Goal: Task Accomplishment & Management: Complete application form

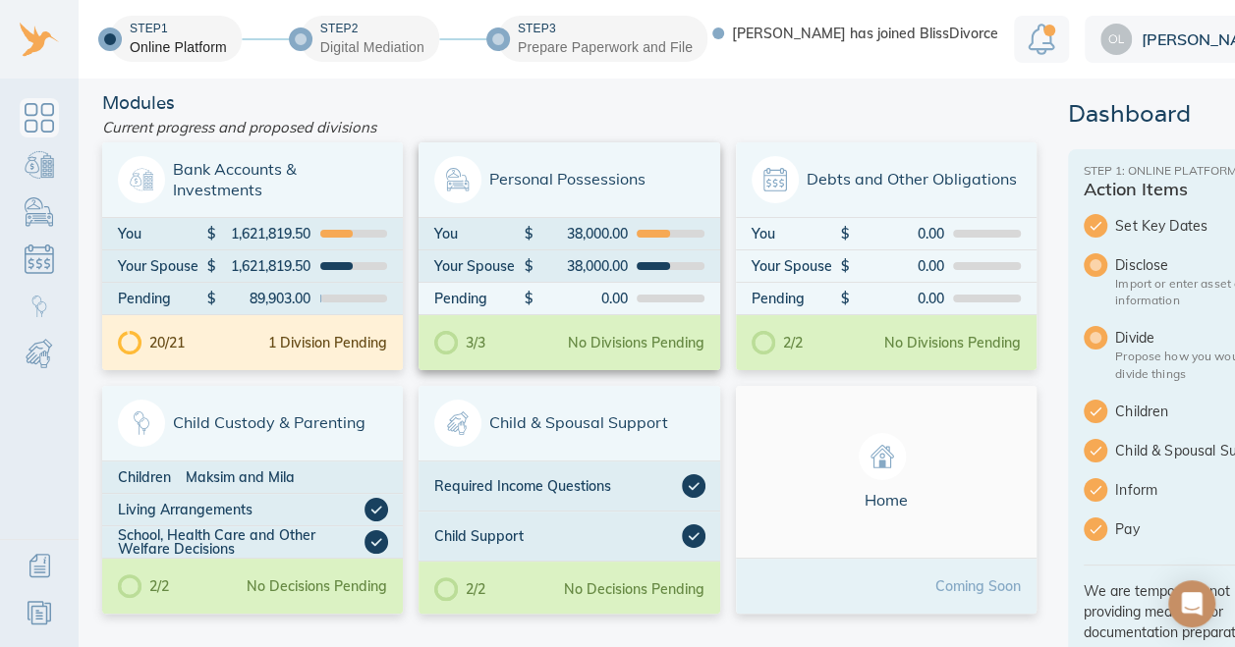
click at [536, 165] on span "Personal Possessions" at bounding box center [568, 179] width 269 height 47
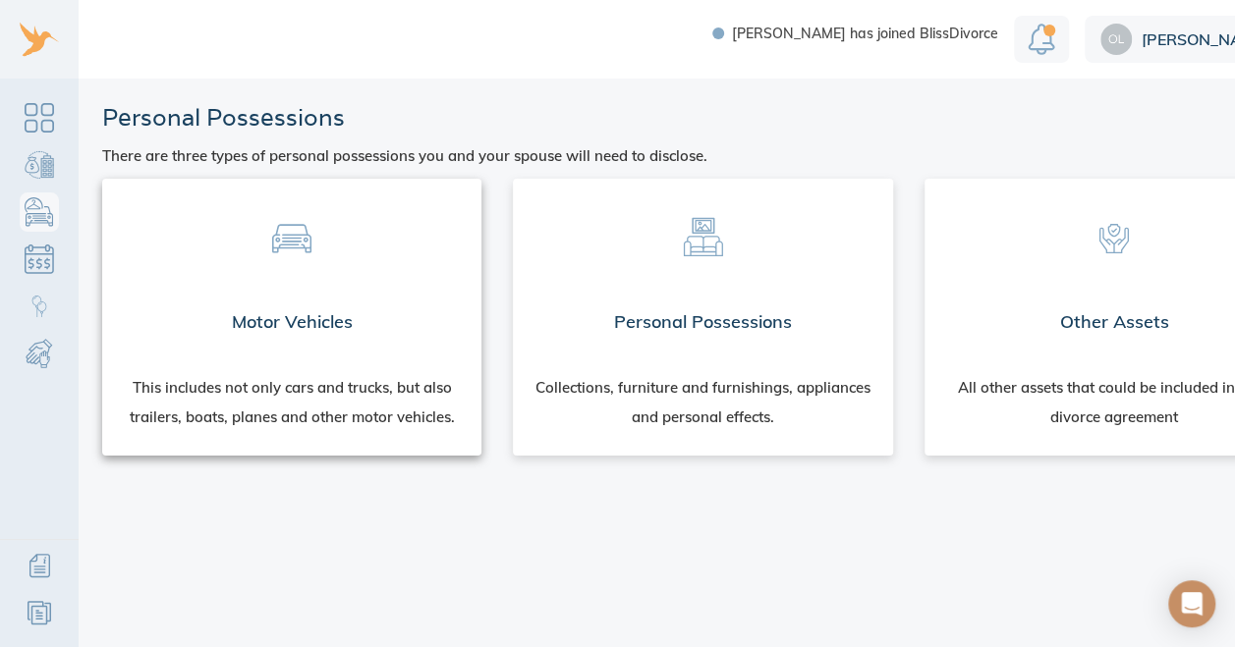
click at [386, 253] on span at bounding box center [292, 233] width 348 height 77
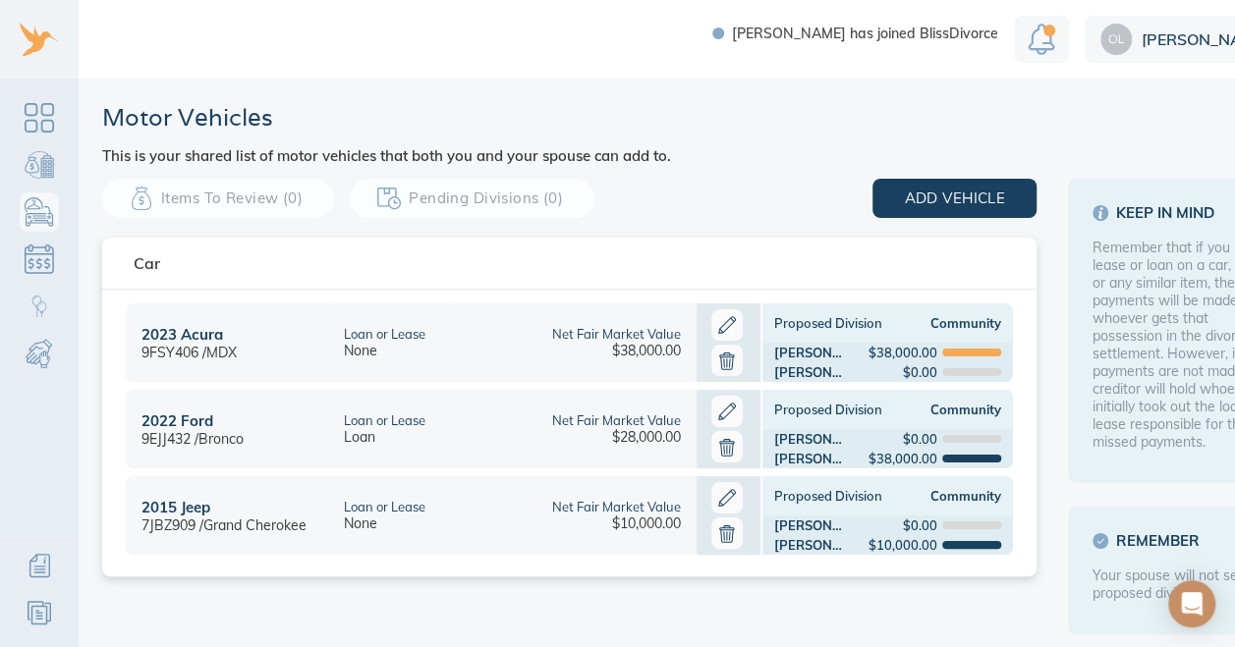
click at [721, 409] on icon at bounding box center [726, 411] width 31 height 31
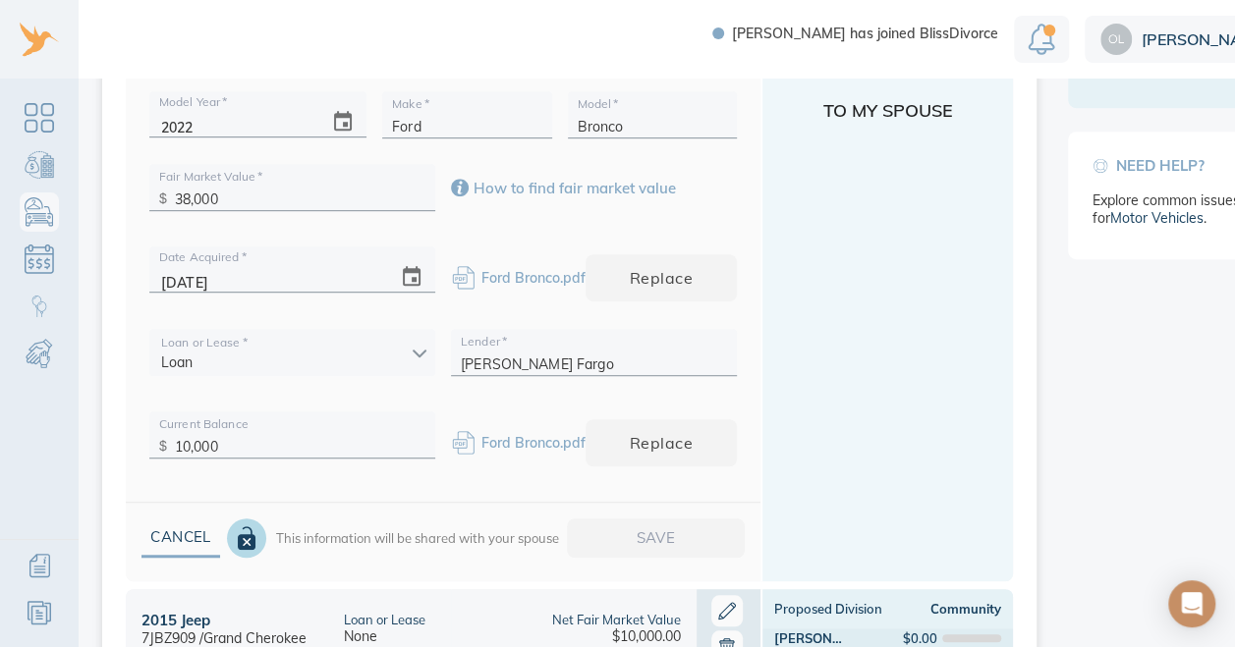
scroll to position [527, 0]
click at [367, 428] on input "10,000" at bounding box center [300, 441] width 251 height 30
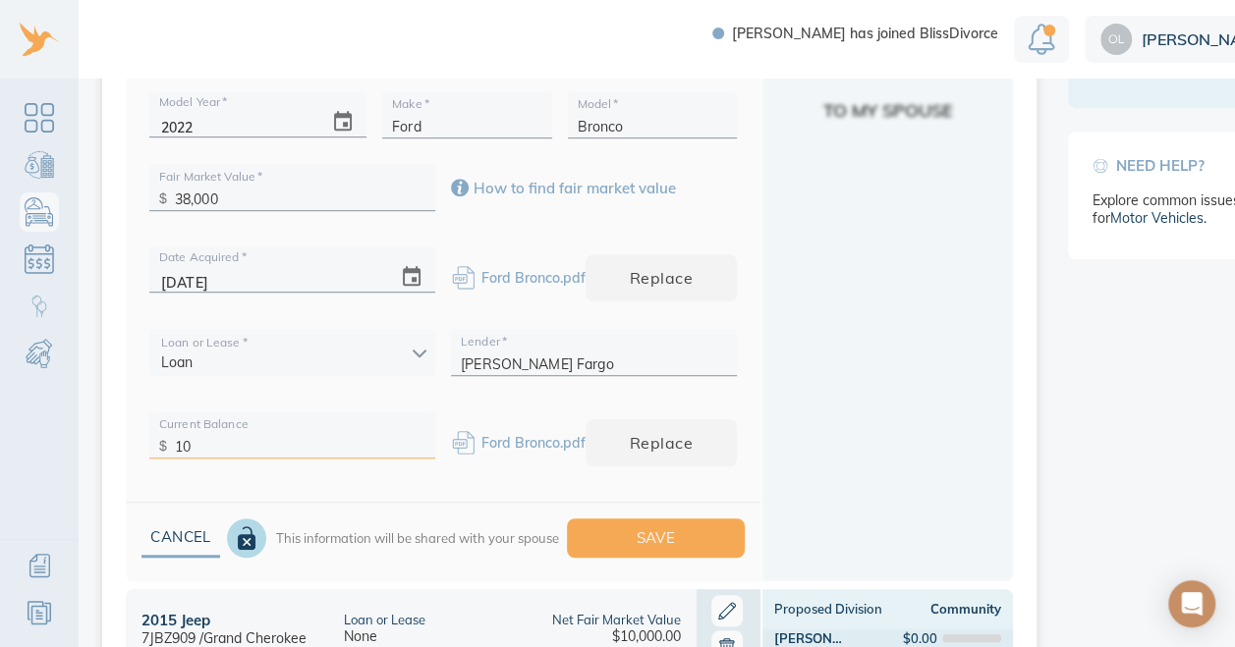
type input "1"
click at [606, 526] on span "Save" at bounding box center [656, 539] width 116 height 26
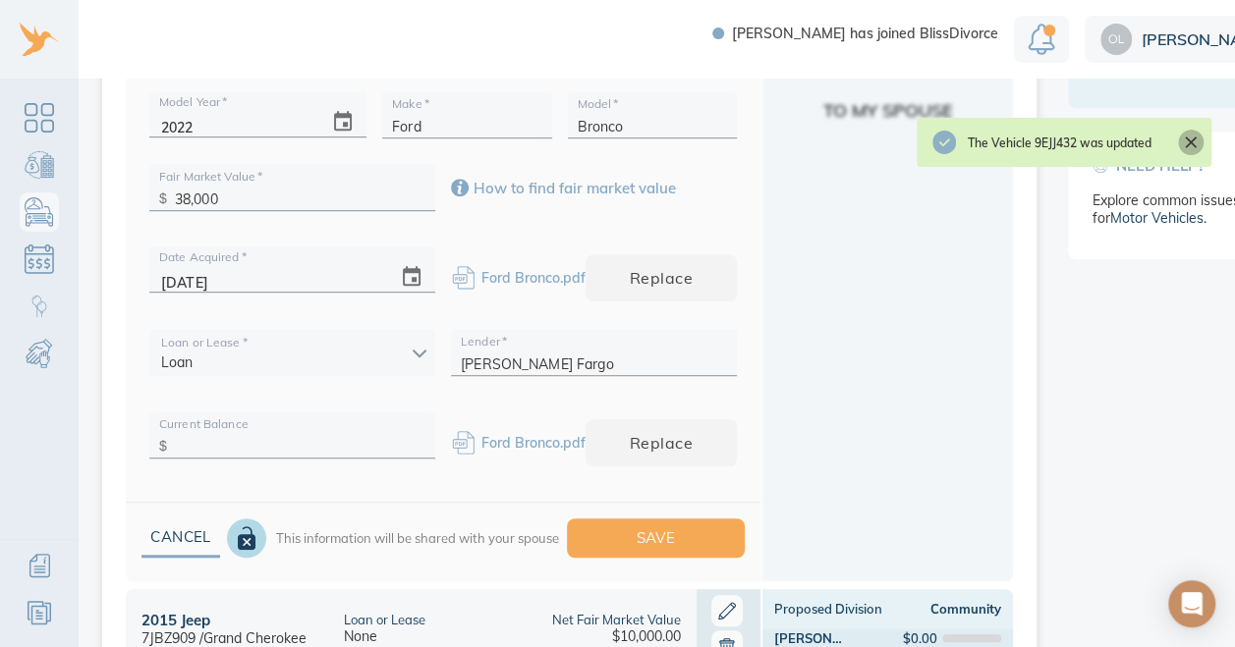
click at [1193, 141] on icon "Close" at bounding box center [1191, 143] width 20 height 20
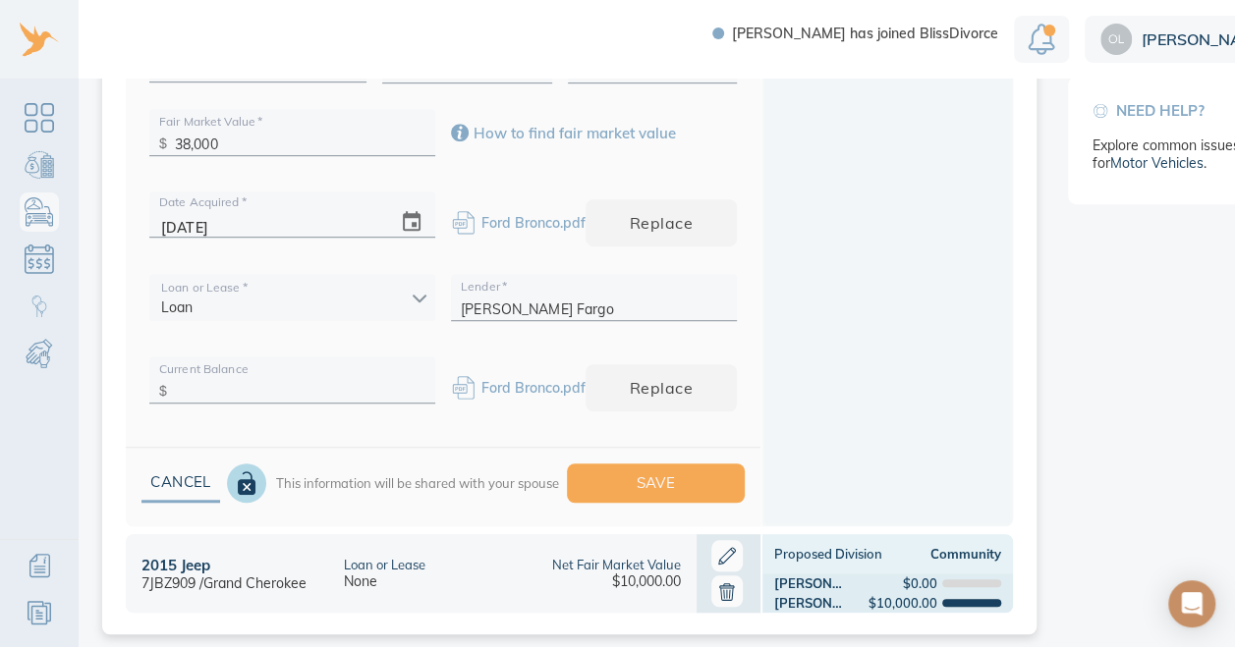
scroll to position [593, 0]
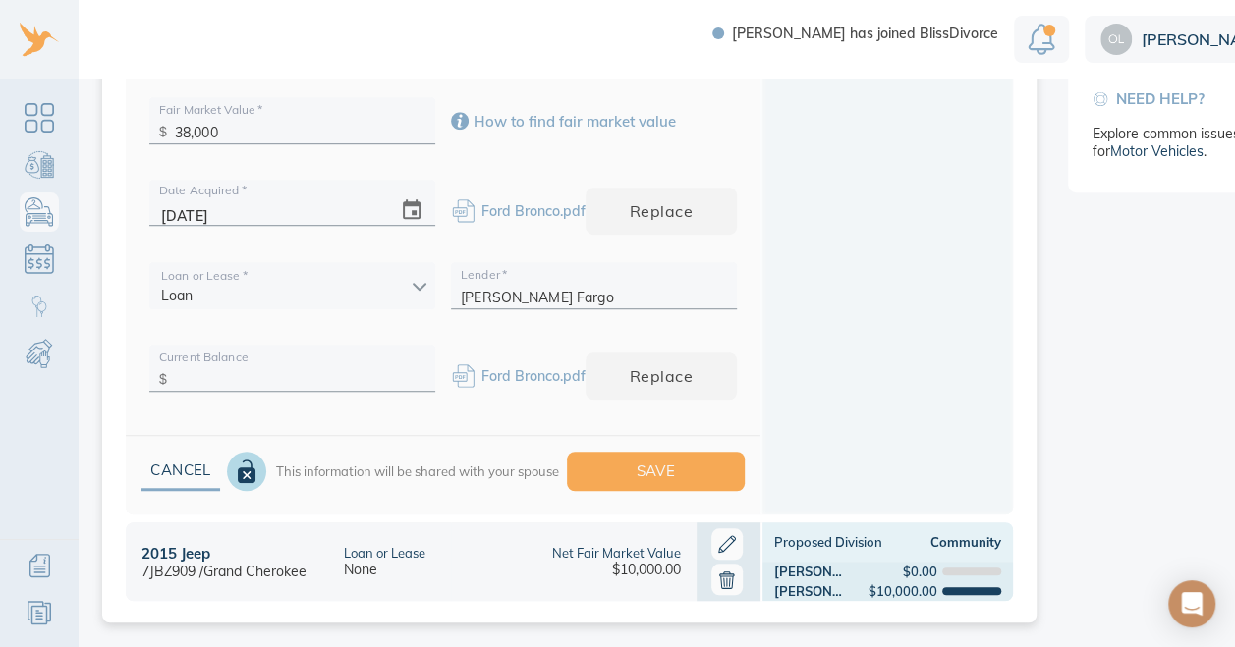
click at [715, 533] on icon at bounding box center [726, 544] width 31 height 31
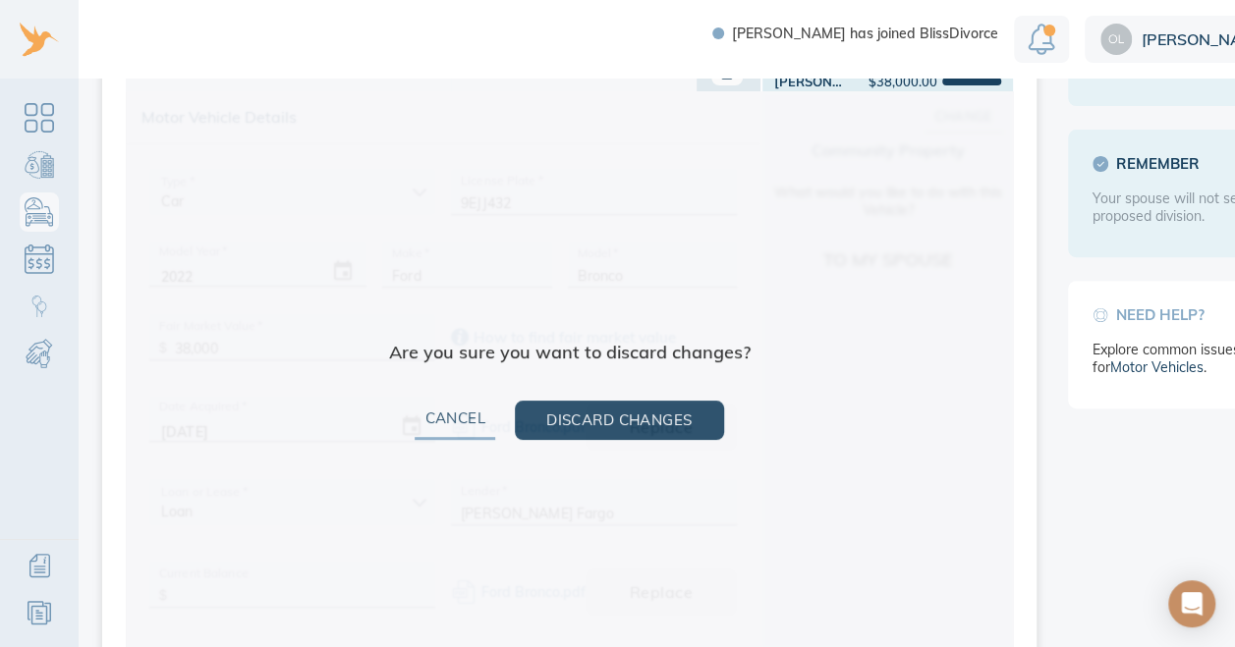
scroll to position [311, 0]
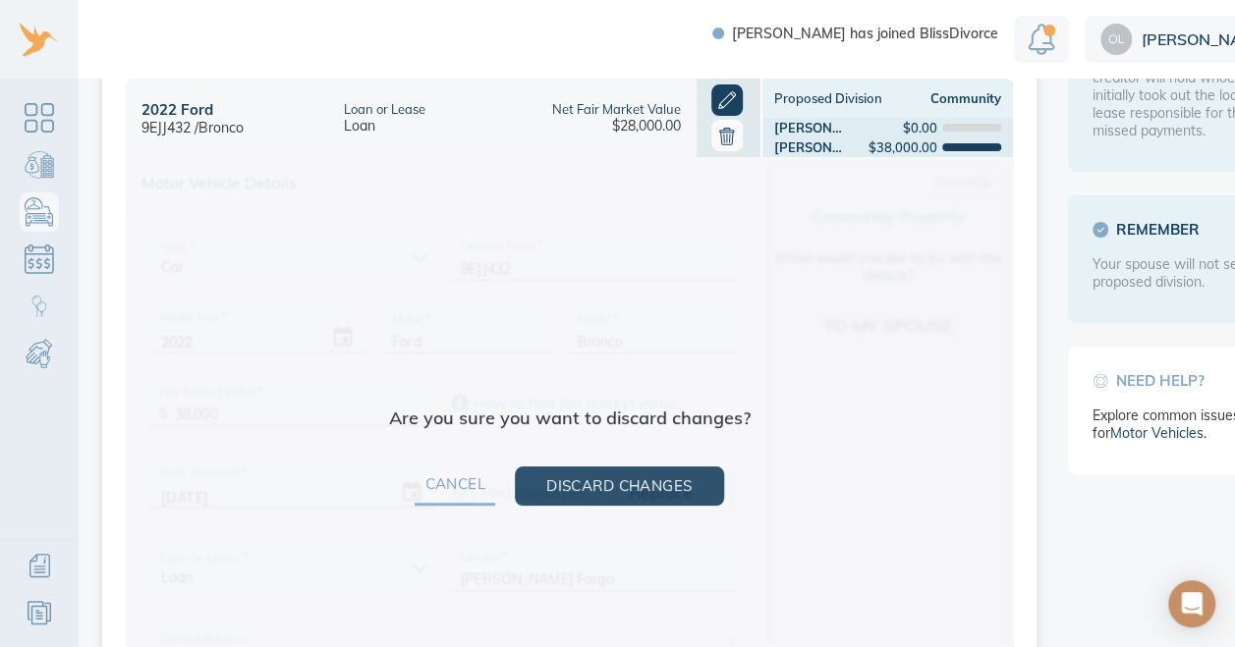
click at [440, 484] on button "Cancel" at bounding box center [455, 486] width 81 height 39
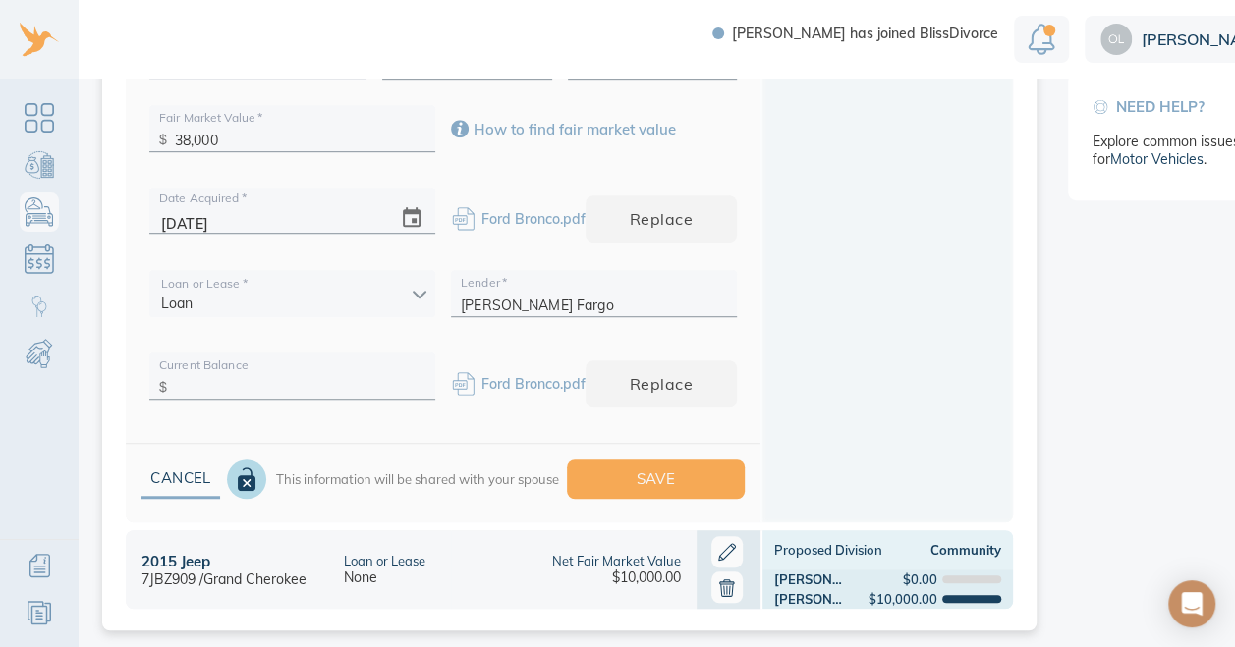
scroll to position [593, 0]
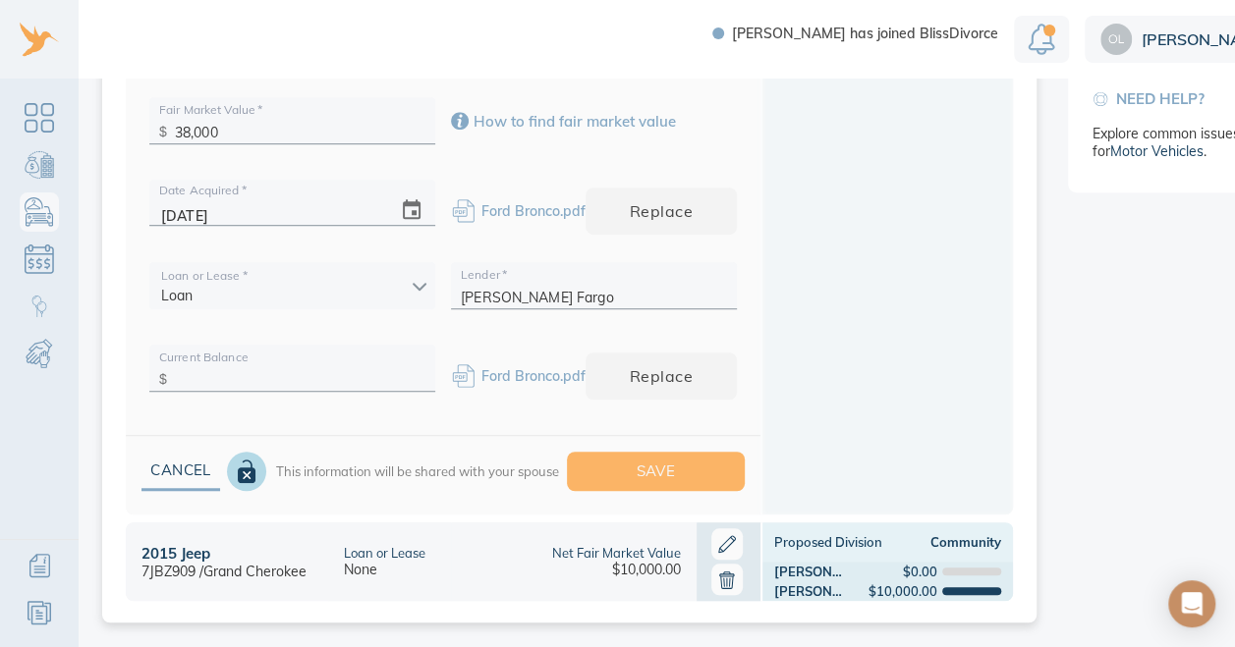
click at [639, 459] on span "Save" at bounding box center [656, 472] width 116 height 26
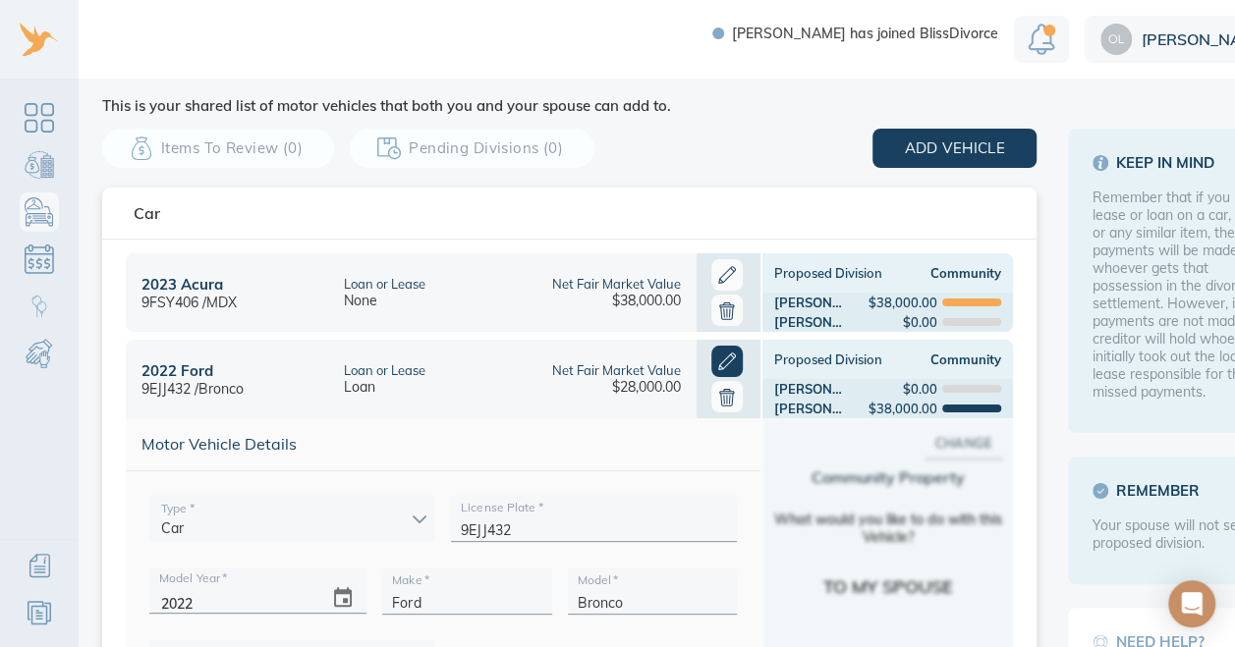
scroll to position [0, 0]
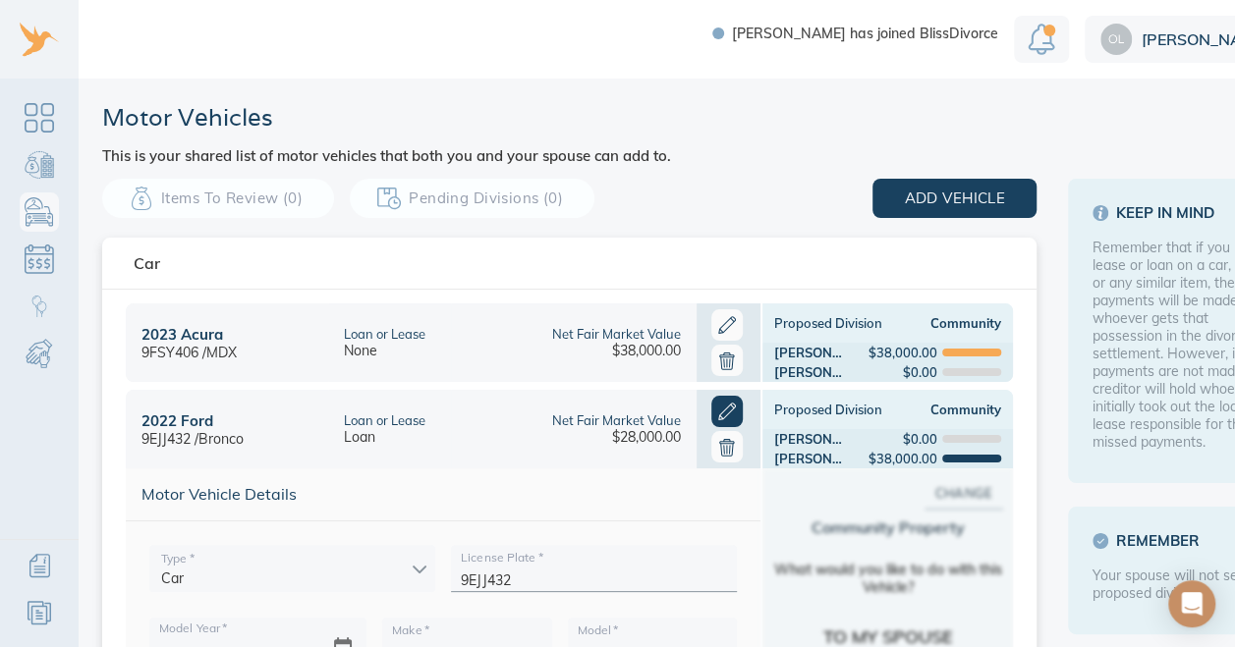
click at [612, 342] on div "$38,000.00" at bounding box center [646, 351] width 69 height 18
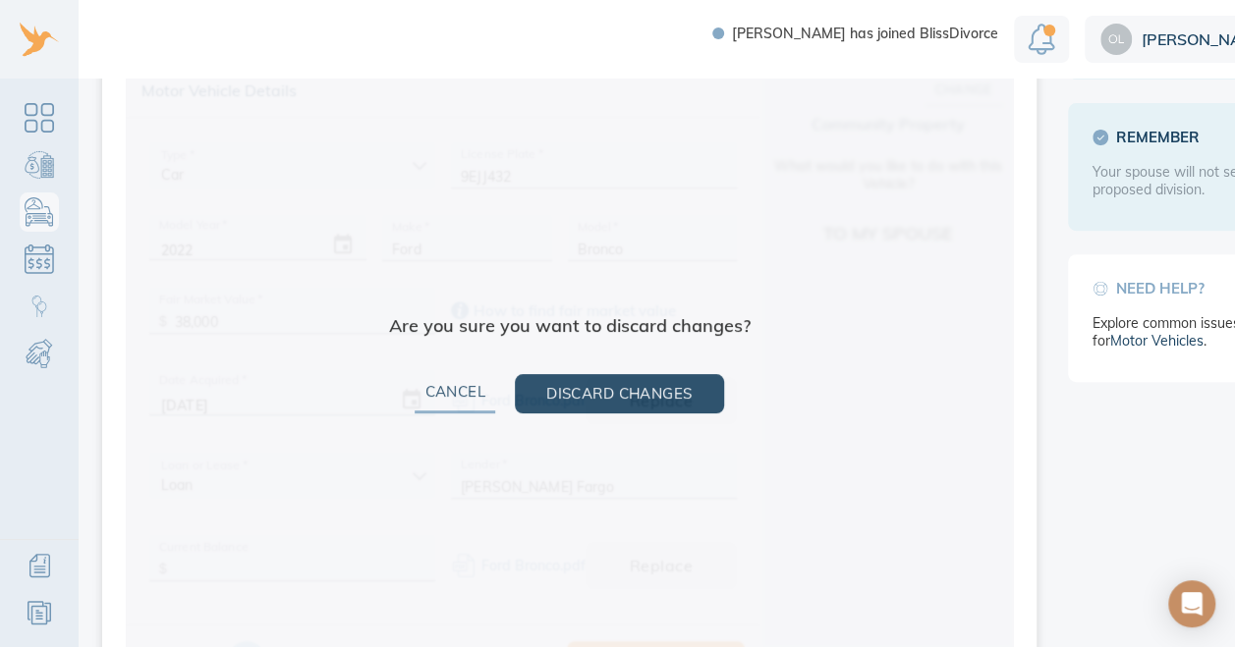
scroll to position [405, 0]
click at [441, 387] on span "Cancel" at bounding box center [454, 391] width 61 height 26
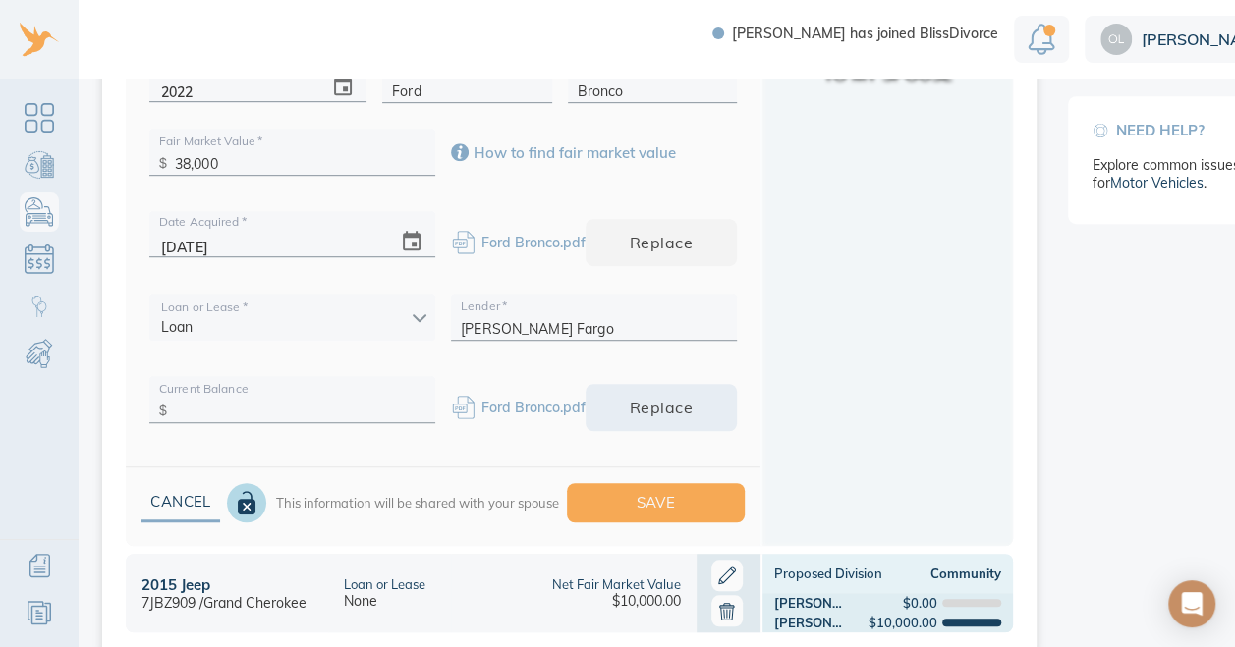
scroll to position [593, 0]
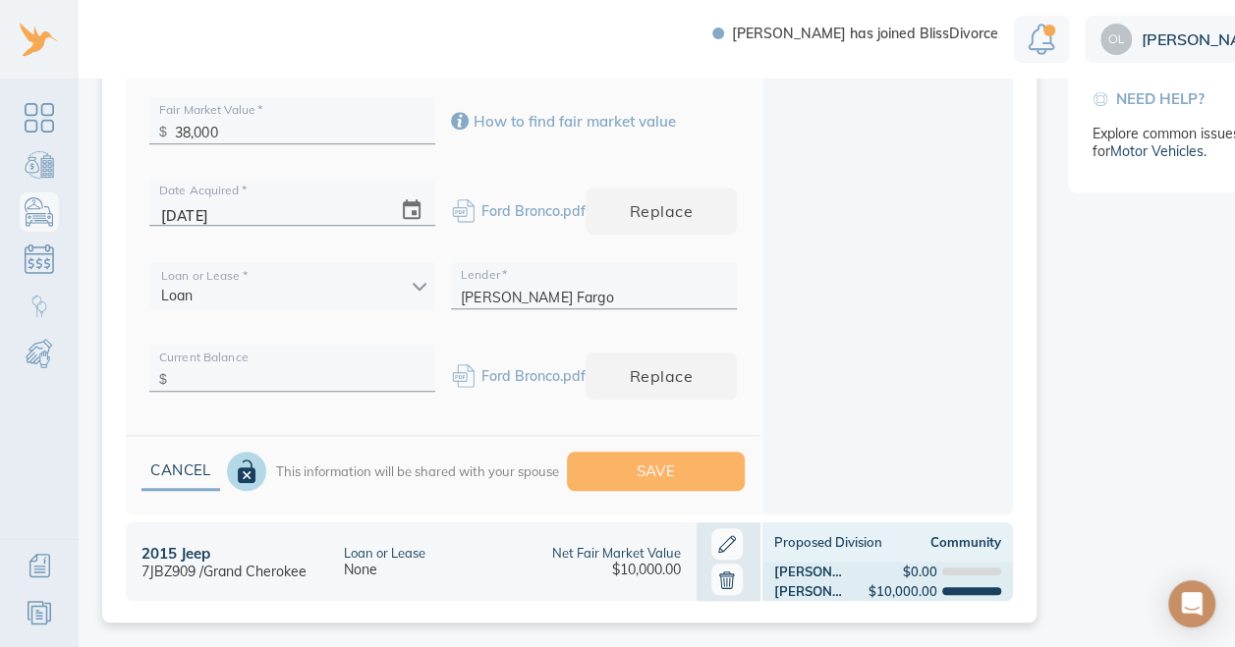
click at [658, 459] on span "Save" at bounding box center [656, 472] width 116 height 26
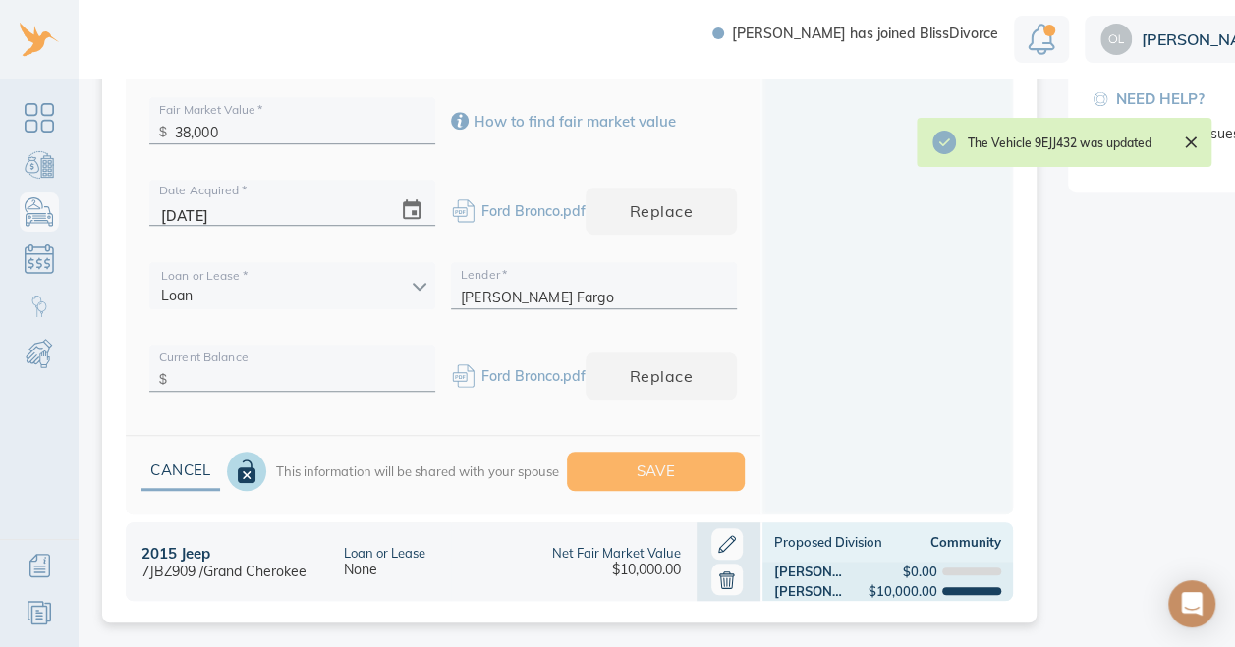
click at [658, 459] on span "Save" at bounding box center [656, 472] width 116 height 26
click at [1194, 139] on icon "Close" at bounding box center [1191, 143] width 12 height 12
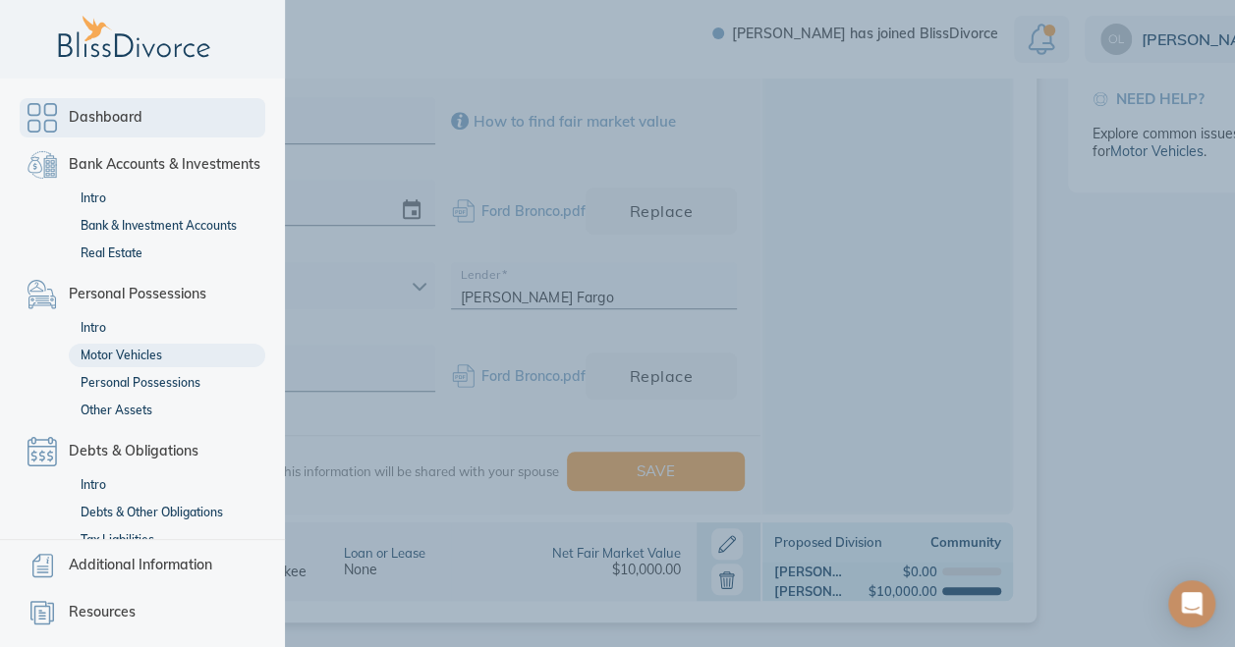
click at [47, 104] on link "Dashboard" at bounding box center [143, 117] width 246 height 39
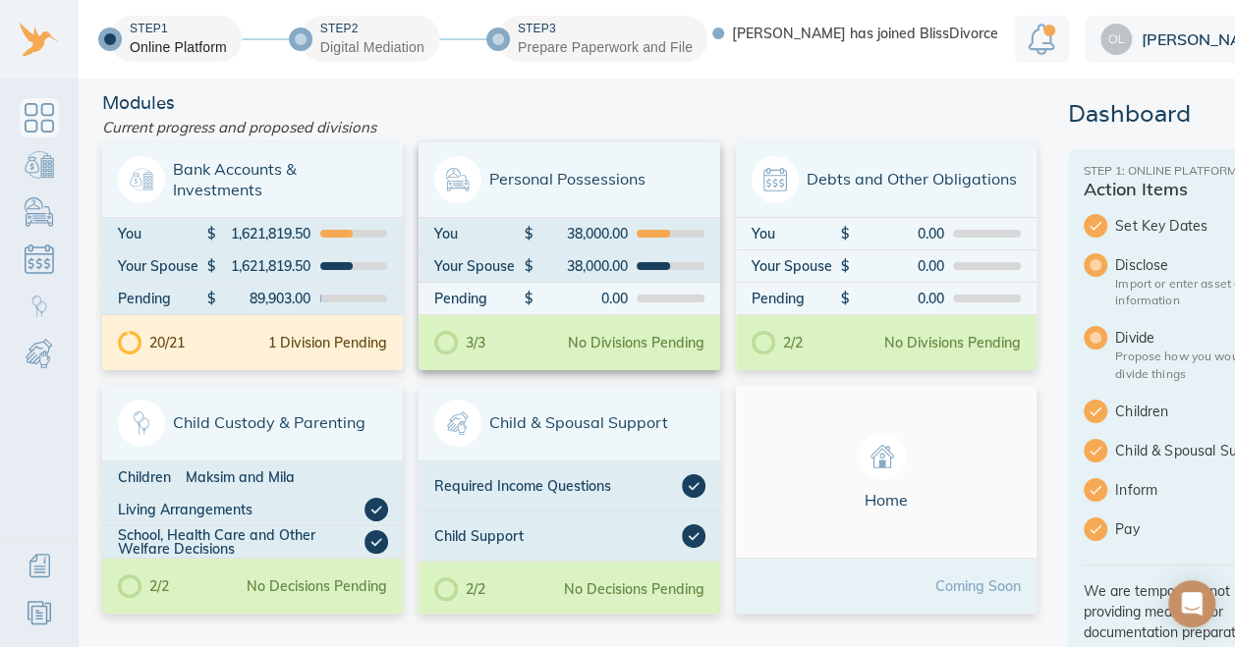
click at [582, 186] on span "Personal Possessions" at bounding box center [568, 179] width 269 height 47
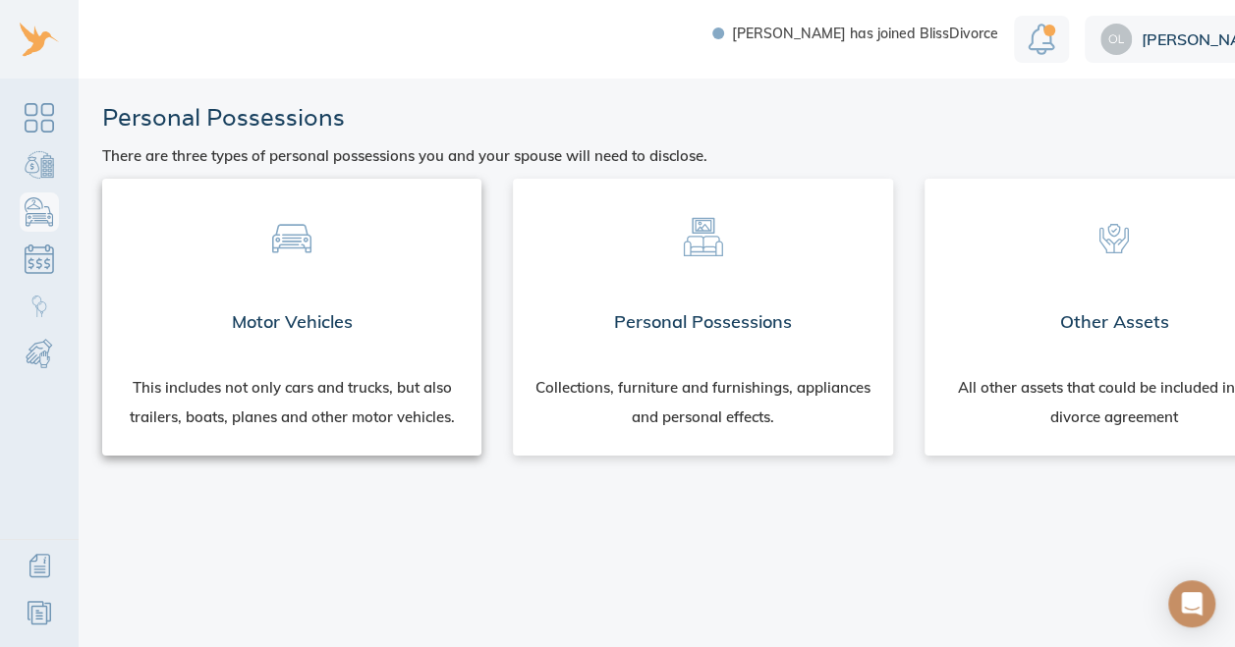
click at [403, 372] on div "This includes not only cars and trucks, but also trailers, boats, planes and ot…" at bounding box center [291, 407] width 379 height 98
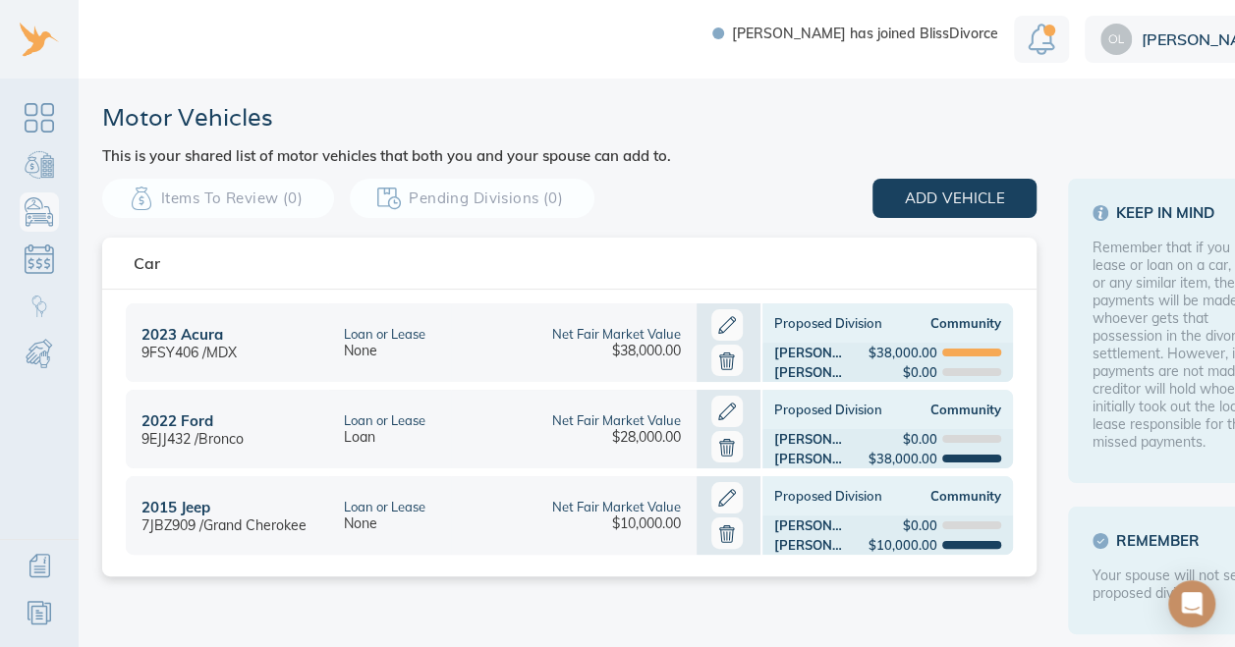
click at [589, 462] on div "Net Fair Market Value $28,000.00" at bounding box center [574, 429] width 246 height 79
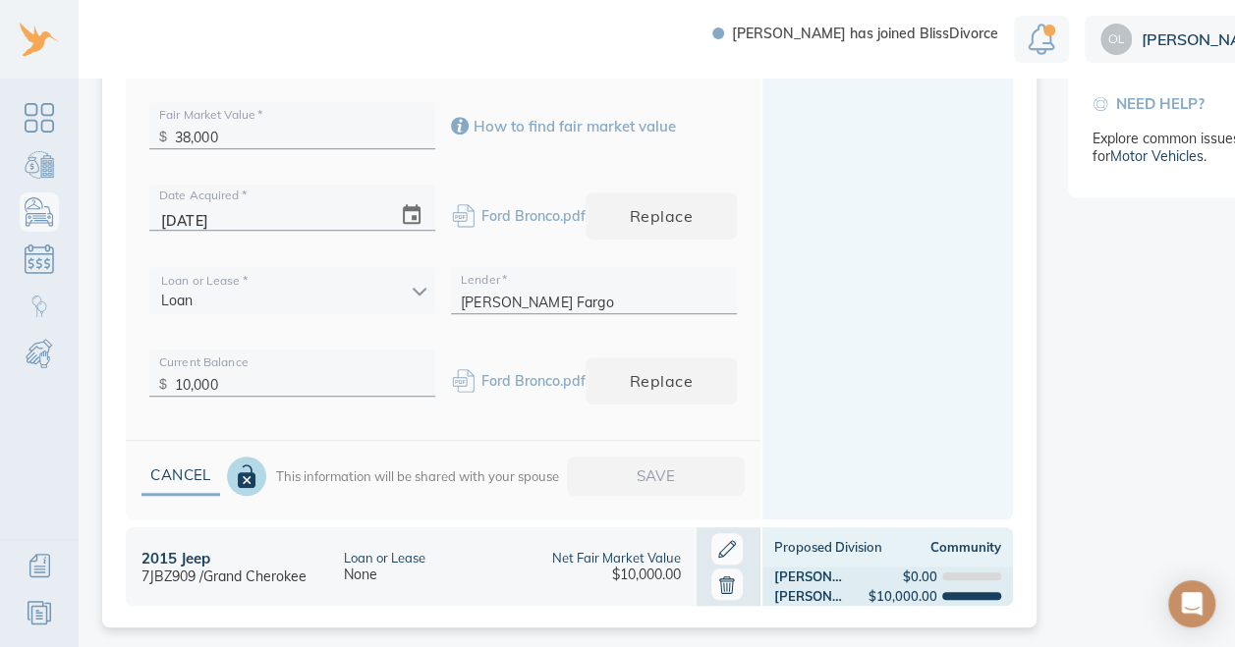
scroll to position [593, 0]
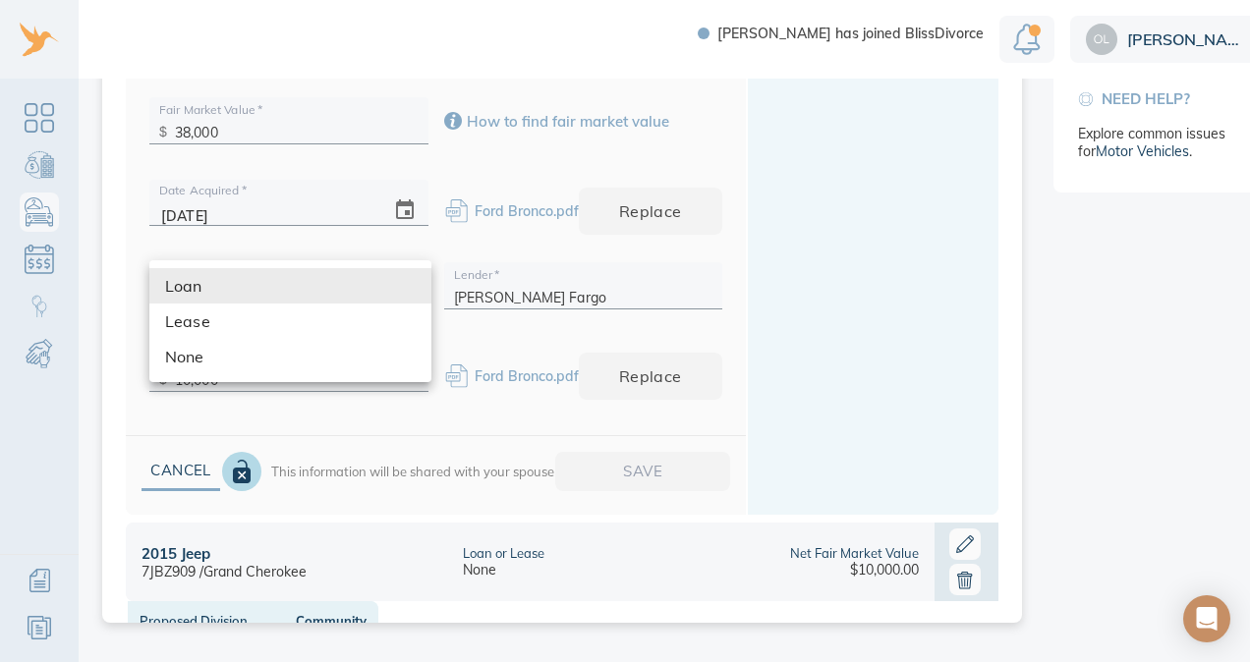
click at [407, 288] on body "Anthony has joined BlissDivorce Olga Motor Vehicles This is your shared list of…" at bounding box center [671, 331] width 1342 height 662
click at [378, 362] on li "None" at bounding box center [290, 356] width 282 height 35
type input "none"
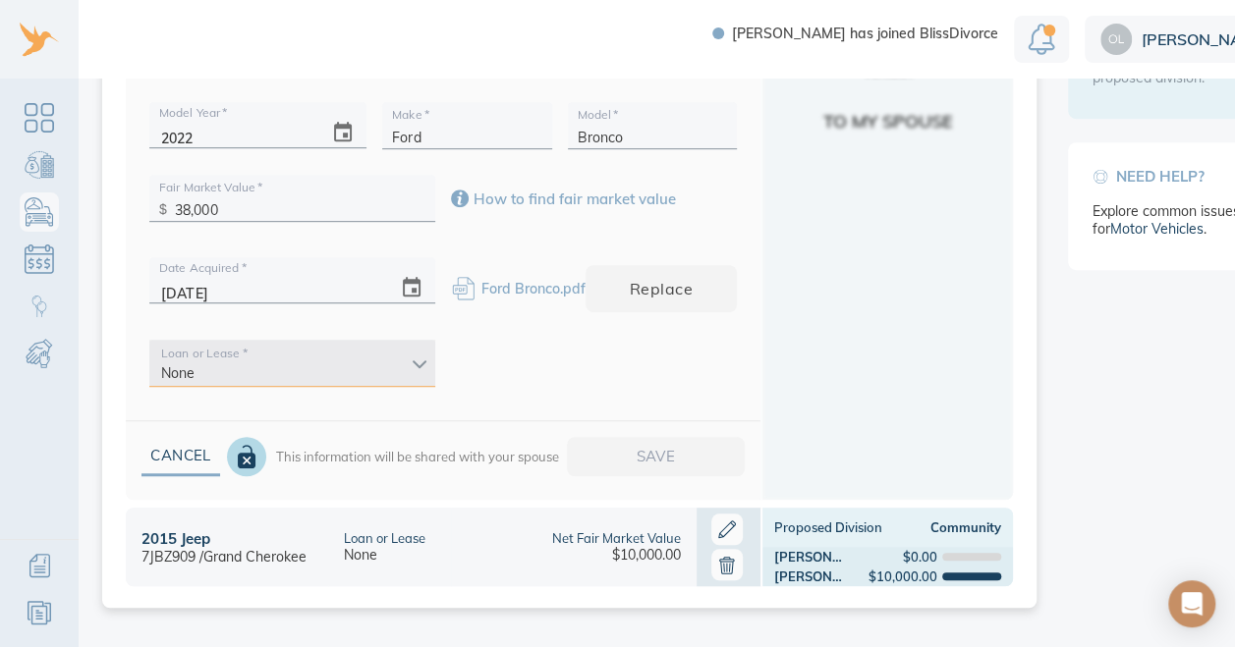
scroll to position [501, 0]
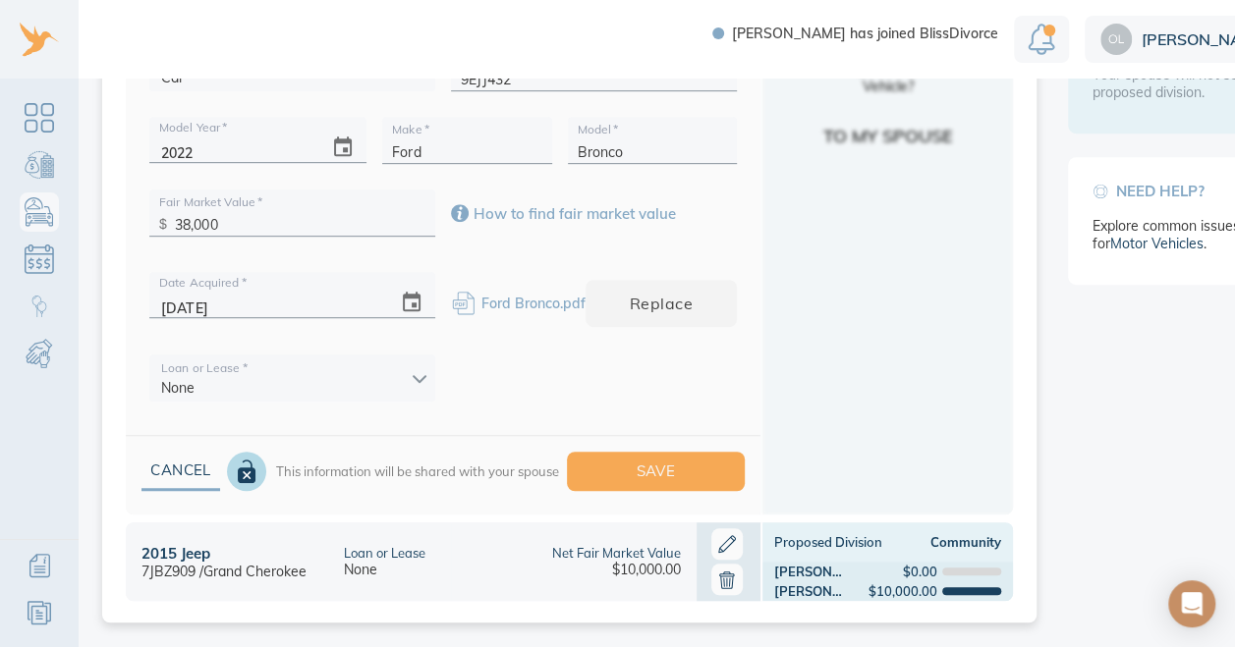
click at [583, 377] on div "Loan or Lease   * None none" at bounding box center [442, 383] width 603 height 73
click at [666, 471] on span "Save" at bounding box center [656, 472] width 116 height 26
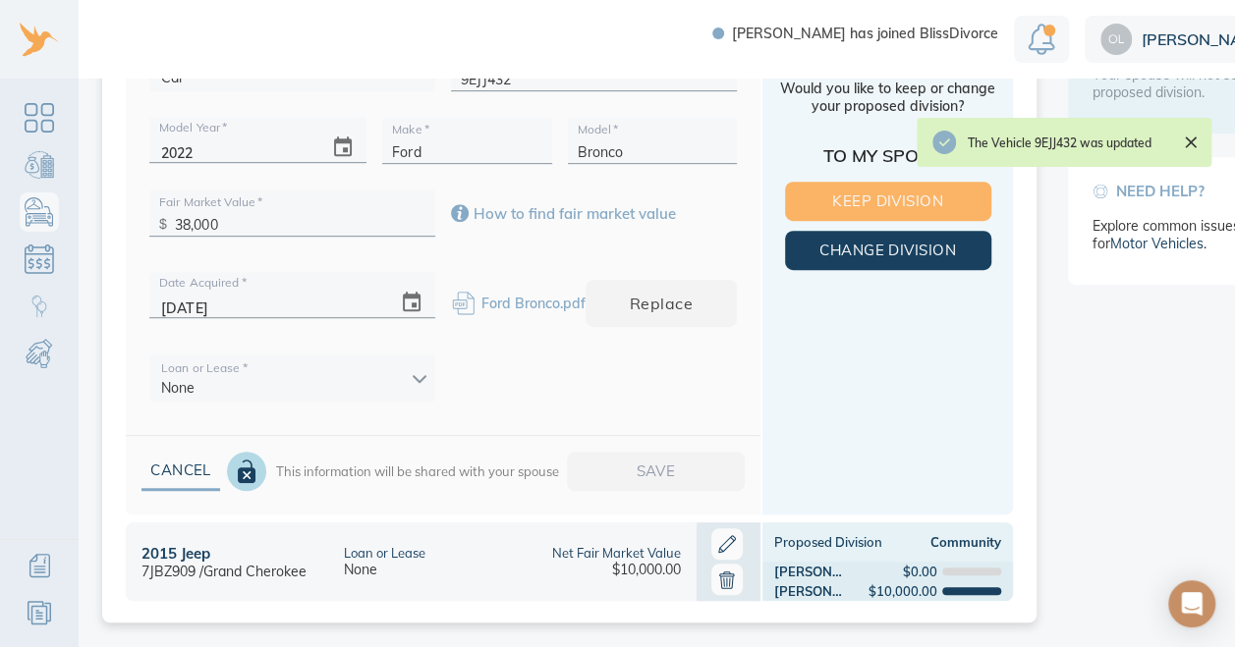
click at [821, 197] on span "Keep Division" at bounding box center [887, 202] width 143 height 26
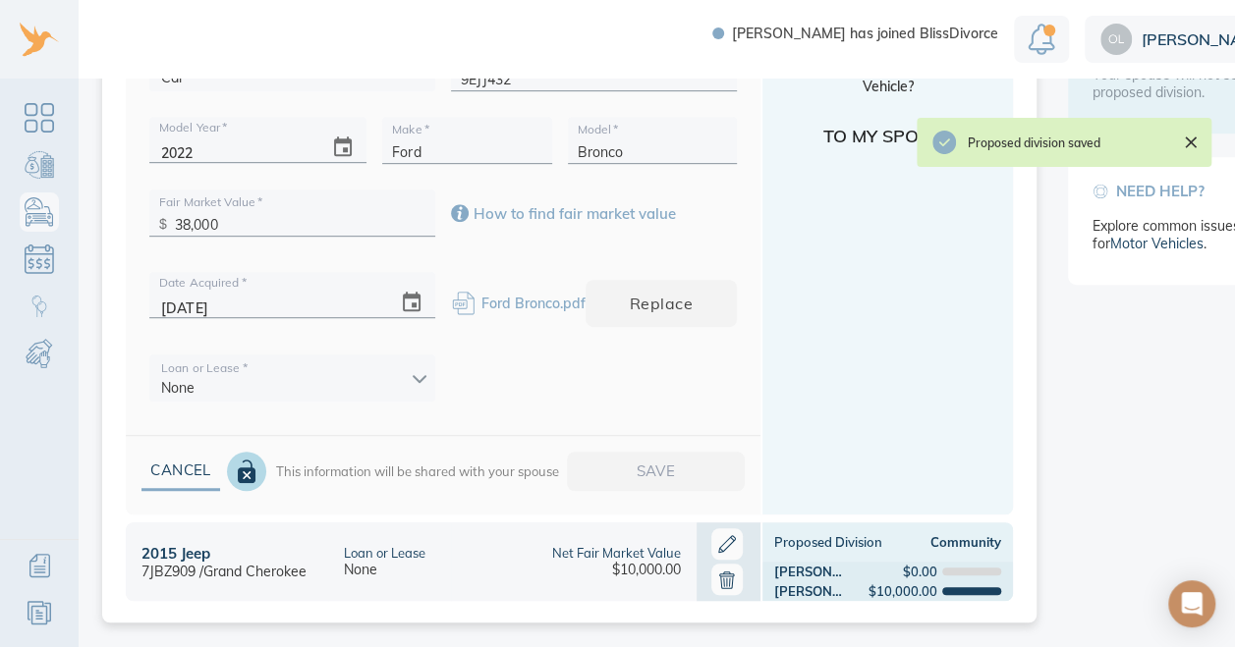
click at [1188, 140] on icon "Close" at bounding box center [1191, 143] width 12 height 12
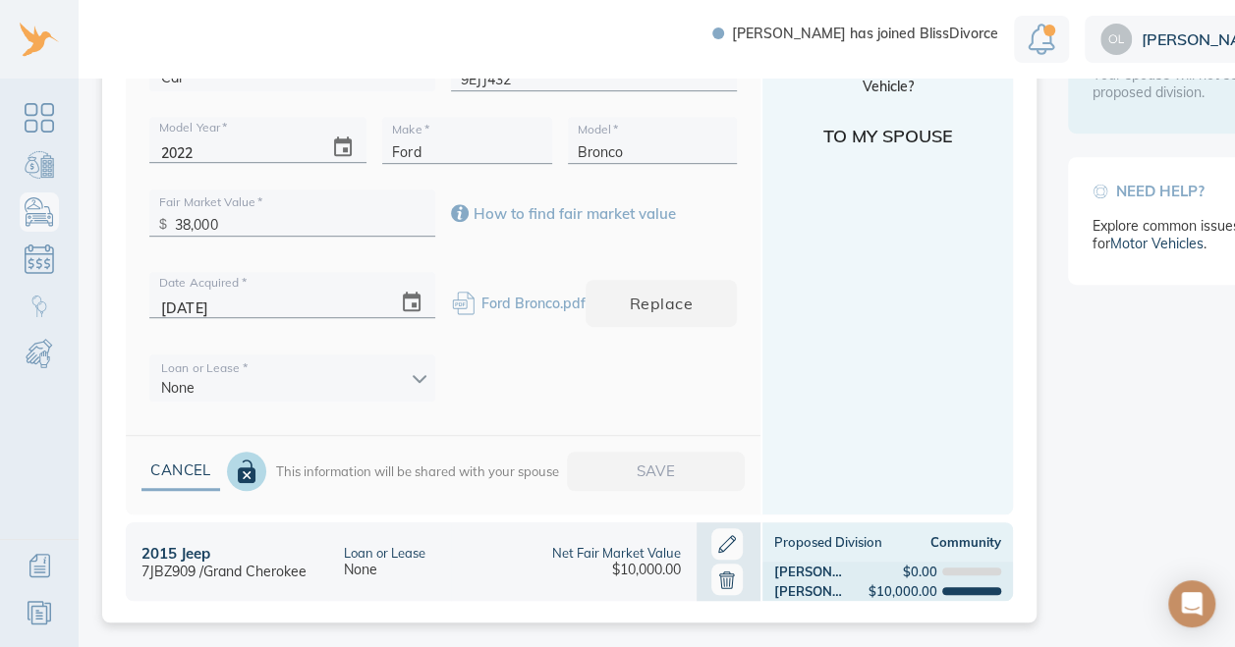
click at [716, 535] on icon at bounding box center [726, 544] width 31 height 31
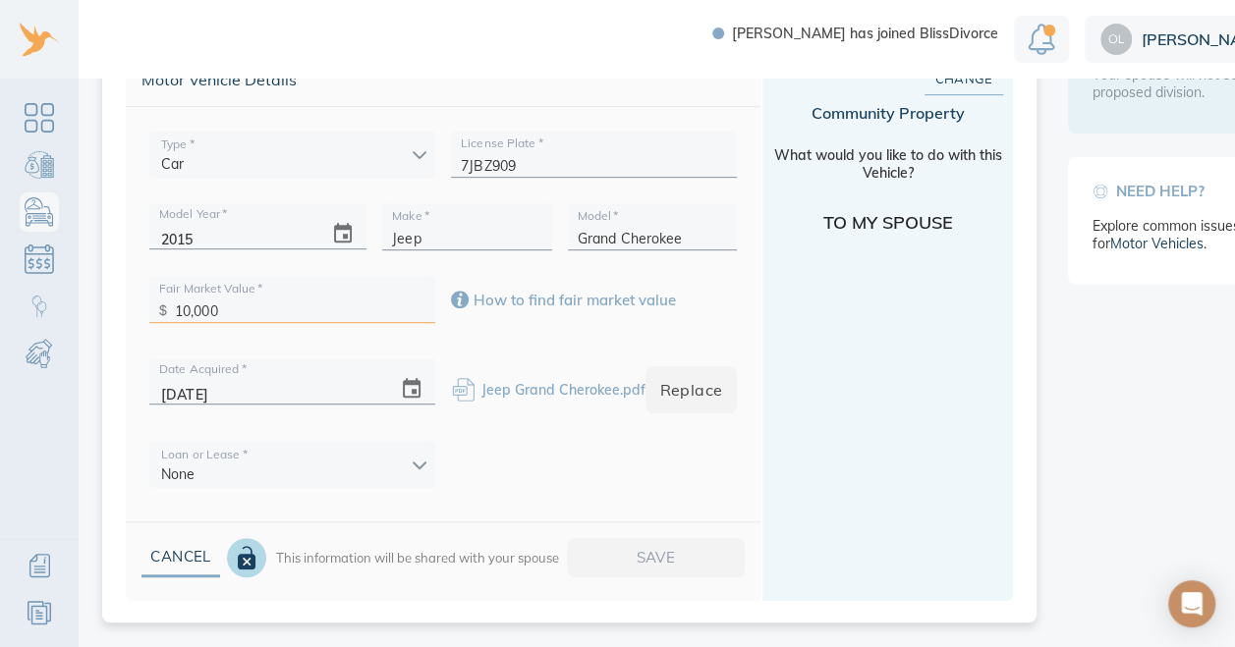
click at [189, 309] on input "10,000" at bounding box center [300, 306] width 251 height 30
type input "6,000"
click at [646, 559] on span "Save" at bounding box center [656, 558] width 116 height 26
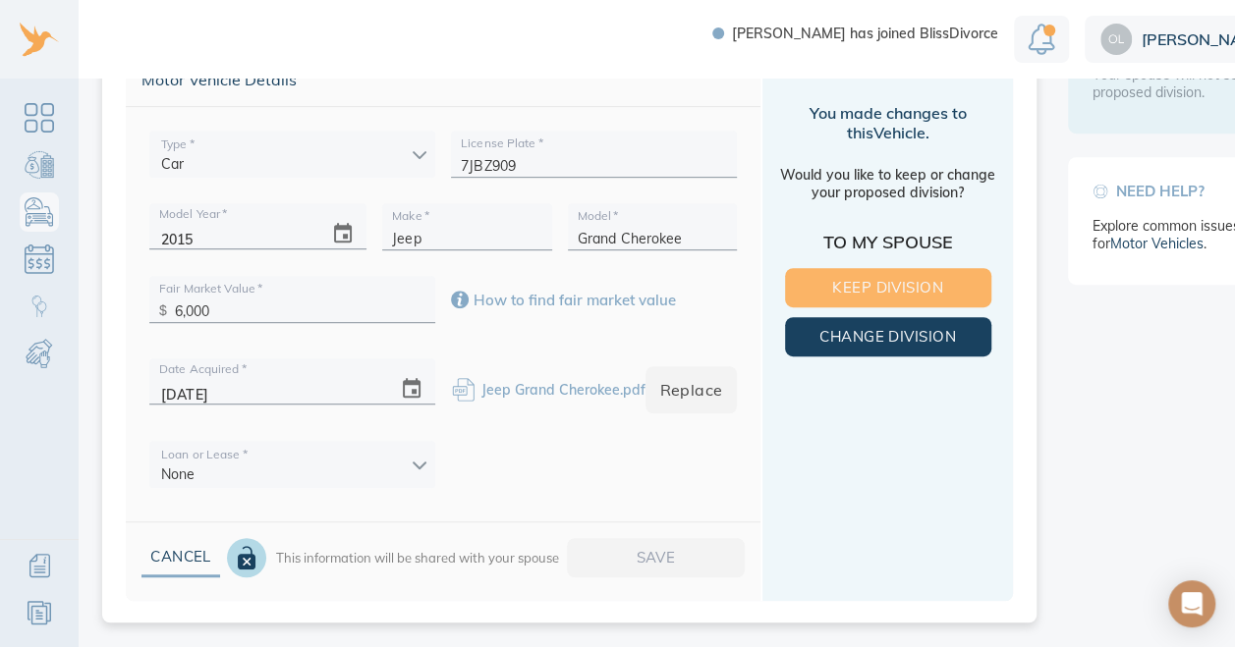
click at [892, 283] on span "Keep Division" at bounding box center [887, 288] width 143 height 26
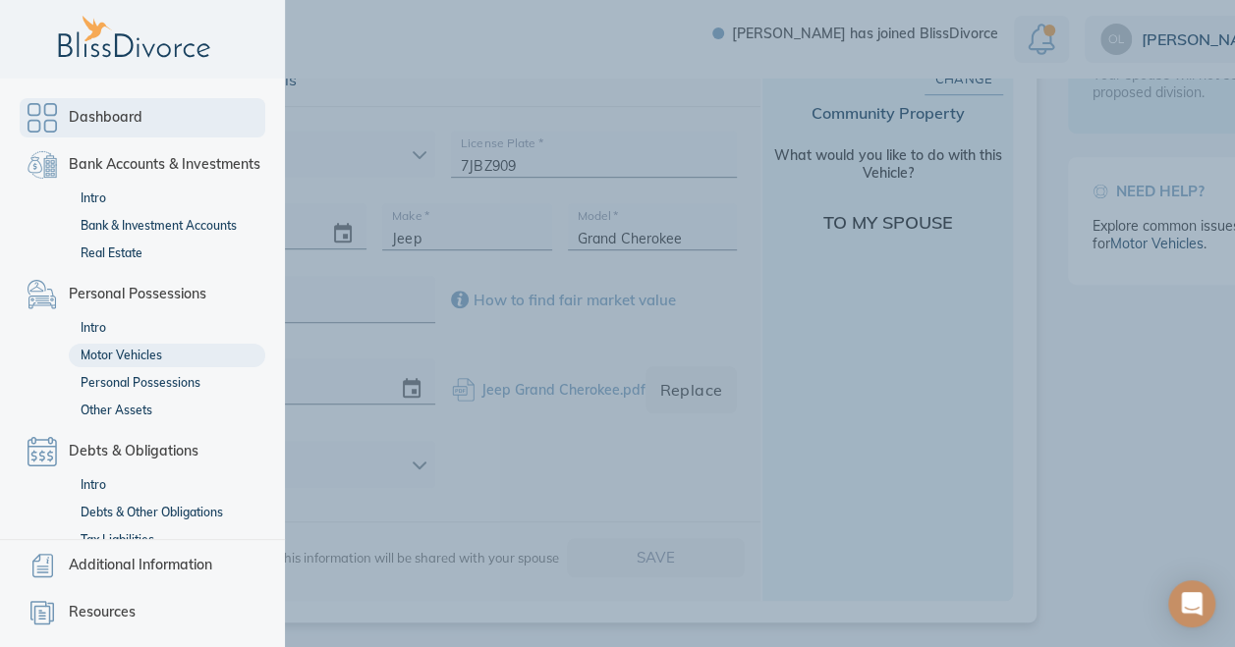
click at [39, 118] on link "Dashboard" at bounding box center [143, 117] width 246 height 39
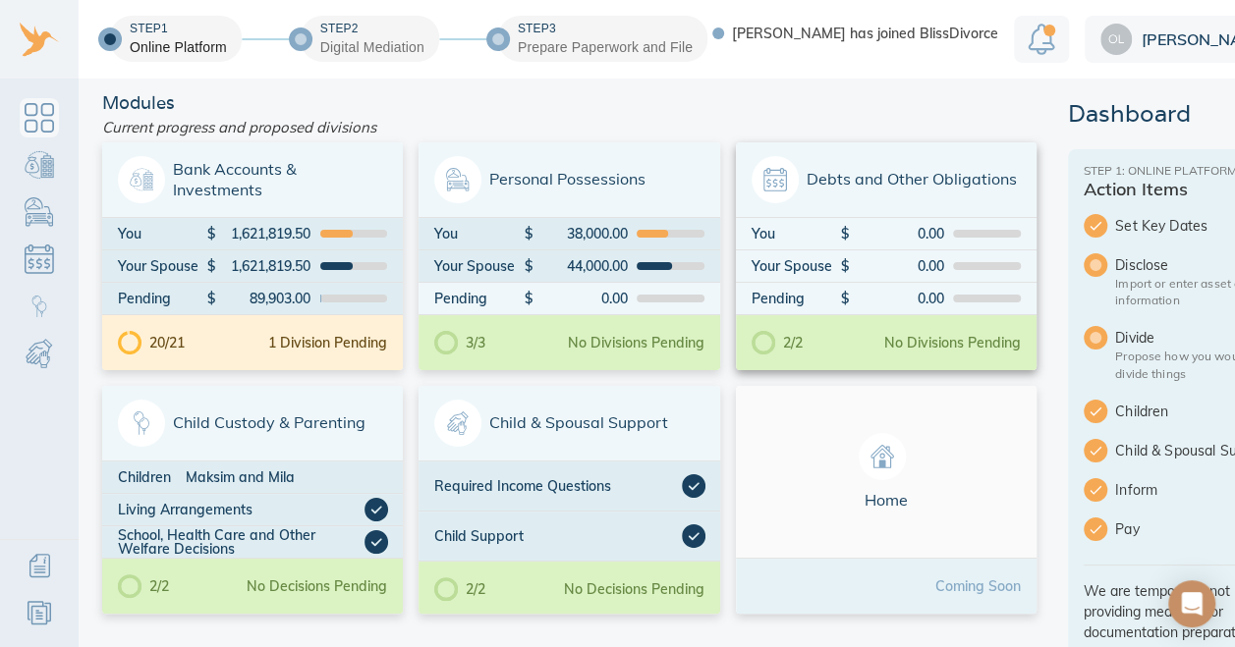
click at [894, 183] on span "Debts and Other Obligations" at bounding box center [886, 179] width 269 height 47
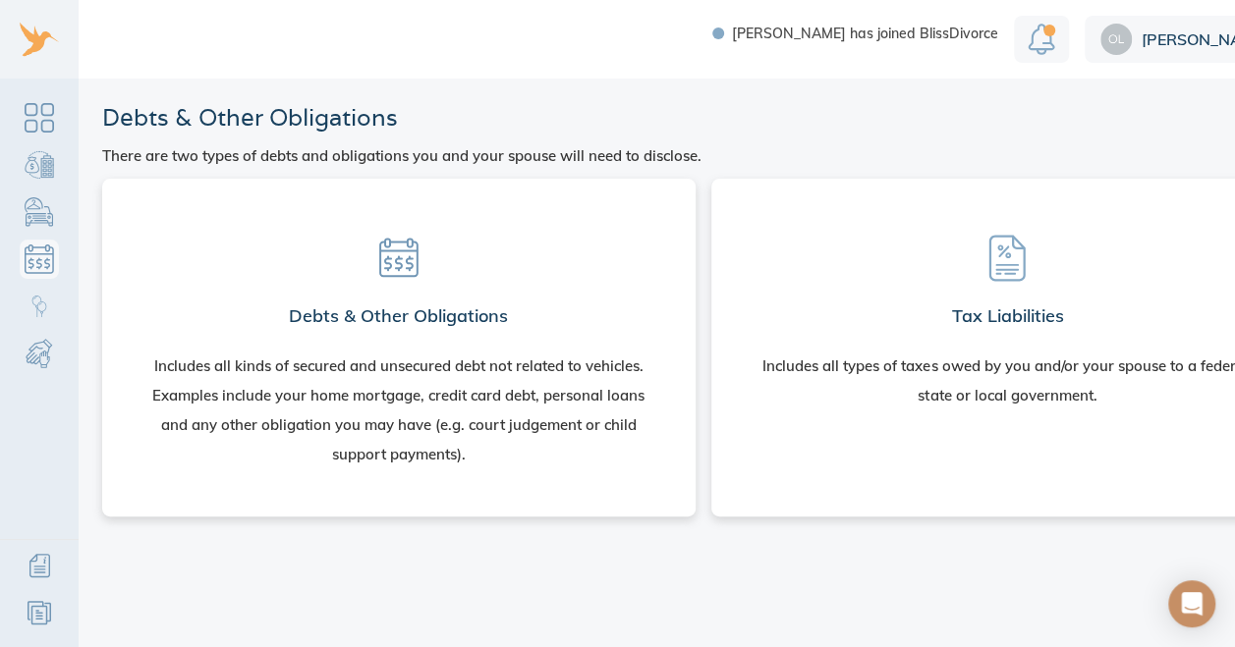
click at [474, 292] on section "Debts & Other Obligations Includes all kinds of secured and unsecured debt not …" at bounding box center [399, 344] width 562 height 299
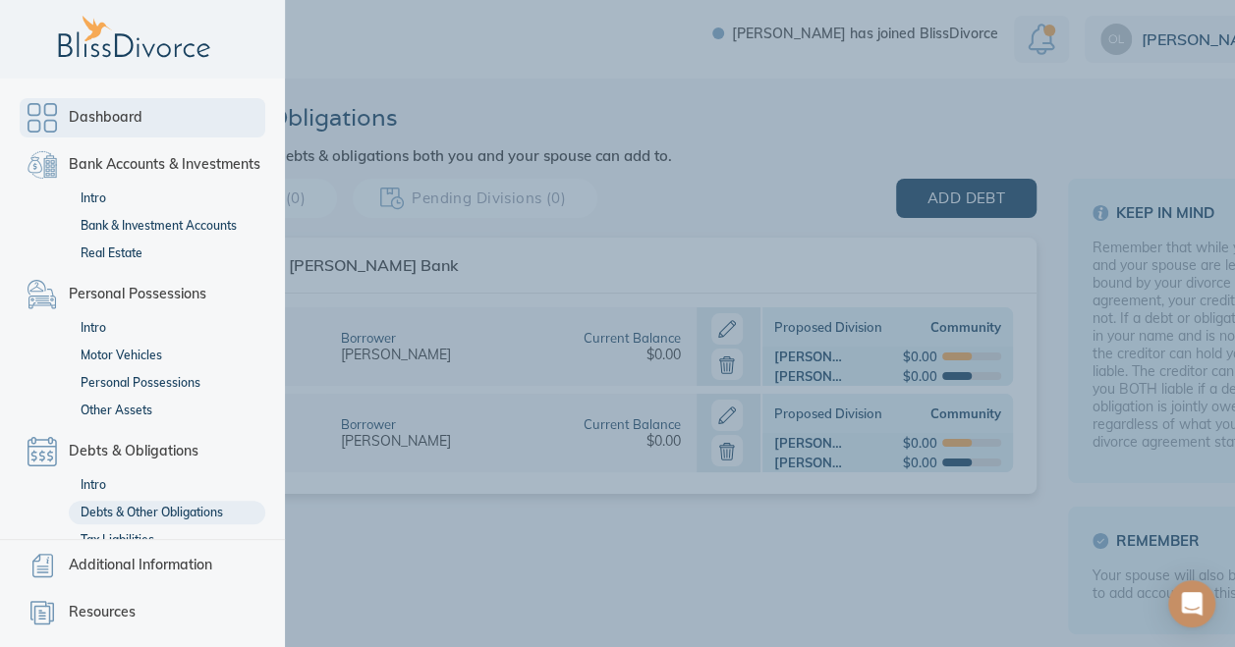
click at [36, 118] on link "Dashboard" at bounding box center [143, 117] width 246 height 39
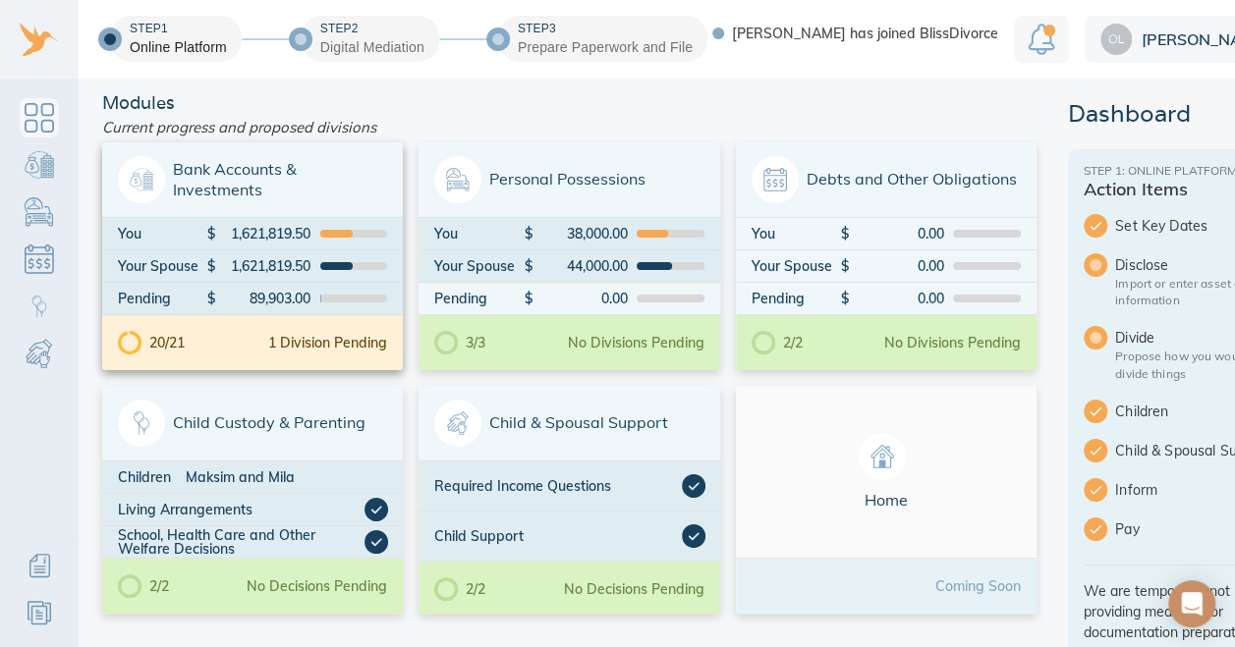
click at [322, 181] on span "Bank Accounts & Investments" at bounding box center [252, 179] width 269 height 47
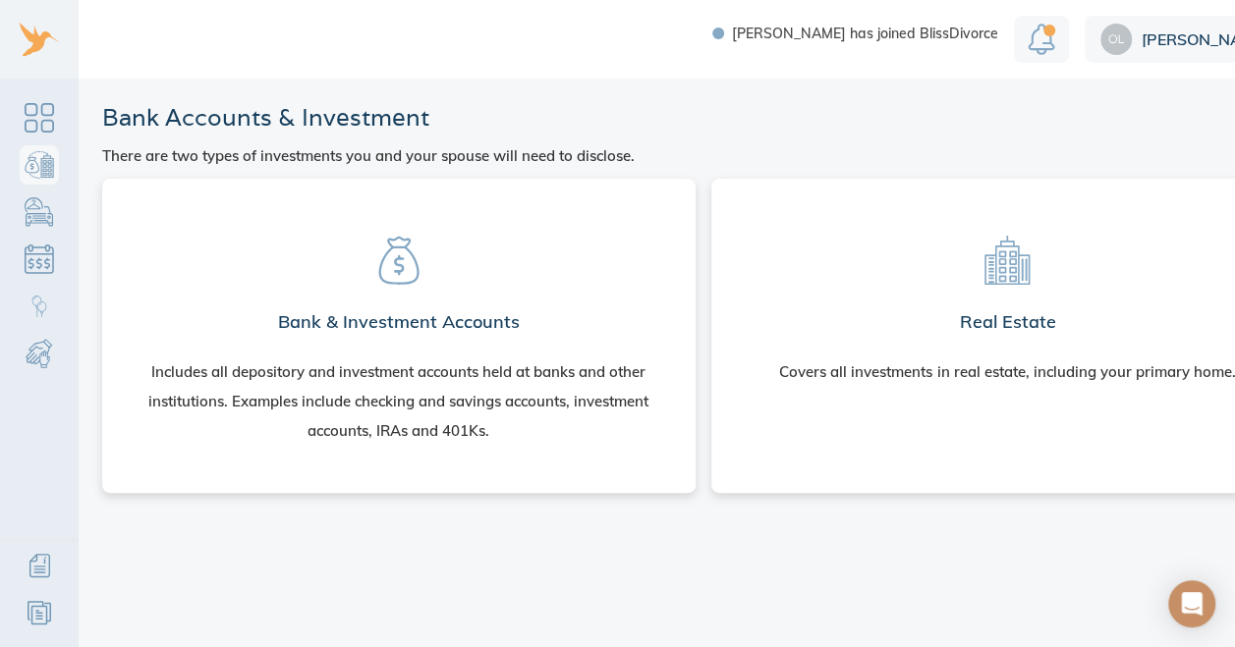
click at [896, 269] on section "Real Estate Covers all investments in real estate, including your primary home." at bounding box center [1008, 303] width 562 height 216
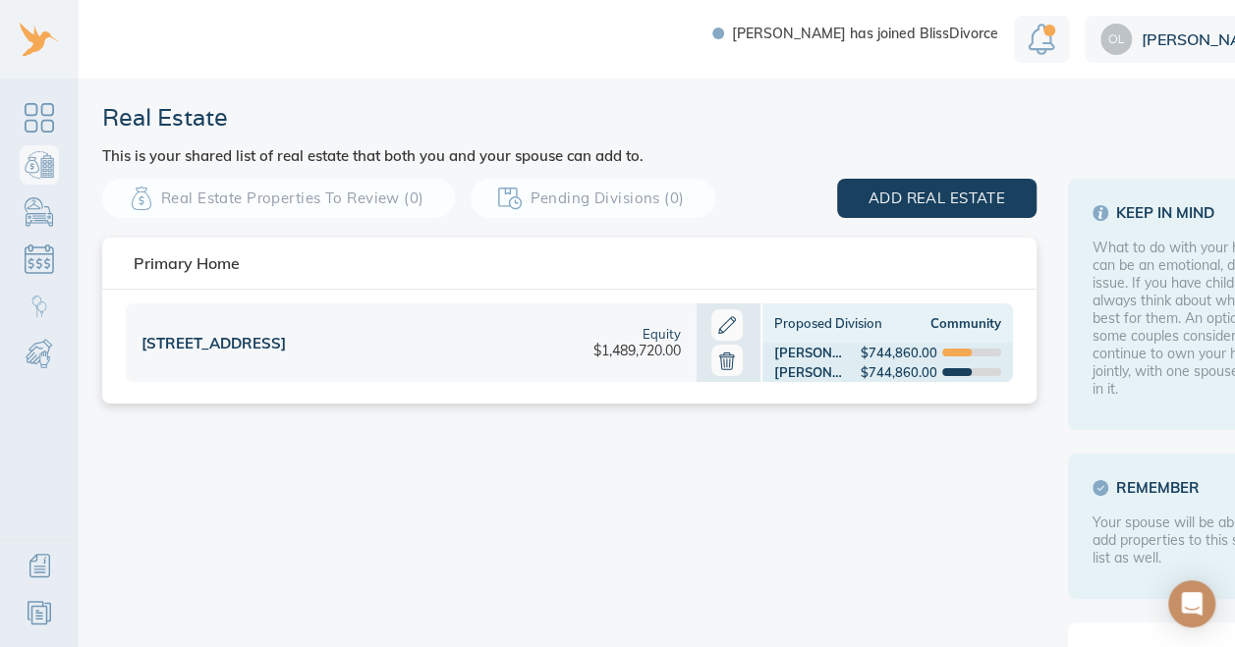
click at [715, 318] on icon at bounding box center [726, 324] width 31 height 31
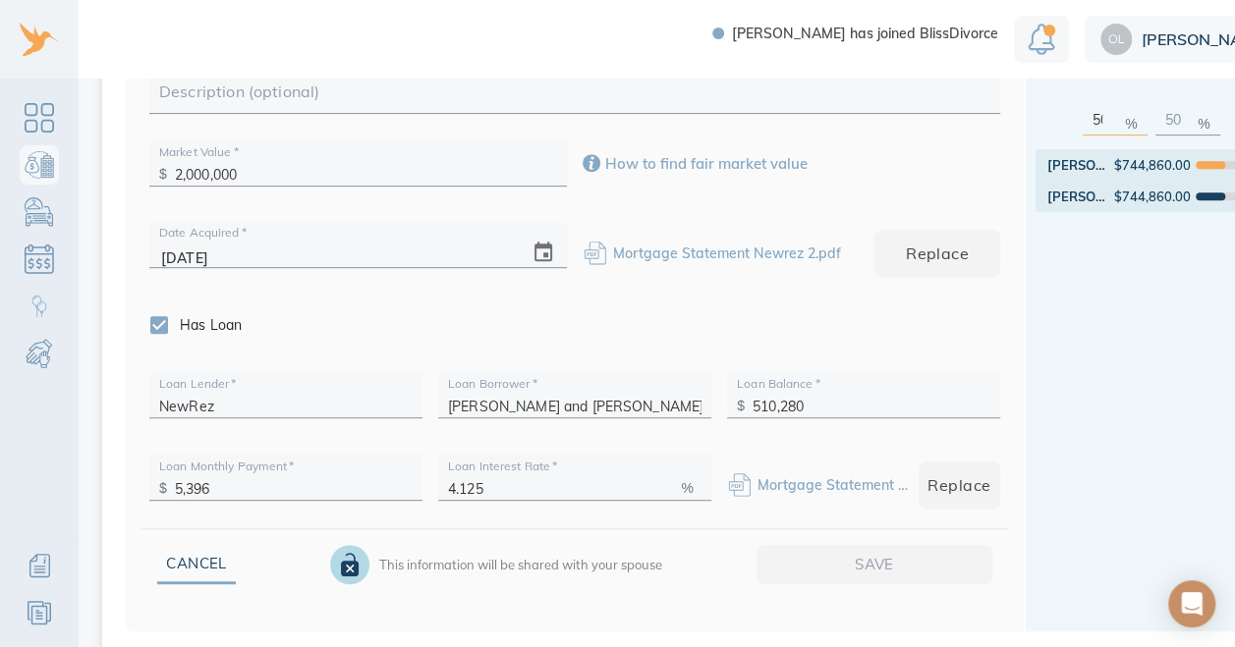
scroll to position [482, 0]
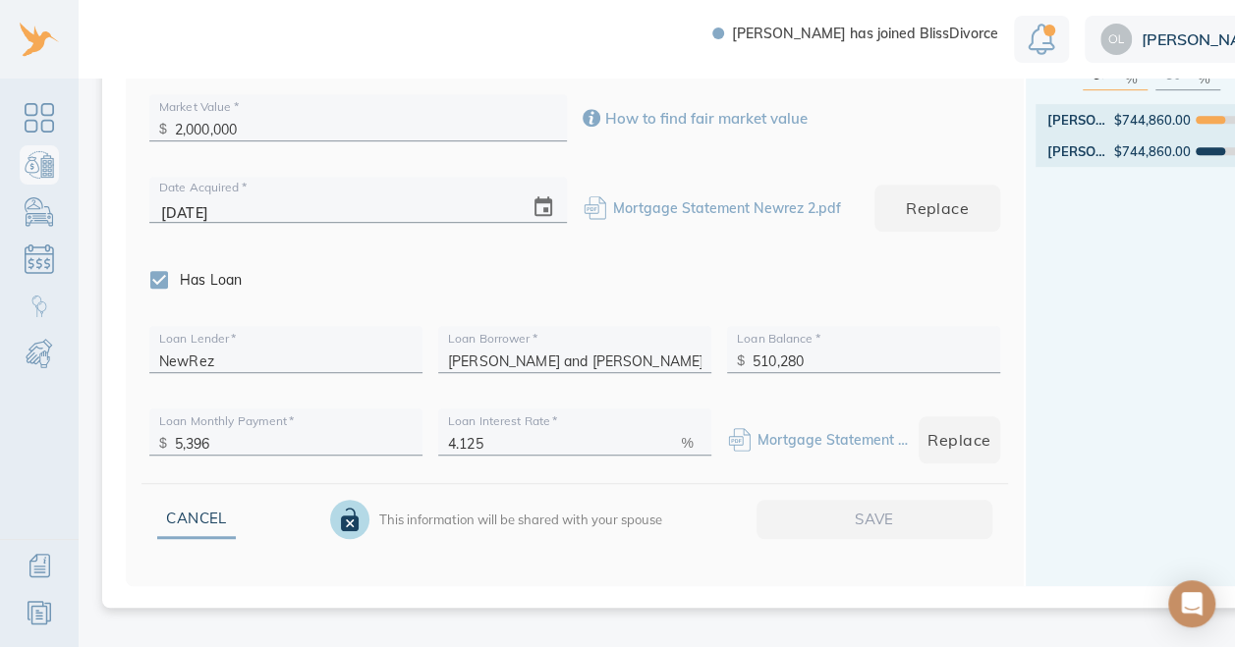
click at [853, 344] on input "510,280" at bounding box center [872, 356] width 238 height 30
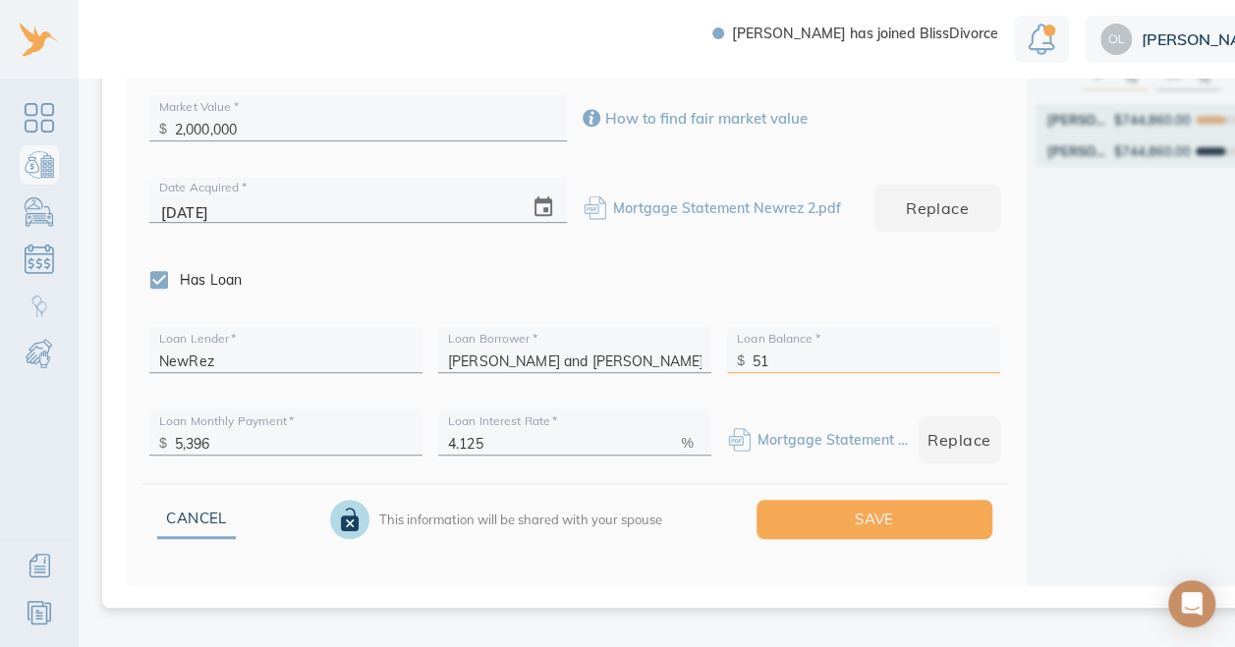
type input "5"
type input "493,523"
click at [217, 429] on input "5,396" at bounding box center [294, 438] width 238 height 30
type input "5,430"
click at [804, 507] on span "Save" at bounding box center [875, 520] width 174 height 26
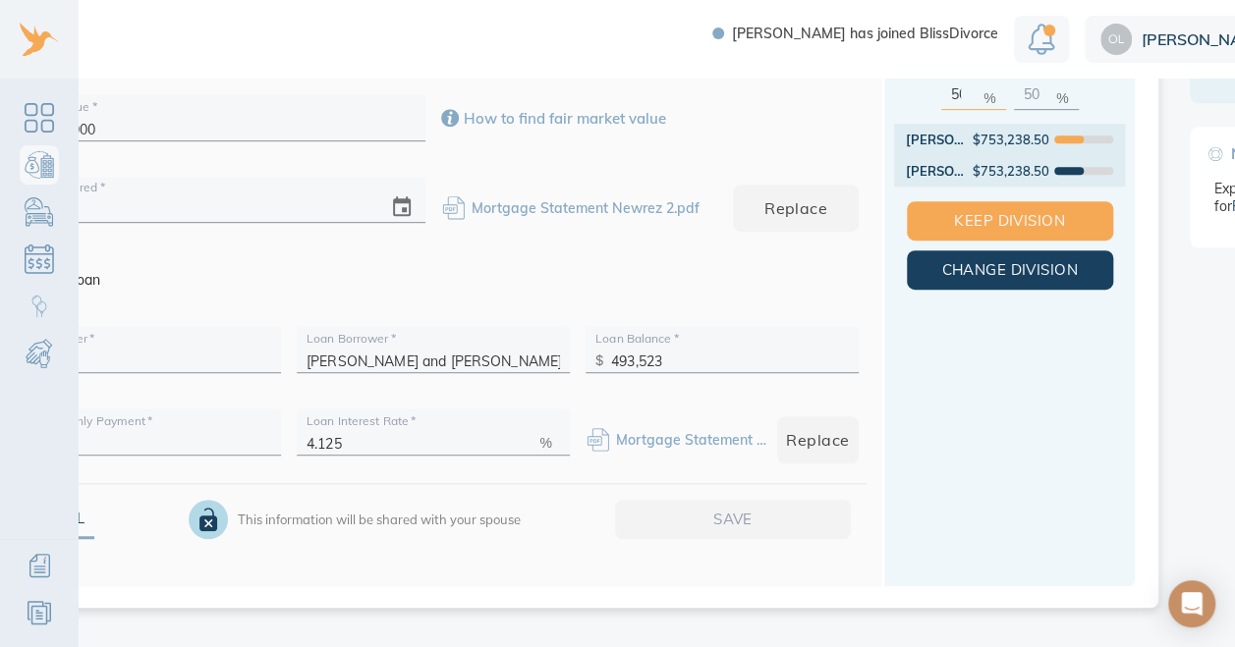
scroll to position [482, 230]
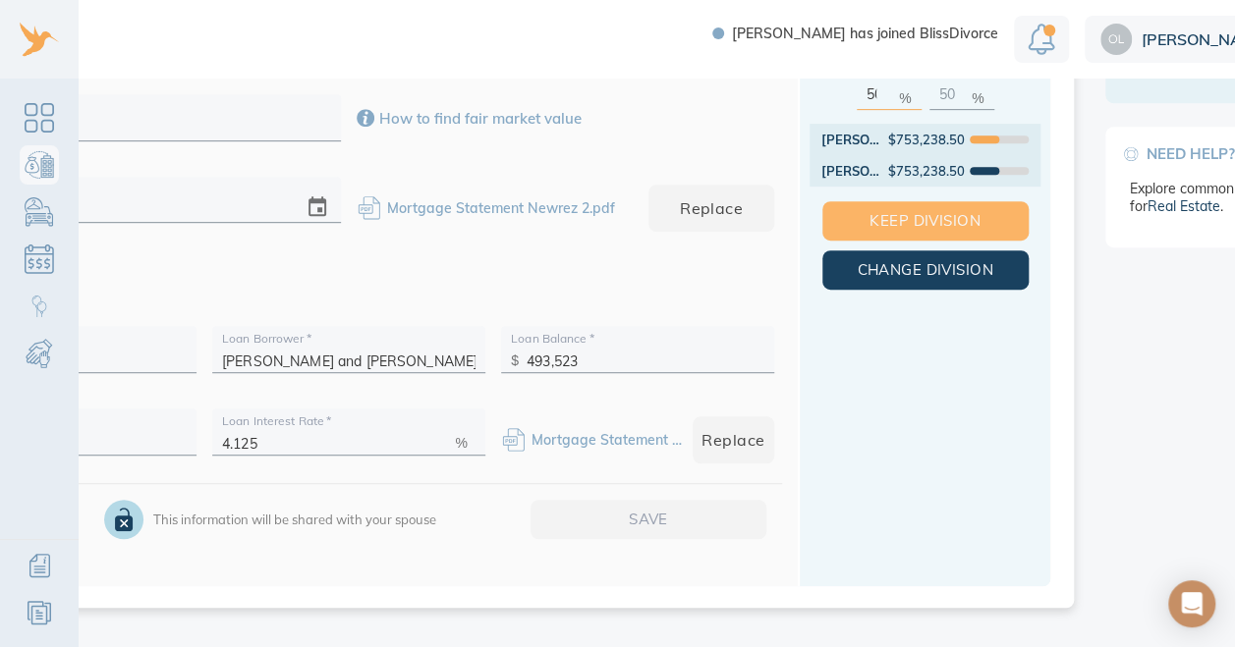
click at [975, 208] on span "Keep Division" at bounding box center [925, 221] width 143 height 26
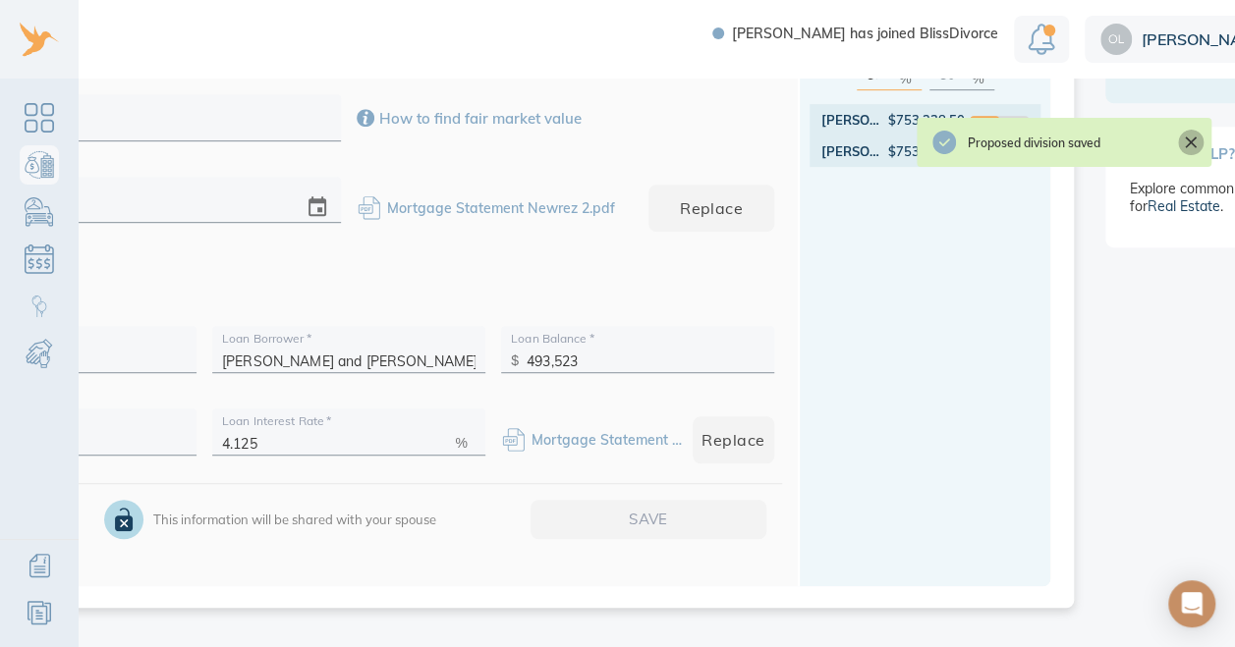
click at [1190, 141] on icon "Close" at bounding box center [1191, 143] width 12 height 12
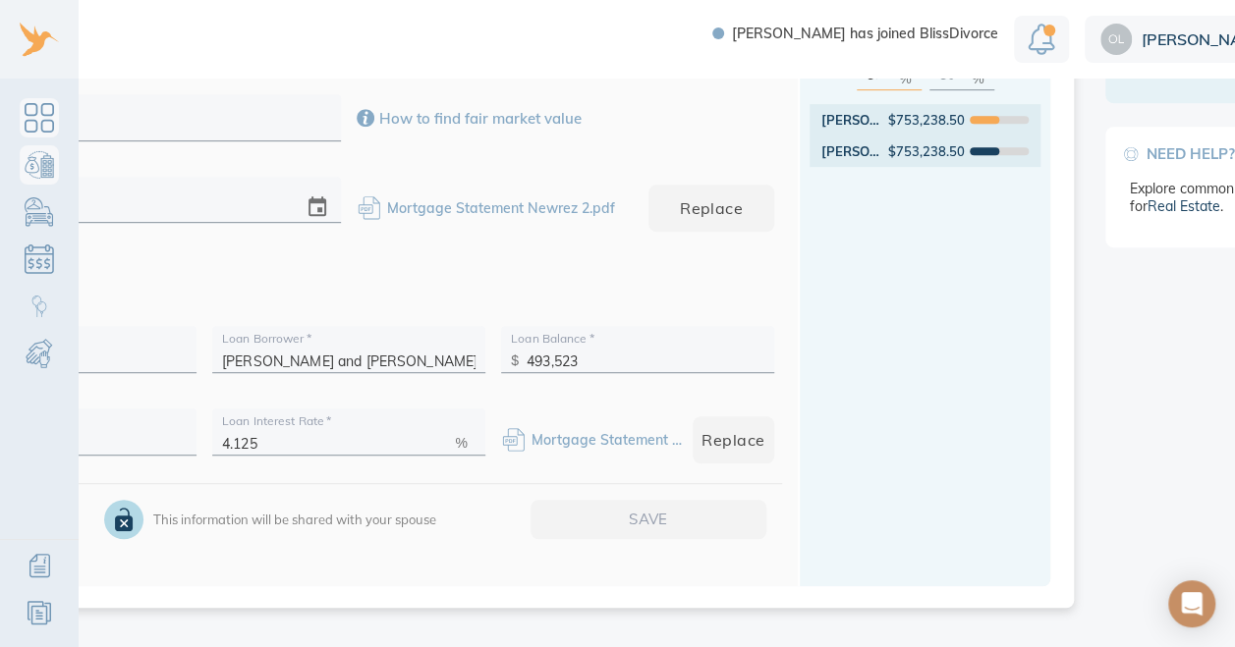
click at [53, 98] on link "Dashboard" at bounding box center [39, 117] width 39 height 39
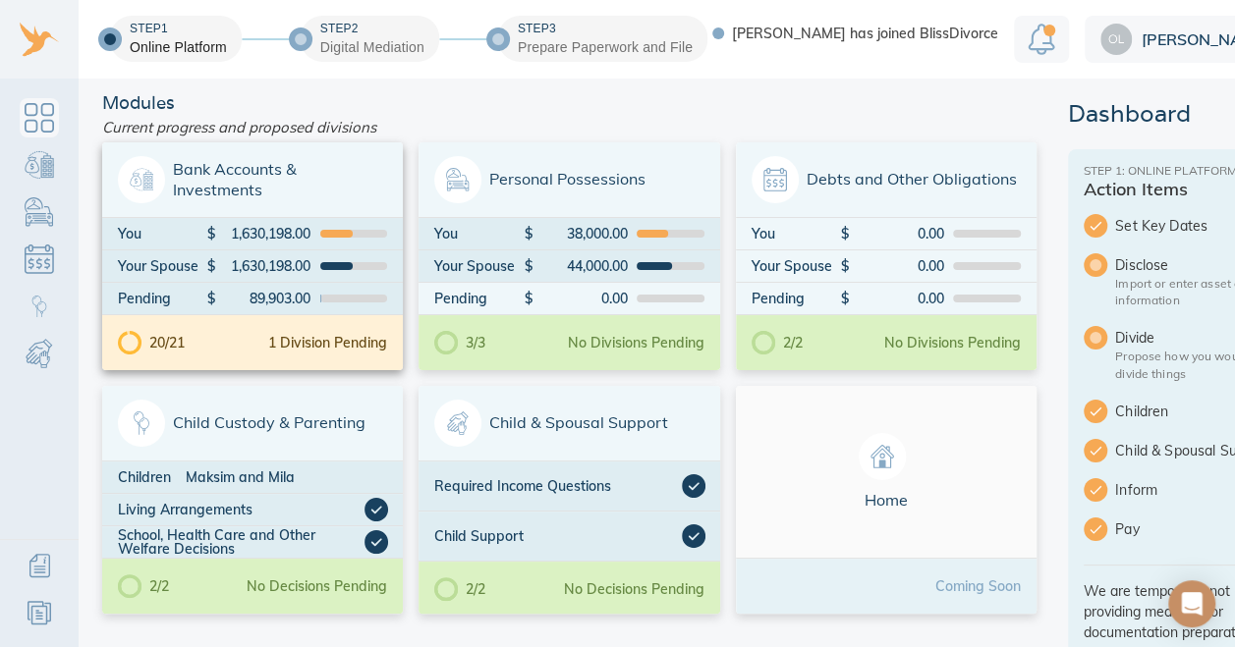
click at [285, 184] on span "Bank Accounts & Investments" at bounding box center [252, 179] width 269 height 47
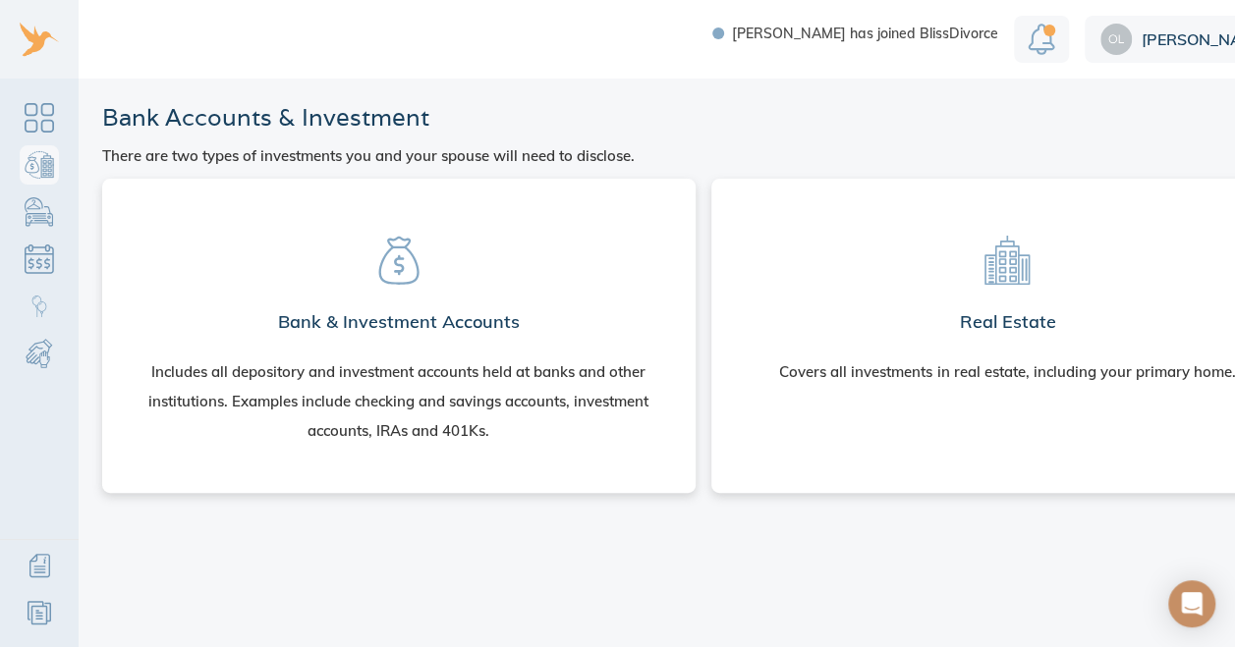
click at [302, 232] on section "Bank & Investment Accounts Includes all depository and investment accounts held…" at bounding box center [399, 332] width 562 height 275
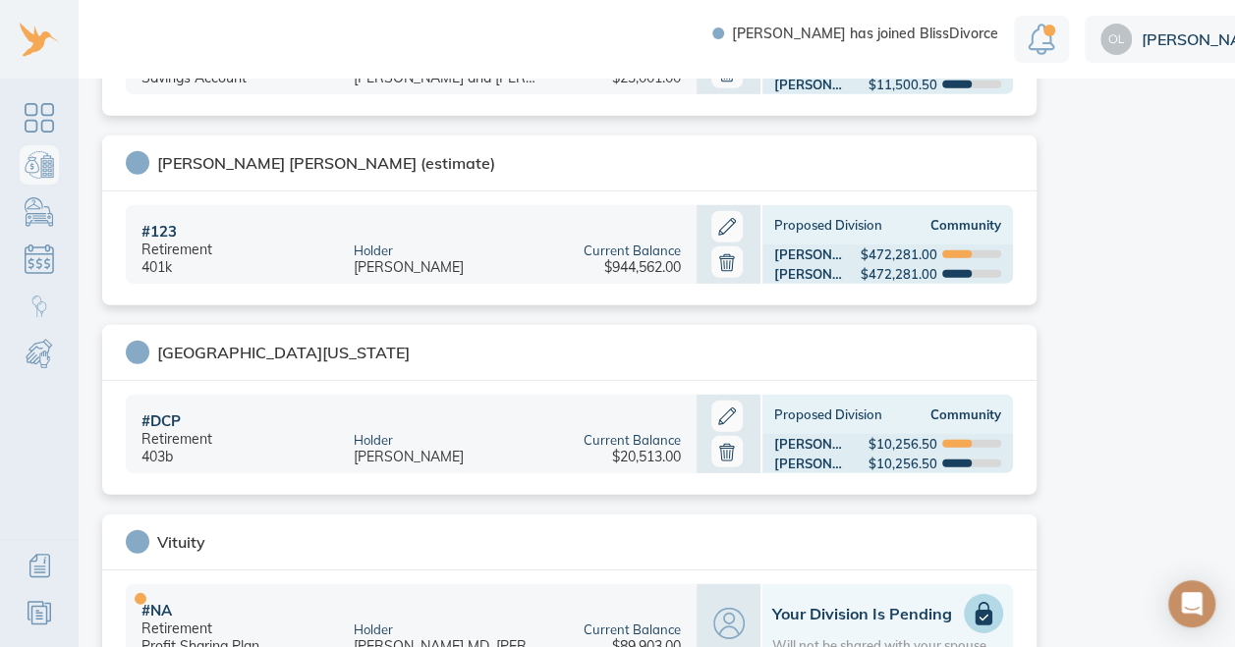
scroll to position [2765, 0]
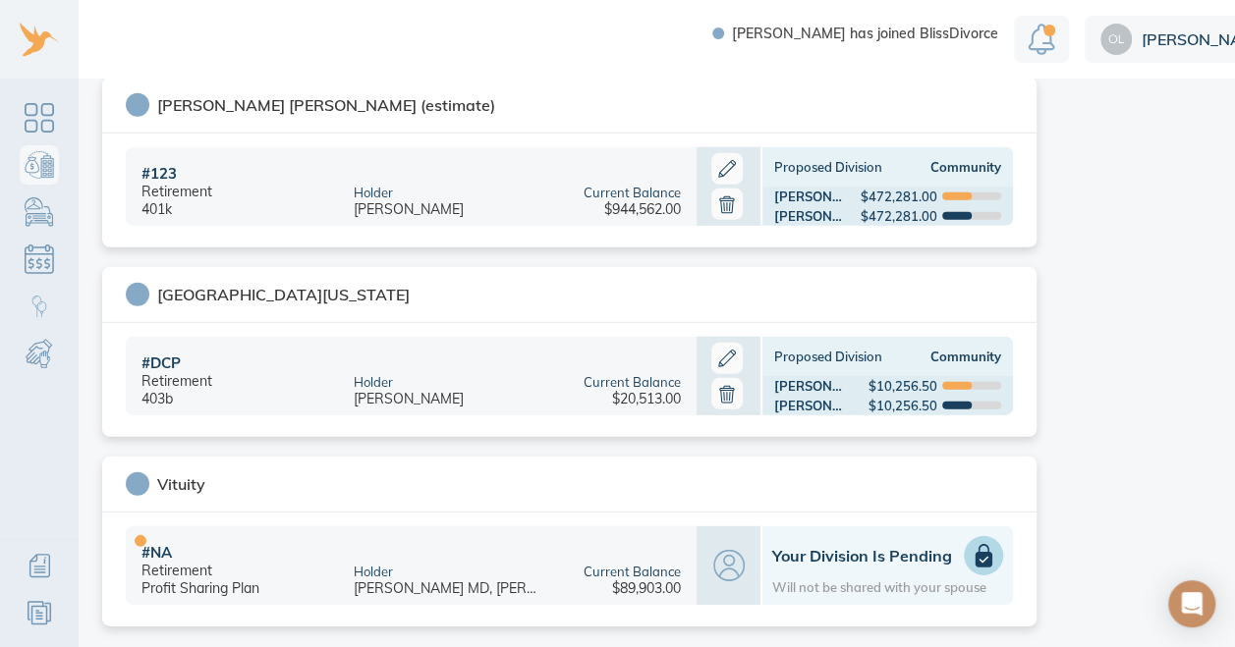
click at [611, 564] on div "Current Balance" at bounding box center [632, 572] width 97 height 16
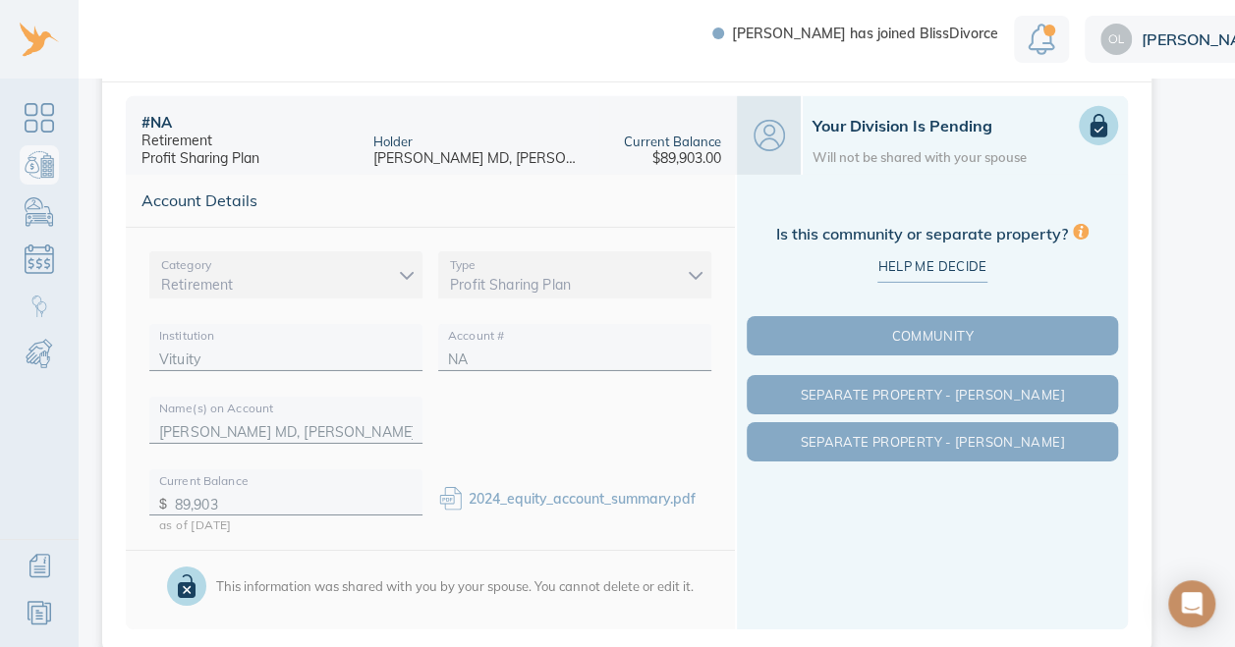
scroll to position [3203, 0]
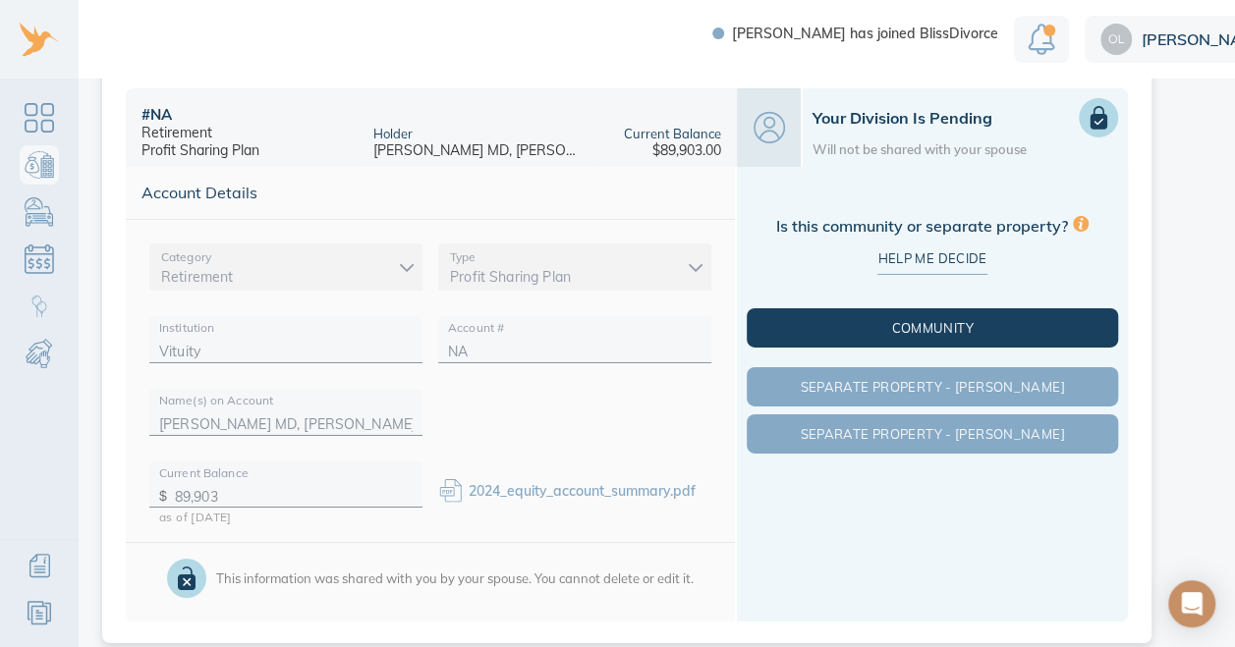
click at [975, 309] on button "Community" at bounding box center [932, 328] width 371 height 39
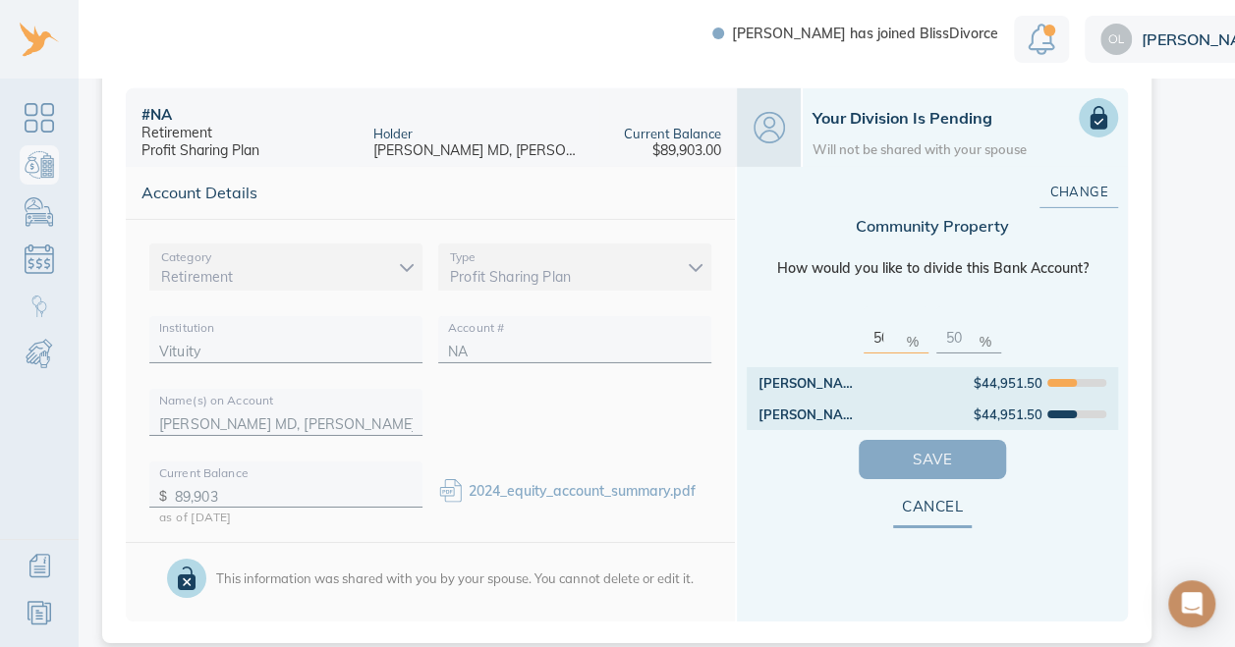
click at [957, 447] on span "Save" at bounding box center [932, 460] width 84 height 26
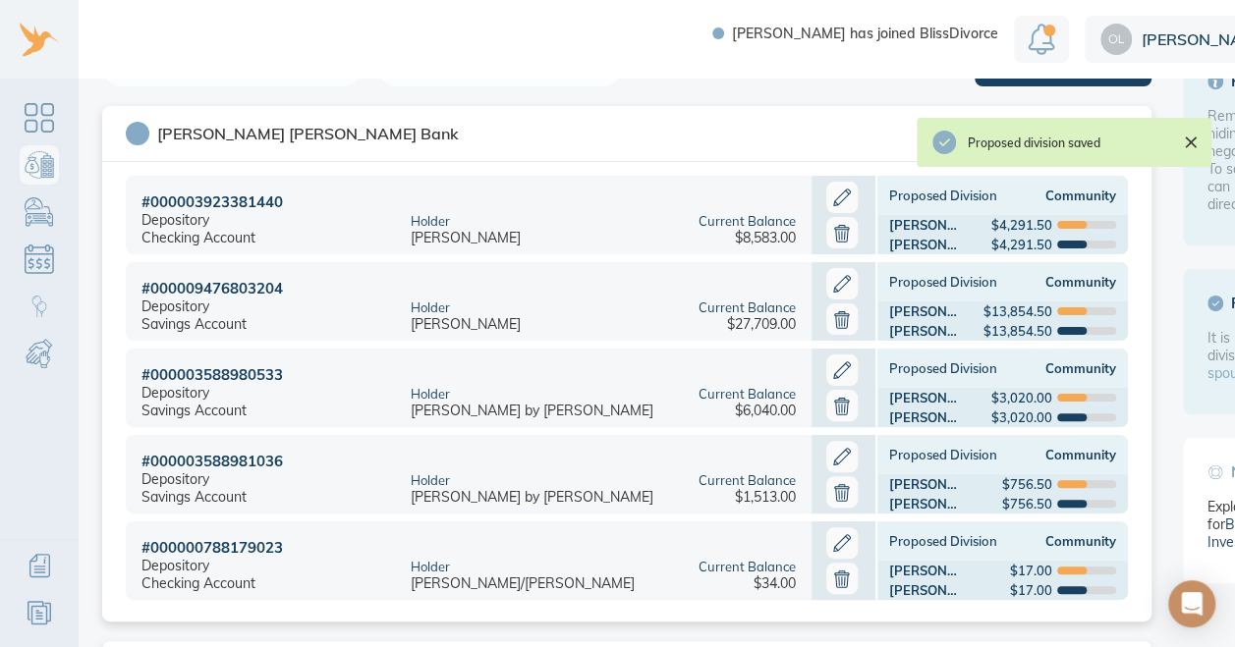
scroll to position [0, 0]
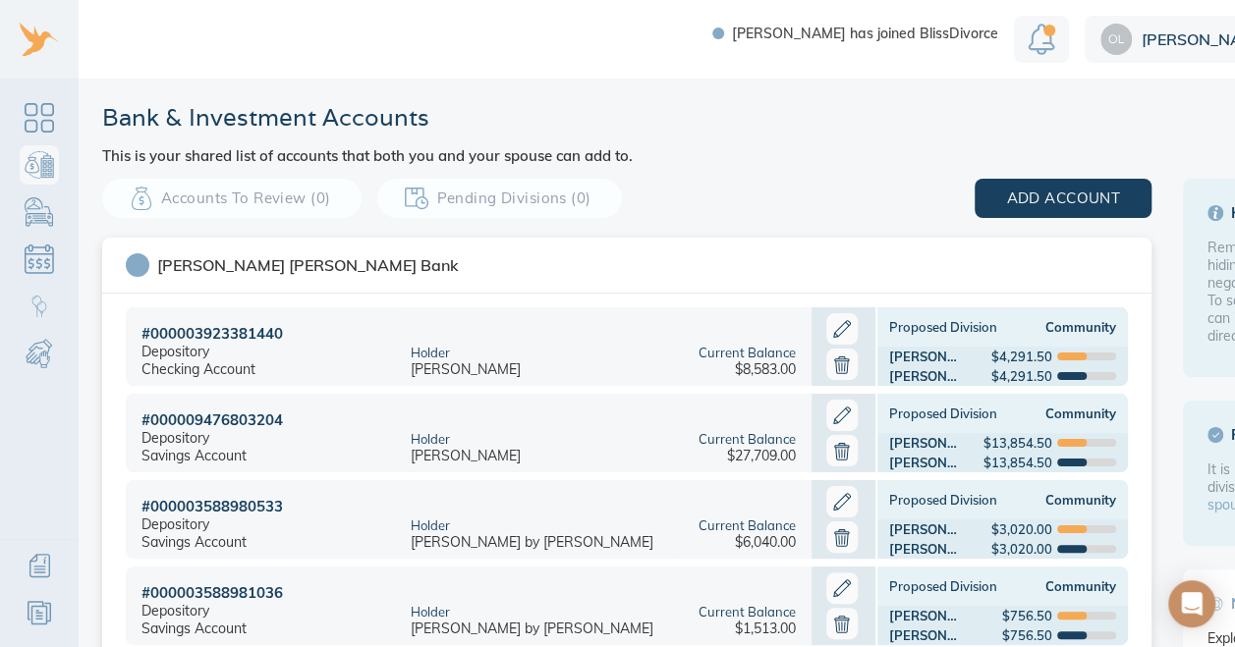
click at [837, 313] on icon at bounding box center [841, 328] width 31 height 31
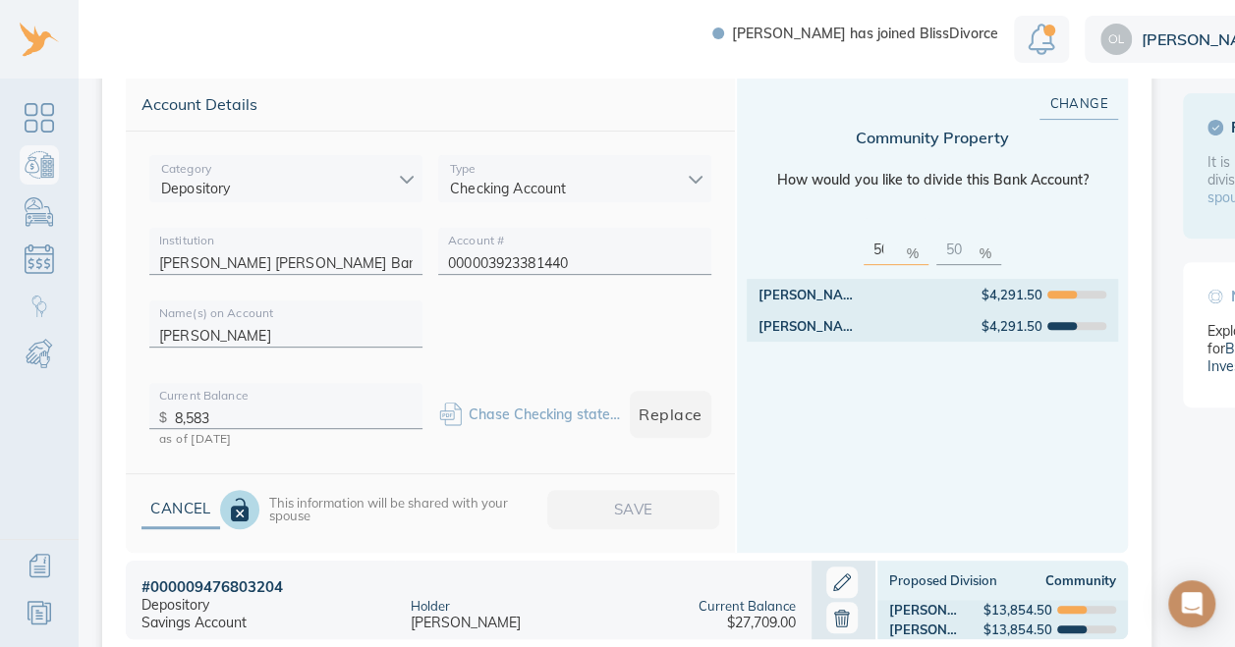
scroll to position [311, 0]
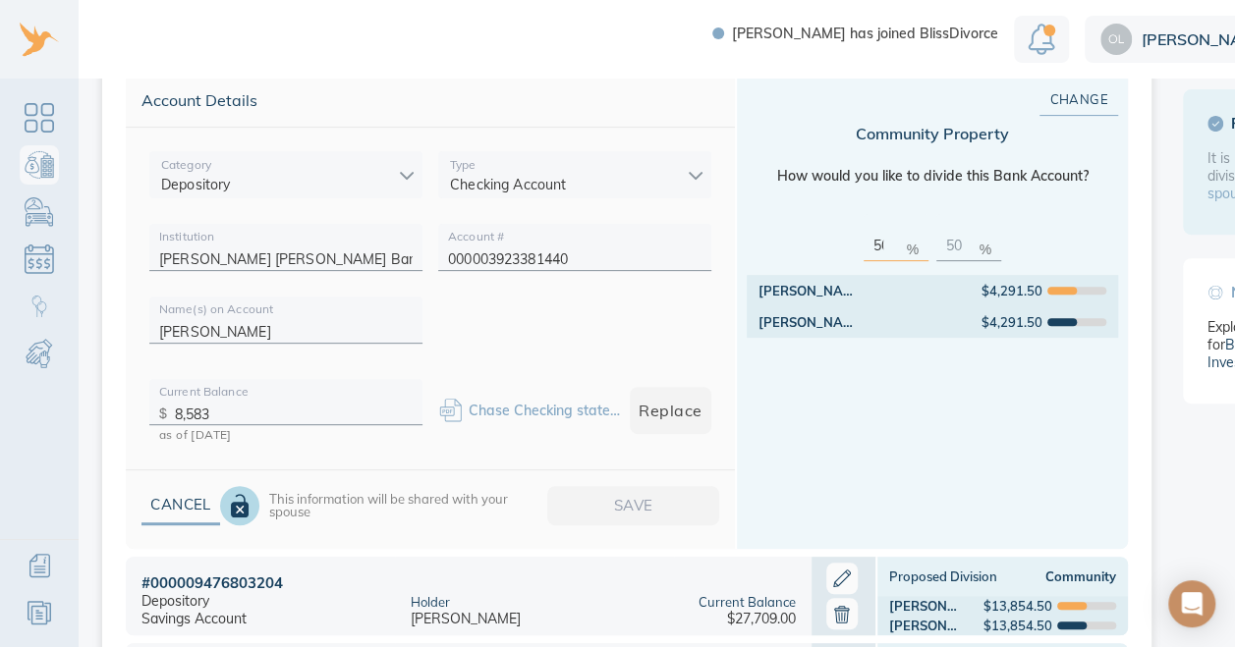
click at [230, 399] on input "8,583" at bounding box center [294, 409] width 238 height 30
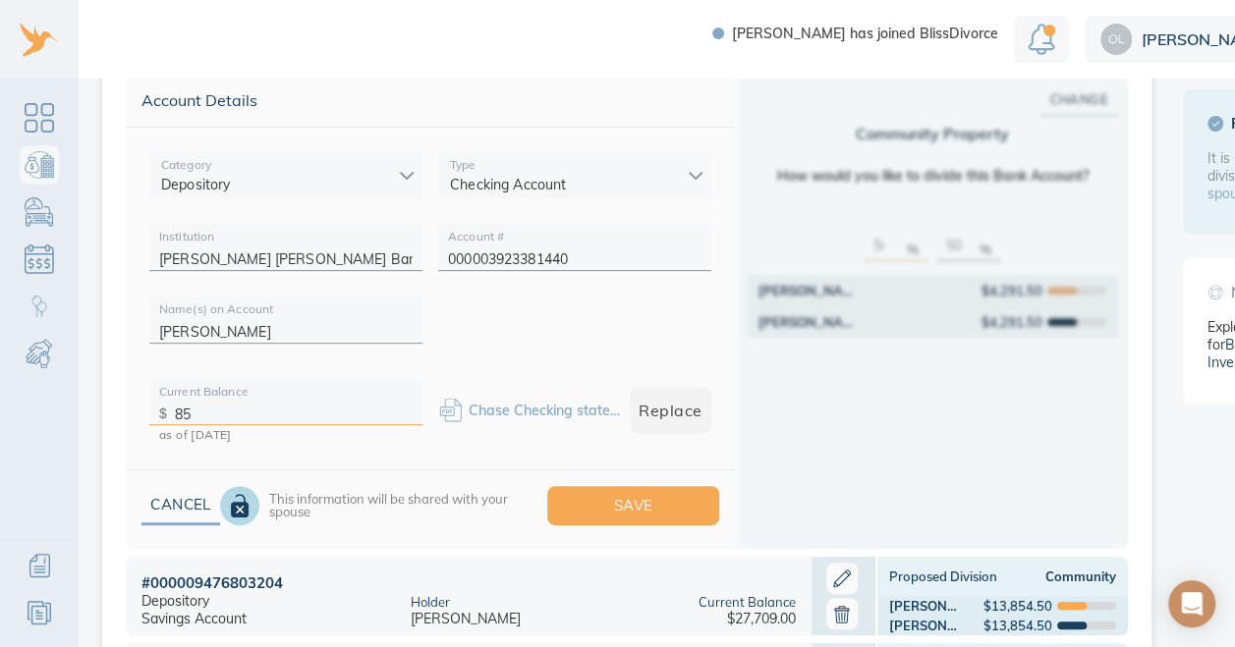
type input "8"
type input "6,645"
click at [658, 503] on button "Save" at bounding box center [633, 505] width 172 height 39
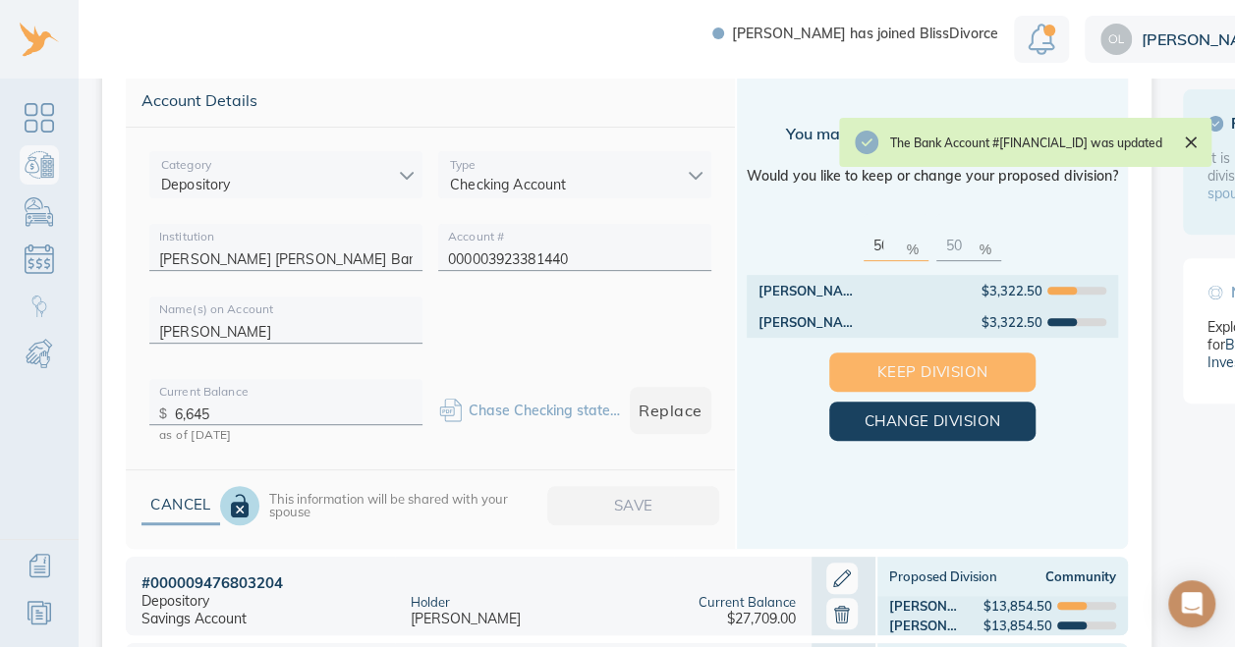
click at [979, 360] on span "Keep Division" at bounding box center [932, 373] width 143 height 26
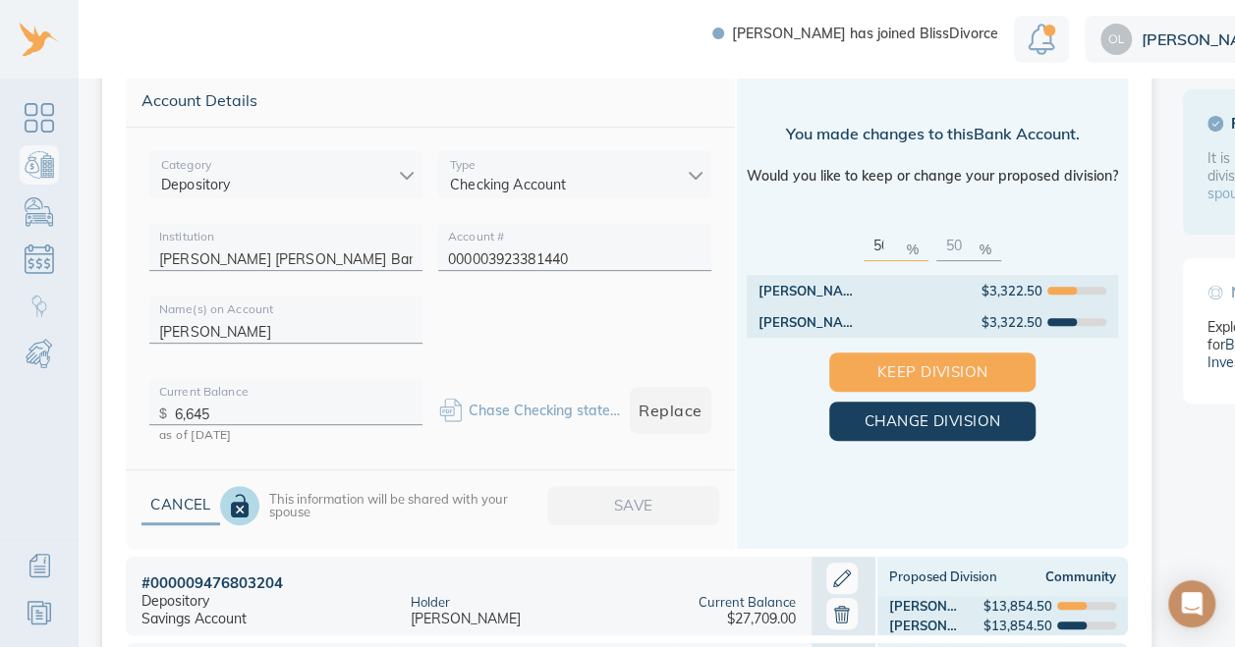
scroll to position [0, 0]
click at [838, 575] on icon at bounding box center [841, 578] width 31 height 31
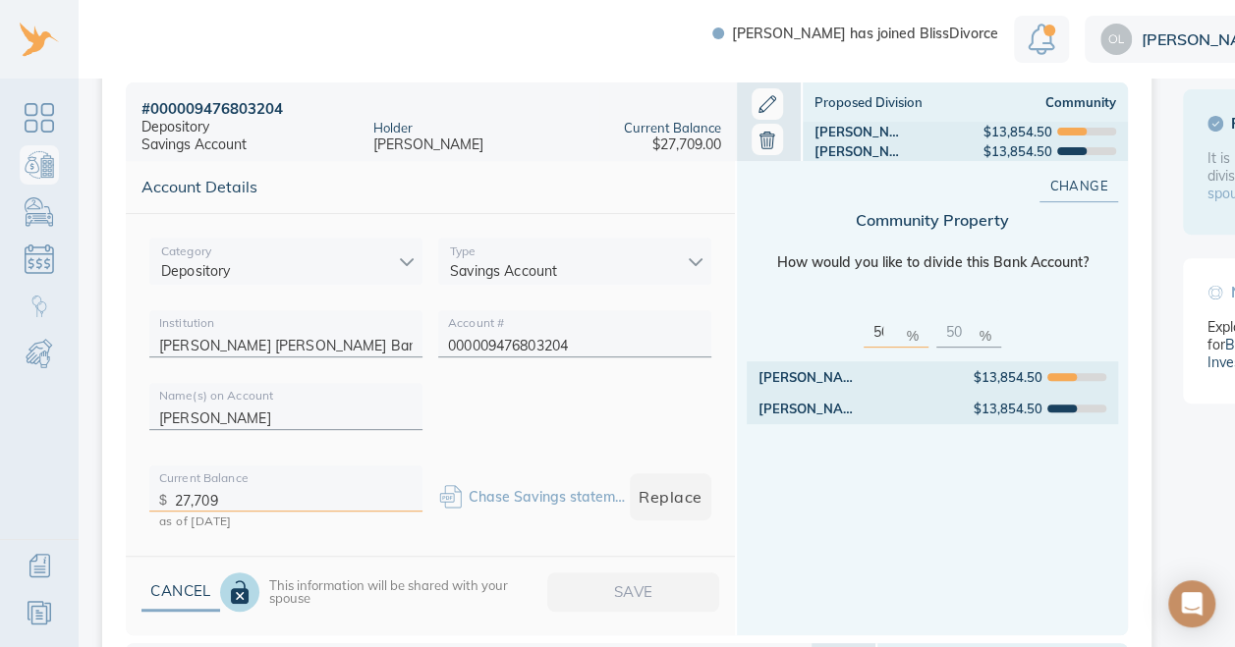
click at [291, 502] on input "27,709" at bounding box center [294, 495] width 238 height 30
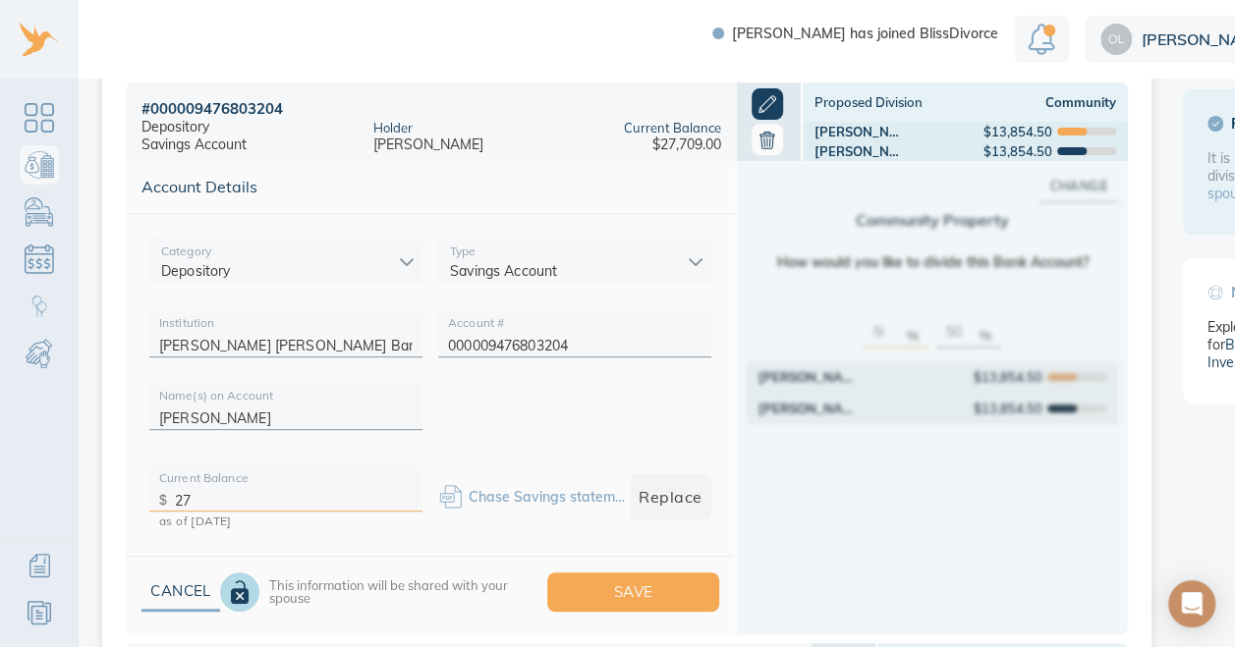
type input "2"
type input "30,211"
click at [680, 591] on span "Save" at bounding box center [633, 593] width 109 height 26
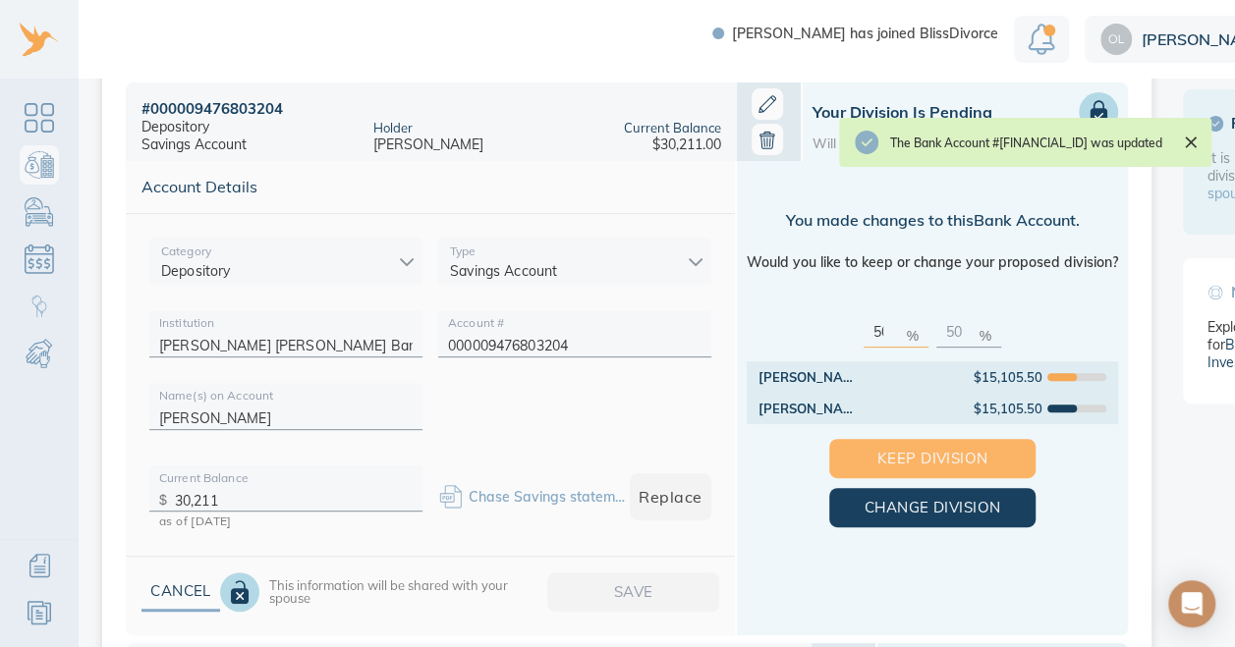
click at [996, 451] on span "Keep Division" at bounding box center [932, 459] width 143 height 26
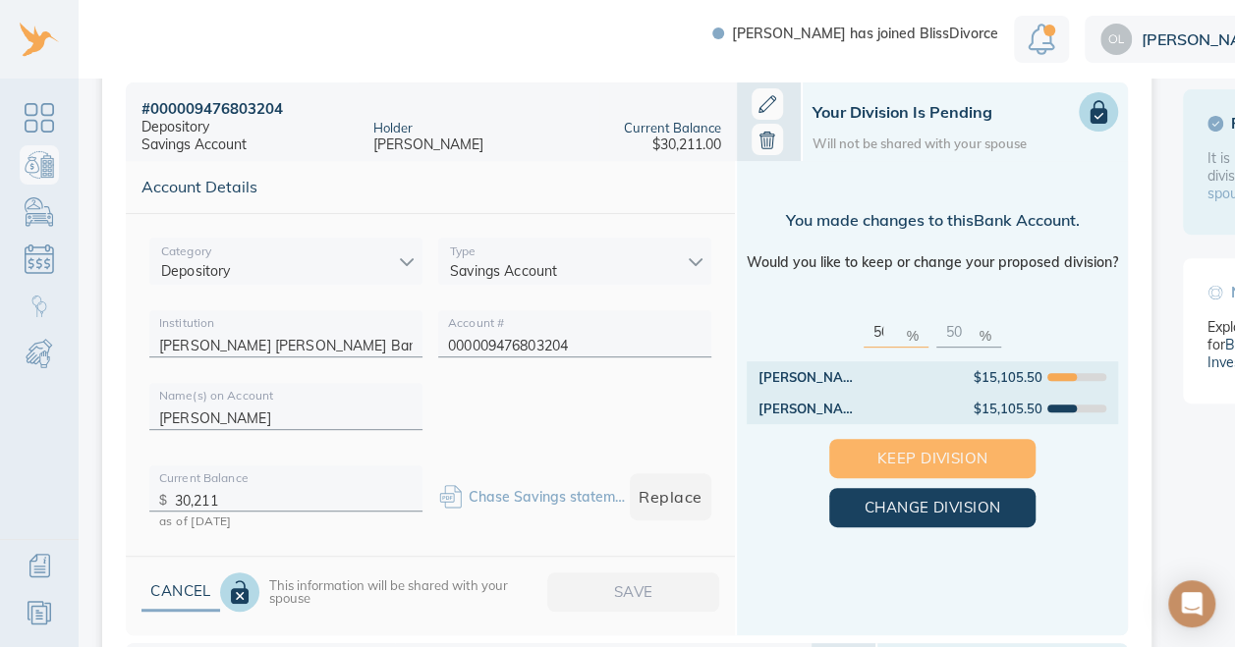
click at [994, 444] on button "Keep Division" at bounding box center [932, 458] width 206 height 39
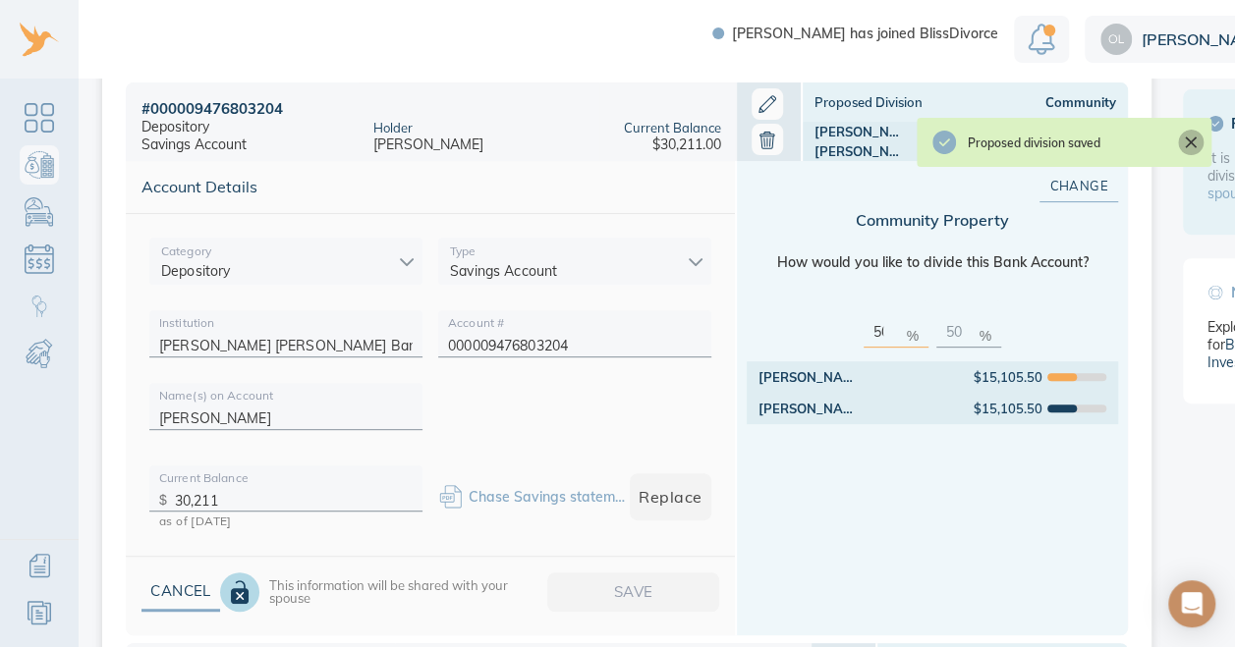
click at [1187, 136] on icon "Close" at bounding box center [1191, 143] width 20 height 20
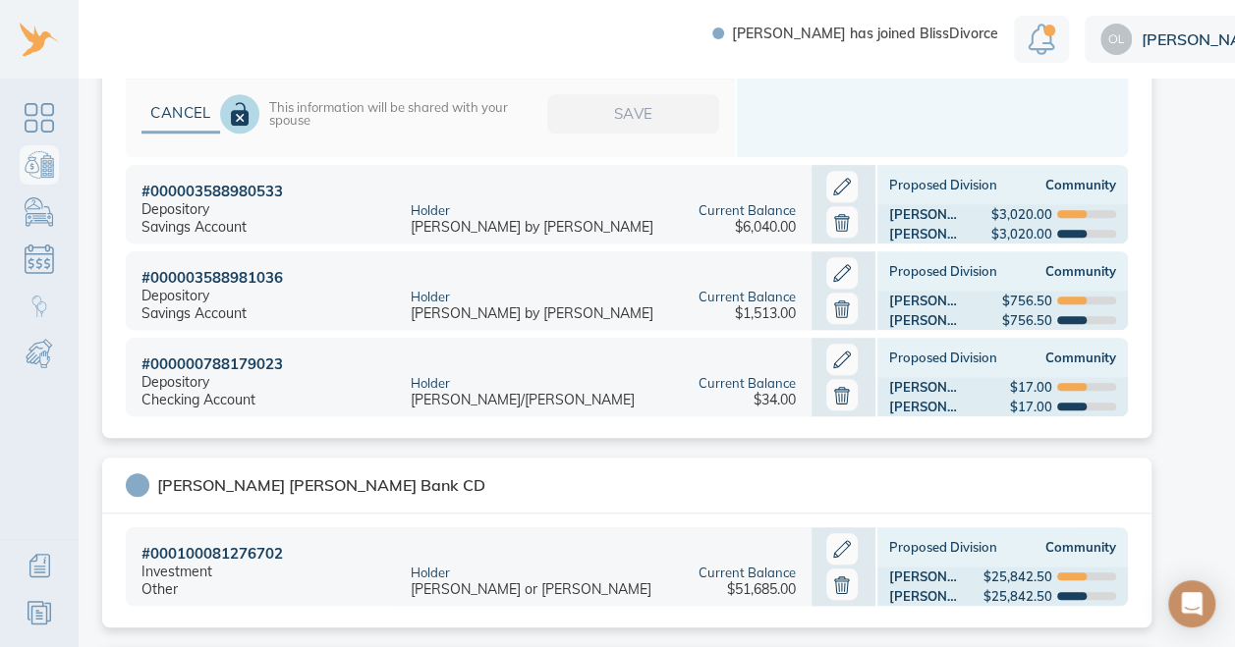
scroll to position [793, 0]
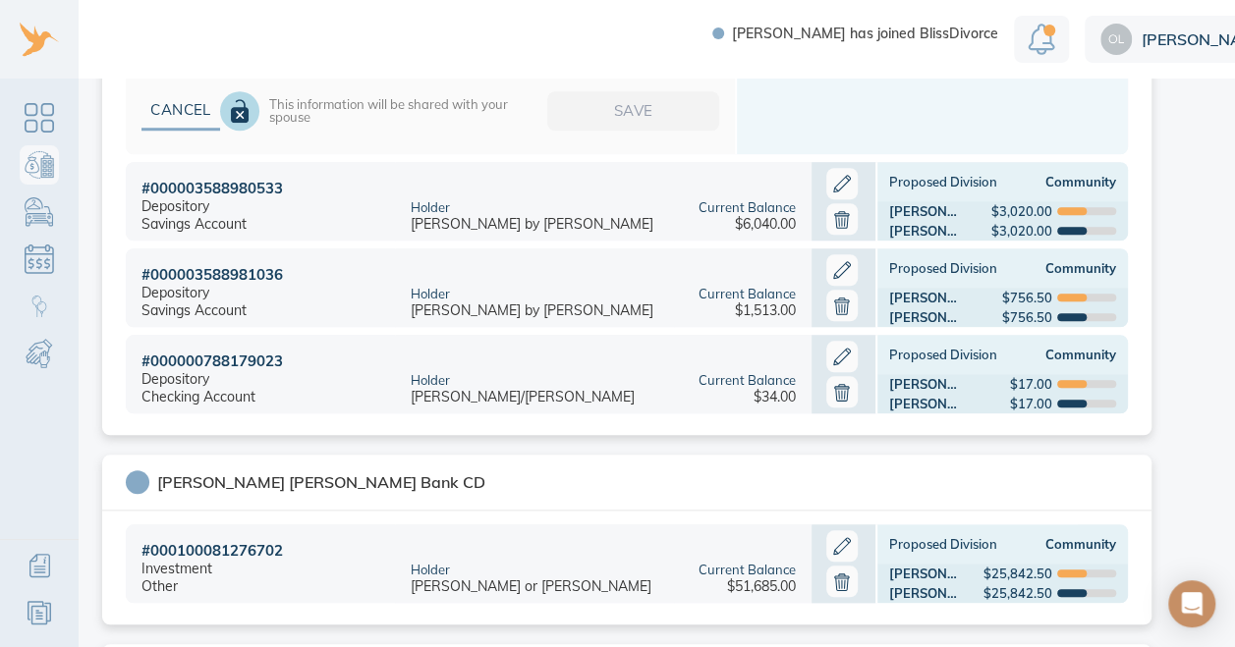
click at [839, 214] on icon at bounding box center [841, 220] width 15 height 18
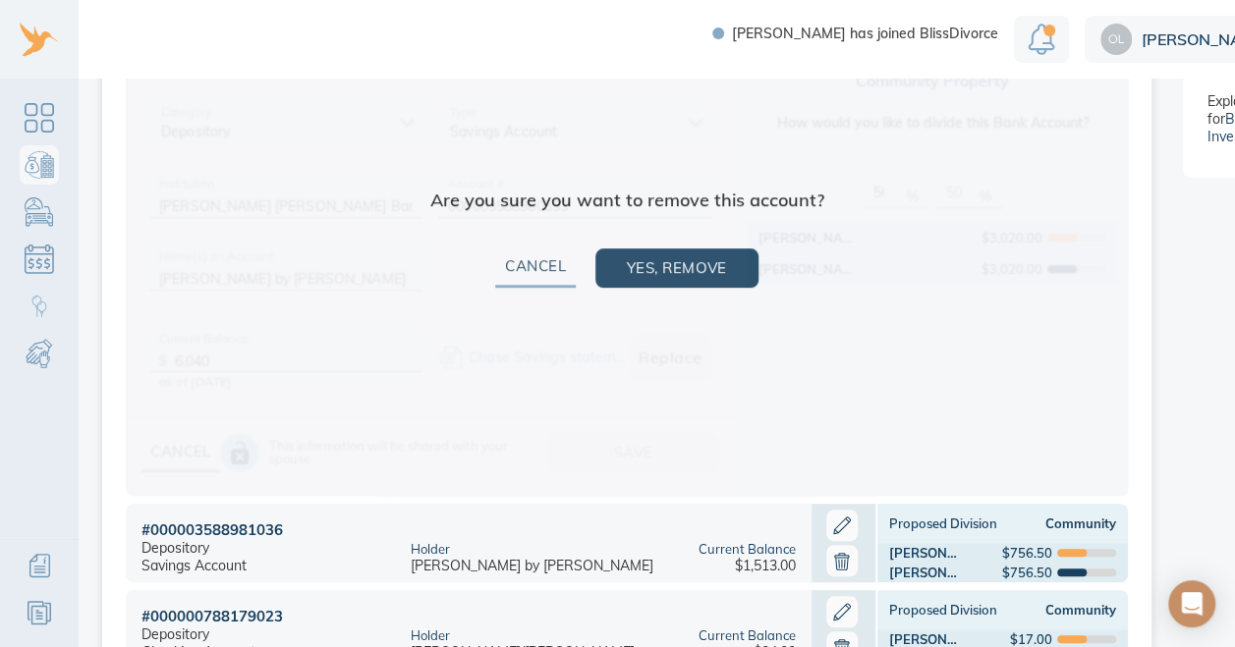
scroll to position [535, 0]
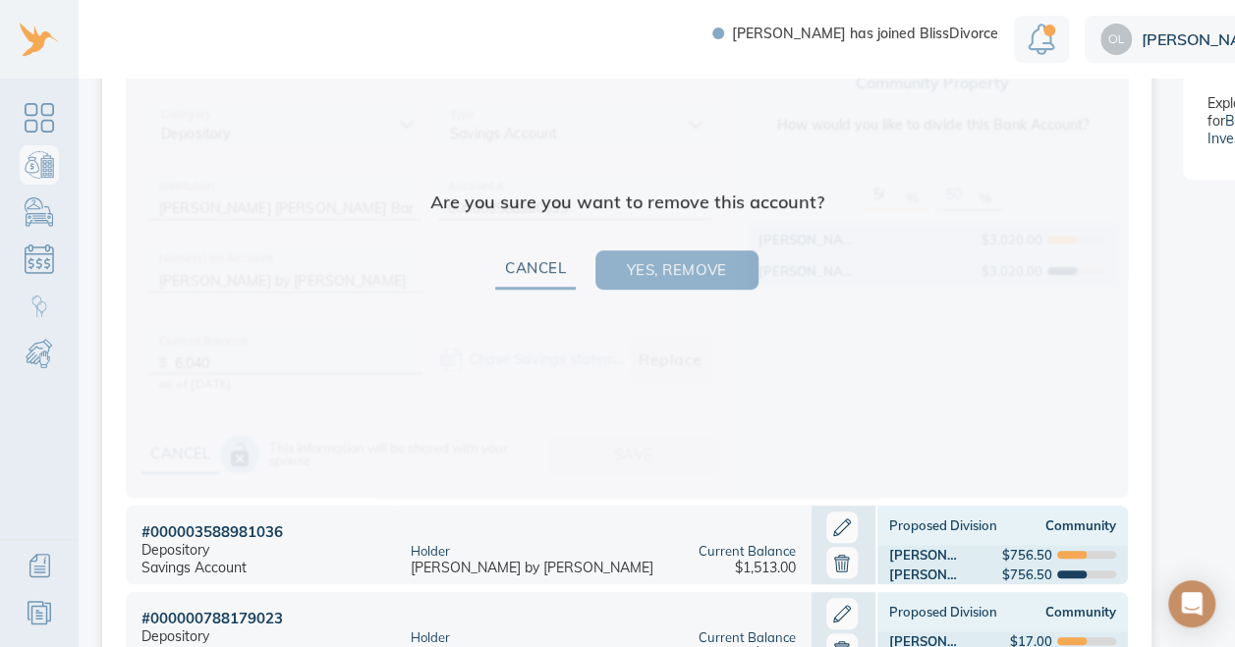
click at [729, 270] on button "Yes, remove" at bounding box center [676, 270] width 163 height 39
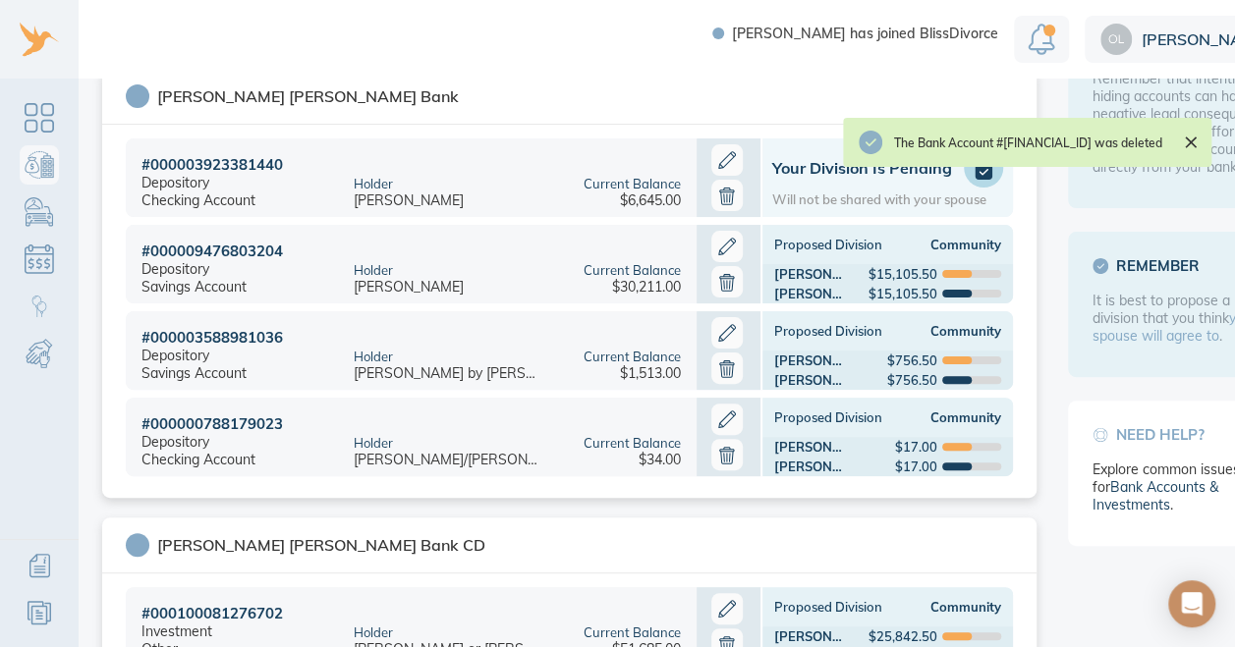
scroll to position [189, 0]
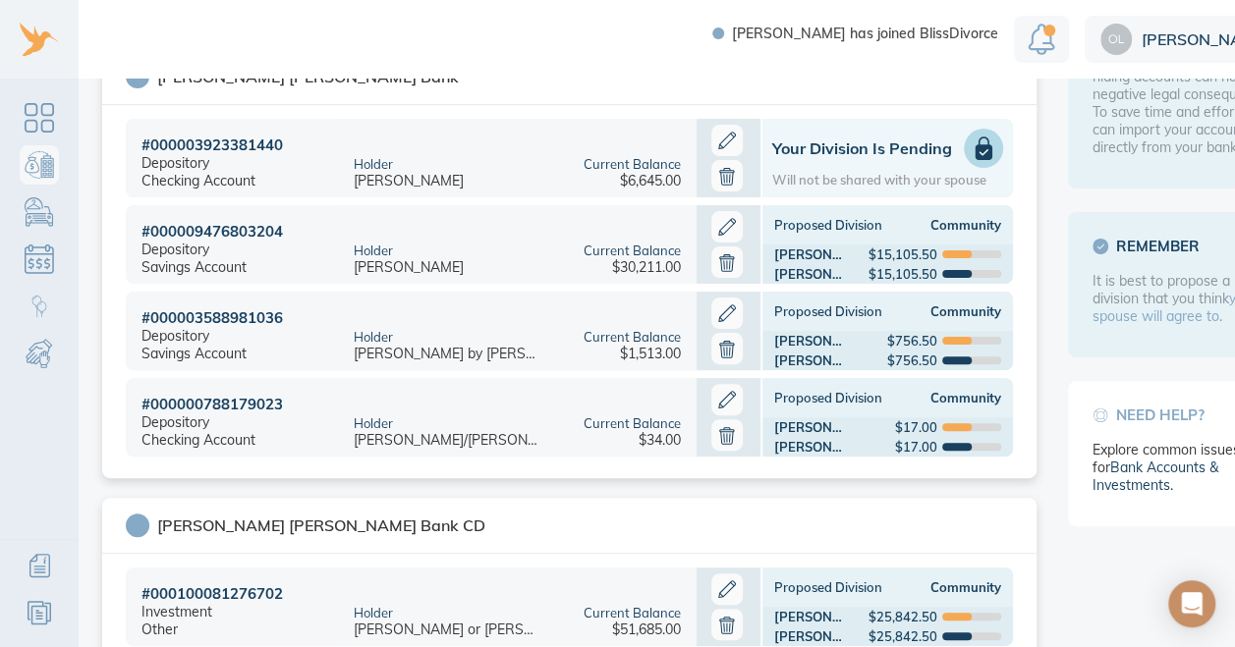
click at [719, 437] on icon at bounding box center [727, 435] width 24 height 24
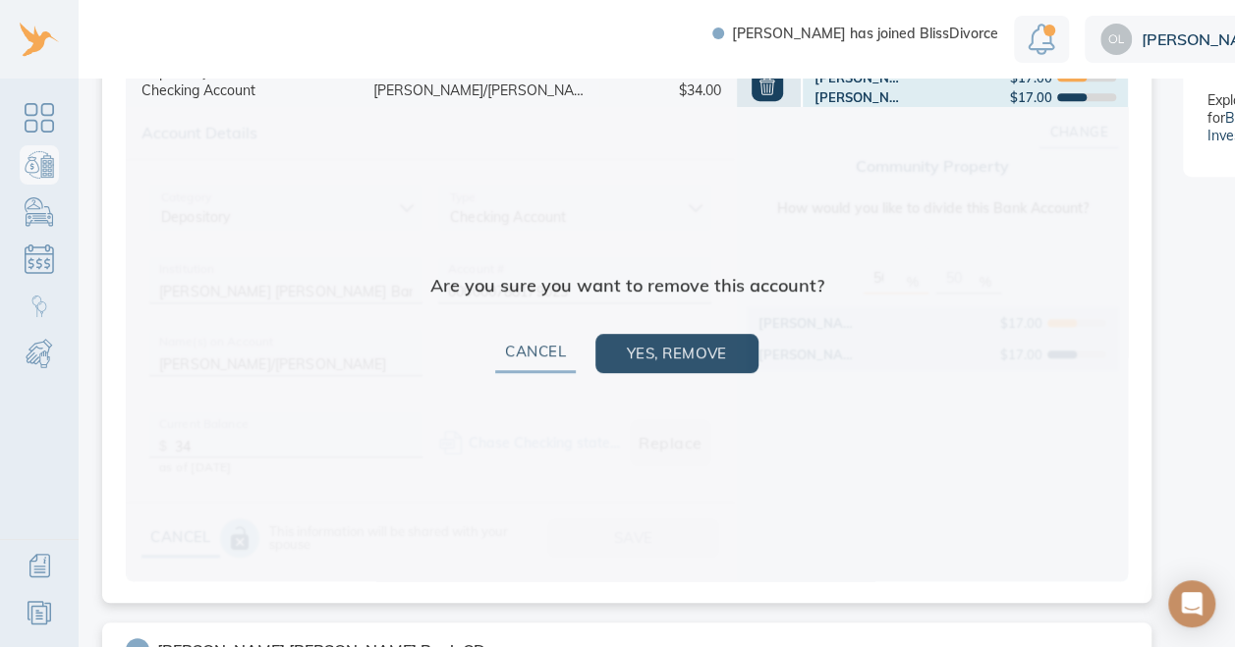
scroll to position [539, 0]
click at [662, 363] on span "Yes, remove" at bounding box center [677, 353] width 100 height 26
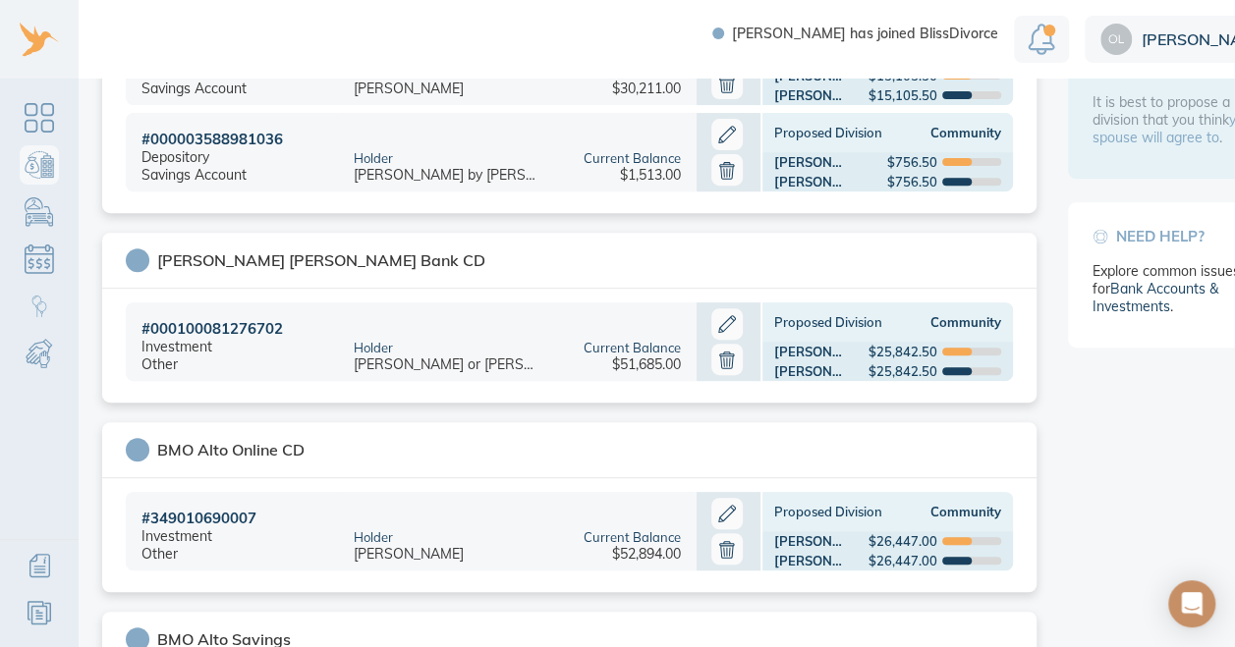
scroll to position [367, 0]
click at [718, 320] on icon at bounding box center [726, 324] width 31 height 31
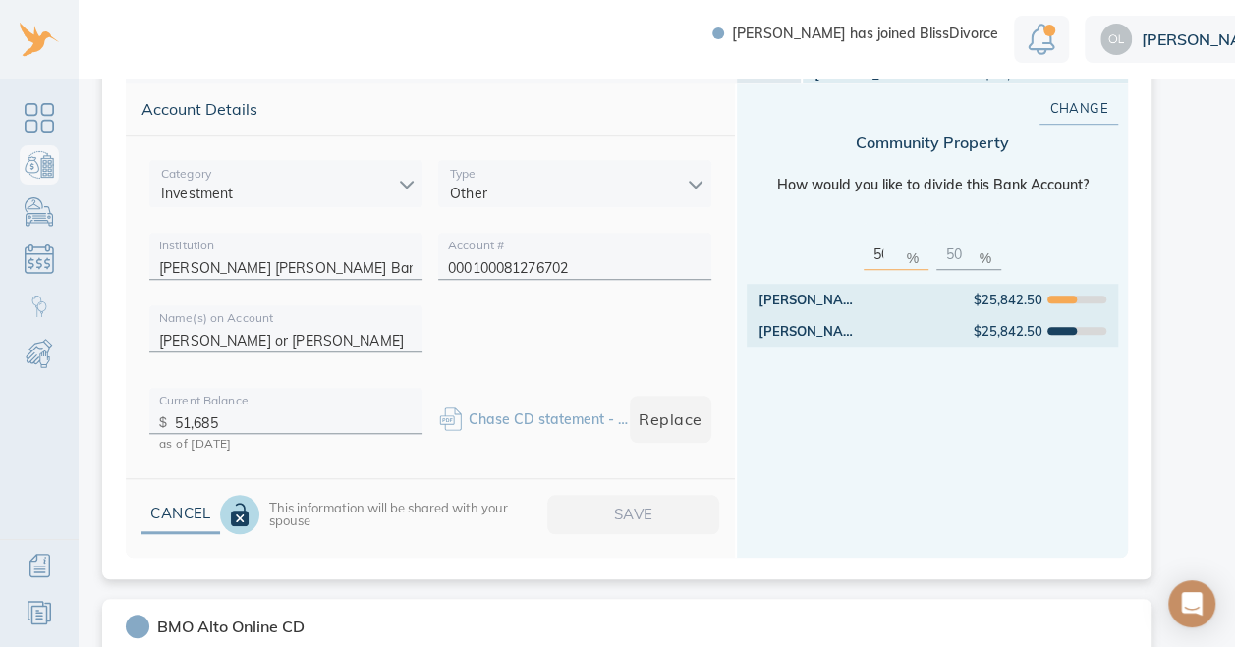
scroll to position [699, 0]
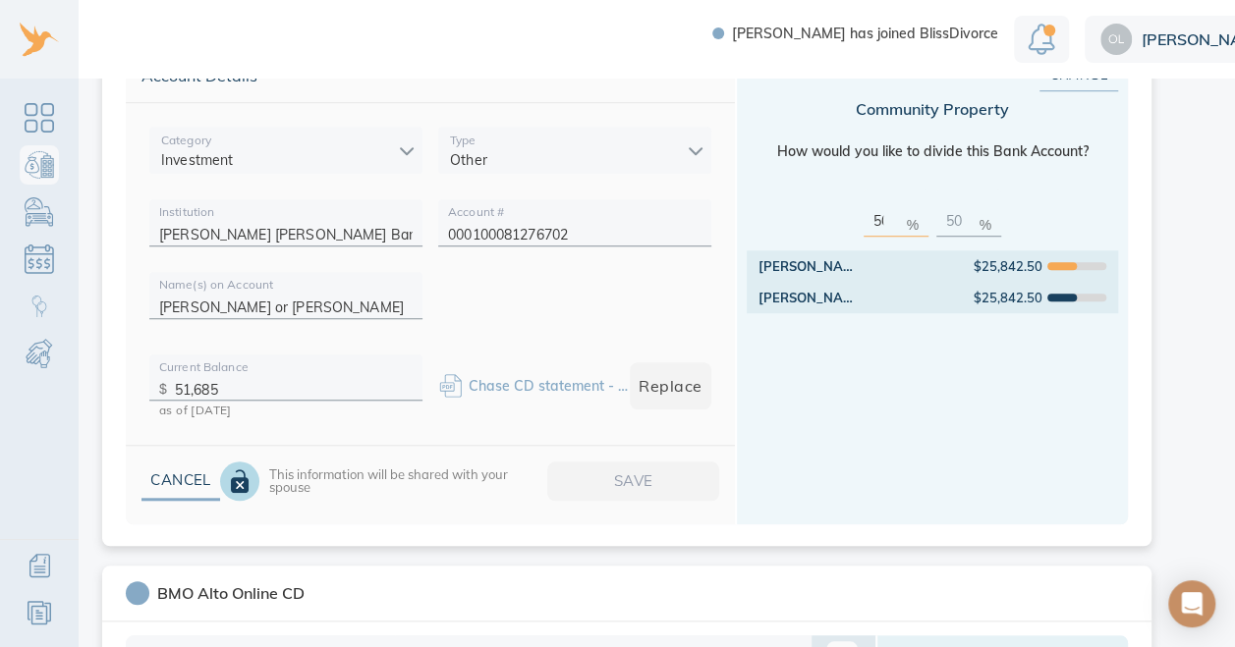
click at [212, 393] on input "51,685" at bounding box center [294, 384] width 238 height 30
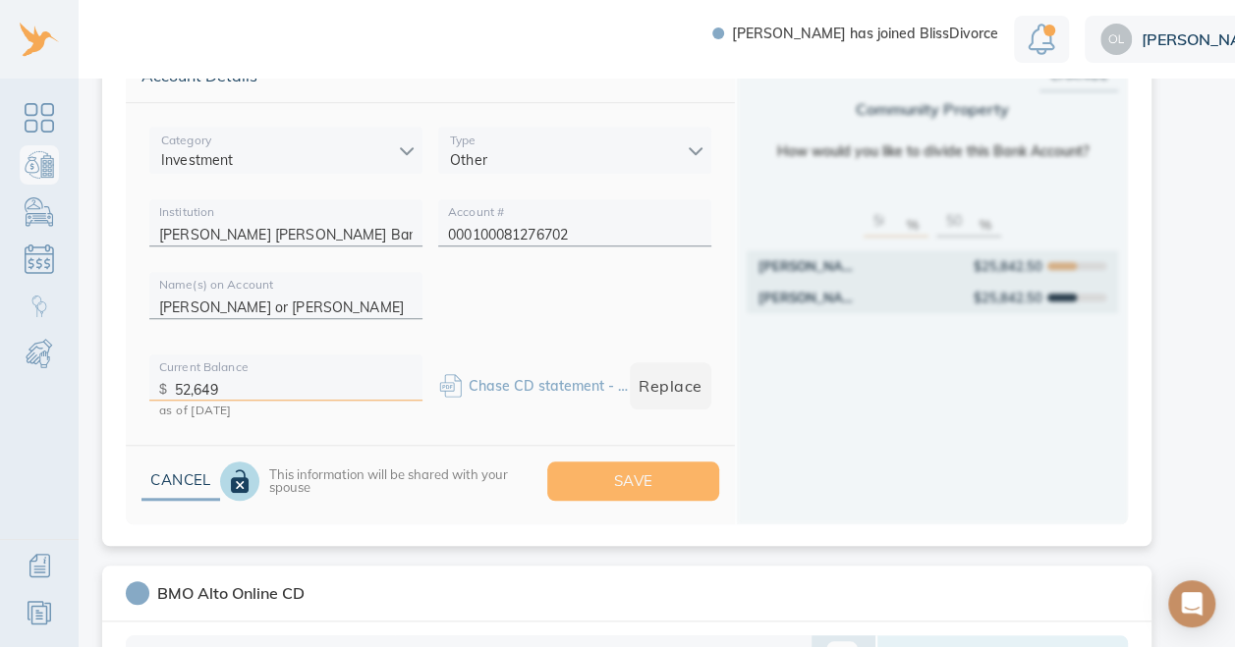
type input "52,649"
click at [648, 493] on span "Save" at bounding box center [633, 482] width 109 height 26
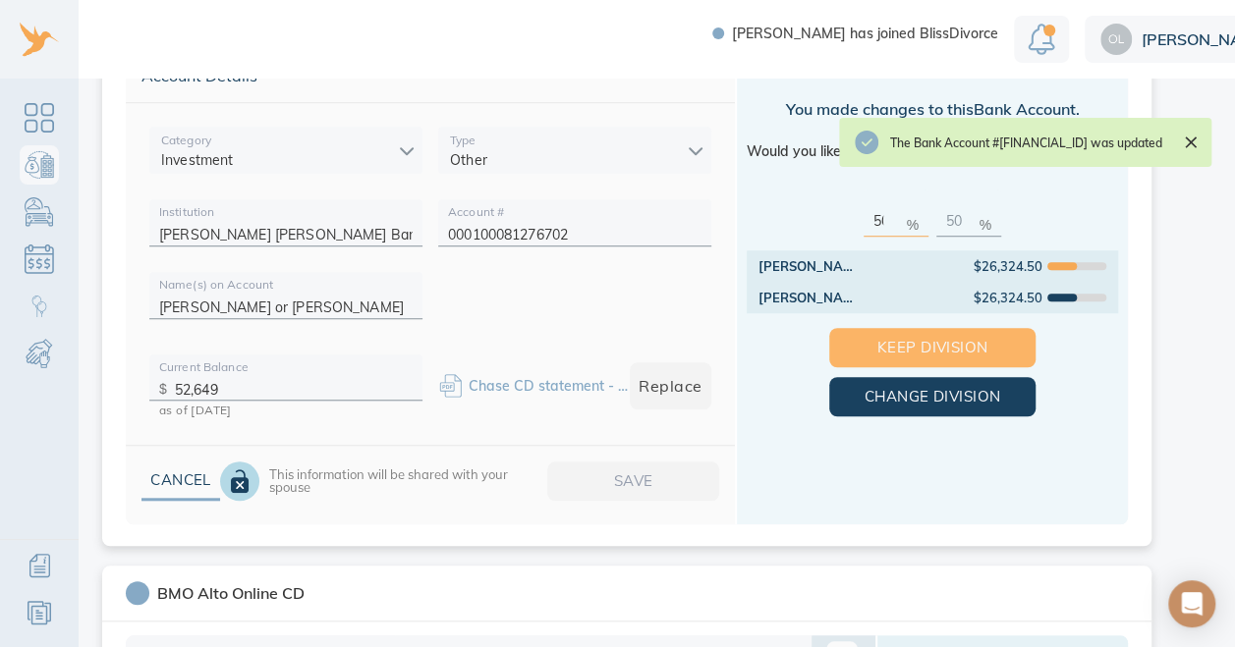
click at [948, 338] on span "Keep Division" at bounding box center [932, 348] width 143 height 26
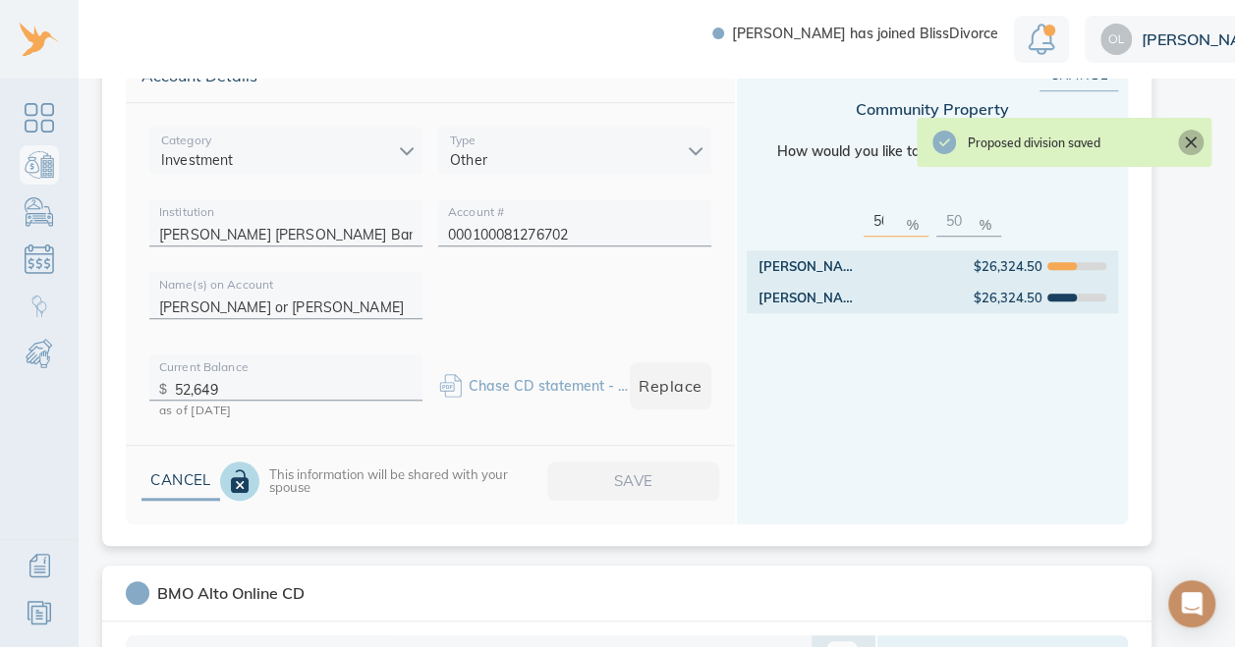
click at [1191, 136] on icon "Close" at bounding box center [1191, 143] width 20 height 20
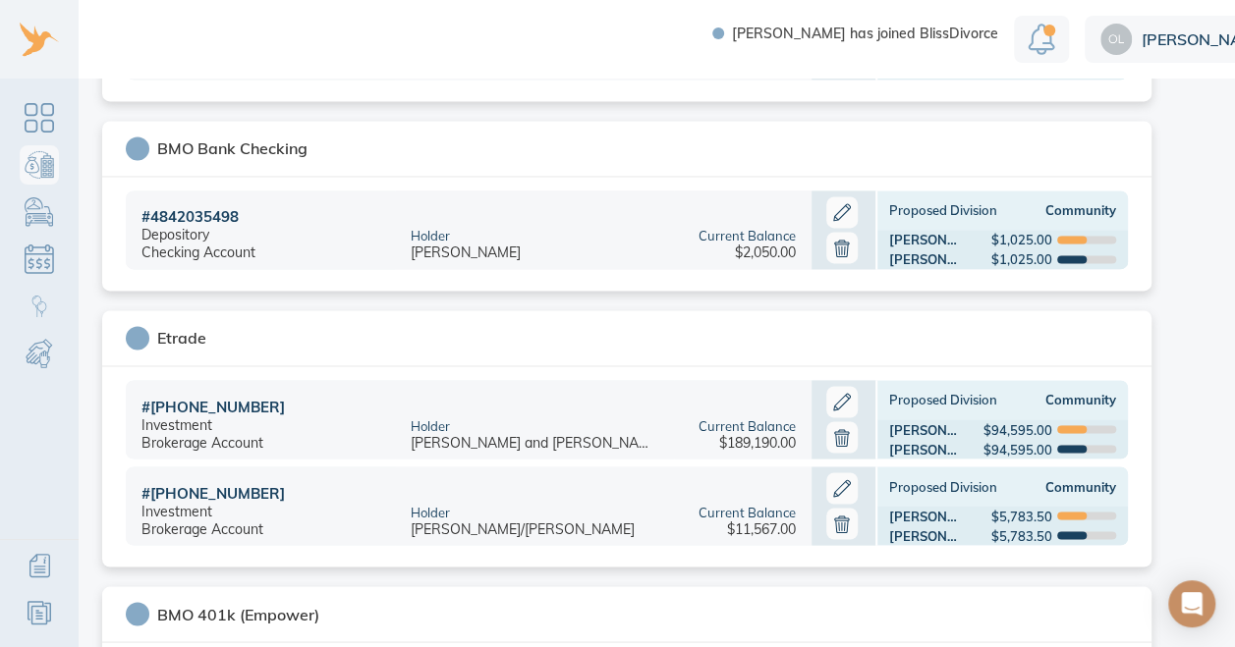
scroll to position [1525, 0]
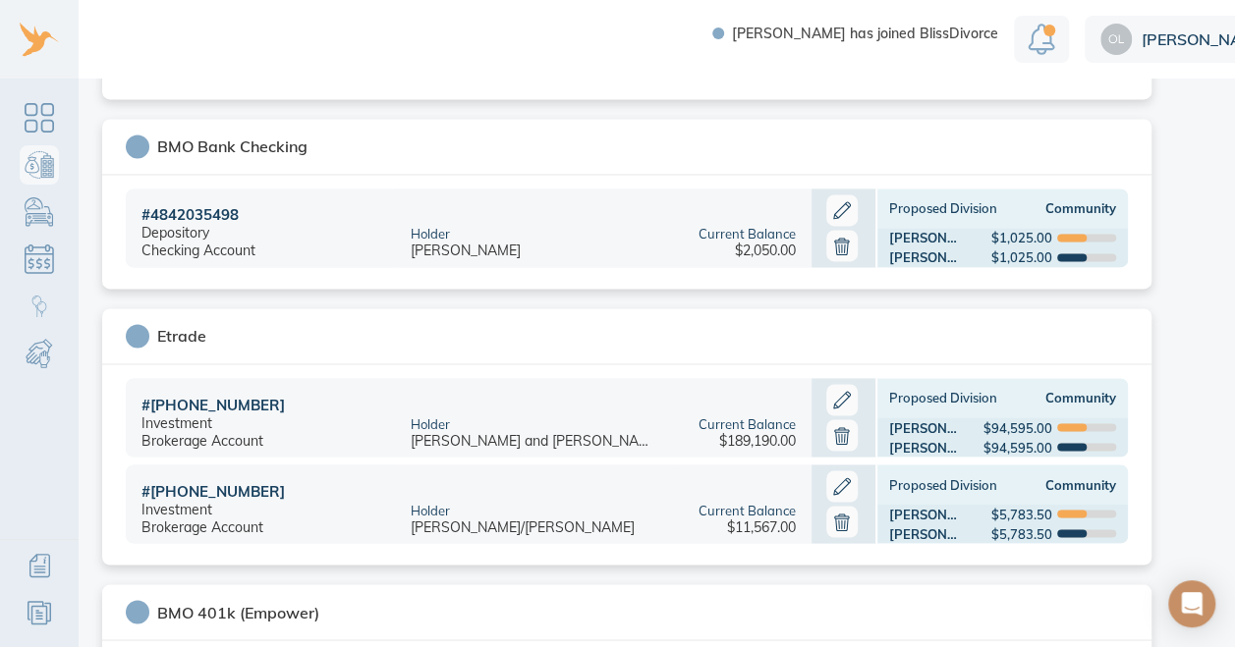
click at [839, 385] on icon at bounding box center [841, 399] width 31 height 31
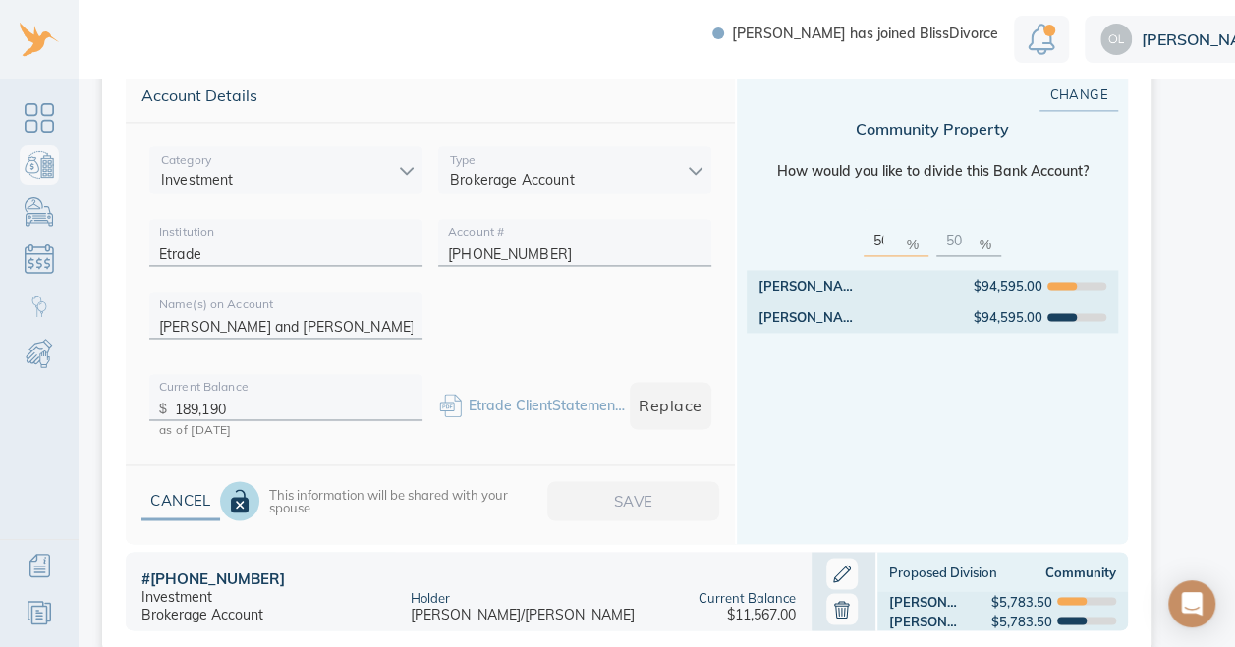
scroll to position [1439, 0]
click at [240, 394] on input "189,190" at bounding box center [294, 402] width 238 height 30
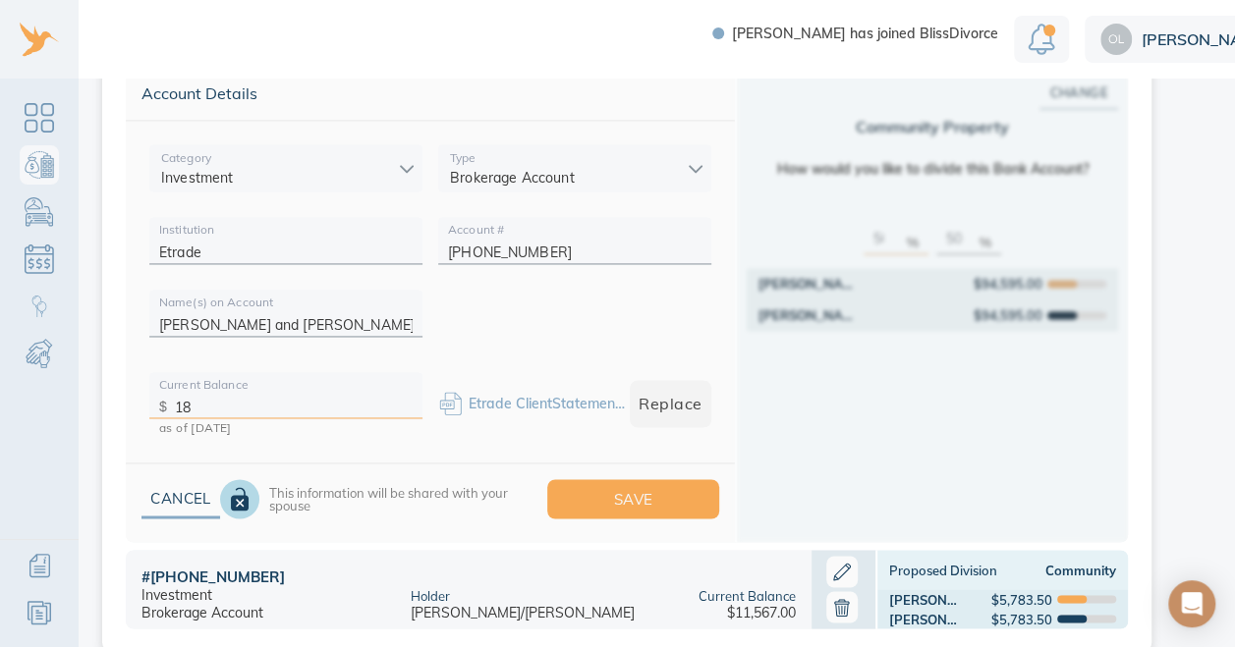
type input "1"
type input "219,697"
click at [604, 486] on span "Save" at bounding box center [633, 499] width 109 height 26
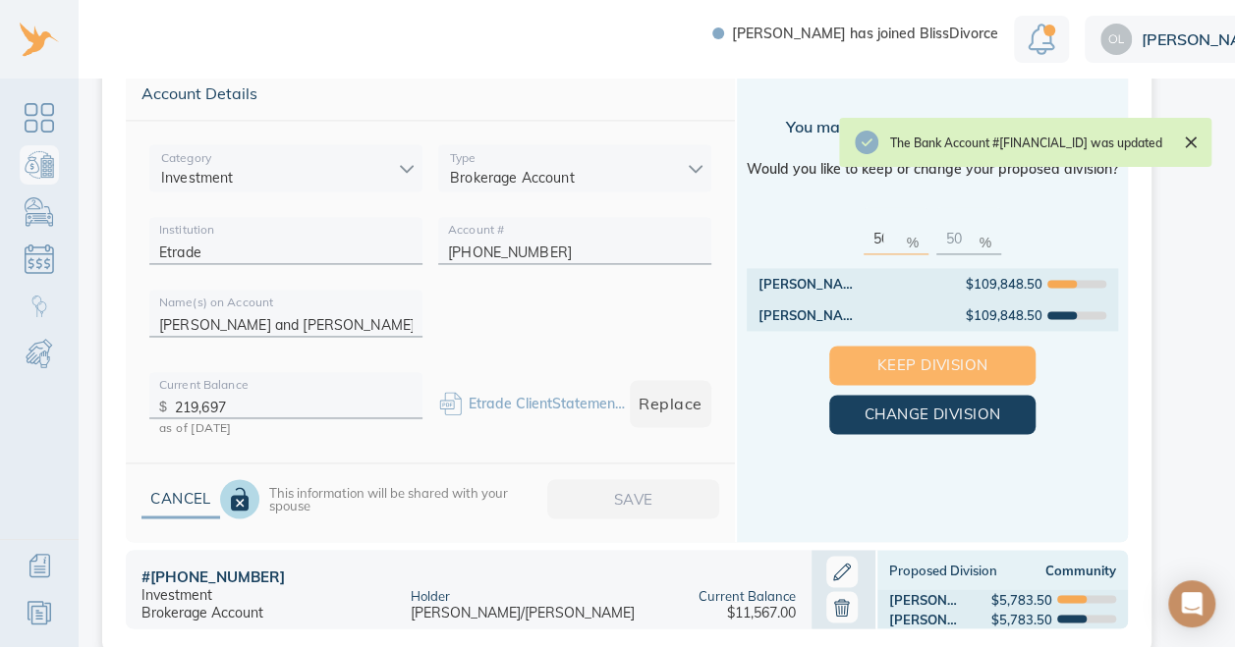
click at [890, 353] on span "Keep Division" at bounding box center [932, 366] width 143 height 26
click at [965, 354] on span "Keep Division" at bounding box center [932, 366] width 143 height 26
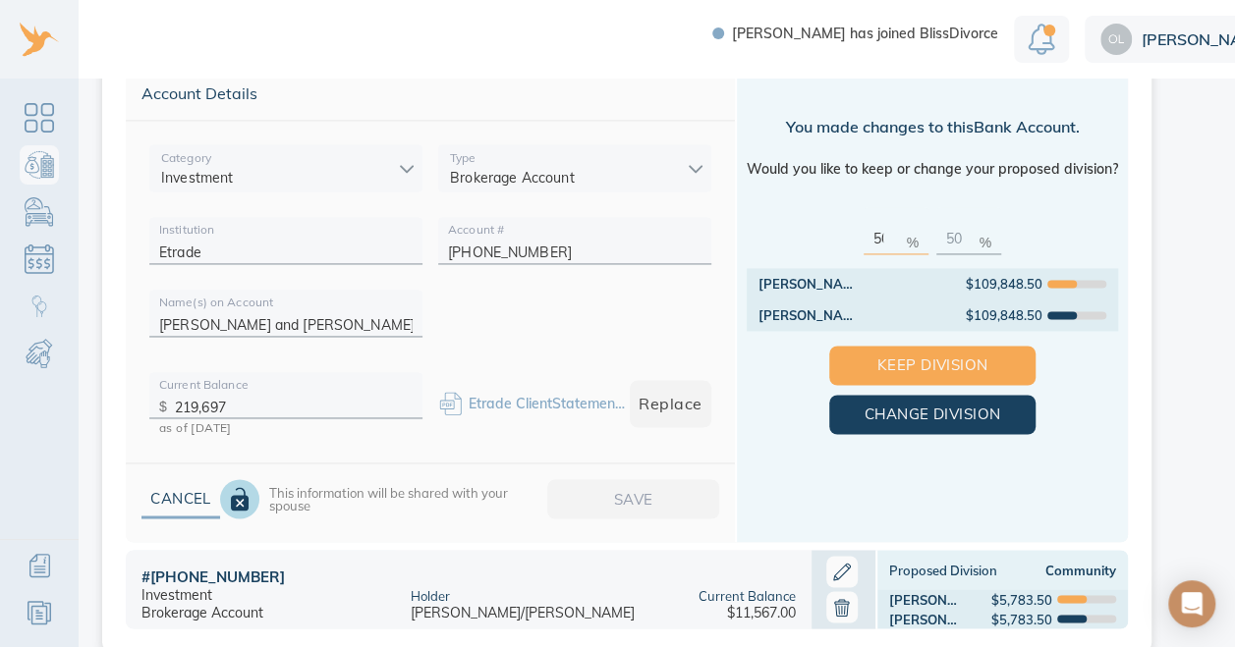
click at [830, 556] on icon at bounding box center [841, 571] width 31 height 31
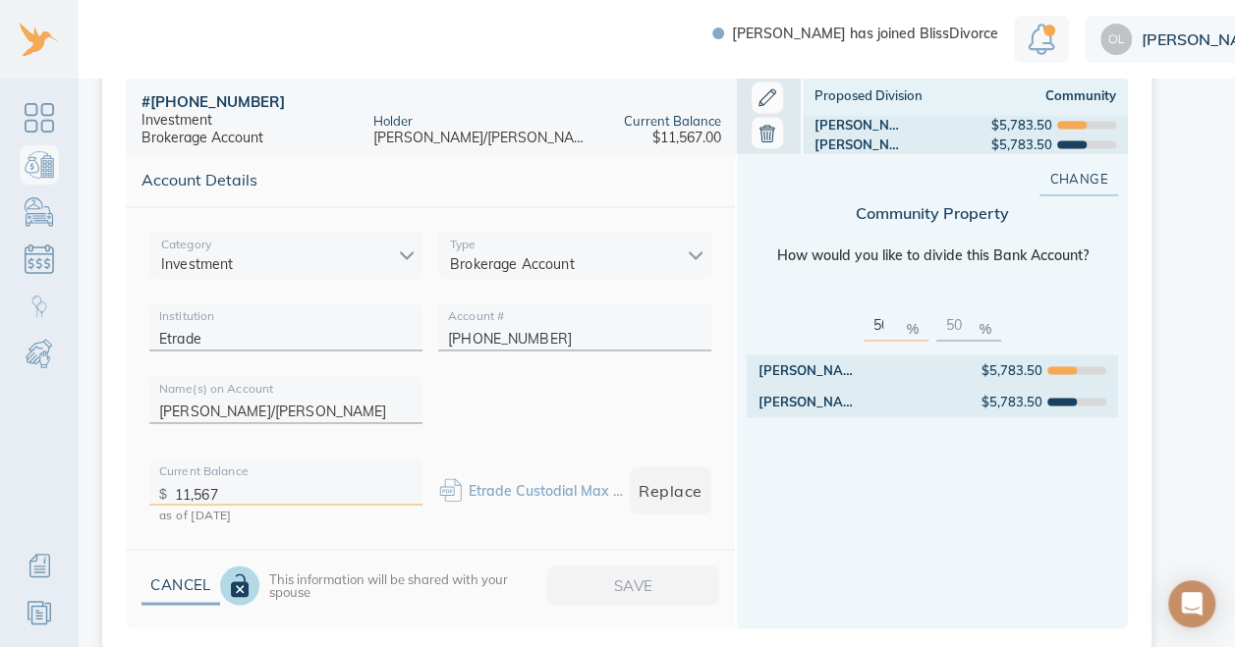
click at [244, 474] on input "11,567" at bounding box center [294, 489] width 238 height 30
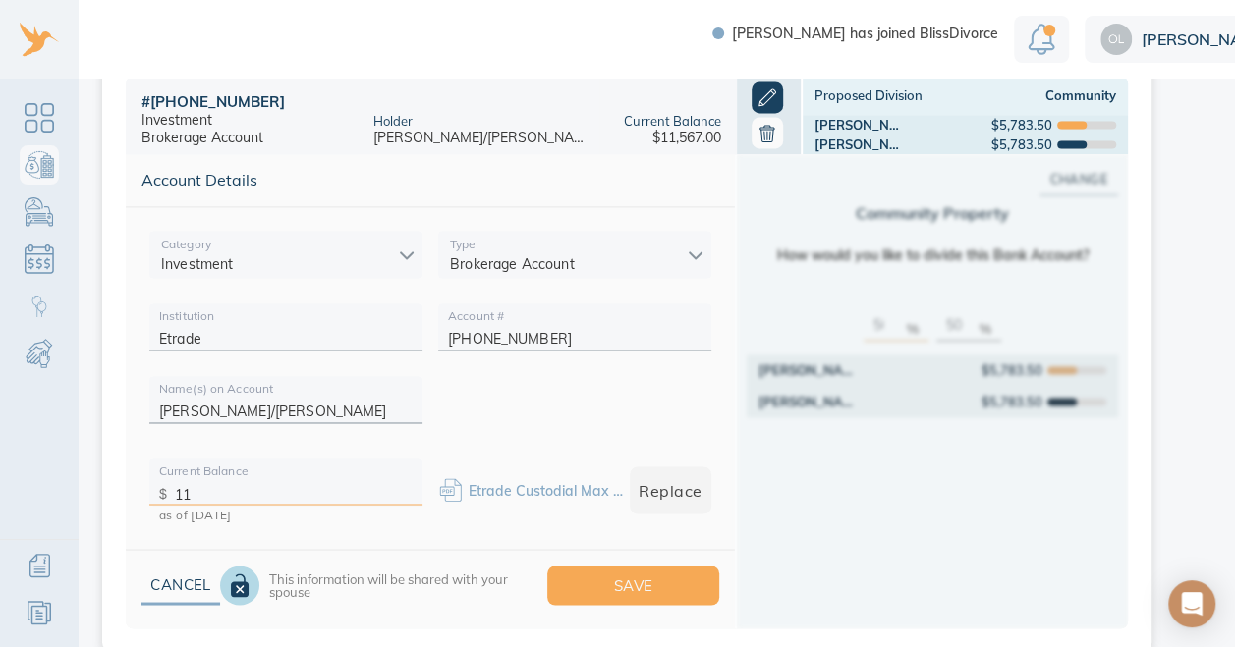
type input "1"
type input "14,209"
click at [645, 573] on span "Save" at bounding box center [633, 586] width 109 height 26
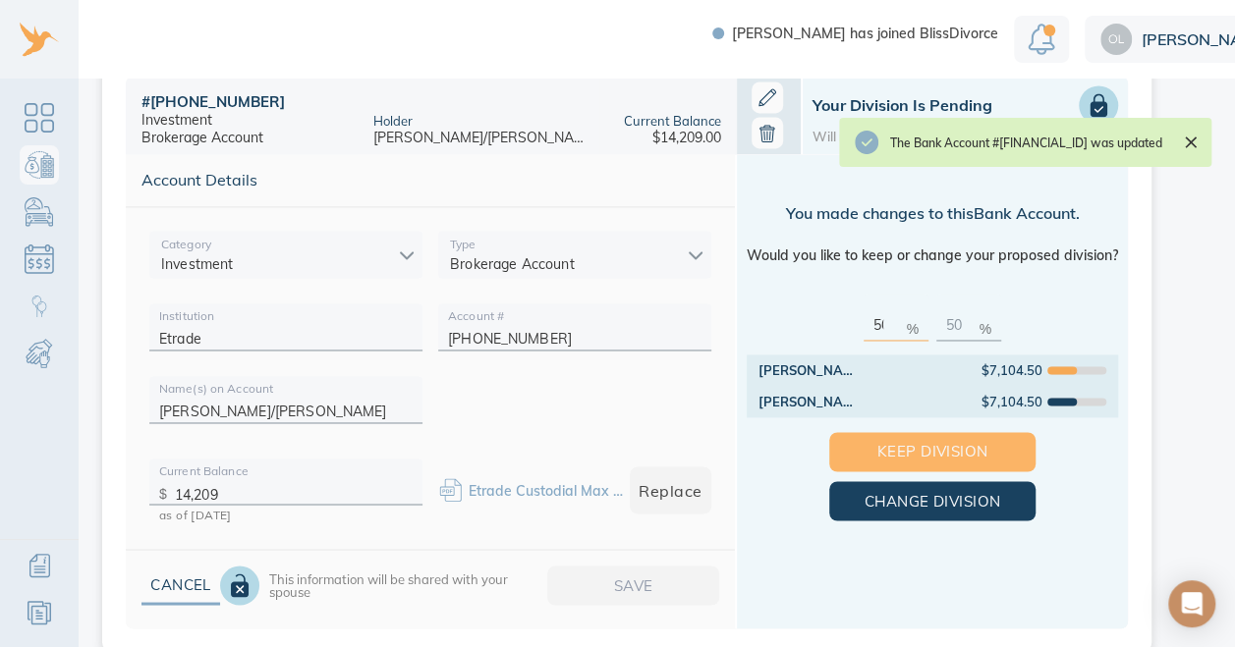
click at [947, 439] on span "Keep Division" at bounding box center [932, 452] width 143 height 26
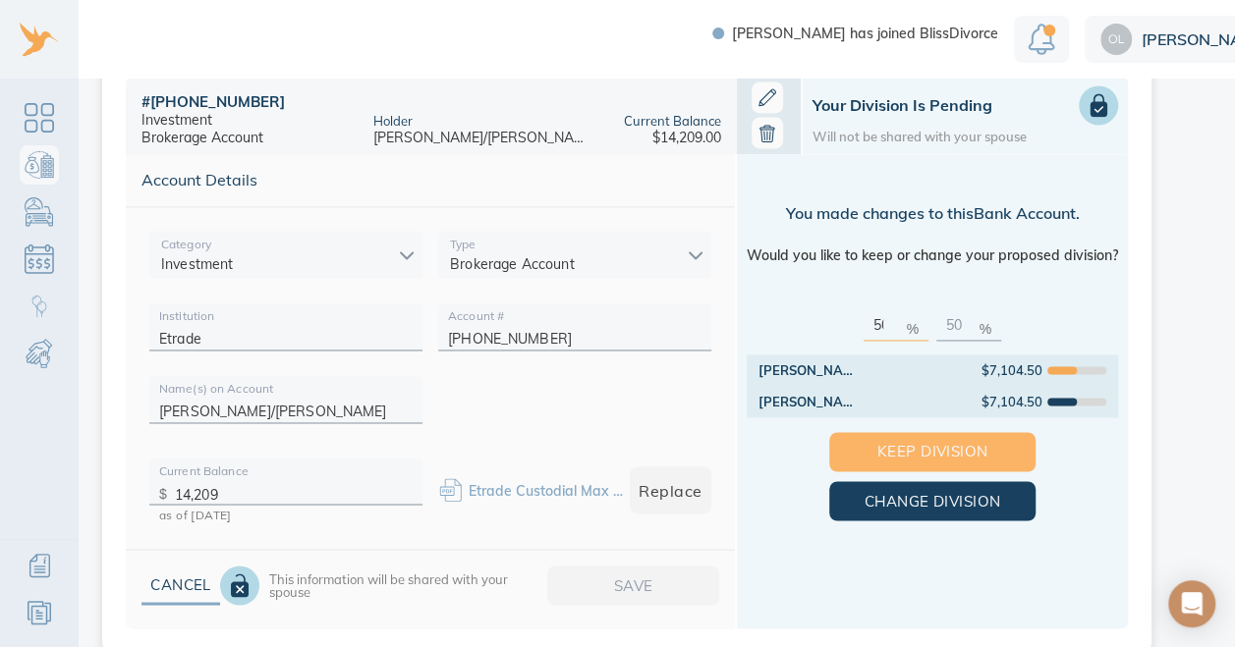
click at [947, 439] on span "Keep Division" at bounding box center [932, 452] width 143 height 26
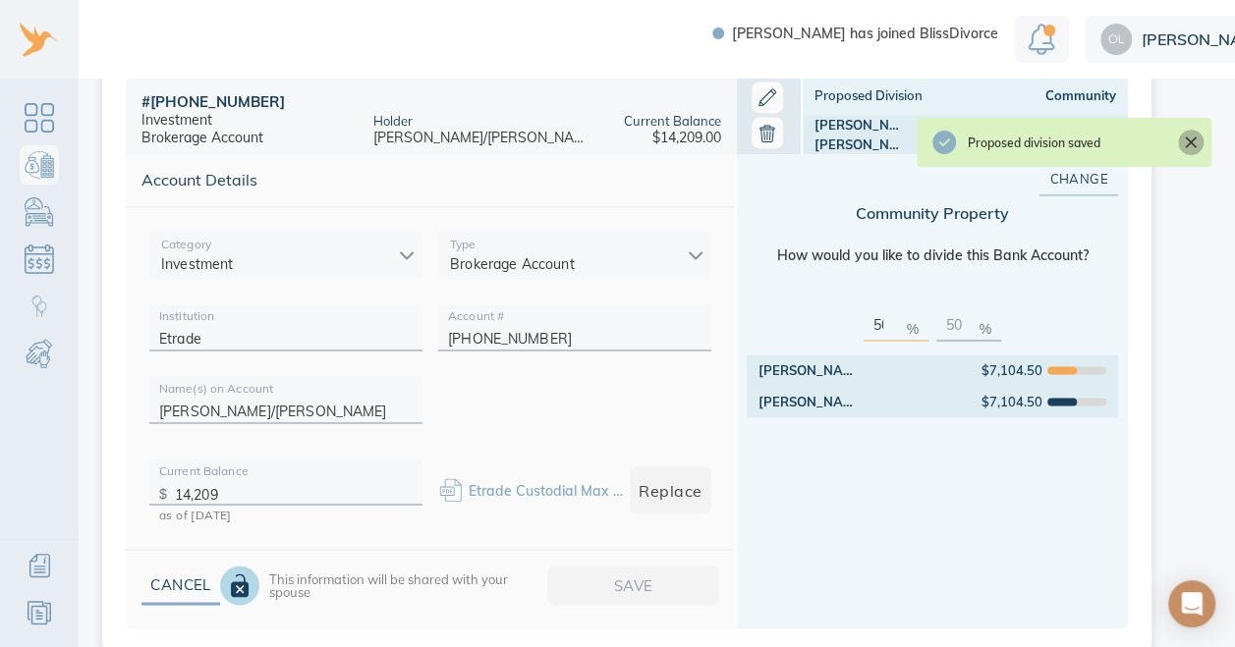
click at [1196, 141] on icon "Close" at bounding box center [1191, 143] width 20 height 20
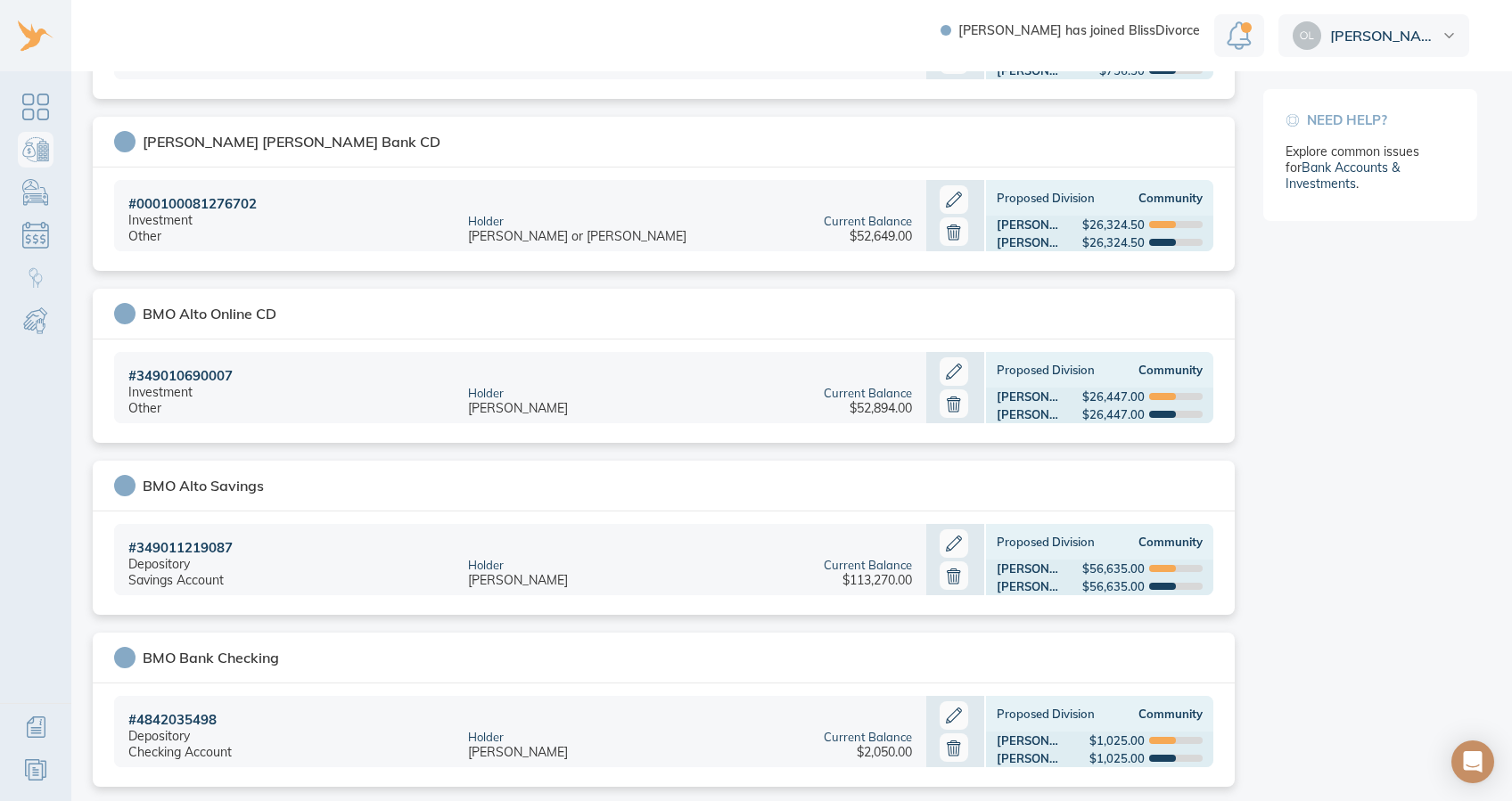
scroll to position [428, 0]
click at [948, 371] on icon at bounding box center [954, 372] width 16 height 16
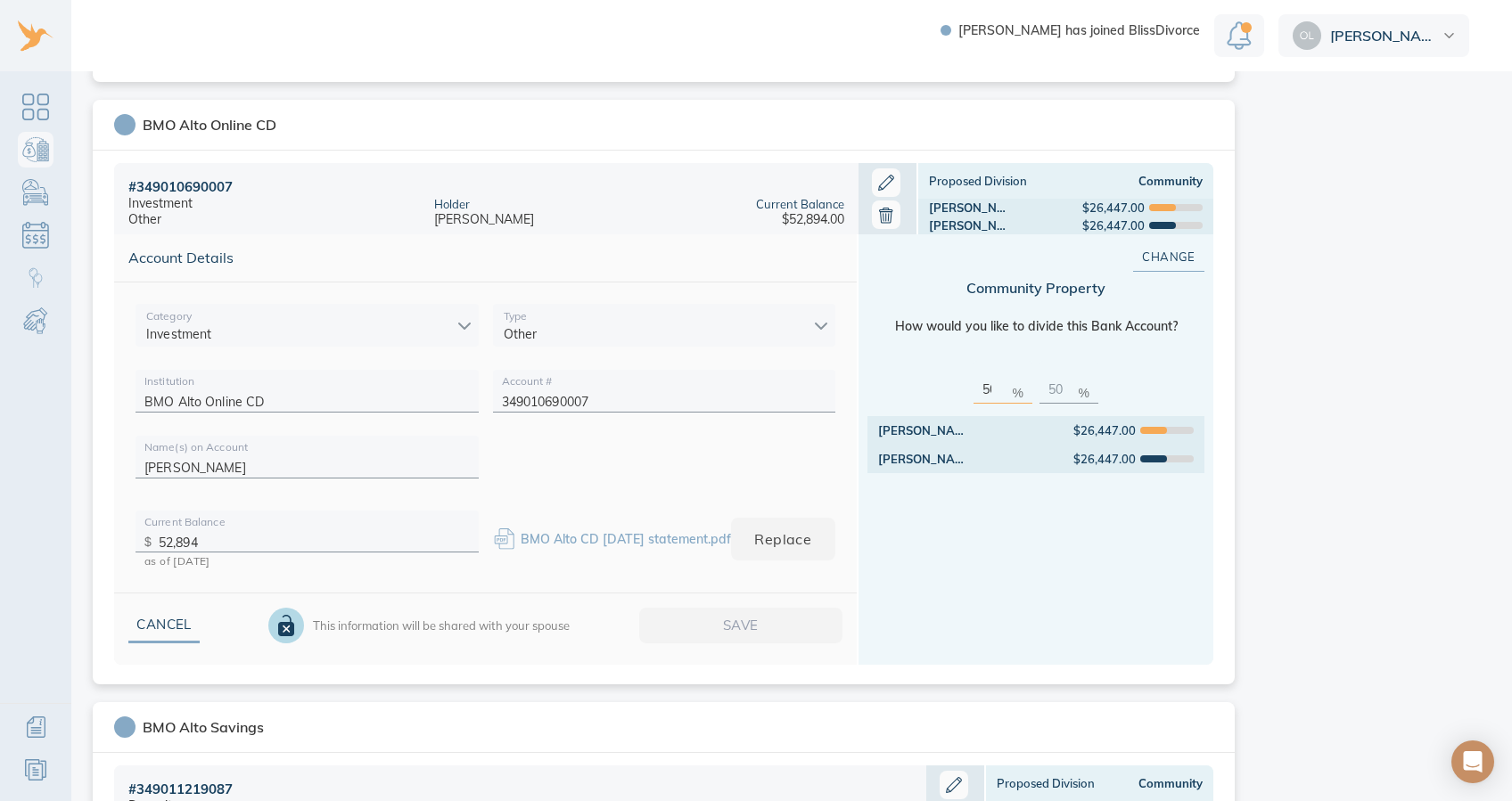
scroll to position [650, 0]
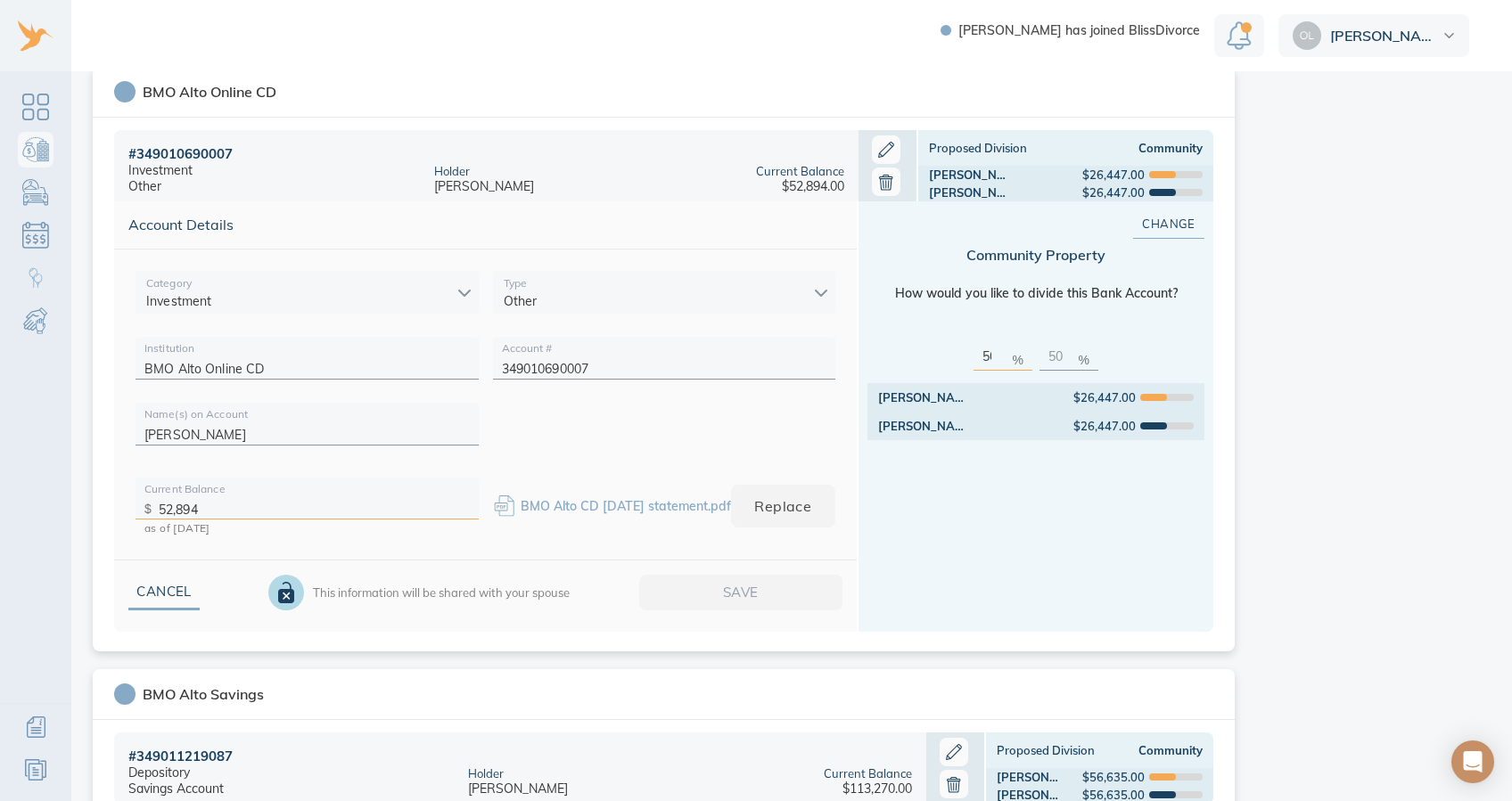
click at [281, 504] on input "52,894" at bounding box center [314, 504] width 311 height 27
type input "54,363"
click at [735, 586] on span "Save" at bounding box center [741, 593] width 146 height 24
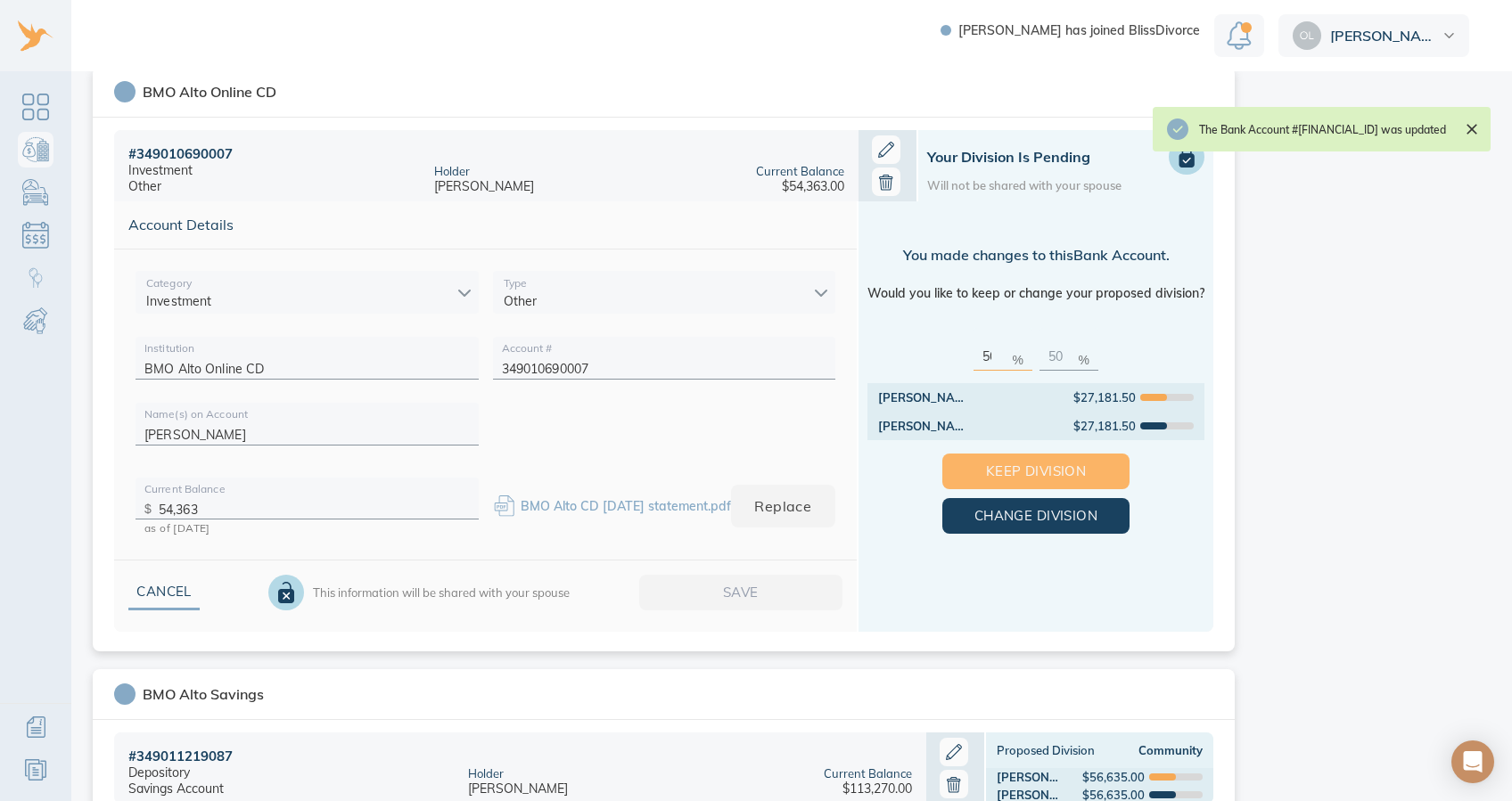
click at [1053, 468] on span "Keep Division" at bounding box center [1036, 472] width 130 height 24
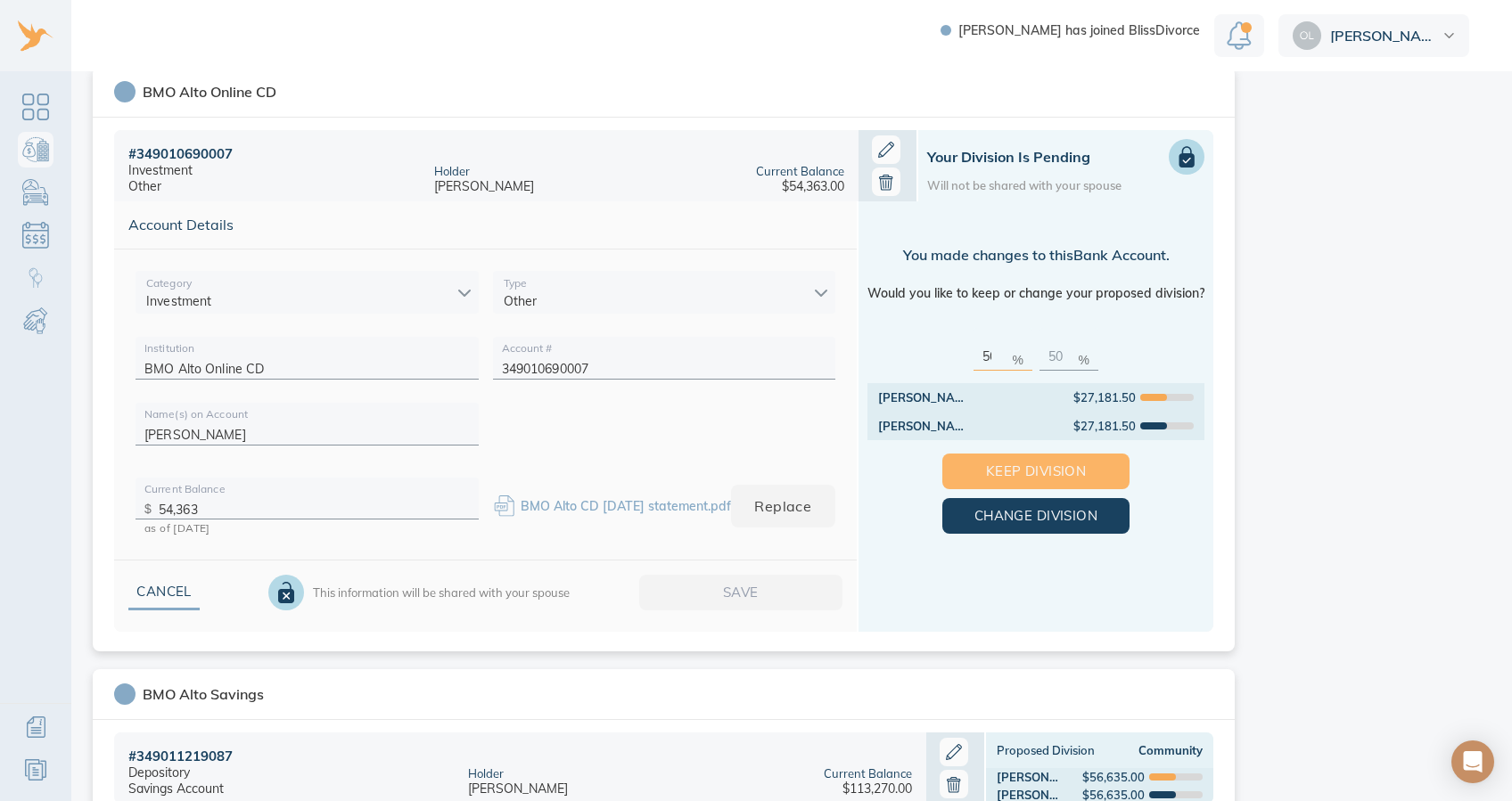
click at [1048, 462] on span "Keep Division" at bounding box center [1036, 472] width 130 height 24
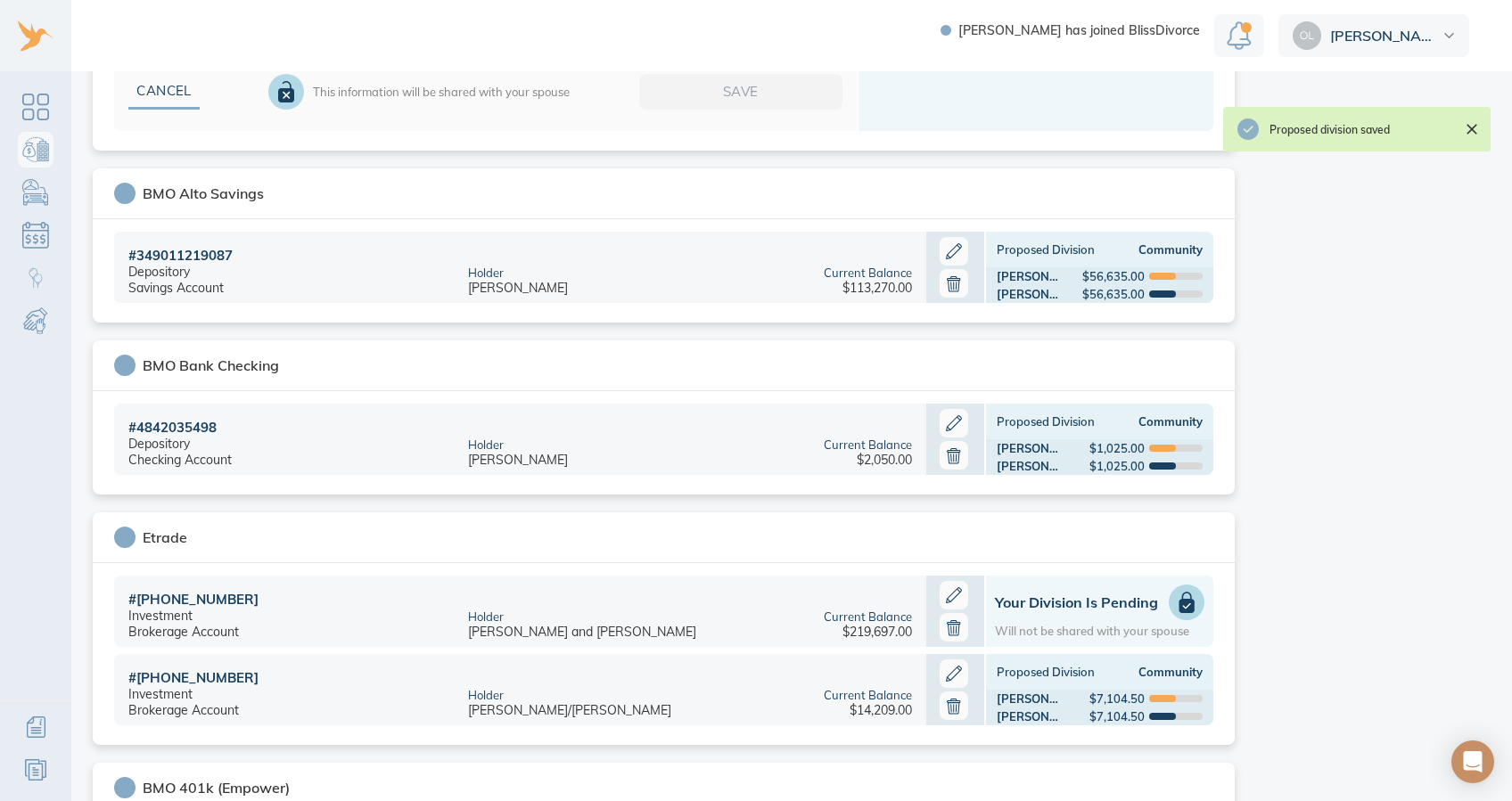
scroll to position [1166, 0]
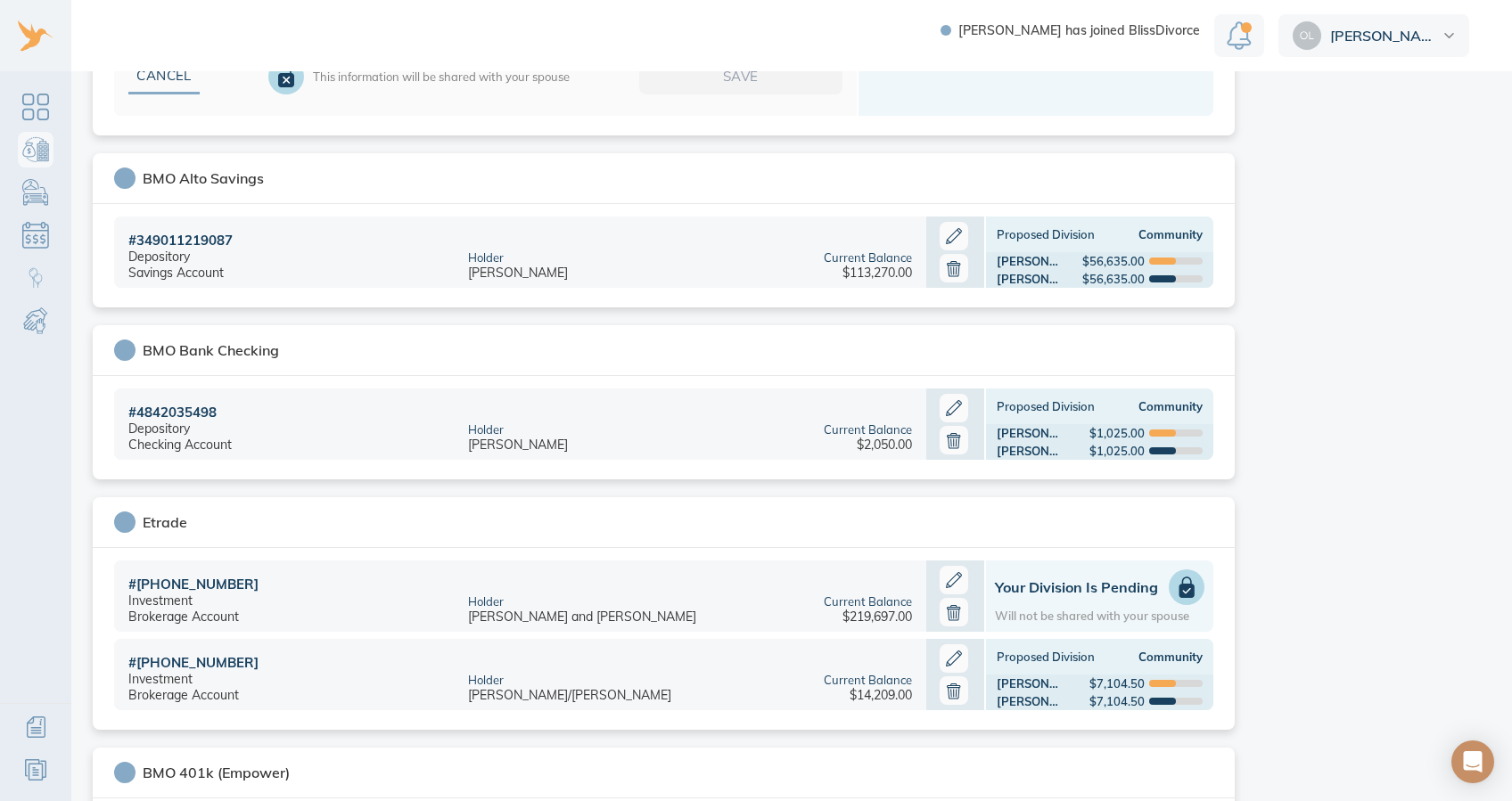
click at [957, 229] on icon at bounding box center [954, 236] width 28 height 28
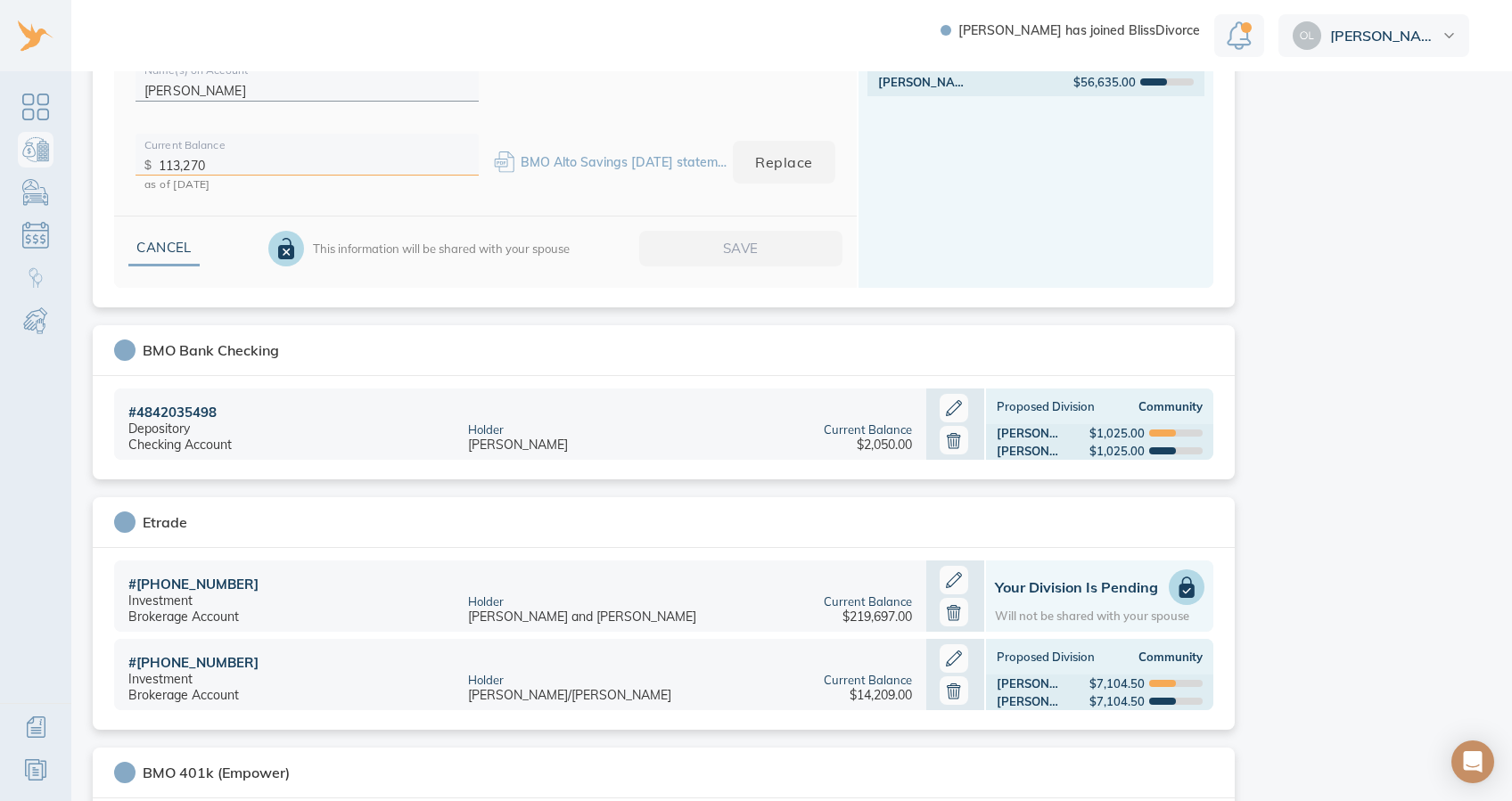
click at [220, 157] on input "113,270" at bounding box center [314, 161] width 311 height 27
type input "116,070"
click at [694, 255] on span "Save" at bounding box center [741, 249] width 146 height 24
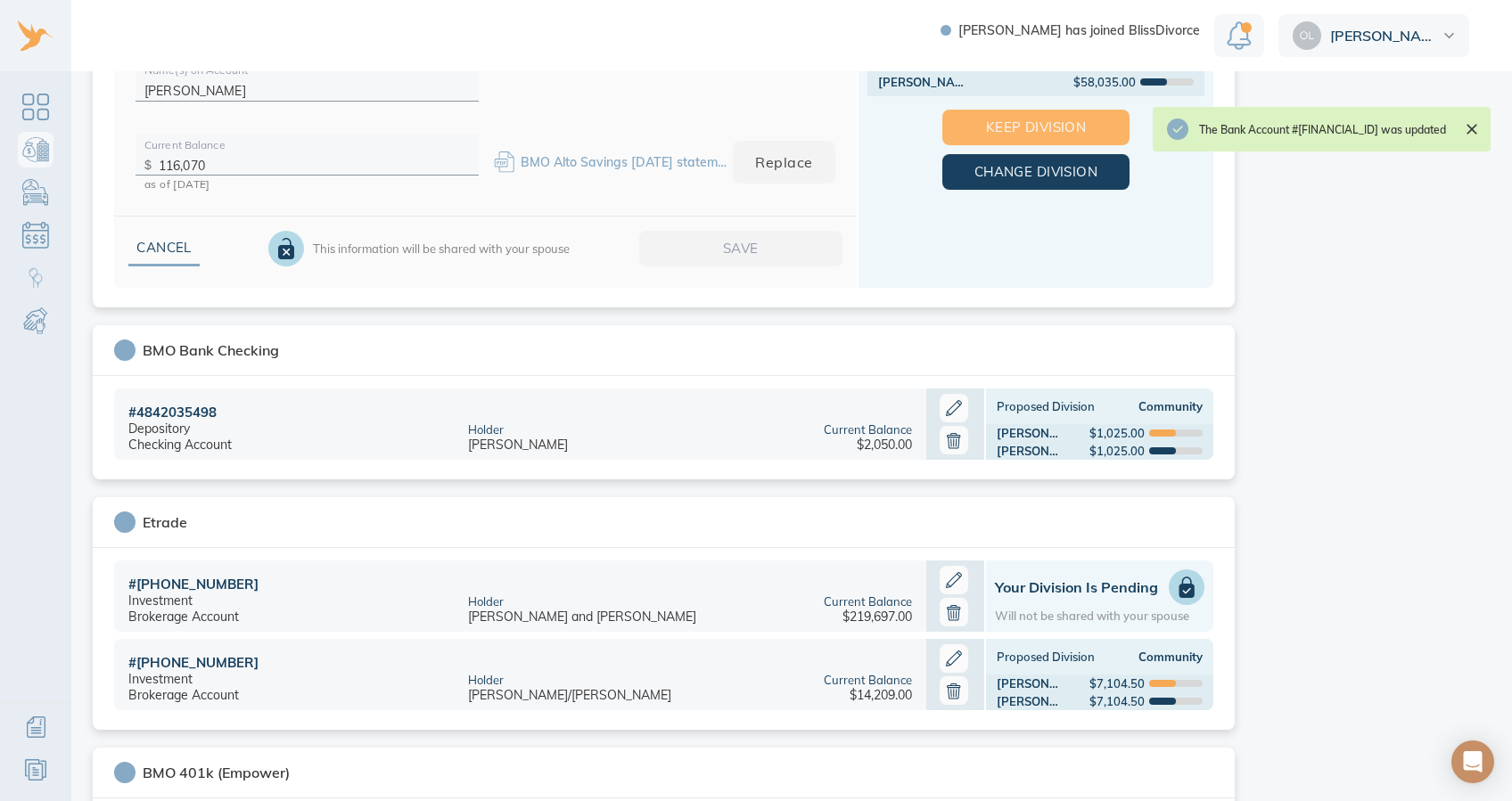
click at [979, 130] on span "Keep Division" at bounding box center [1036, 128] width 130 height 24
click at [1044, 110] on button "Keep Division" at bounding box center [1036, 127] width 187 height 35
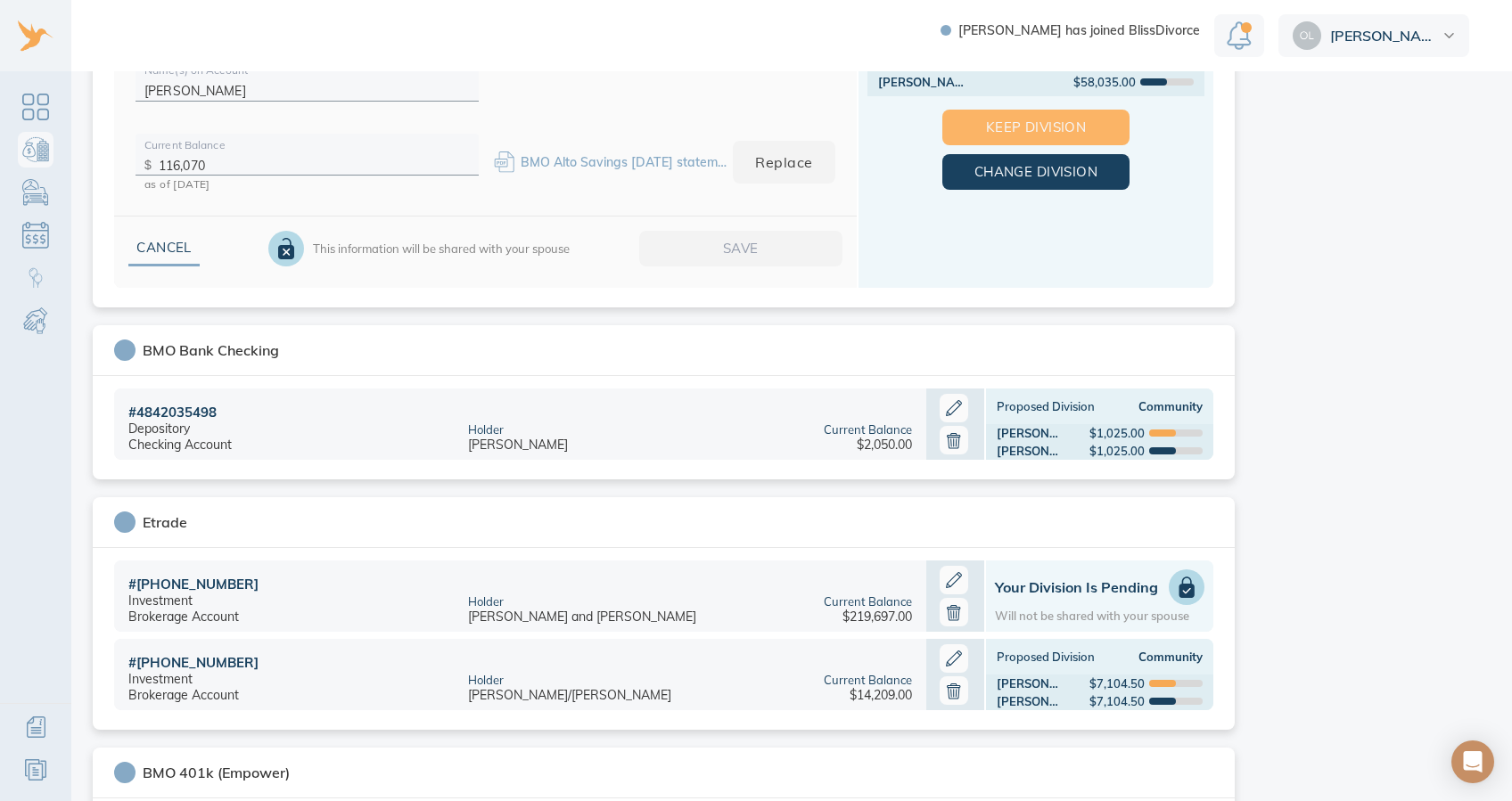
click at [1004, 132] on span "Keep Division" at bounding box center [1036, 128] width 130 height 24
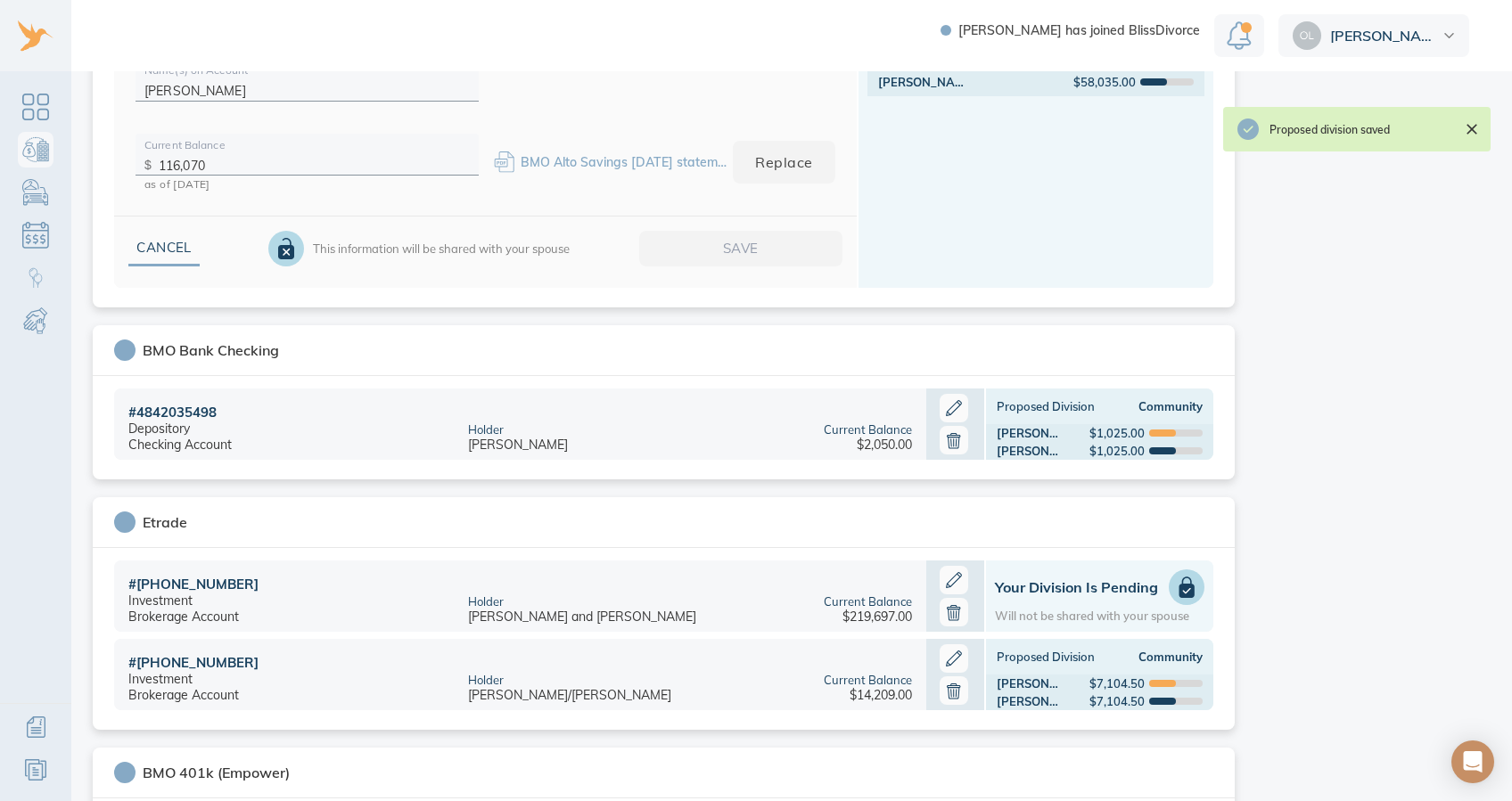
click at [945, 403] on icon at bounding box center [954, 407] width 28 height 28
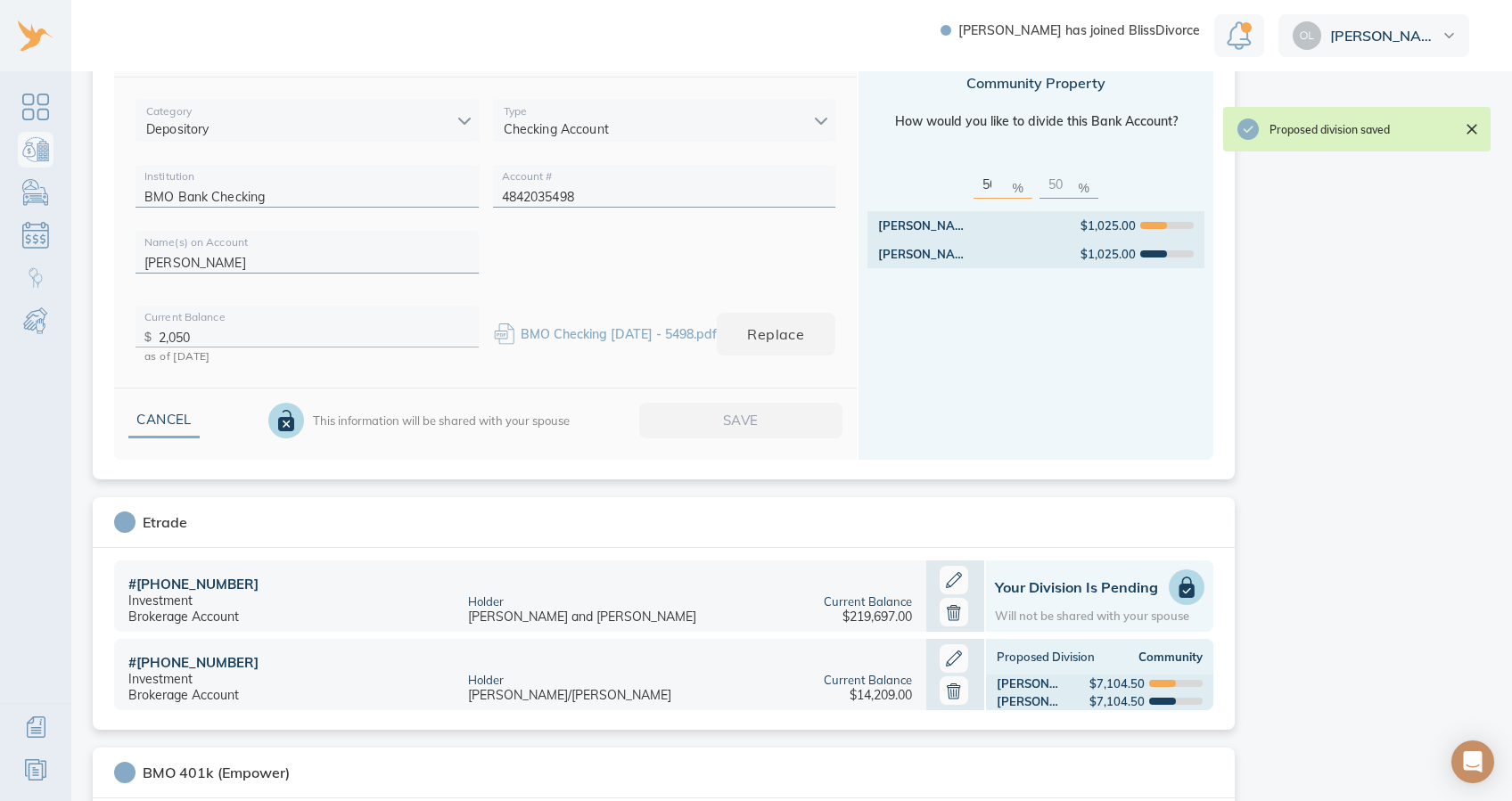
click at [321, 329] on input "2,050" at bounding box center [314, 333] width 311 height 27
type input "2"
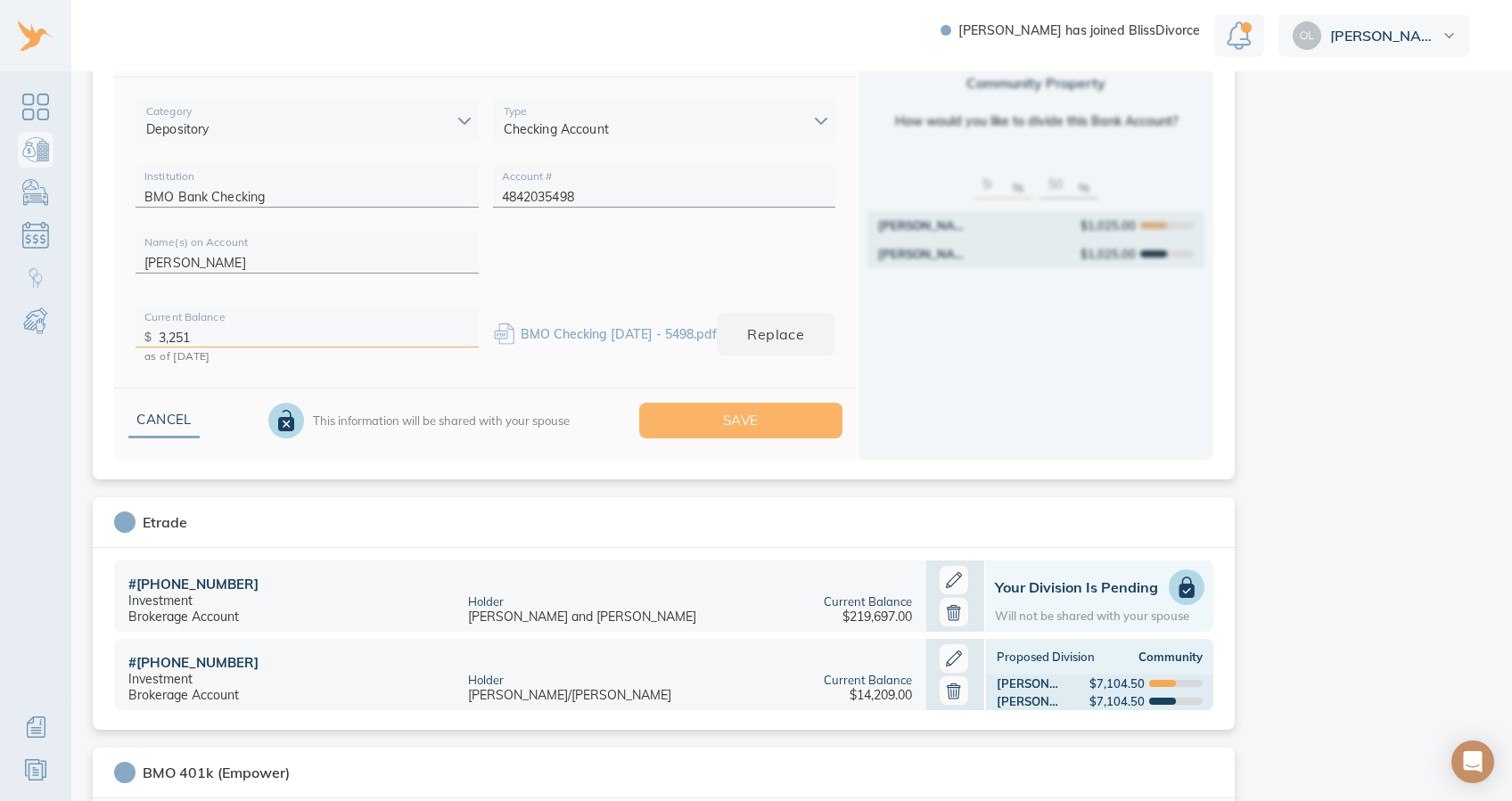
type input "3,251"
click at [761, 412] on span "Save" at bounding box center [741, 421] width 146 height 24
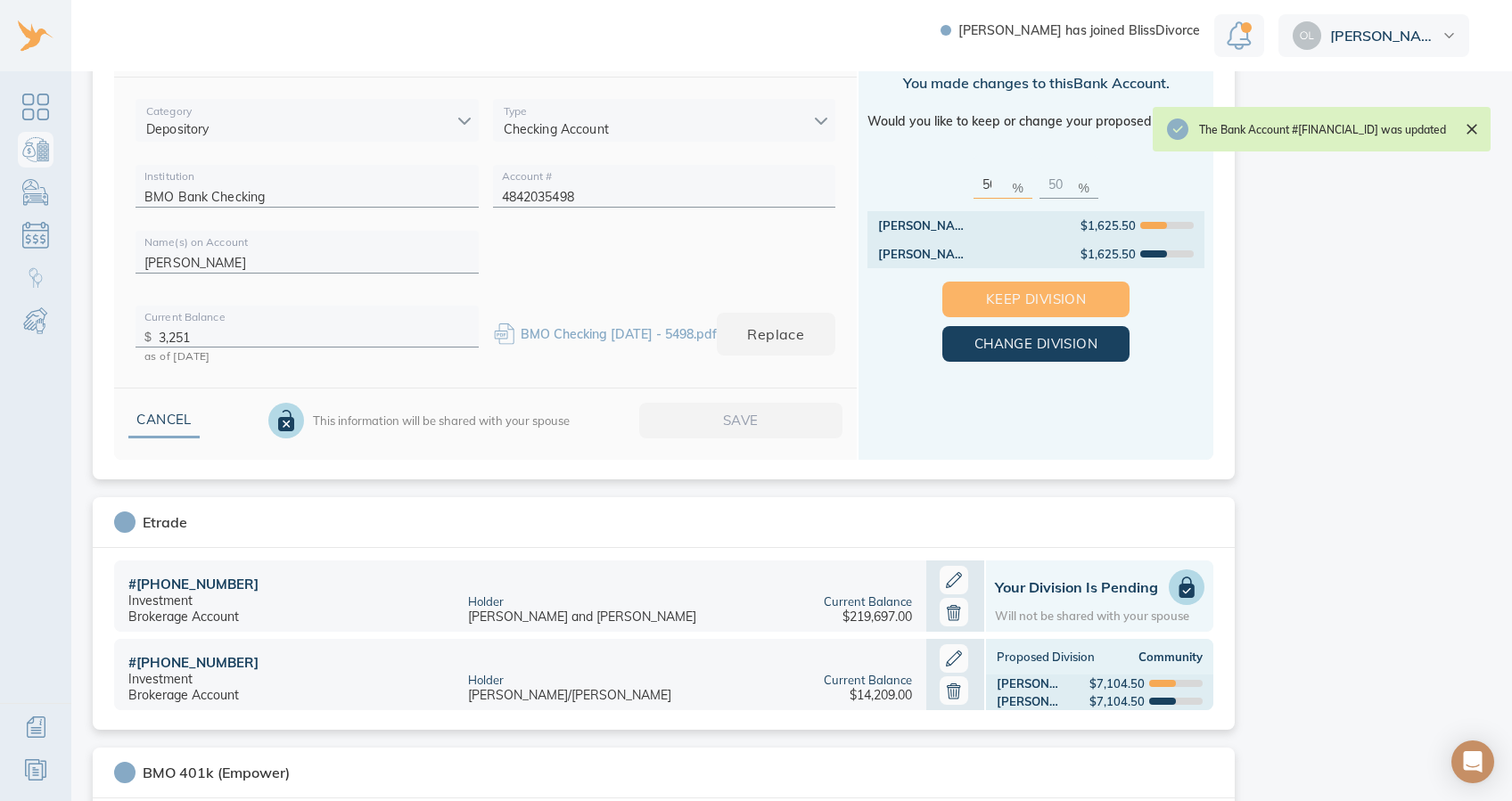
click at [980, 289] on span "Keep Division" at bounding box center [1036, 299] width 130 height 24
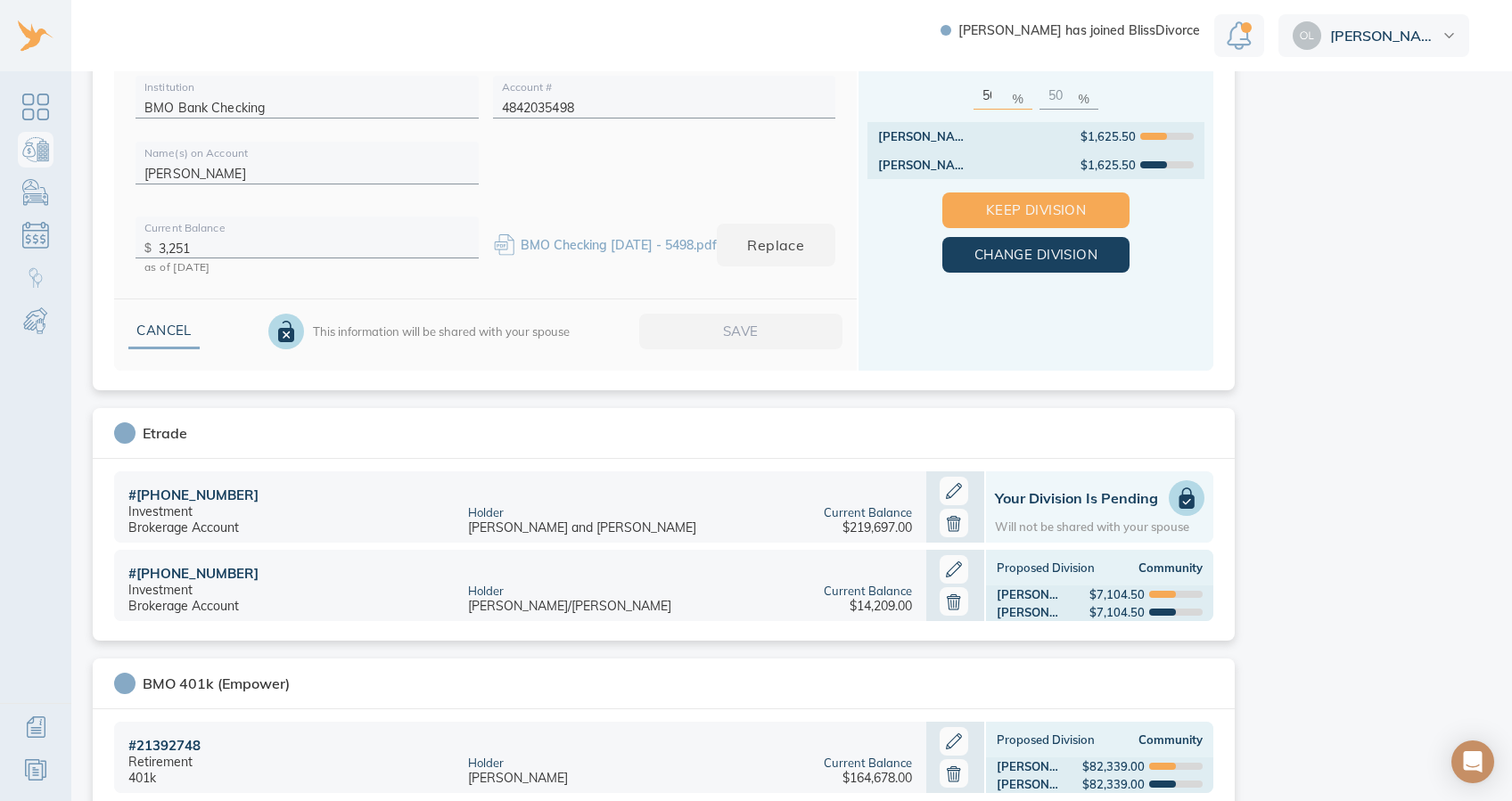
scroll to position [1111, 0]
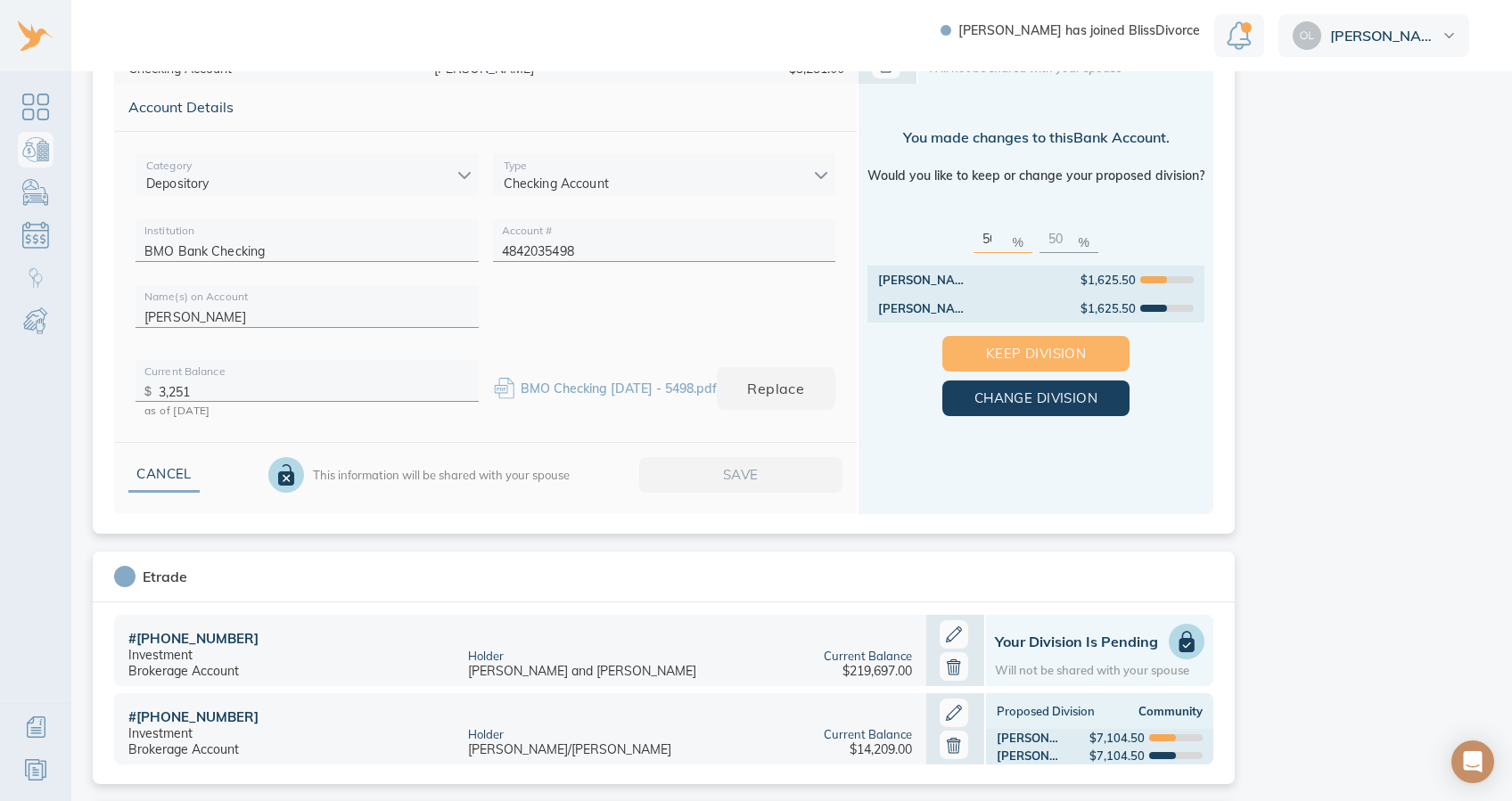
click at [1073, 349] on span "Keep Division" at bounding box center [1036, 354] width 130 height 24
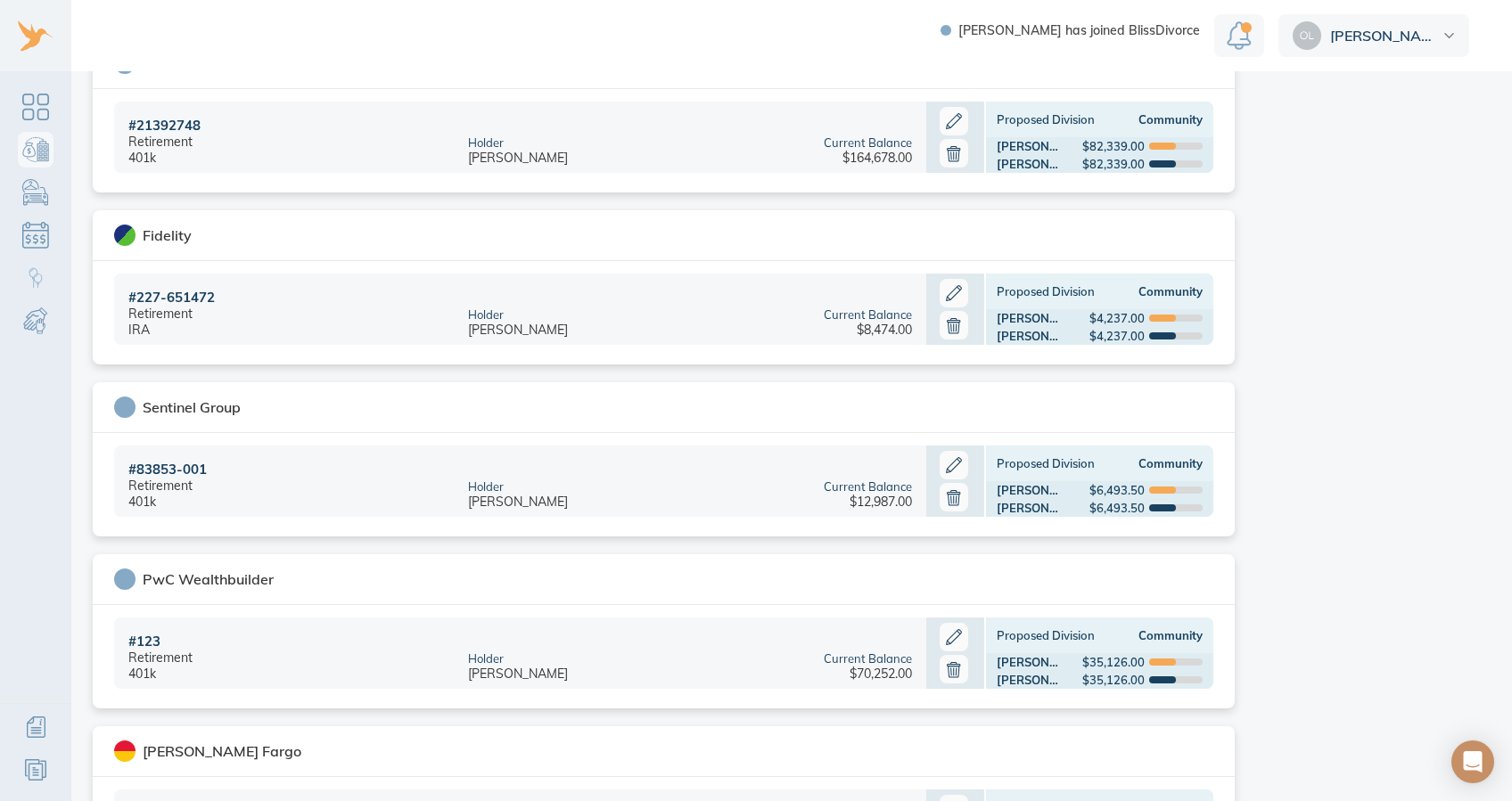
scroll to position [1877, 0]
click at [950, 586] on icon at bounding box center [954, 635] width 28 height 28
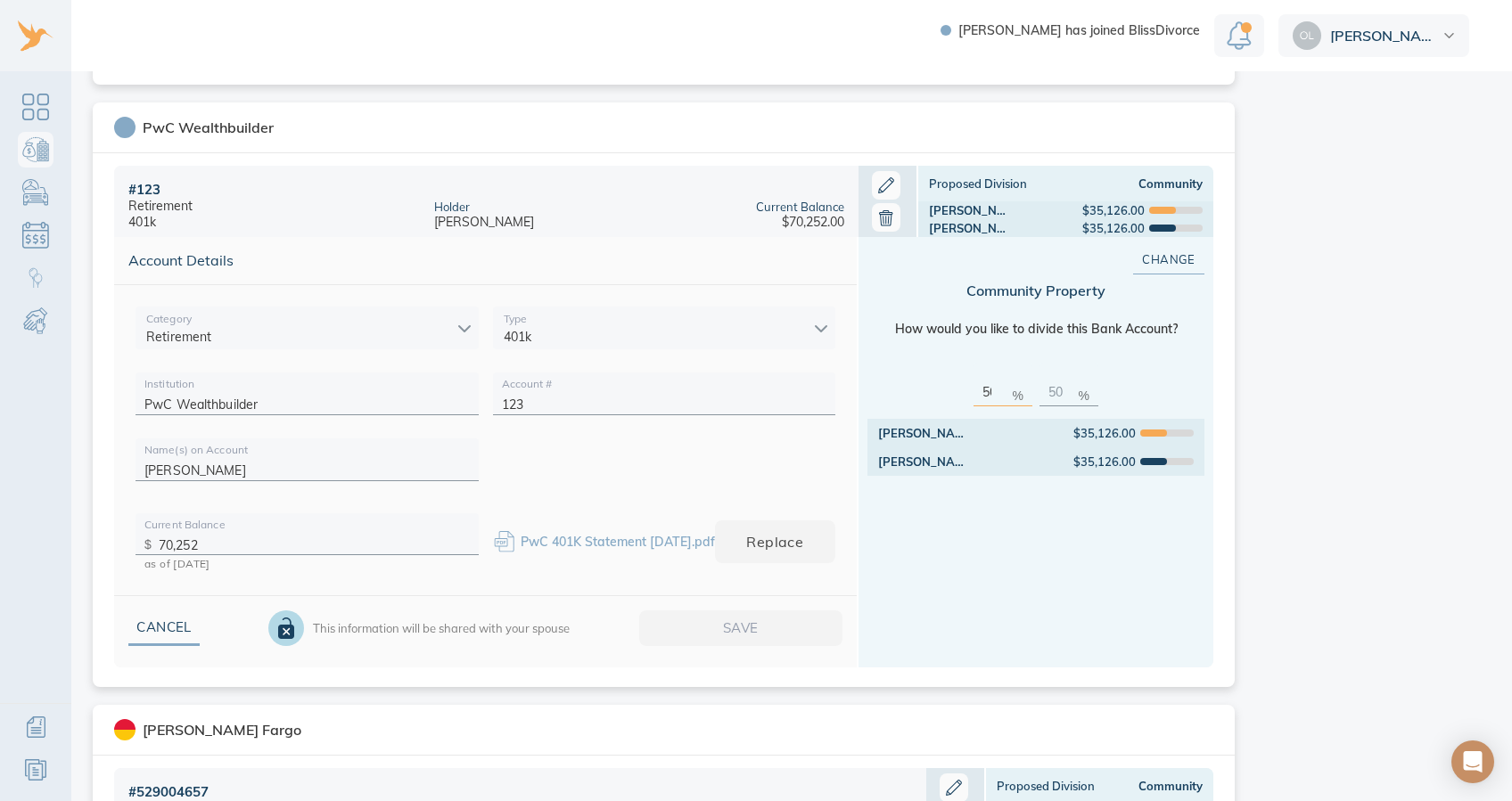
scroll to position [1972, 0]
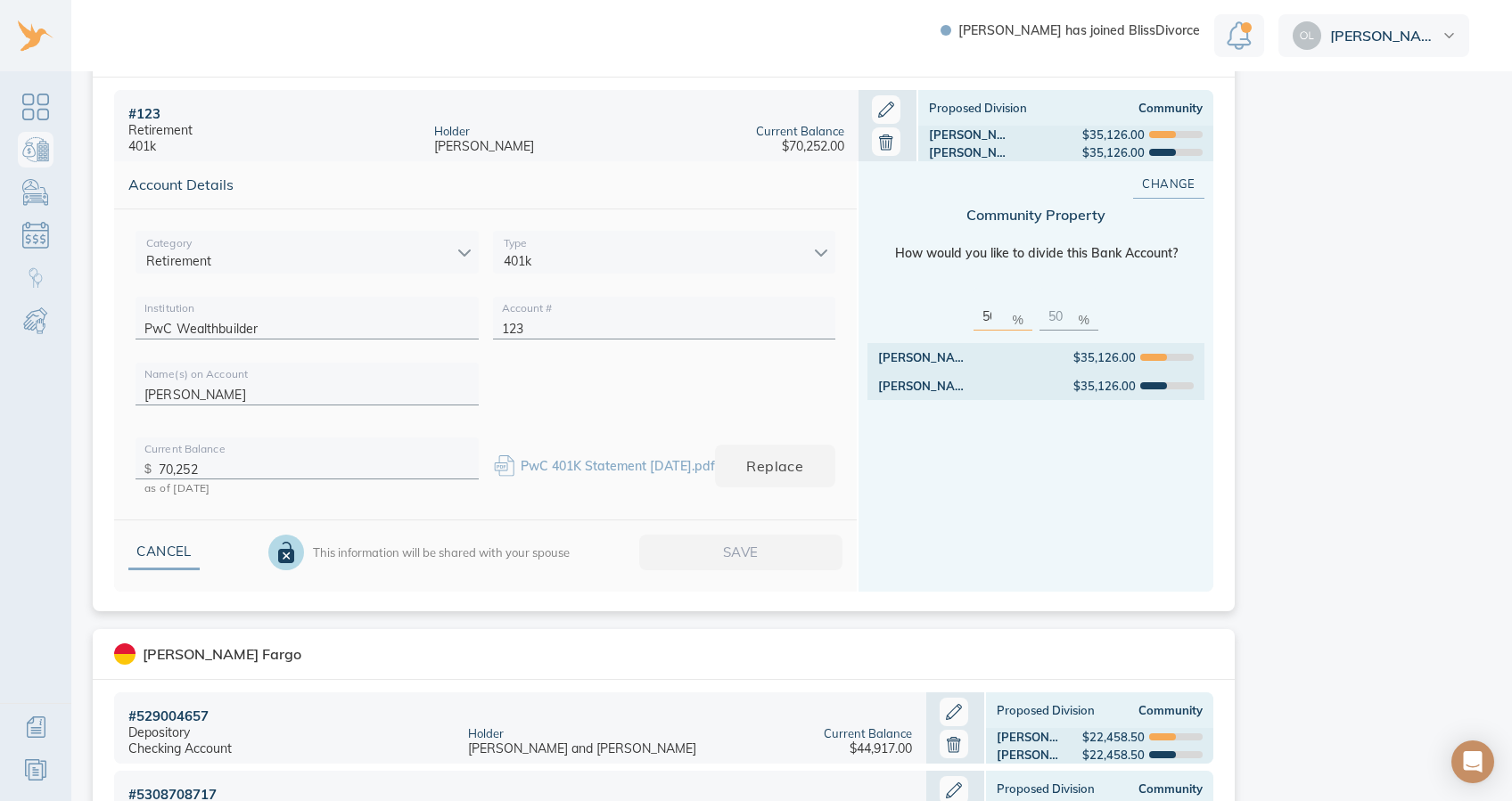
click at [313, 465] on input "70,252" at bounding box center [314, 464] width 311 height 27
type input "74,756"
click at [791, 555] on span "Save" at bounding box center [741, 552] width 146 height 24
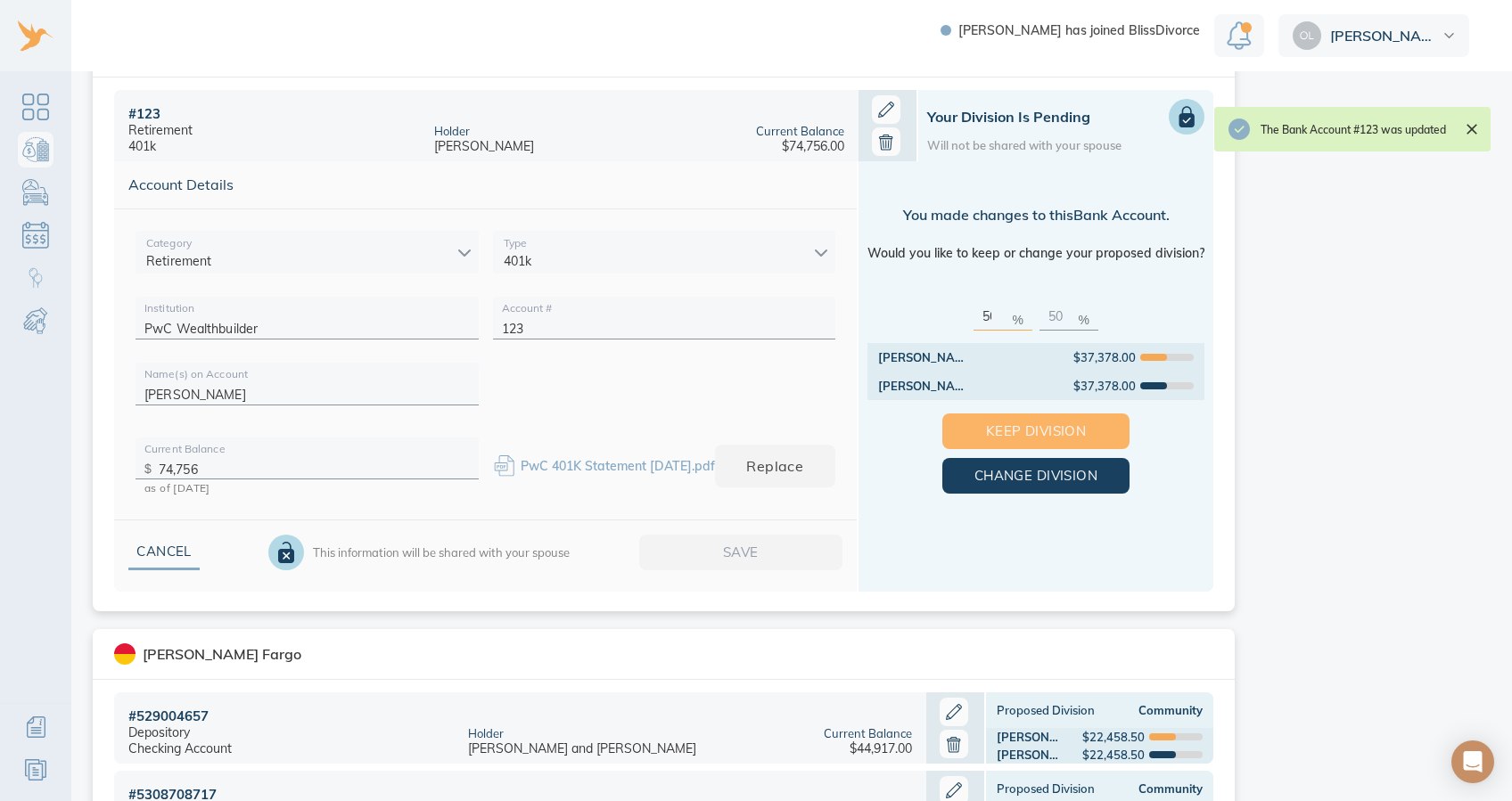
click at [1010, 424] on span "Keep Division" at bounding box center [1036, 432] width 130 height 24
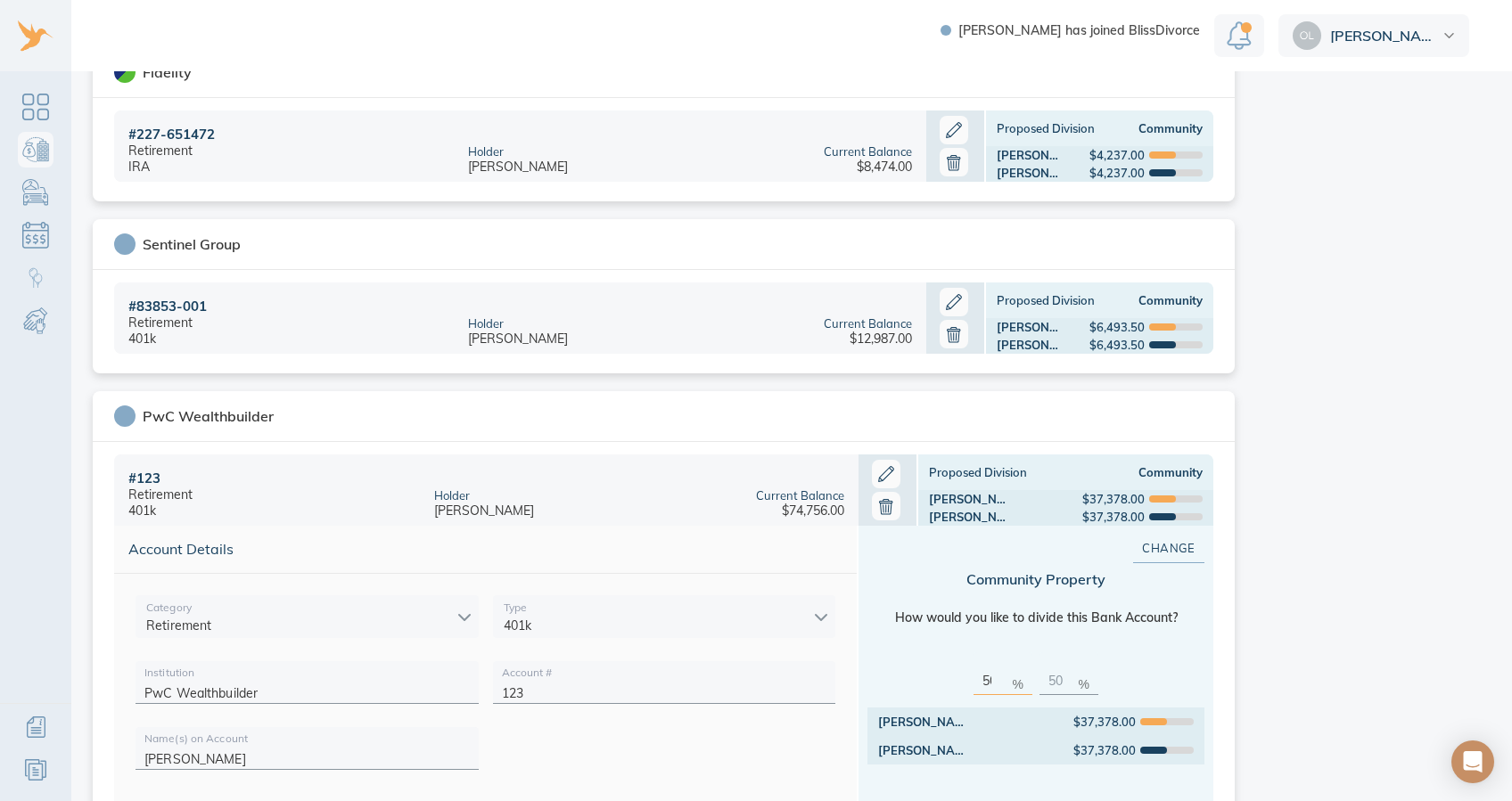
scroll to position [1576, 0]
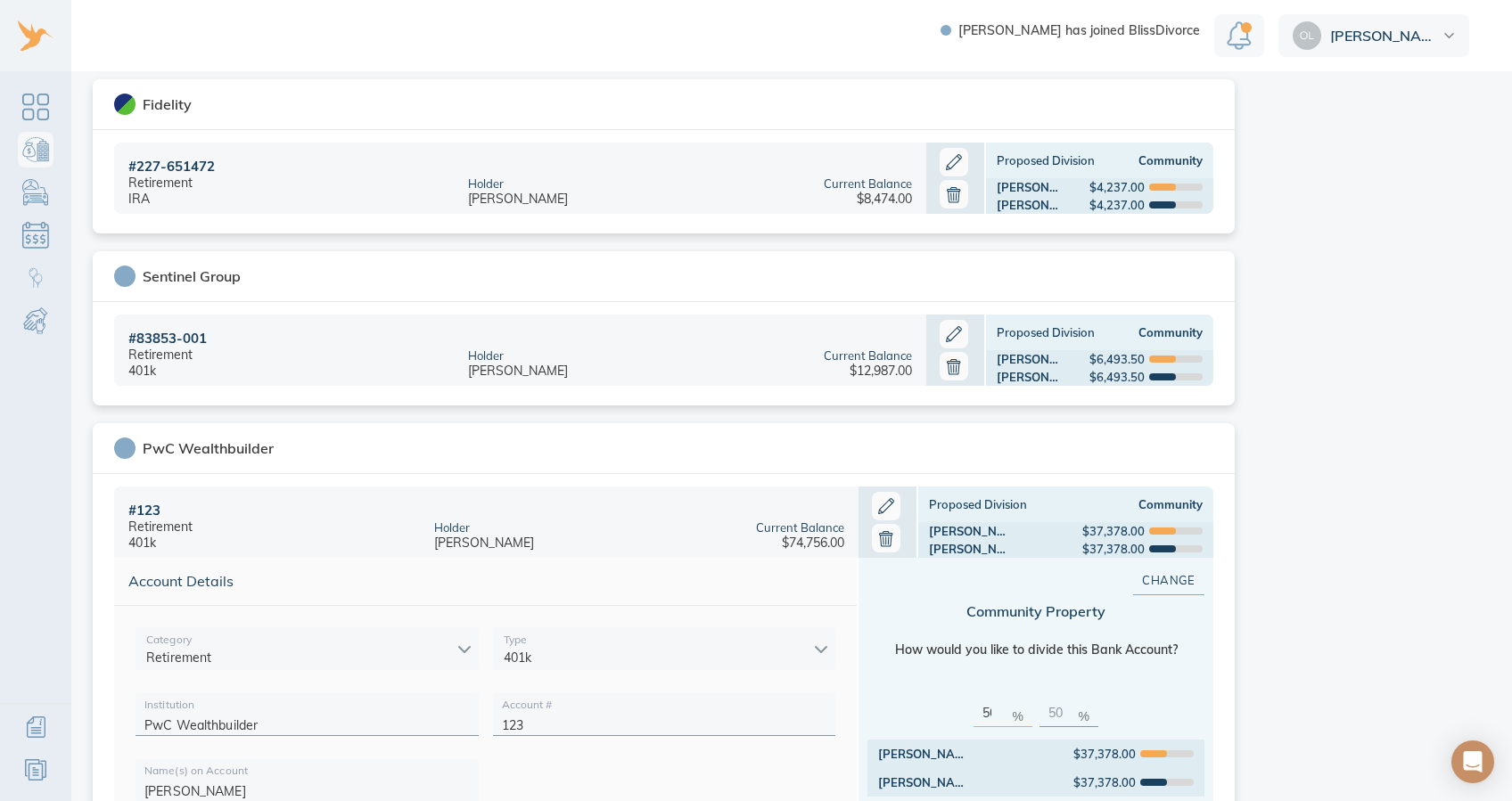
click at [946, 333] on icon at bounding box center [954, 335] width 16 height 16
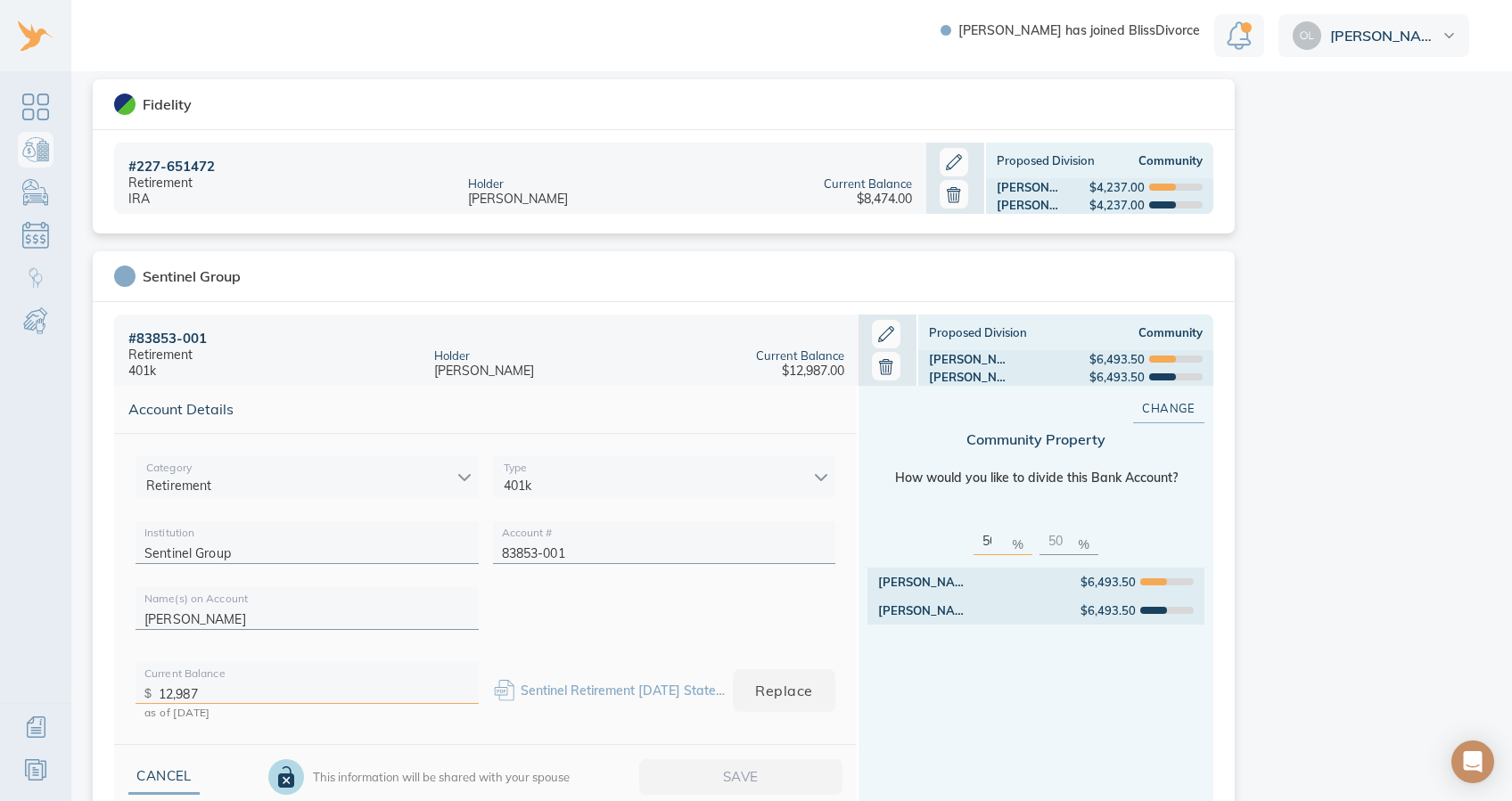
click at [235, 586] on input "12,987" at bounding box center [314, 689] width 311 height 27
type input "12,885"
click at [713, 586] on button "Save" at bounding box center [741, 777] width 203 height 35
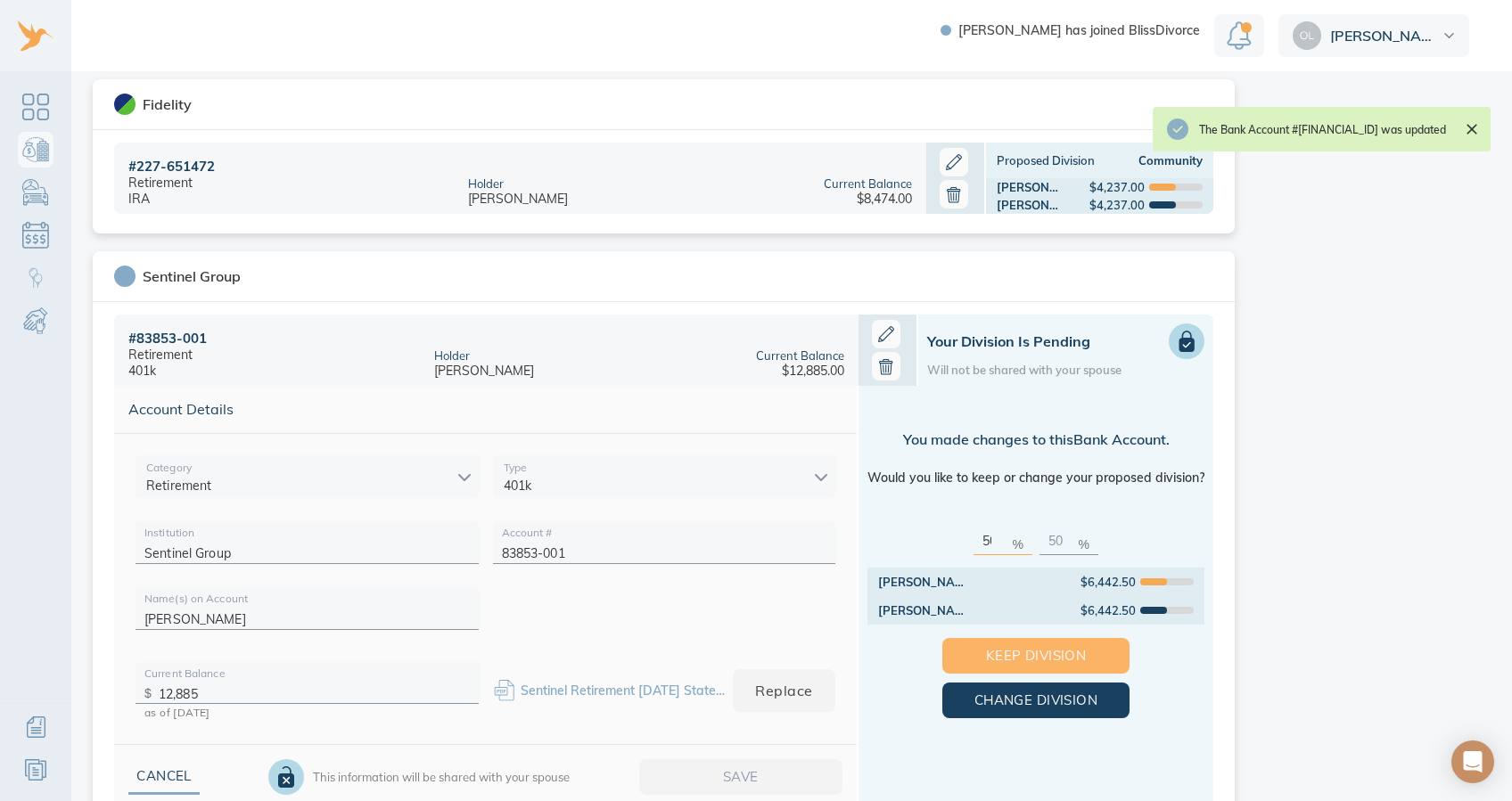
click at [1084, 586] on span "Keep Division" at bounding box center [1036, 656] width 130 height 24
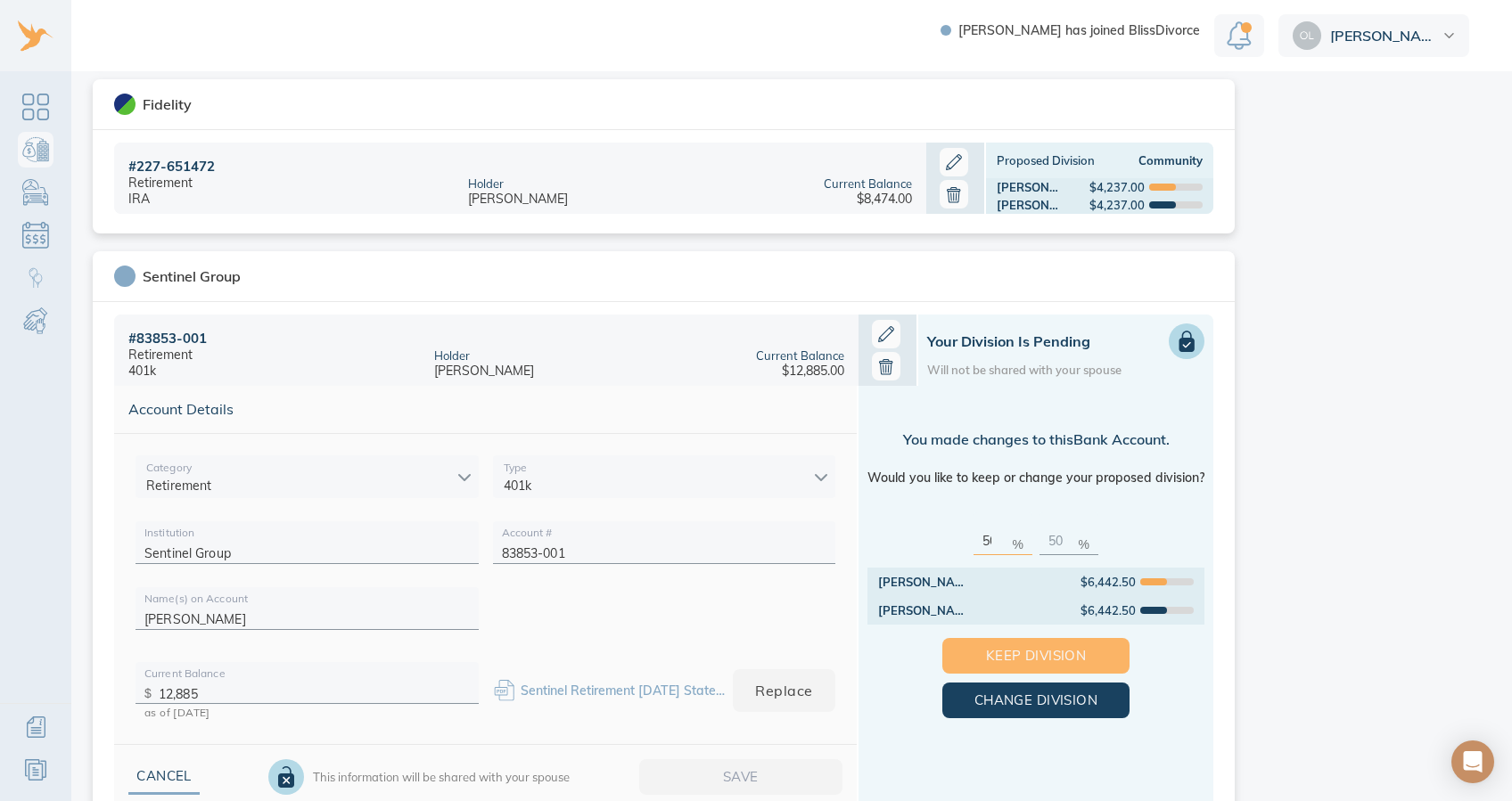
click at [1035, 586] on span "Keep Division" at bounding box center [1036, 656] width 130 height 24
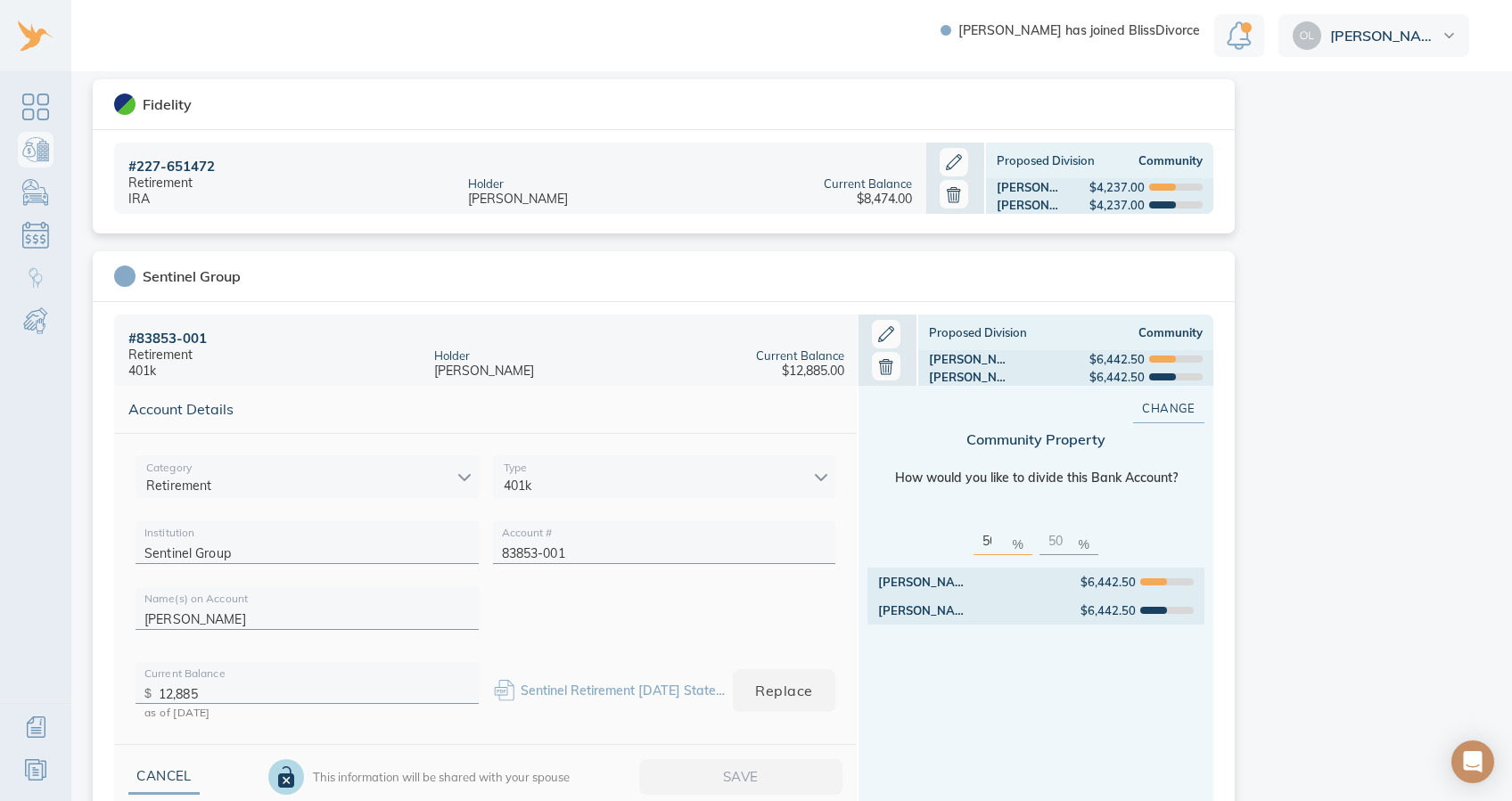
click at [1120, 271] on div "Sentinel Group" at bounding box center [667, 277] width 1106 height 22
click at [157, 277] on div "Sentinel Group" at bounding box center [191, 277] width 98 height 18
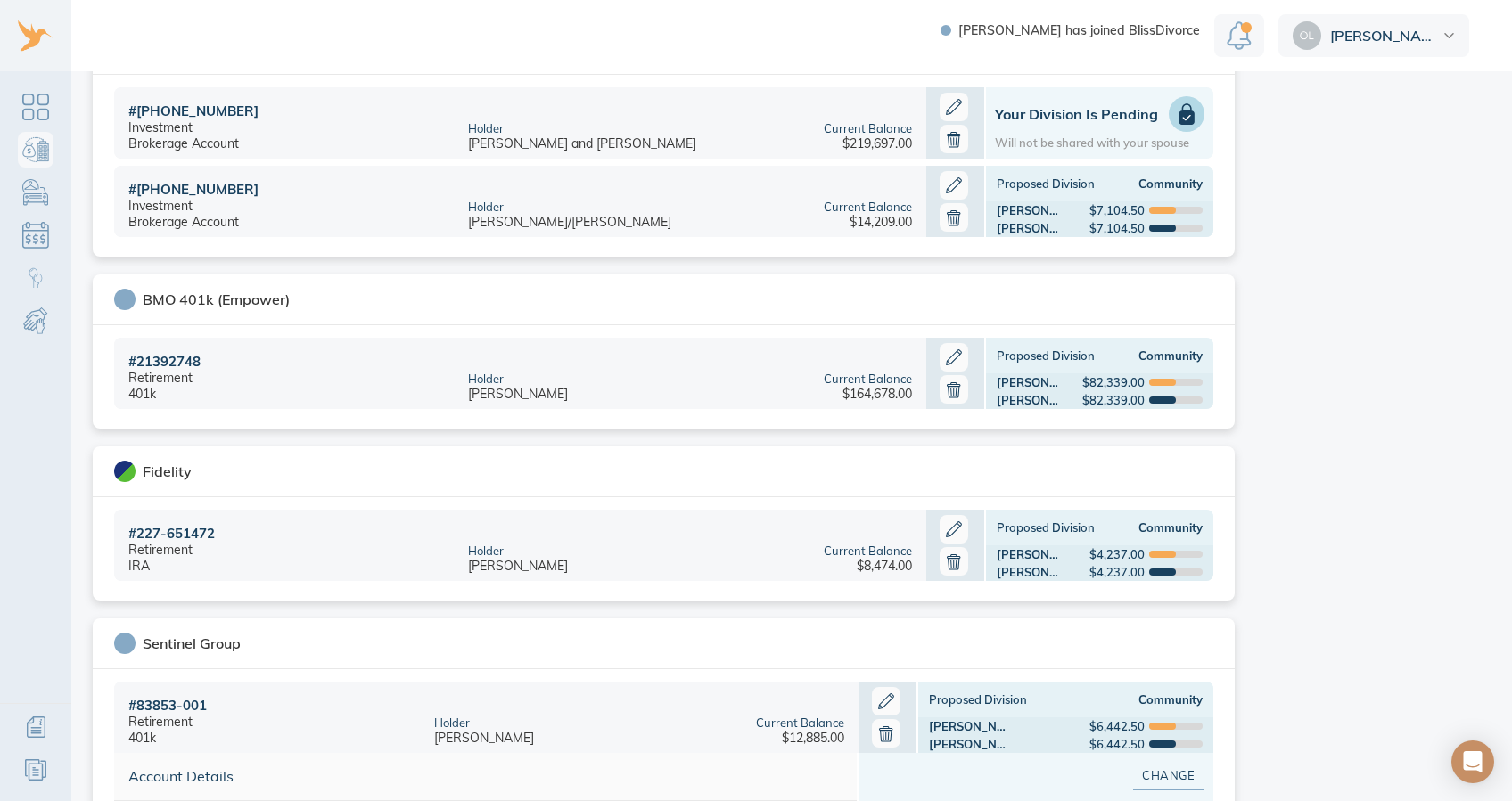
scroll to position [1197, 0]
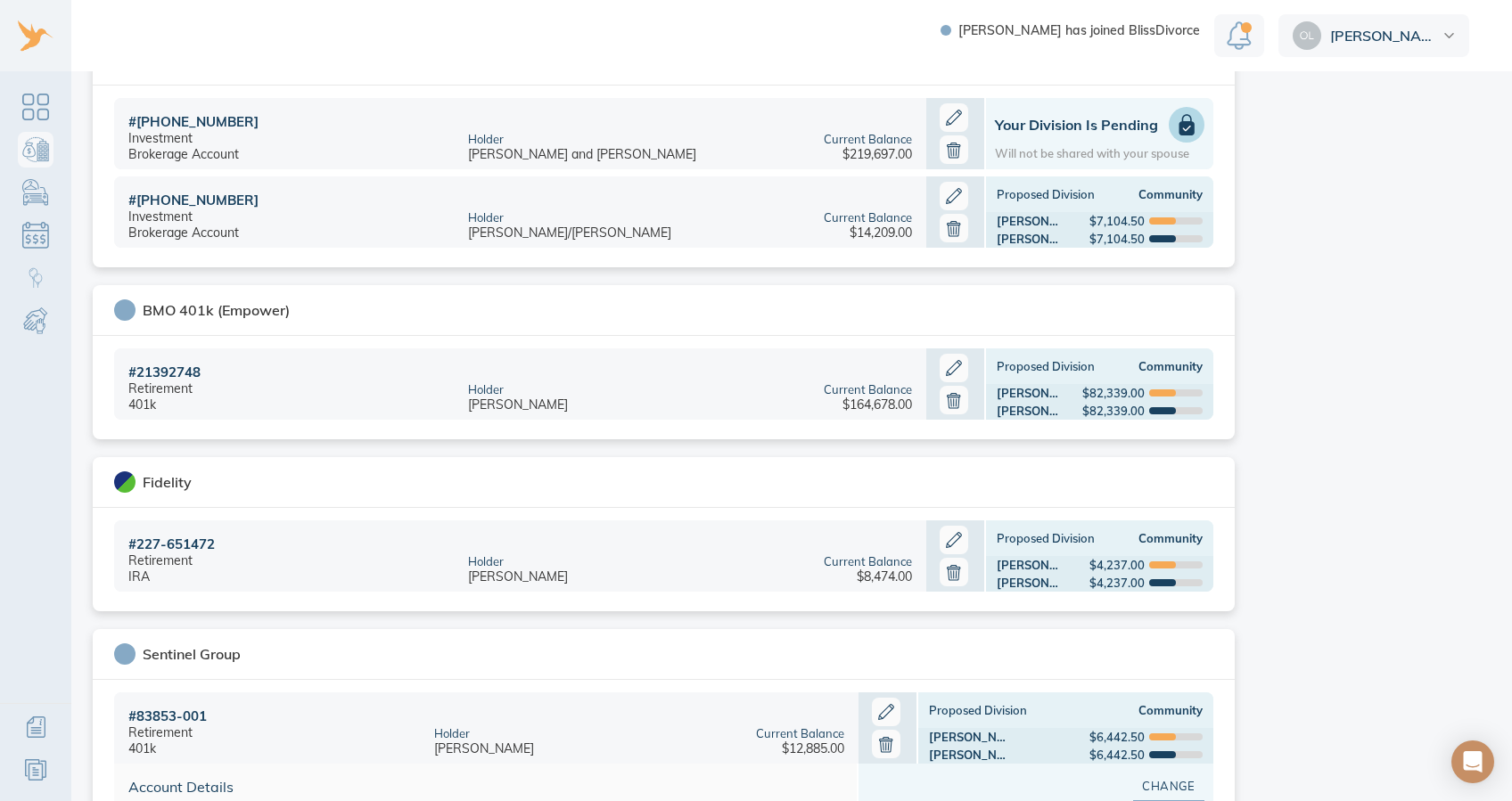
click at [950, 393] on icon at bounding box center [954, 400] width 22 height 22
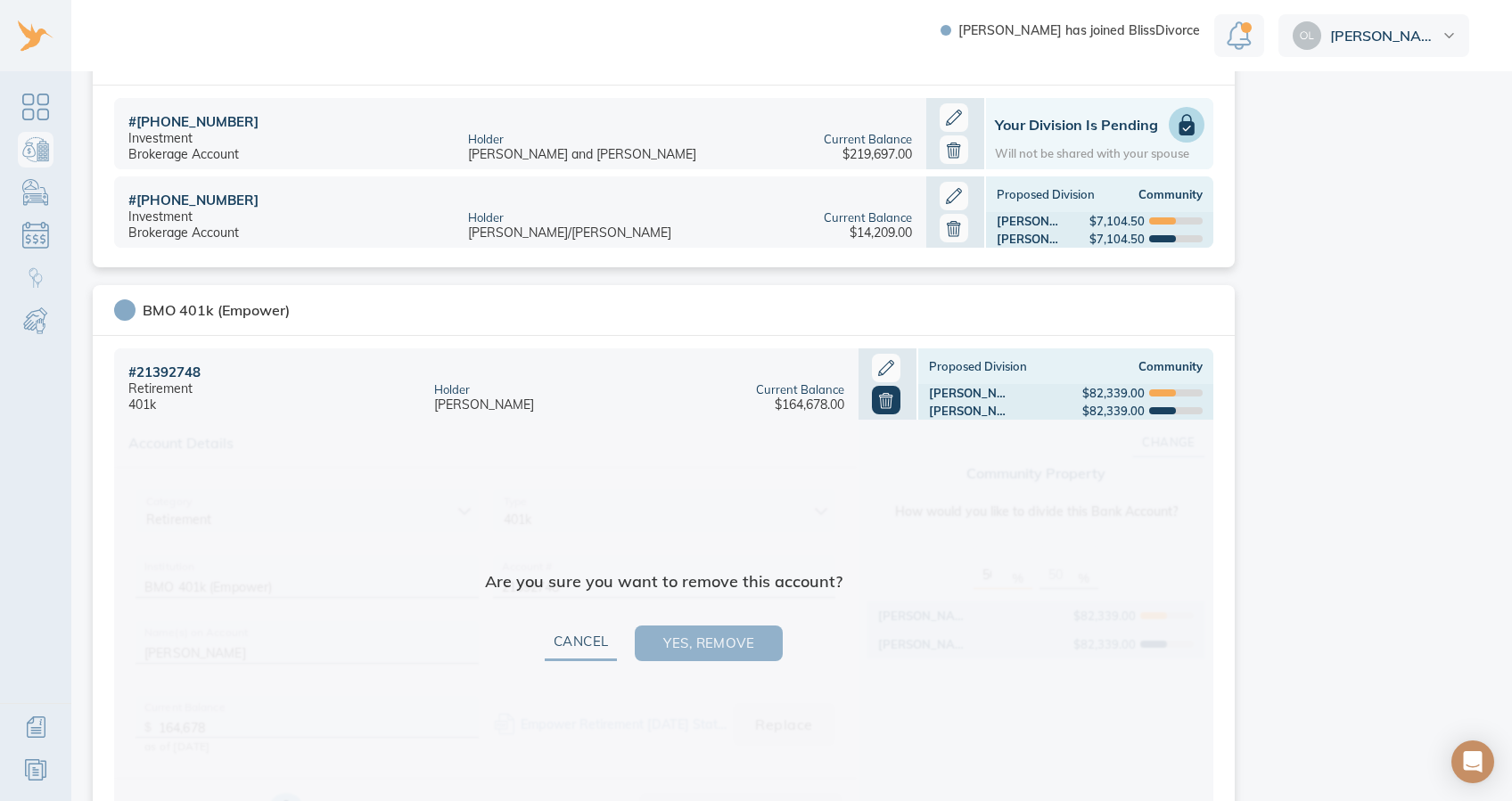
click at [719, 586] on span "Yes, remove" at bounding box center [709, 644] width 91 height 24
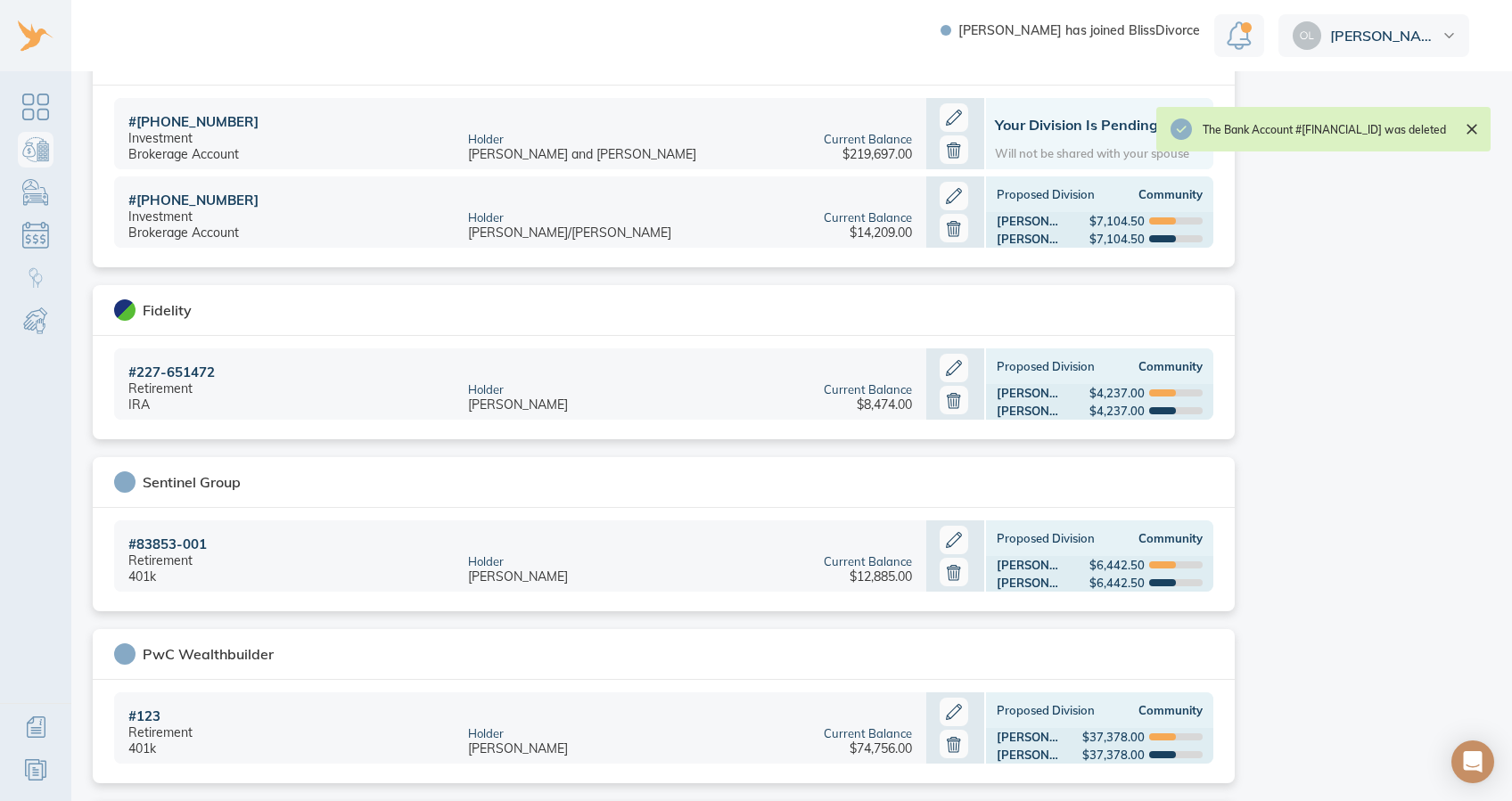
click at [947, 365] on icon at bounding box center [954, 367] width 28 height 28
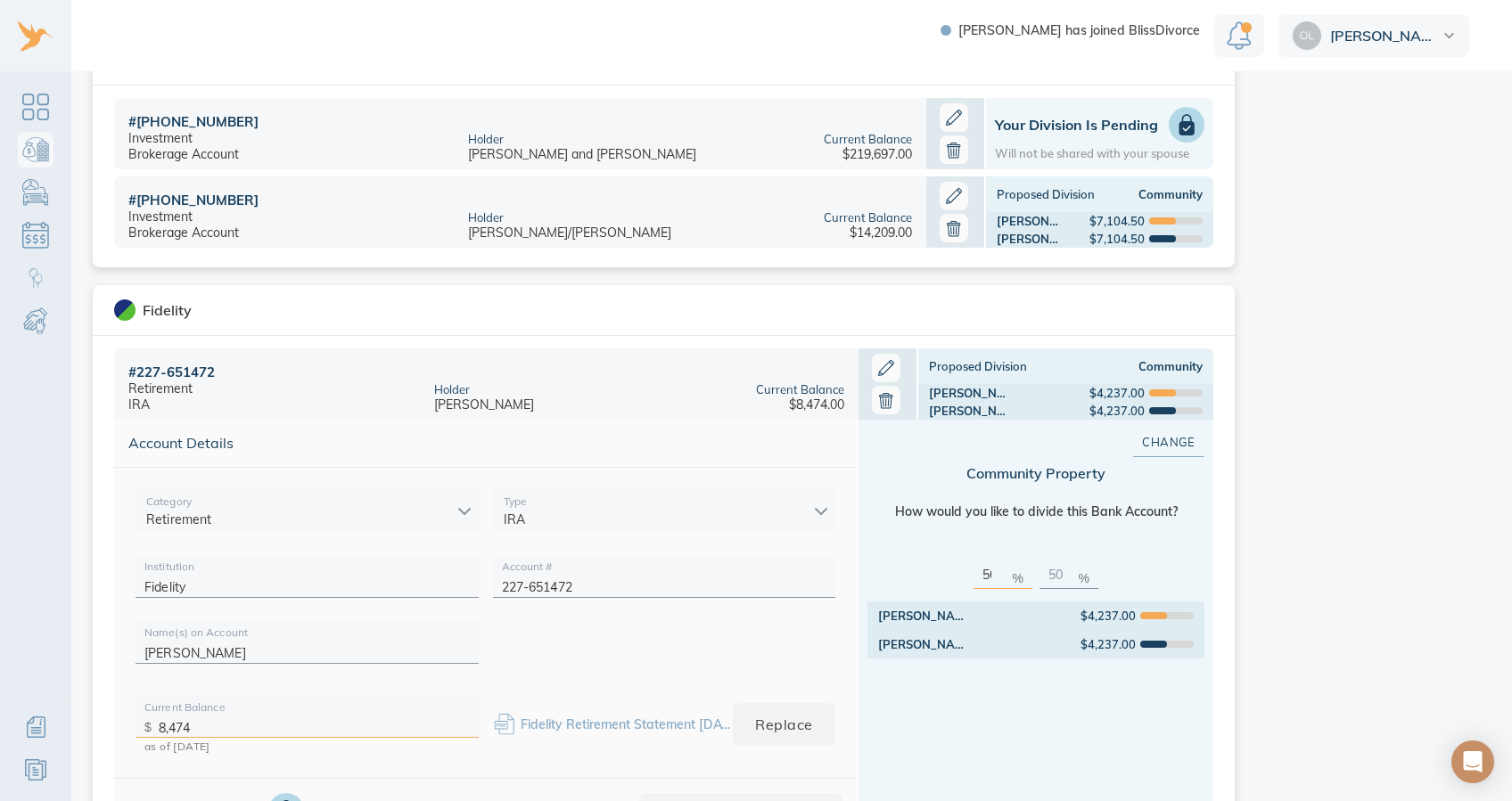
click at [293, 586] on input "8,474" at bounding box center [314, 723] width 311 height 27
type input "8"
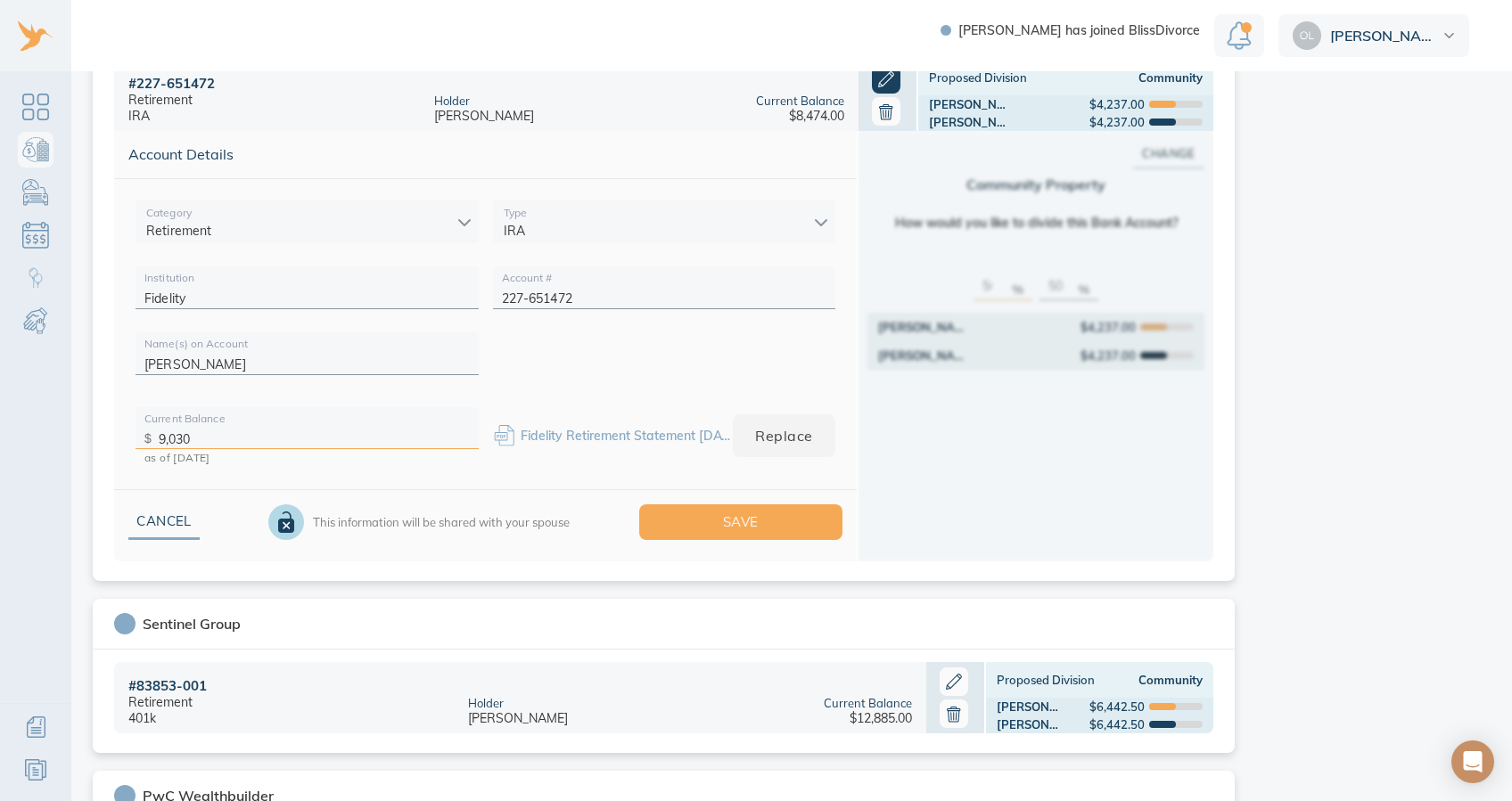
scroll to position [1494, 0]
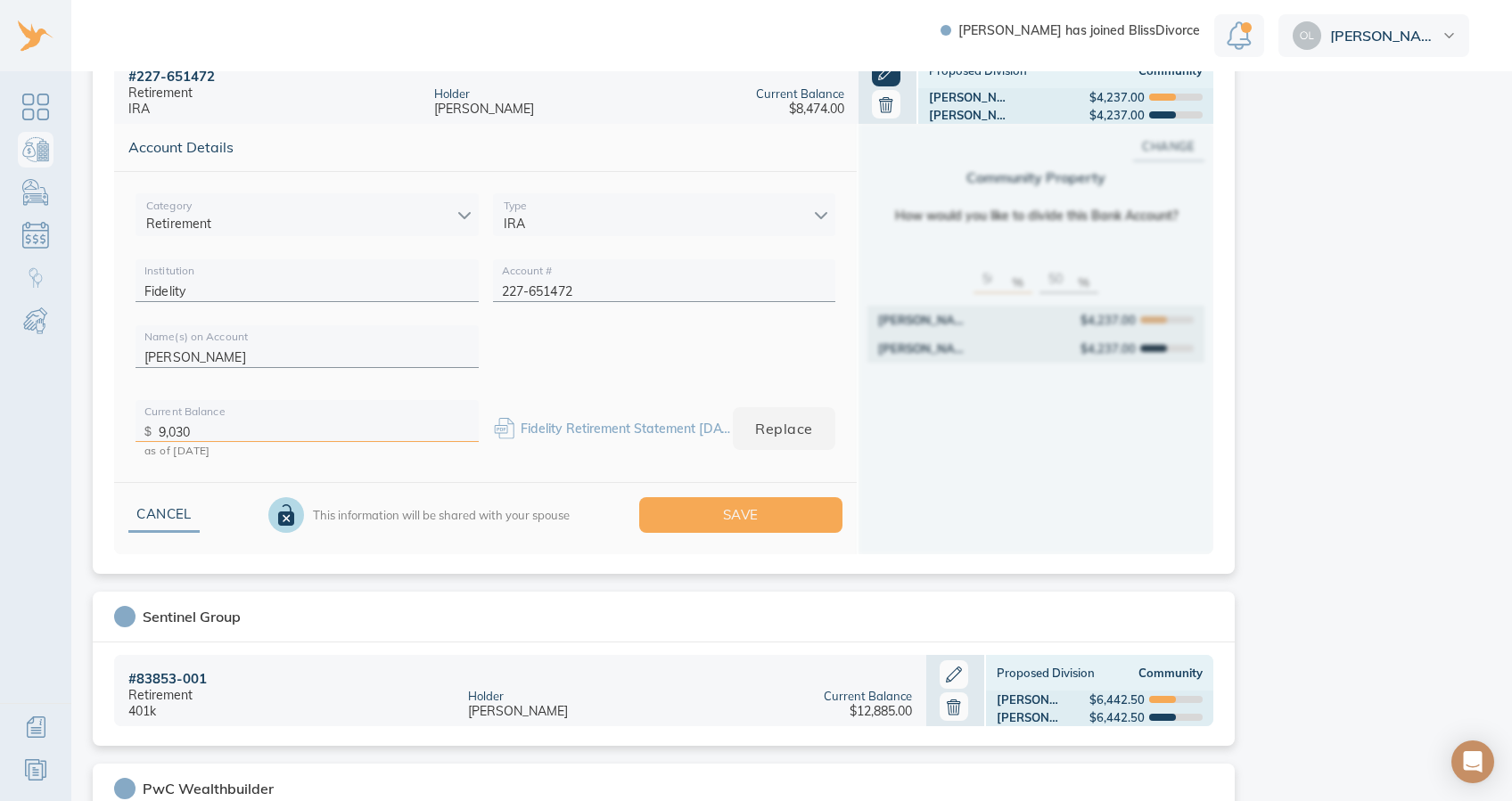
click at [1120, 506] on html "Anthony has joined BlissDivorce Olga Bank & Investment Accounts This is your sh…" at bounding box center [756, 400] width 1512 height 801
click at [758, 511] on span "Save" at bounding box center [741, 515] width 146 height 24
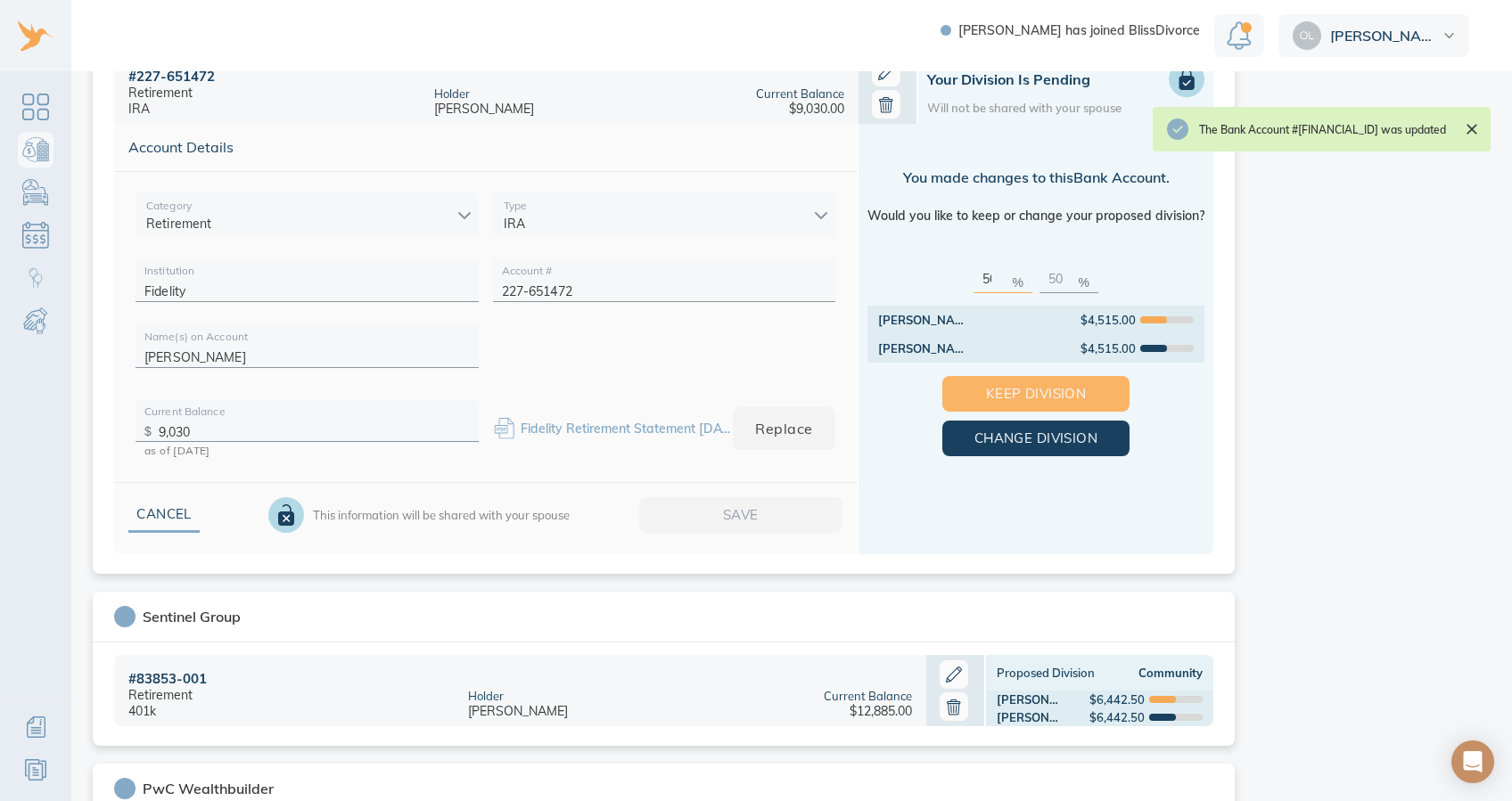
click at [998, 392] on span "Keep Division" at bounding box center [1036, 394] width 130 height 24
click at [1034, 392] on span "Keep Division" at bounding box center [1036, 394] width 130 height 24
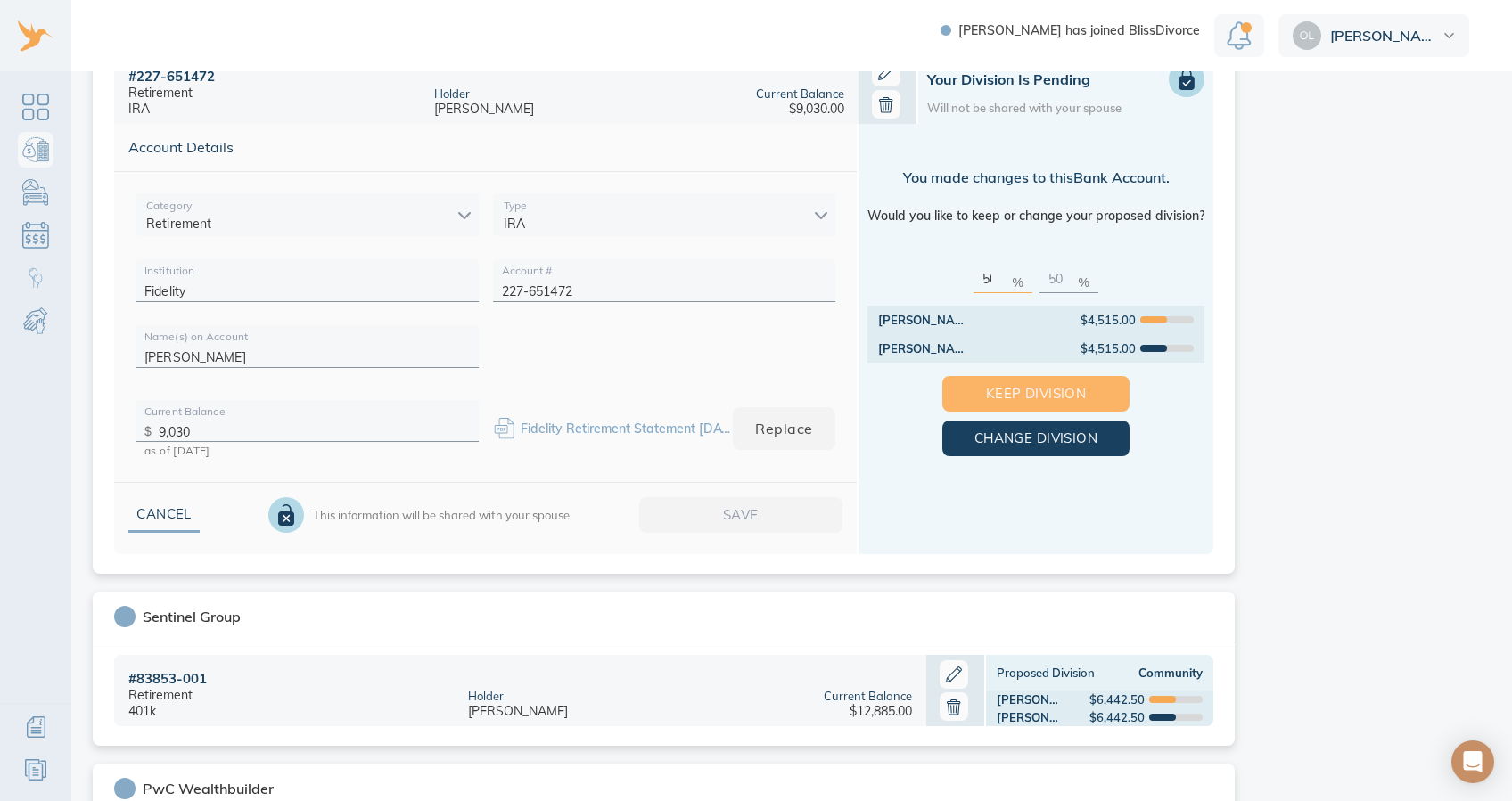
click at [1034, 392] on span "Keep Division" at bounding box center [1036, 394] width 130 height 24
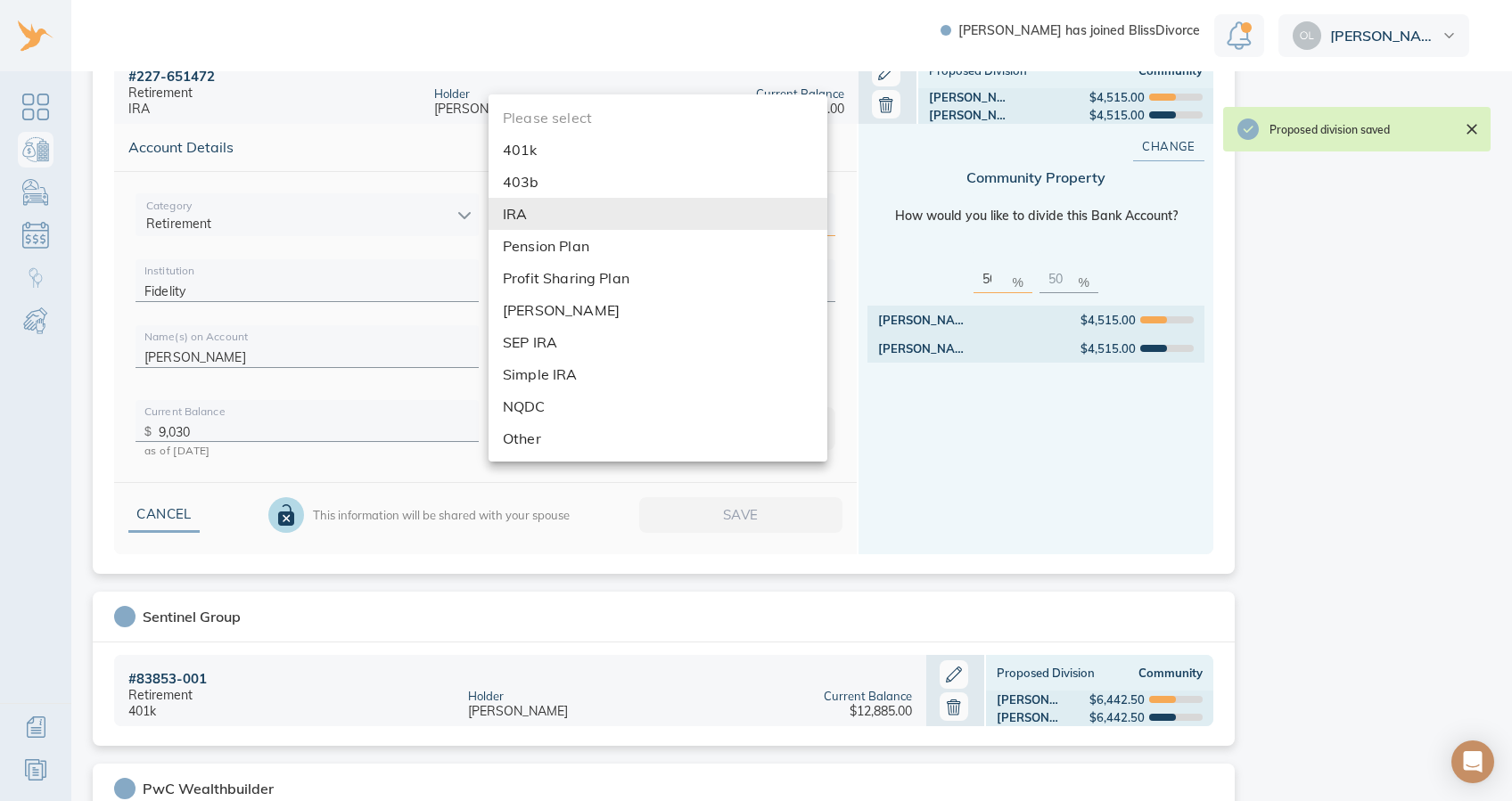
click at [807, 208] on body "Anthony has joined BlissDivorce Olga Bank & Investment Accounts This is your sh…" at bounding box center [756, 400] width 1512 height 801
click at [963, 438] on div at bounding box center [756, 400] width 1512 height 801
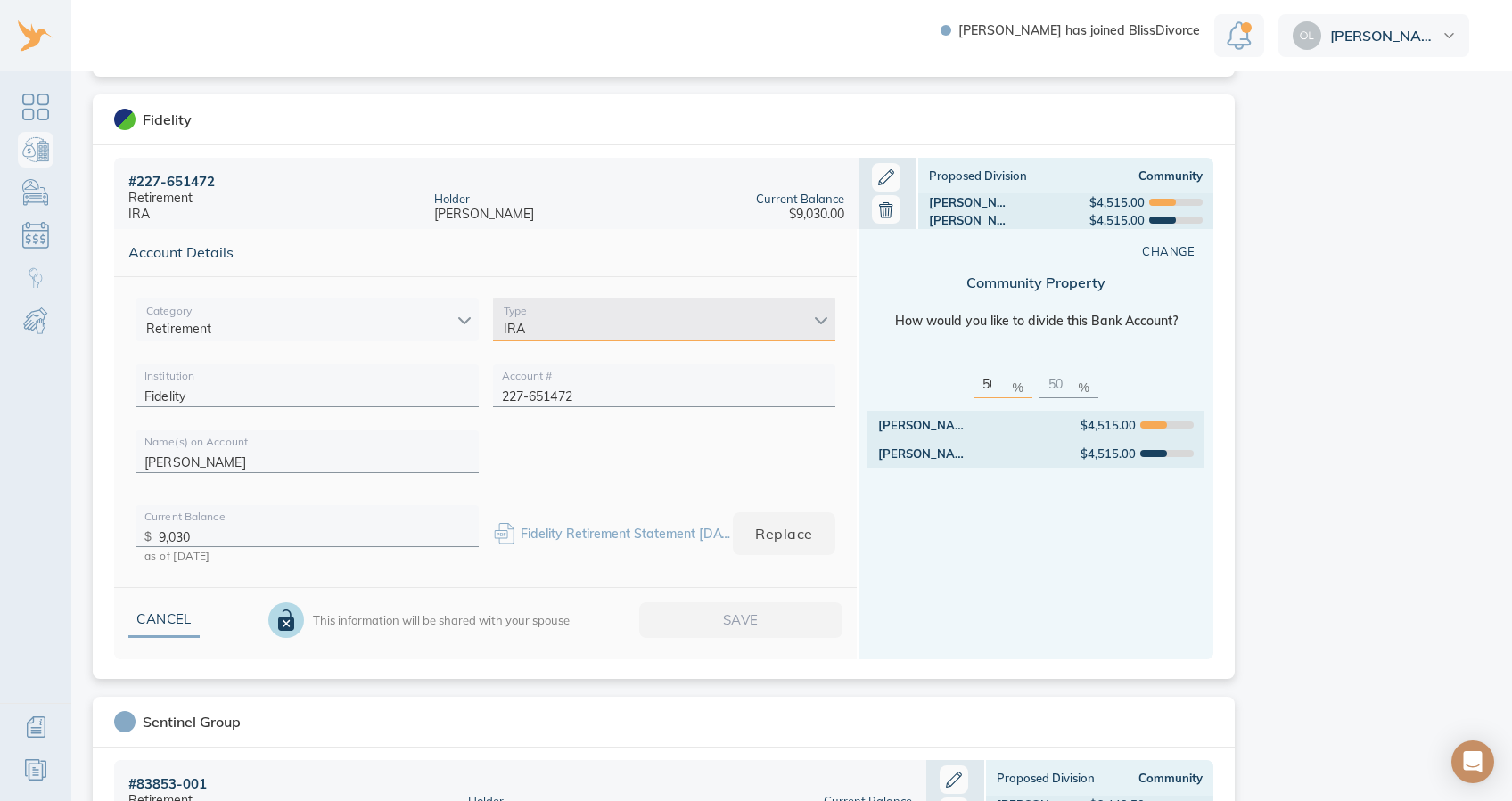
scroll to position [1363, 0]
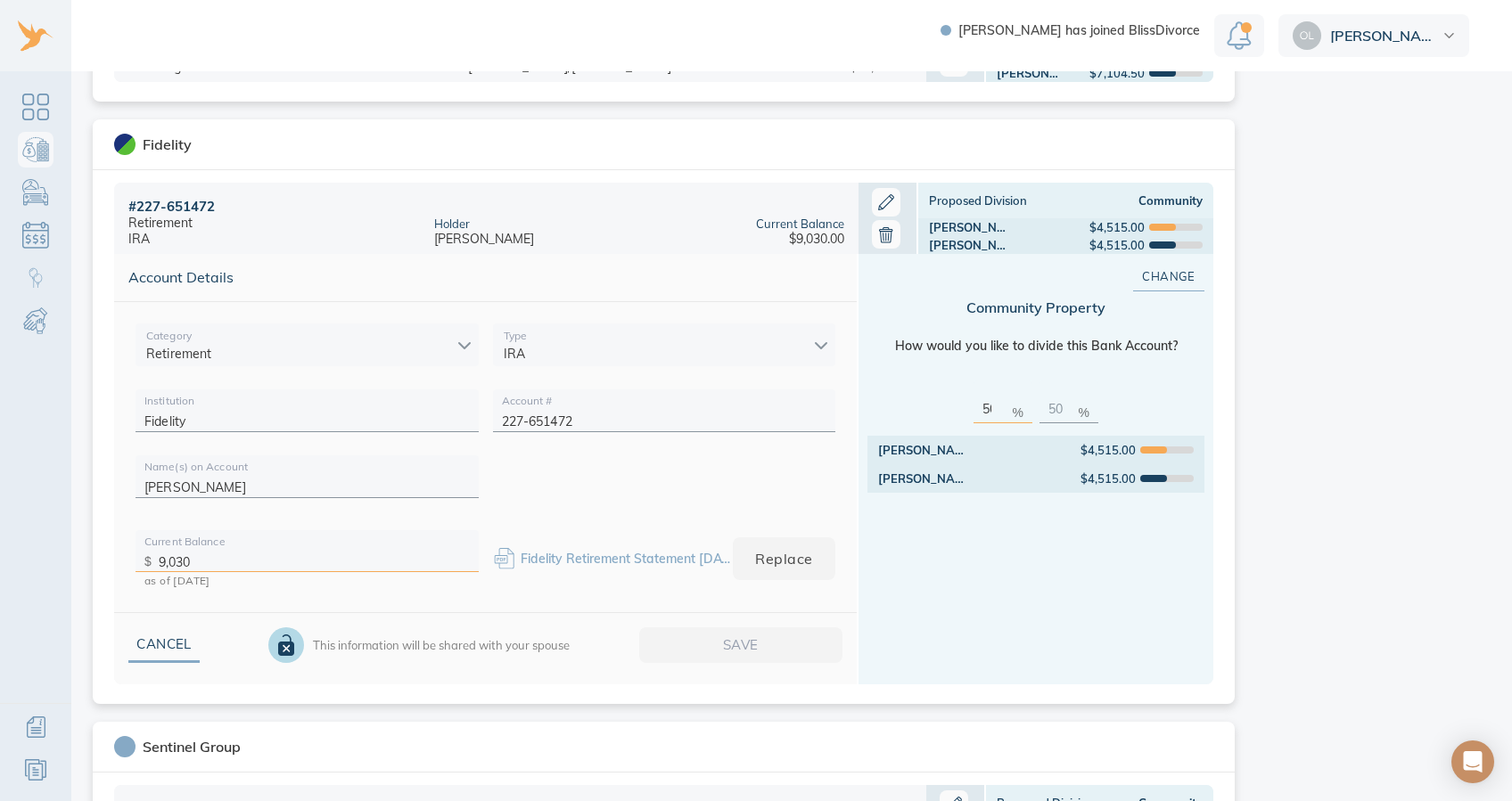
drag, startPoint x: 248, startPoint y: 562, endPoint x: 151, endPoint y: 542, distance: 99.0
click at [151, 542] on div "Current Balance $ 9,030 as of 1/24/2025" at bounding box center [307, 552] width 343 height 43
type input "204,570"
click at [718, 586] on span "Save" at bounding box center [741, 646] width 146 height 24
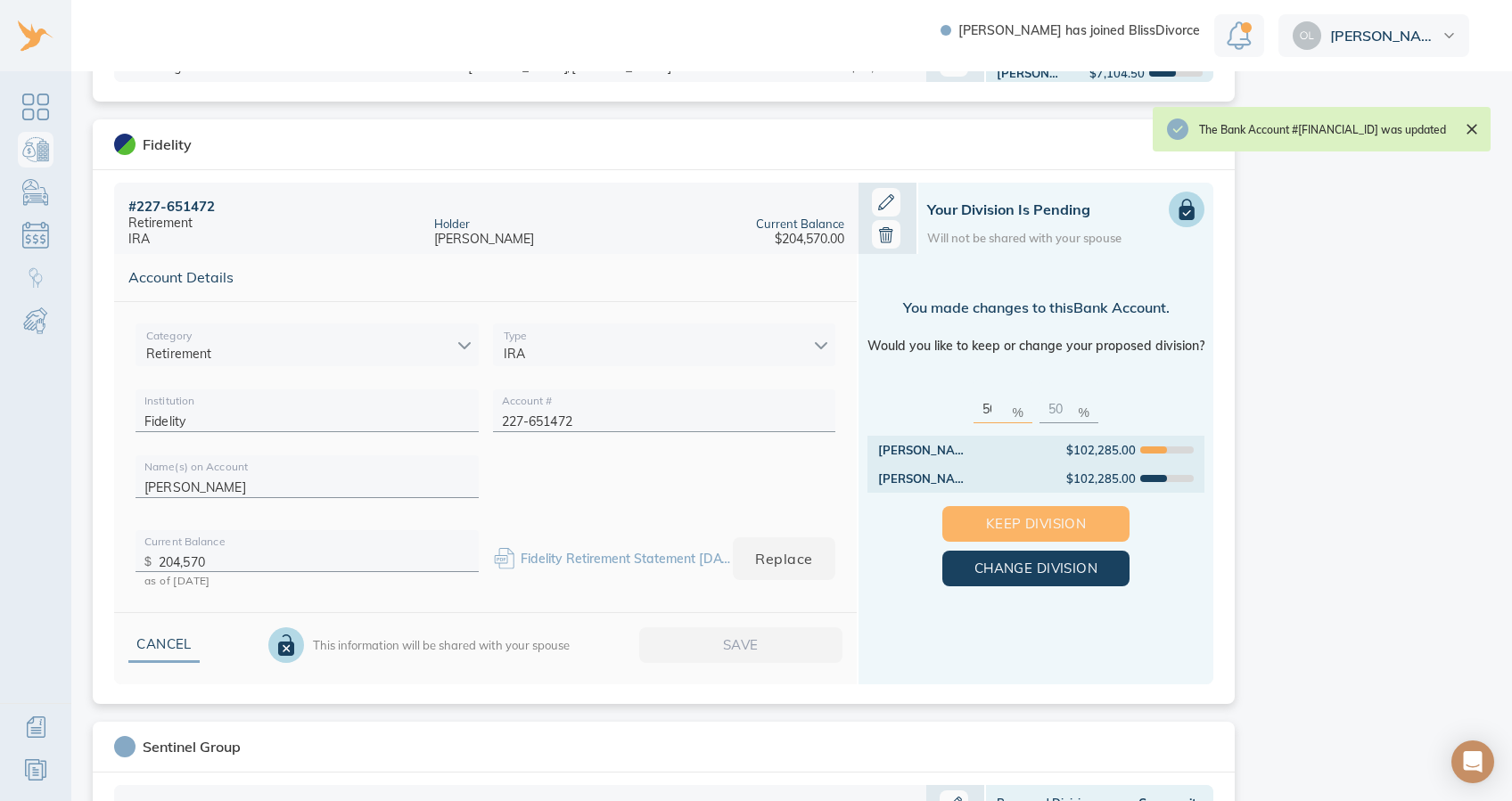
click at [986, 517] on span "Keep Division" at bounding box center [1036, 524] width 130 height 24
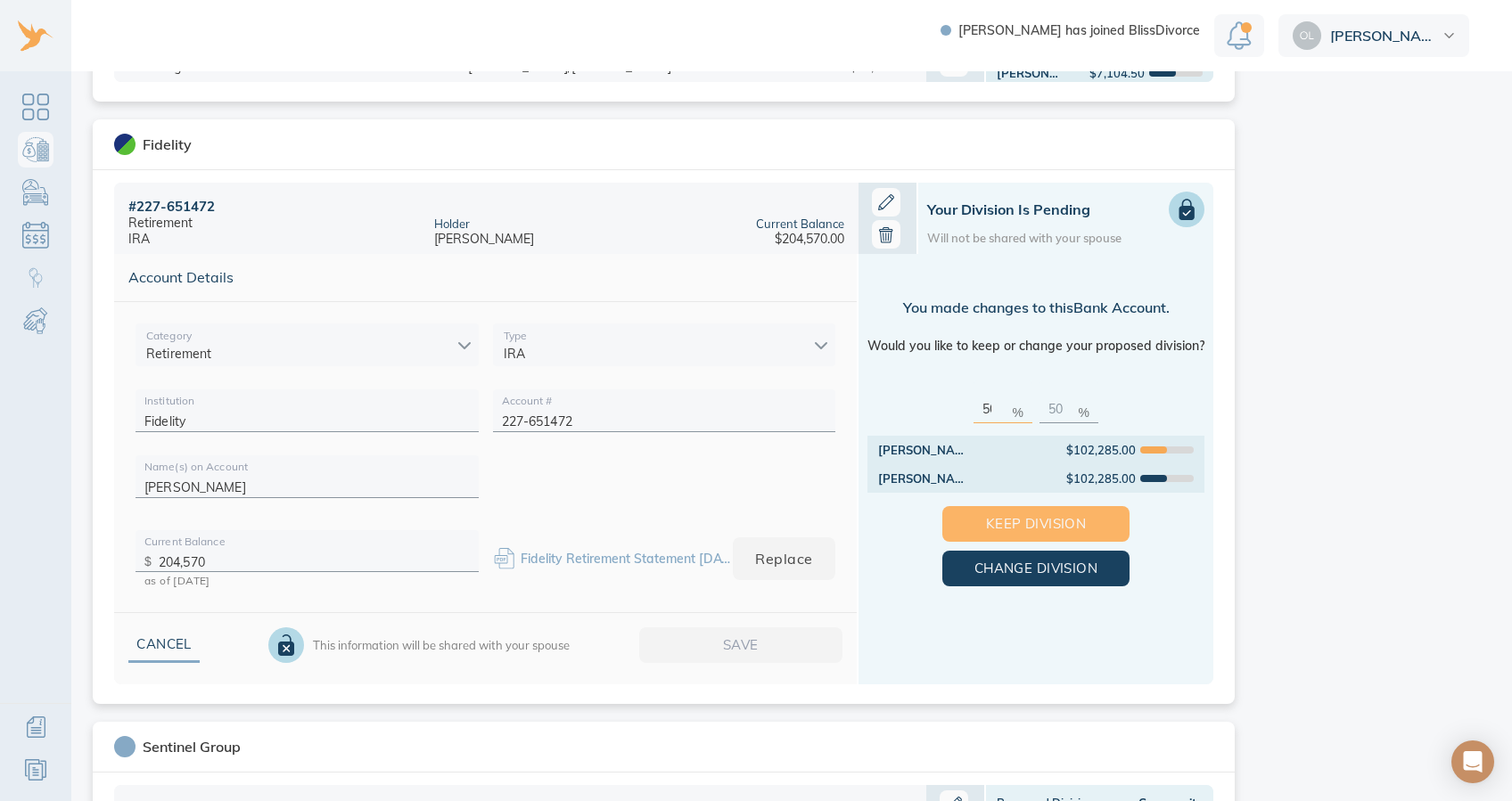
click at [1063, 521] on span "Keep Division" at bounding box center [1036, 524] width 130 height 24
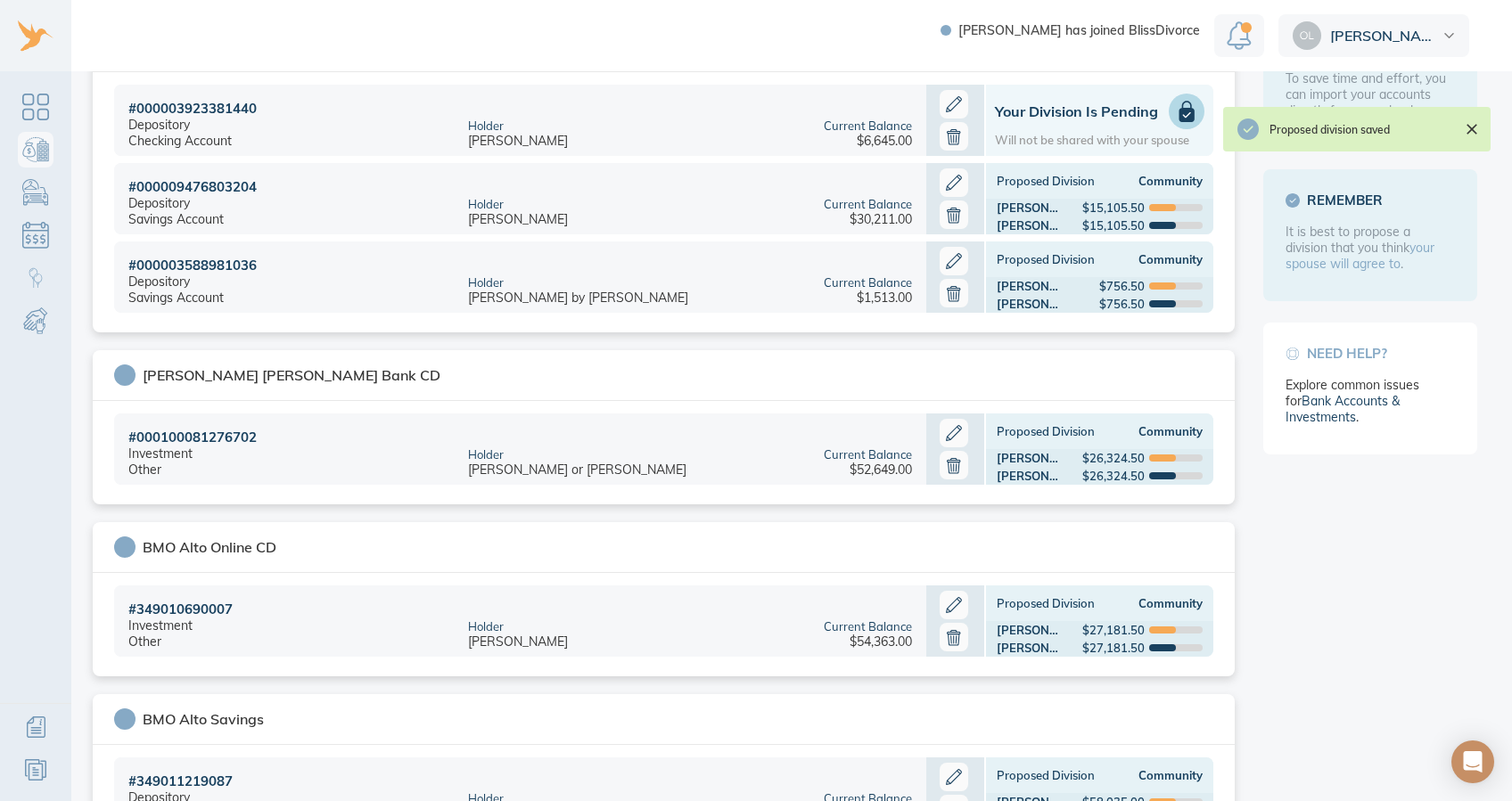
scroll to position [0, 0]
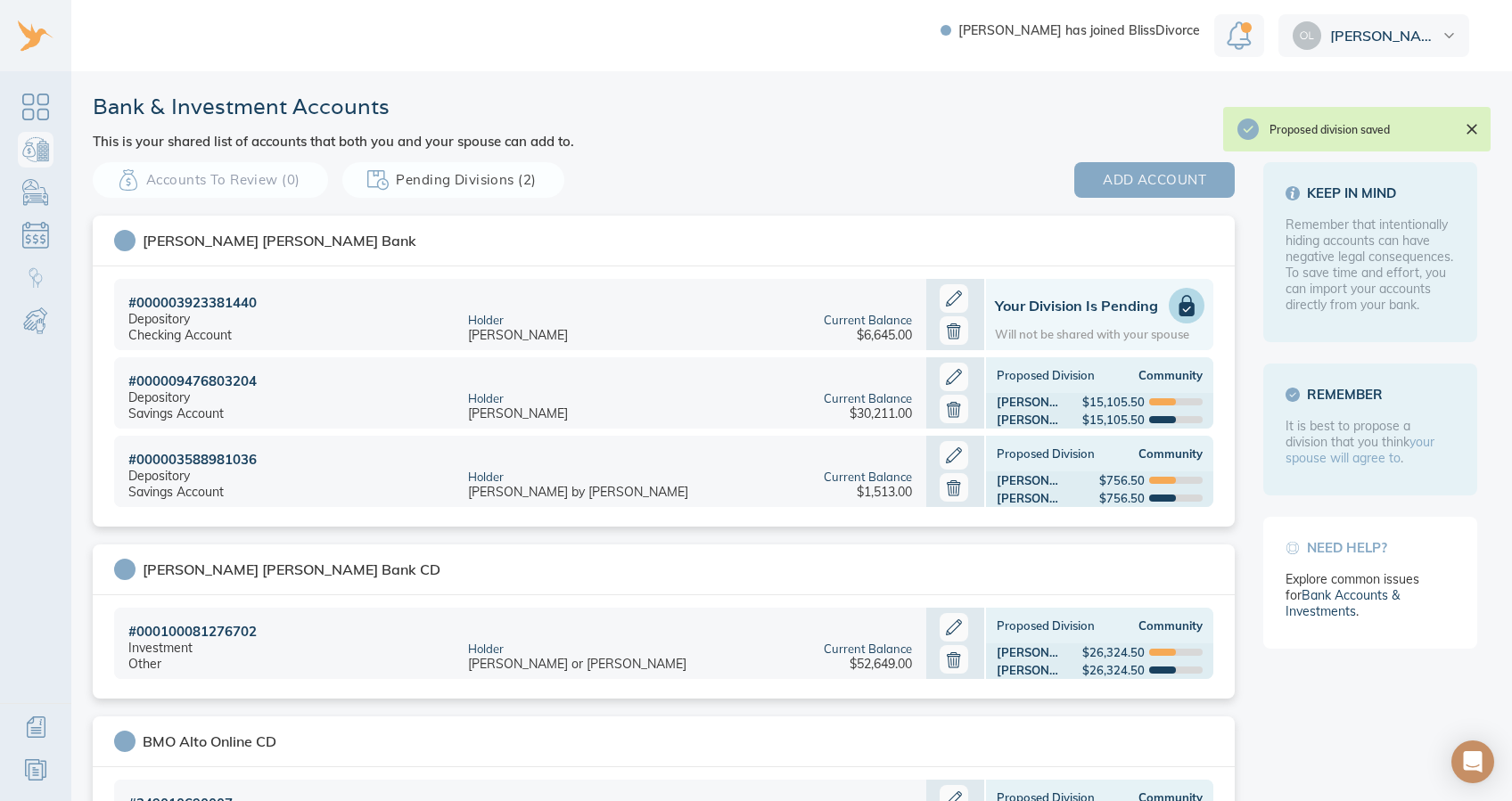
click at [1120, 171] on span "add account" at bounding box center [1154, 181] width 103 height 24
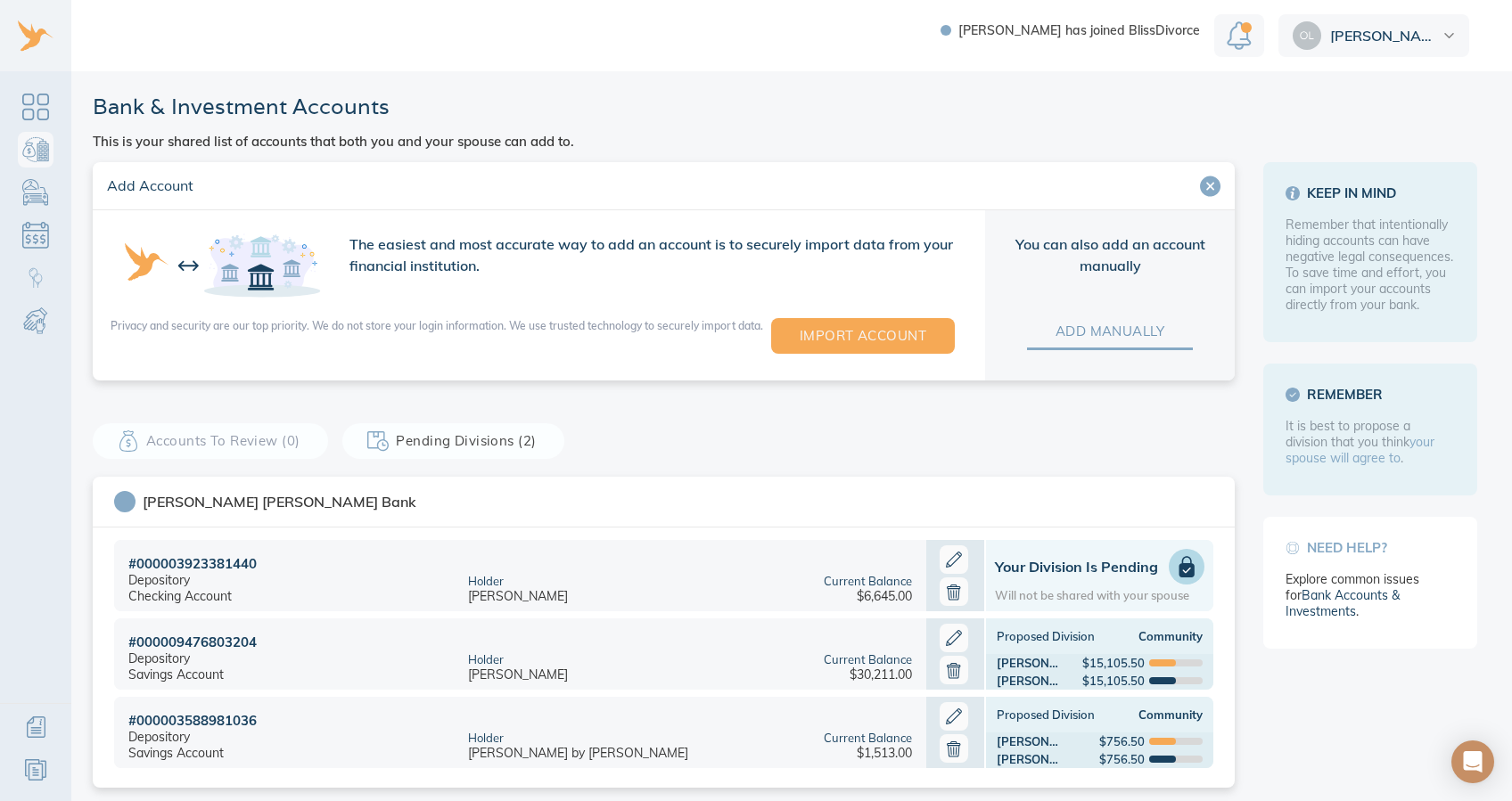
click at [1066, 335] on span "add manually" at bounding box center [1110, 332] width 109 height 24
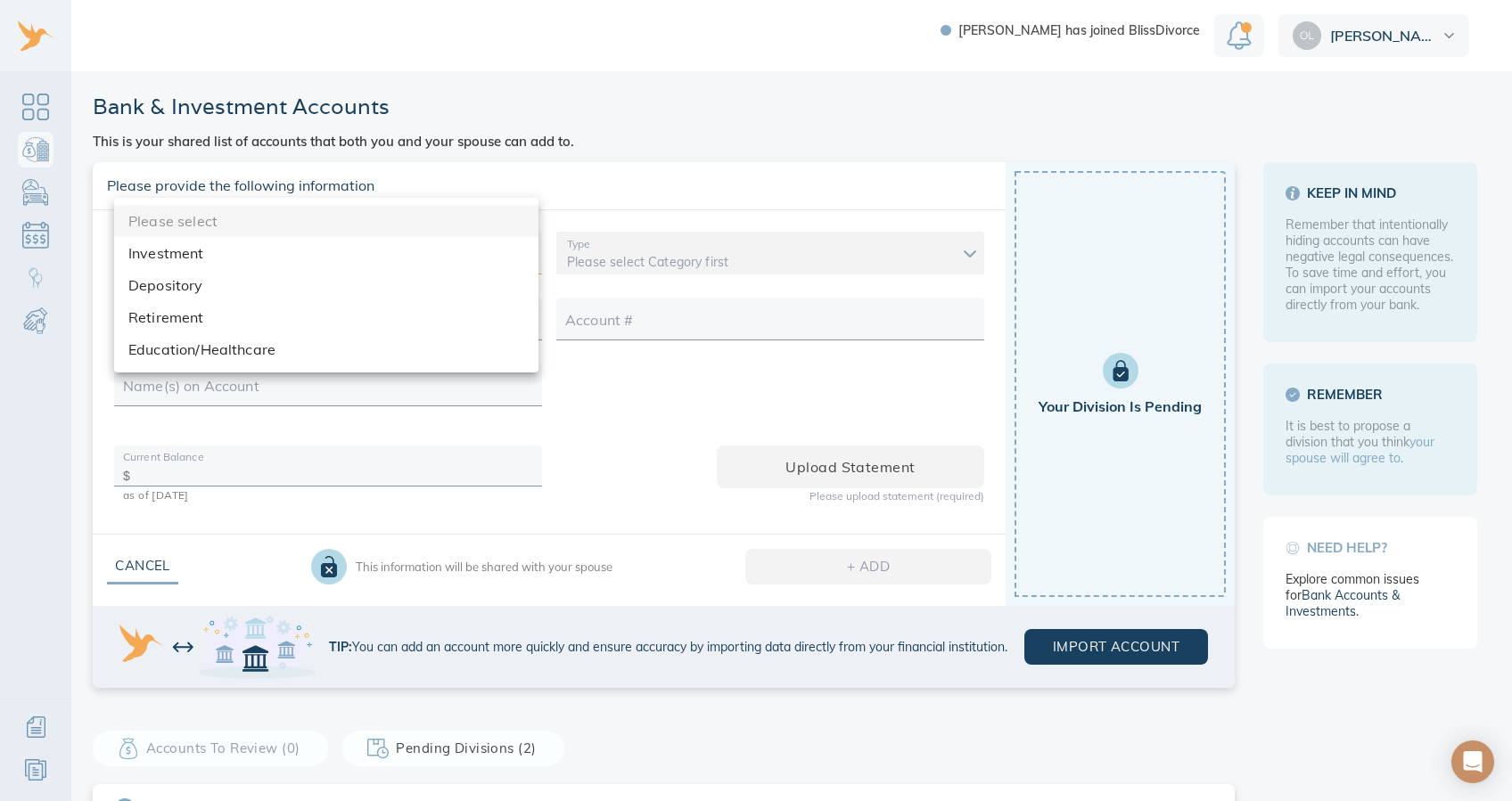
click at [420, 258] on body "Anthony has joined BlissDivorce Olga Bank & Investment Accounts This is your sh…" at bounding box center [756, 400] width 1512 height 801
click at [200, 322] on li "Retirement" at bounding box center [327, 317] width 425 height 32
type input "retirement"
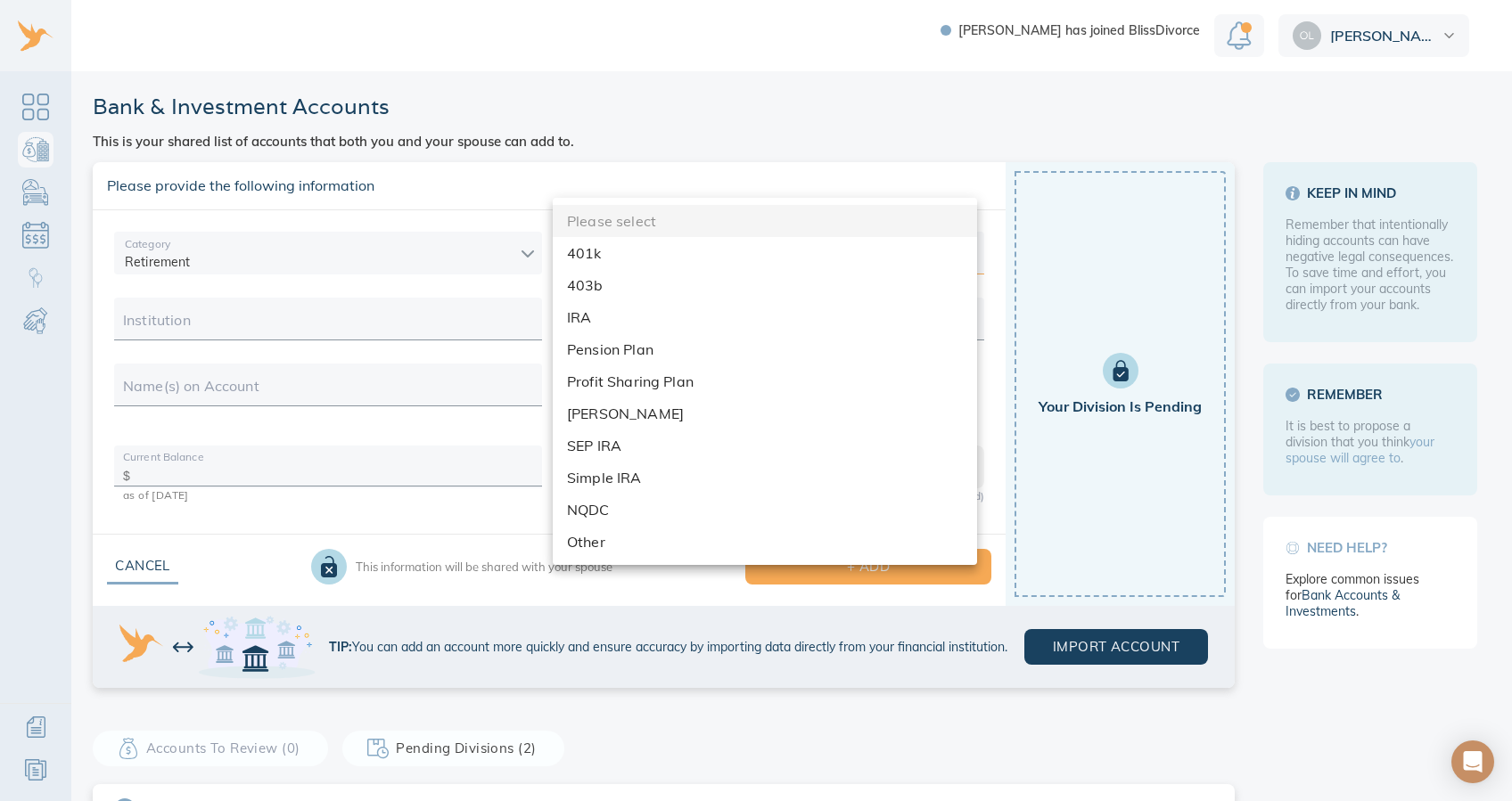
click at [587, 251] on body "Anthony has joined BlissDivorce Olga Bank & Investment Accounts This is your sh…" at bounding box center [756, 400] width 1512 height 801
click at [600, 319] on li "IRA" at bounding box center [765, 317] width 425 height 32
type input "ira"
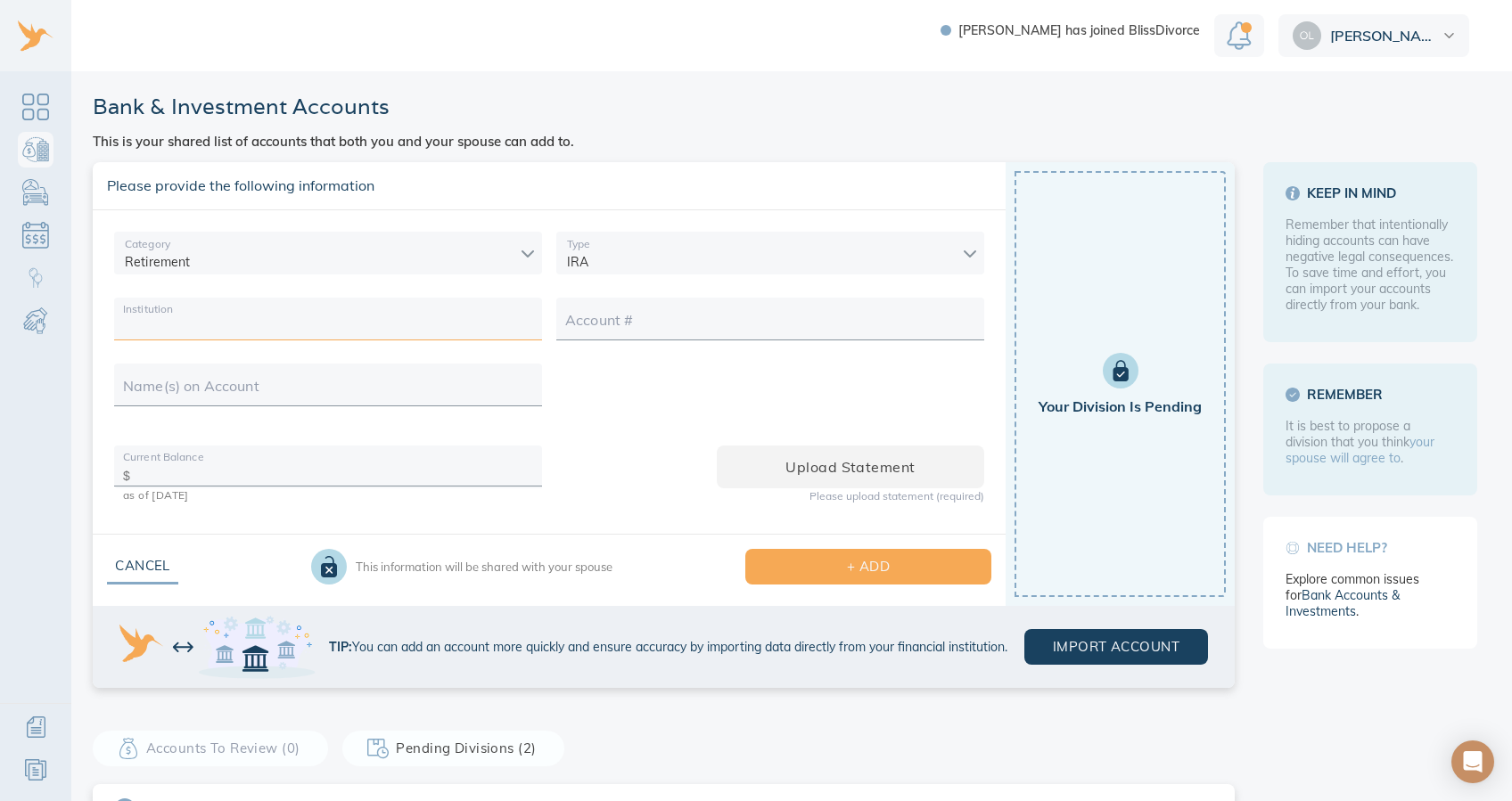
click at [393, 321] on input "Institution" at bounding box center [329, 325] width 410 height 27
type input "Fidelity"
click at [365, 399] on input "Name(s) on Account" at bounding box center [329, 391] width 410 height 27
type input "Visa 401K"
click at [711, 327] on input "Account #" at bounding box center [771, 325] width 410 height 27
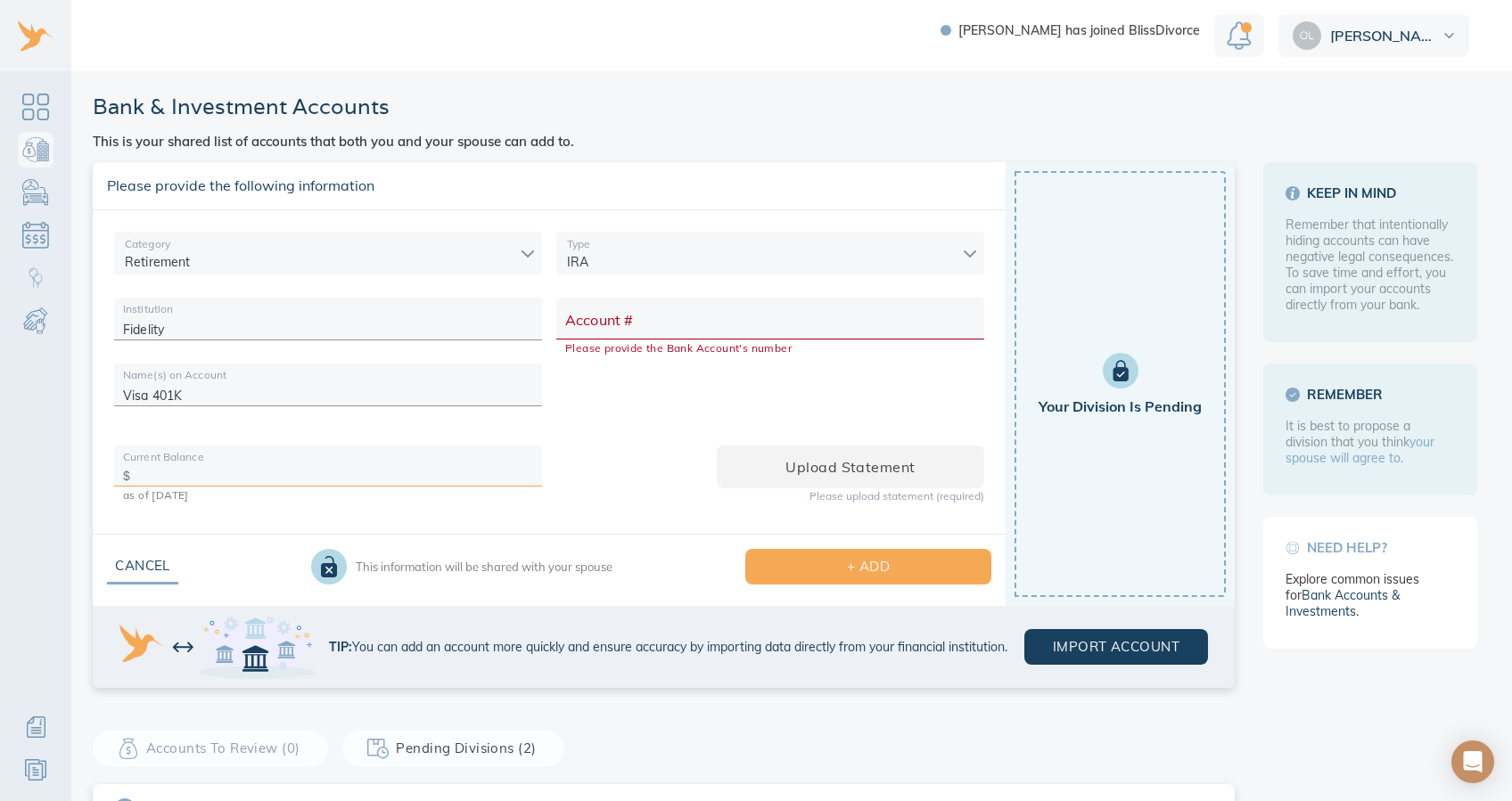
click at [444, 474] on input "text" at bounding box center [335, 473] width 396 height 27
paste input "89,980"
type input "8"
type input "8,998"
click at [673, 321] on input "Account #" at bounding box center [771, 325] width 410 height 27
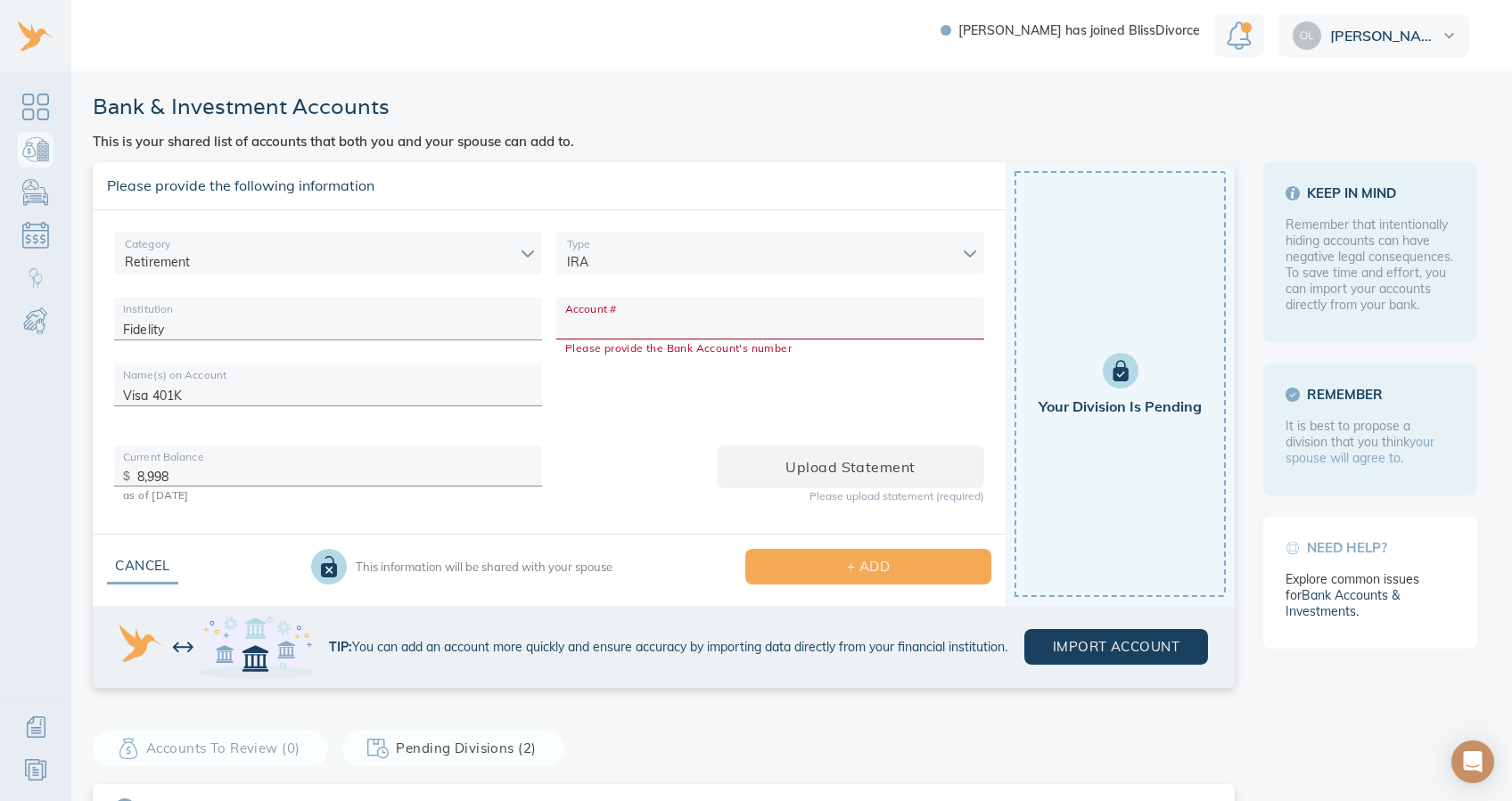
paste input "89980"
type input "89980"
drag, startPoint x: 340, startPoint y: 471, endPoint x: -5, endPoint y: 419, distance: 348.9
click at [0, 419] on html "Anthony has joined BlissDivorce Olga Bank & Investment Accounts This is your sh…" at bounding box center [756, 400] width 1512 height 801
type input "9,030"
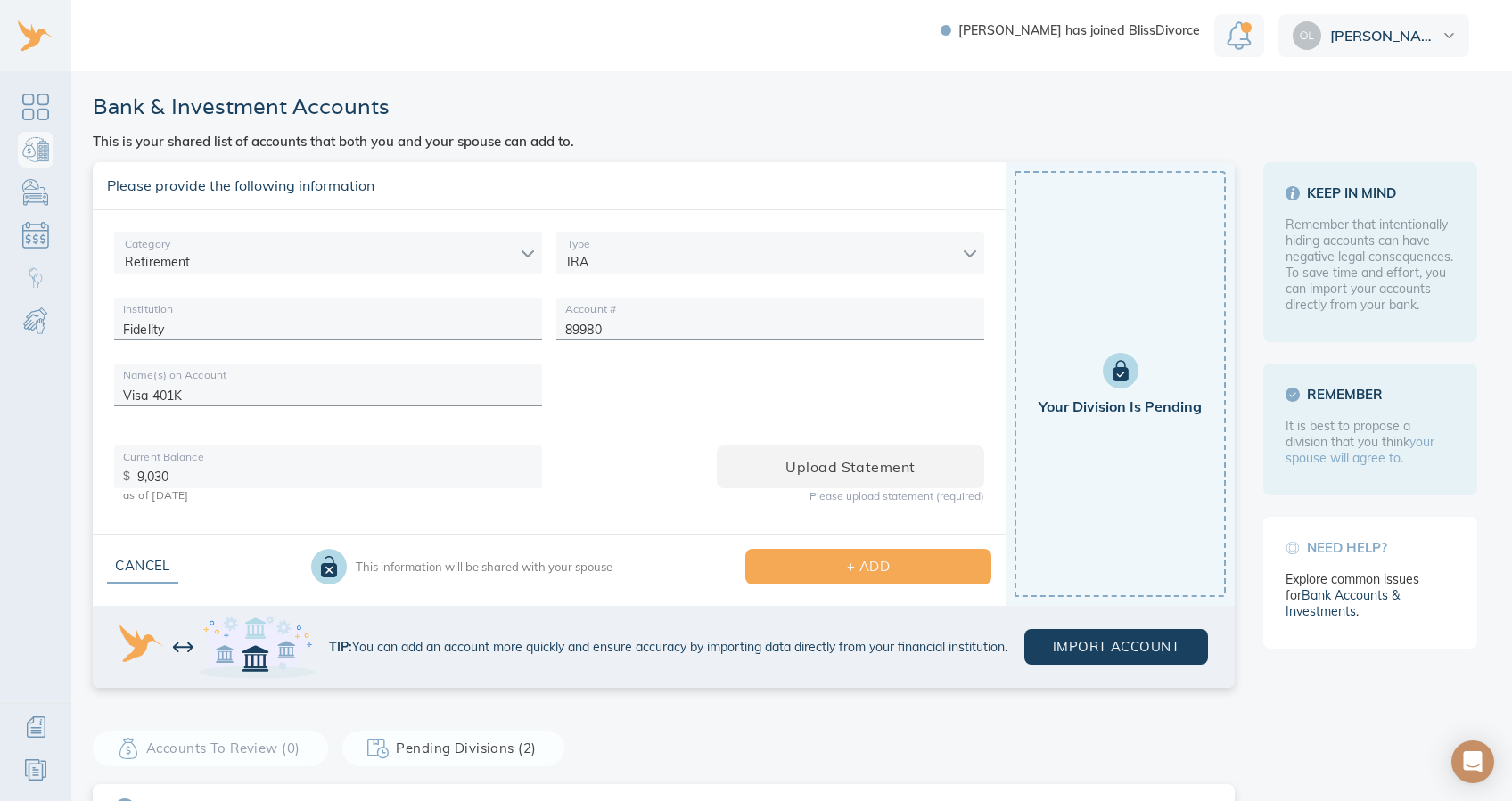
click at [614, 434] on div "Upload statement Please upload statement (required)" at bounding box center [770, 466] width 442 height 88
click at [891, 470] on span "Upload statement" at bounding box center [850, 467] width 211 height 25
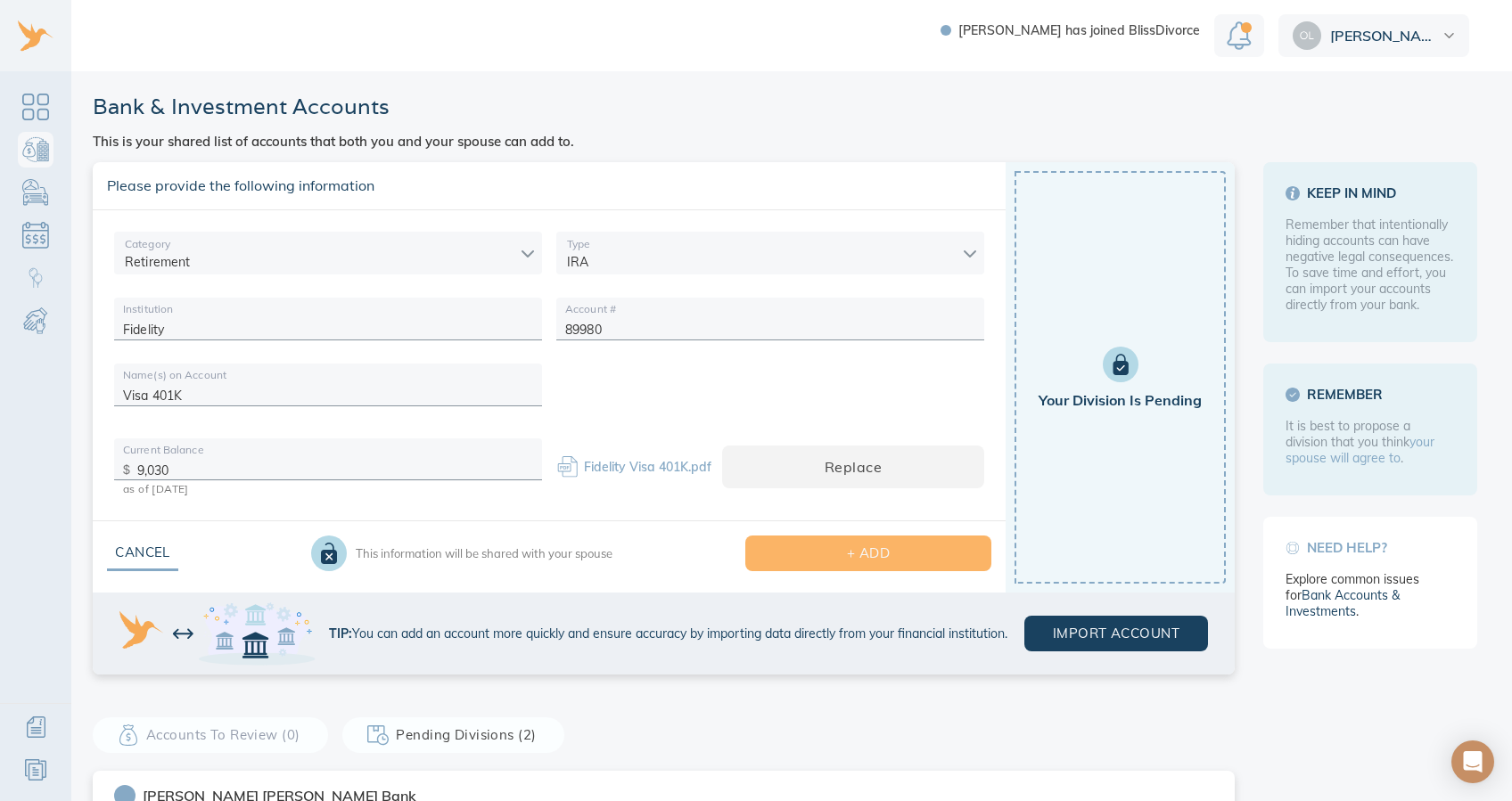
click at [923, 556] on span "+ ADD" at bounding box center [869, 553] width 189 height 24
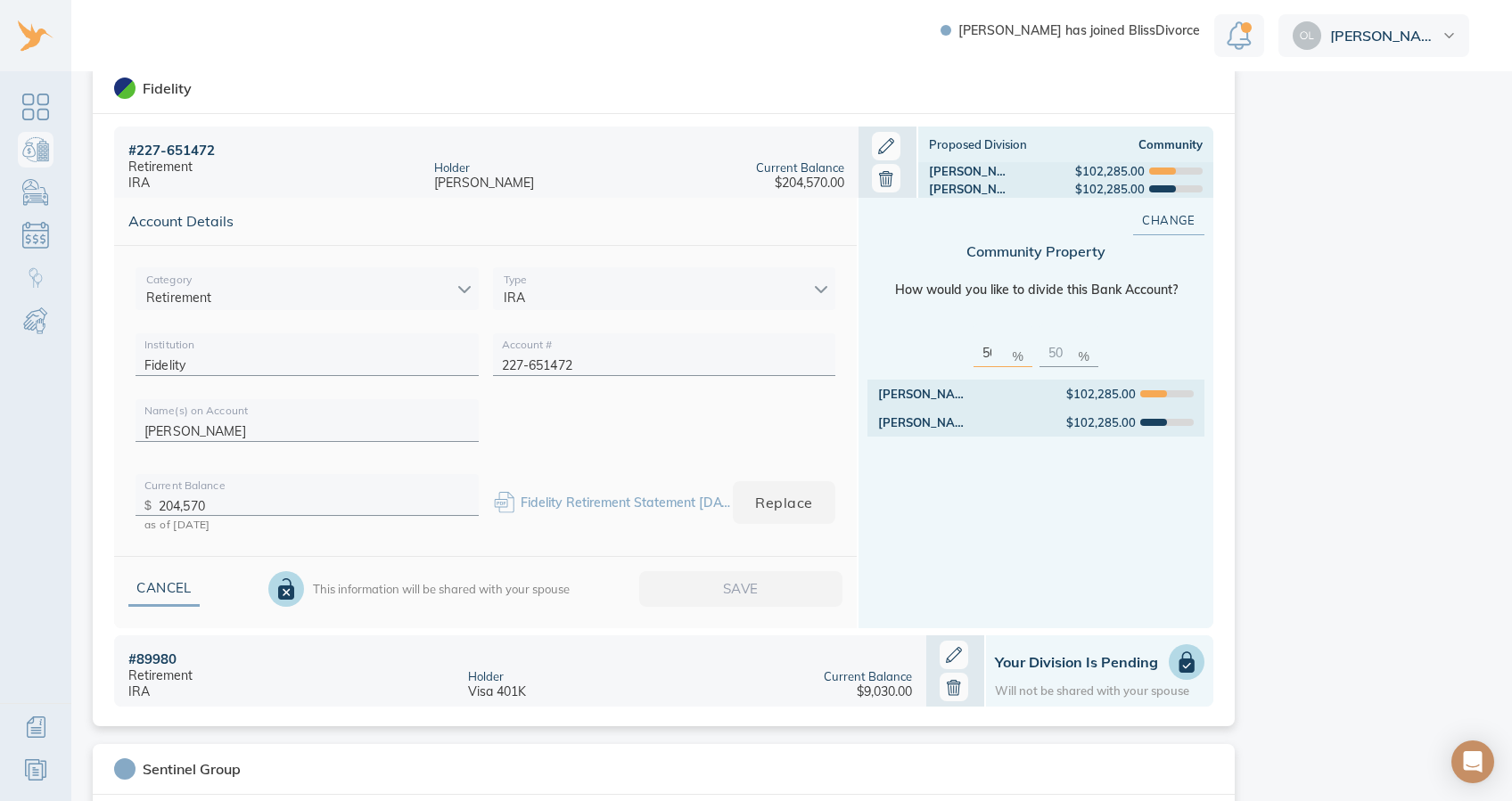
scroll to position [1461, 0]
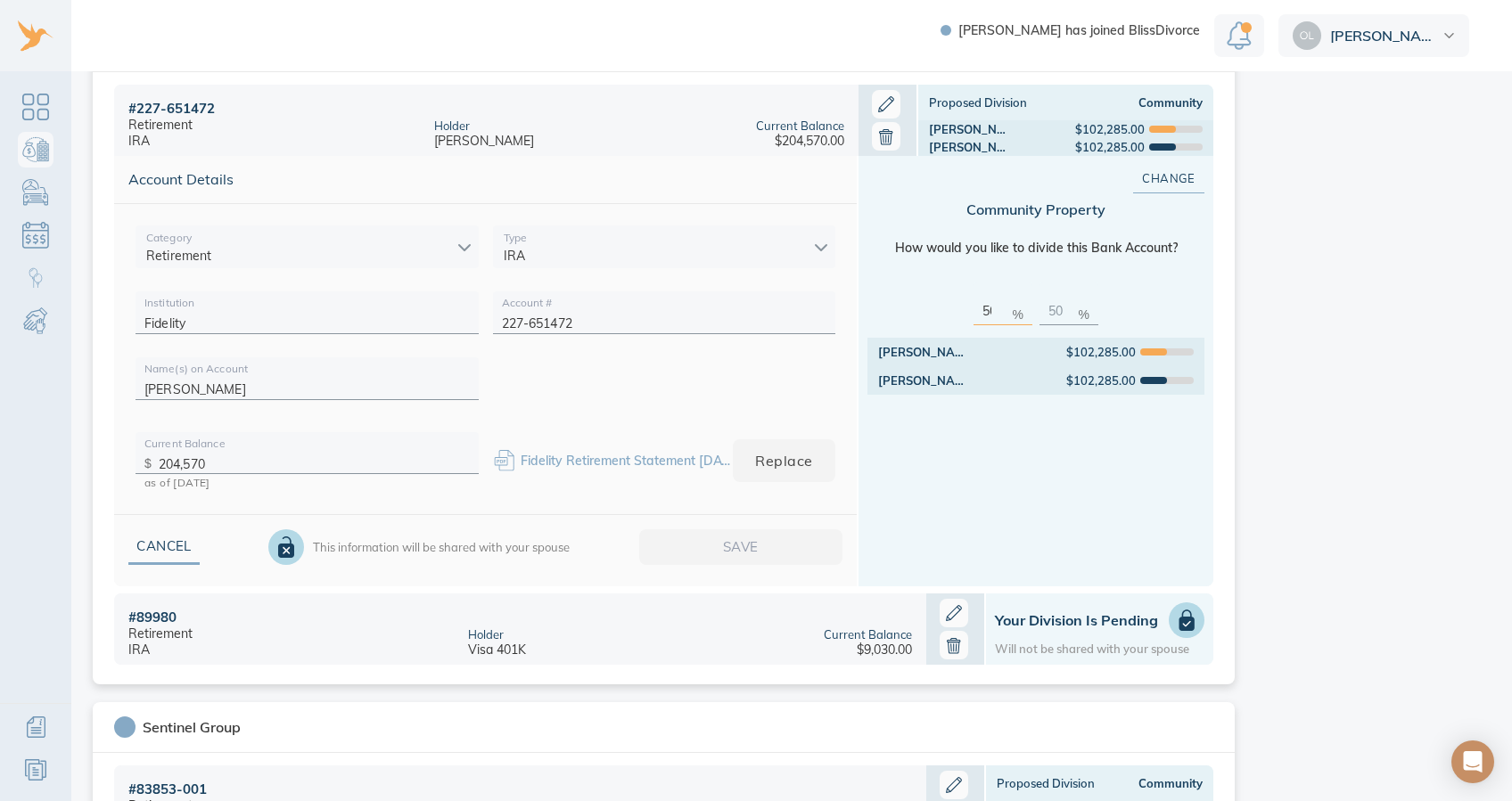
click at [1091, 586] on h1 "Your Division is Pending" at bounding box center [1099, 620] width 210 height 18
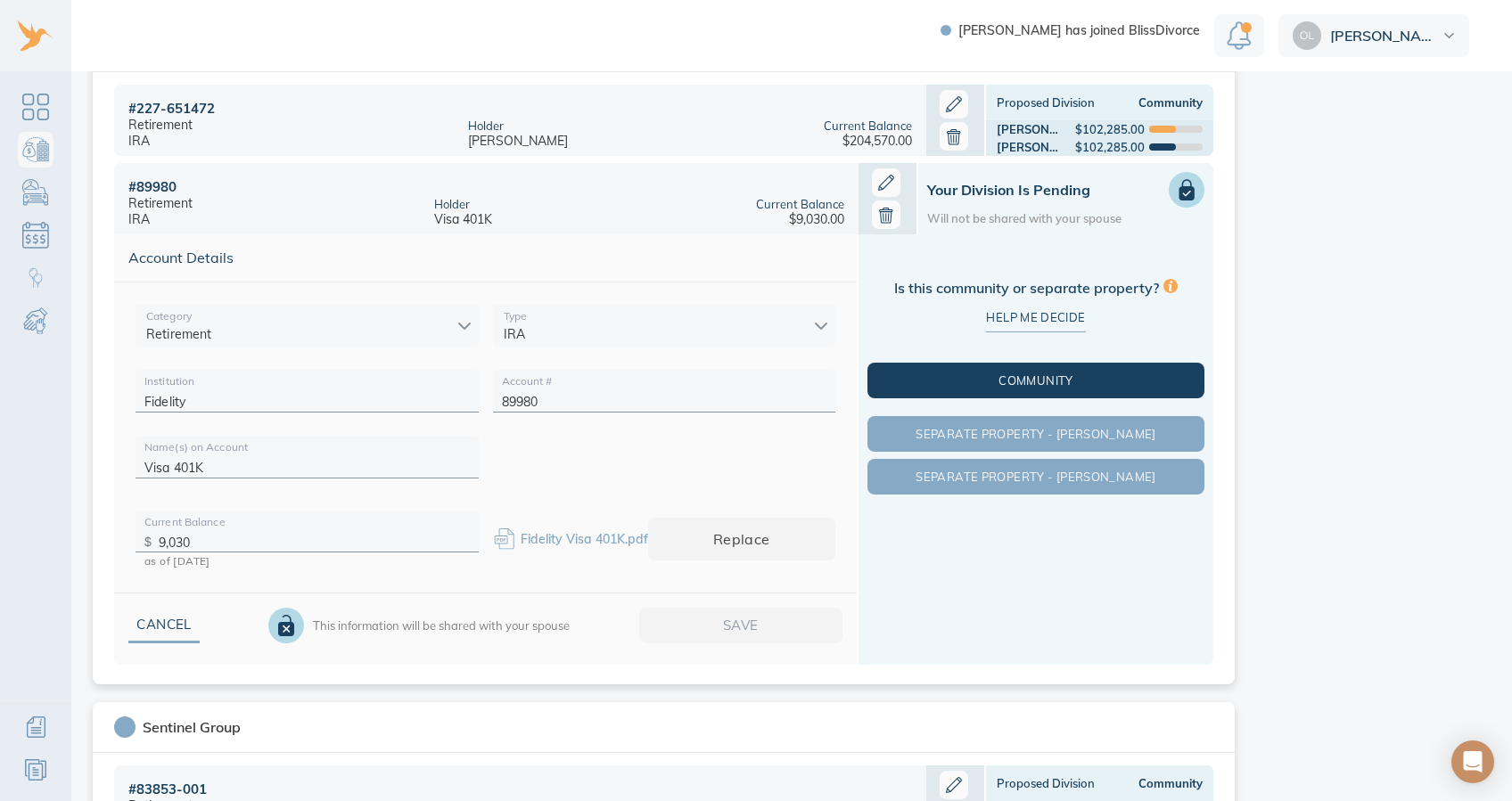
click at [1081, 382] on span "Community" at bounding box center [1036, 381] width 330 height 15
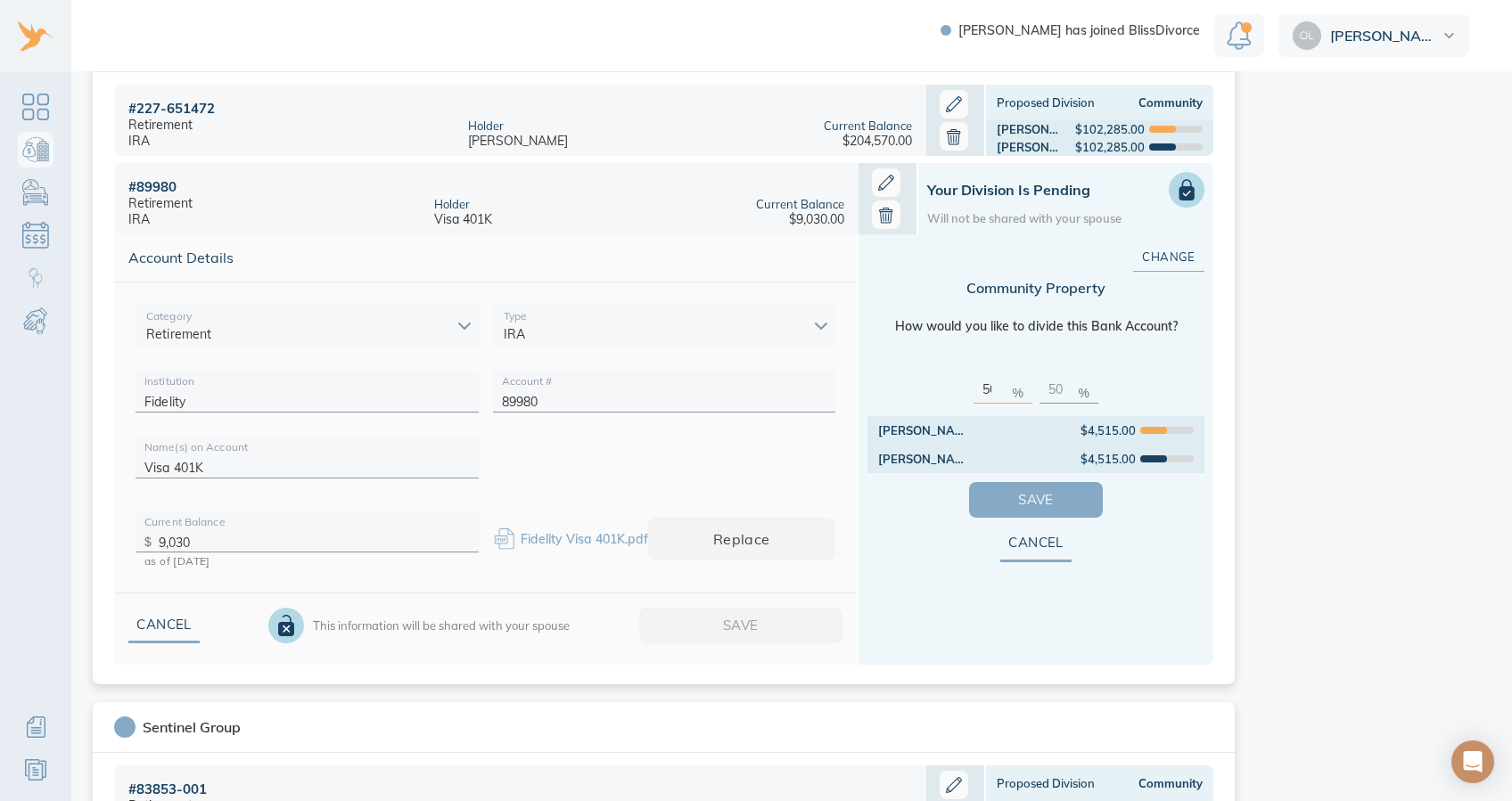
click at [1062, 506] on span "Save" at bounding box center [1036, 500] width 76 height 24
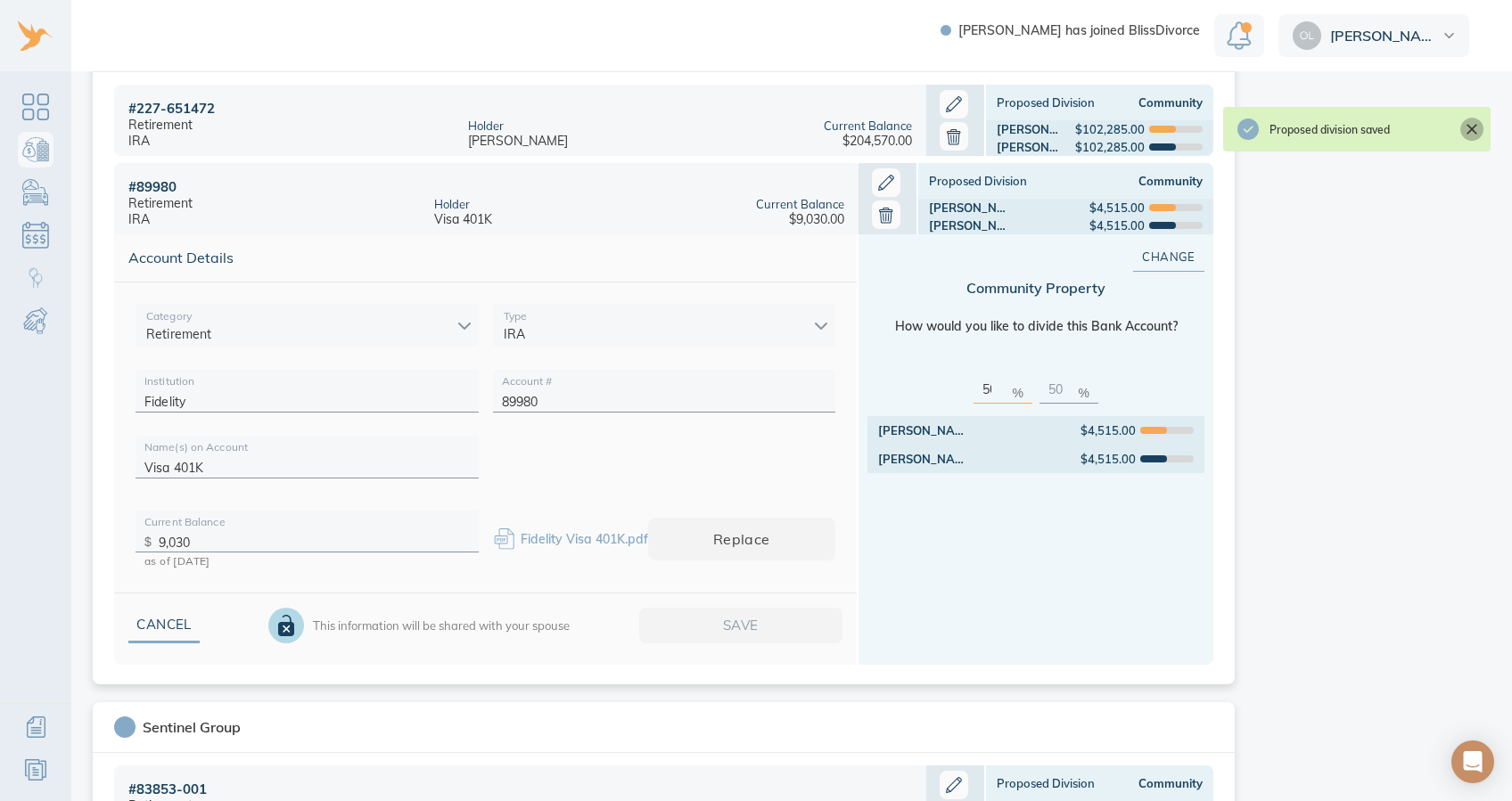
click at [1120, 128] on icon "Close" at bounding box center [1472, 130] width 11 height 11
click at [1120, 242] on aside "Keep in mind Remember that intentionally hiding accounts can have negative lega…" at bounding box center [1370, 257] width 214 height 3112
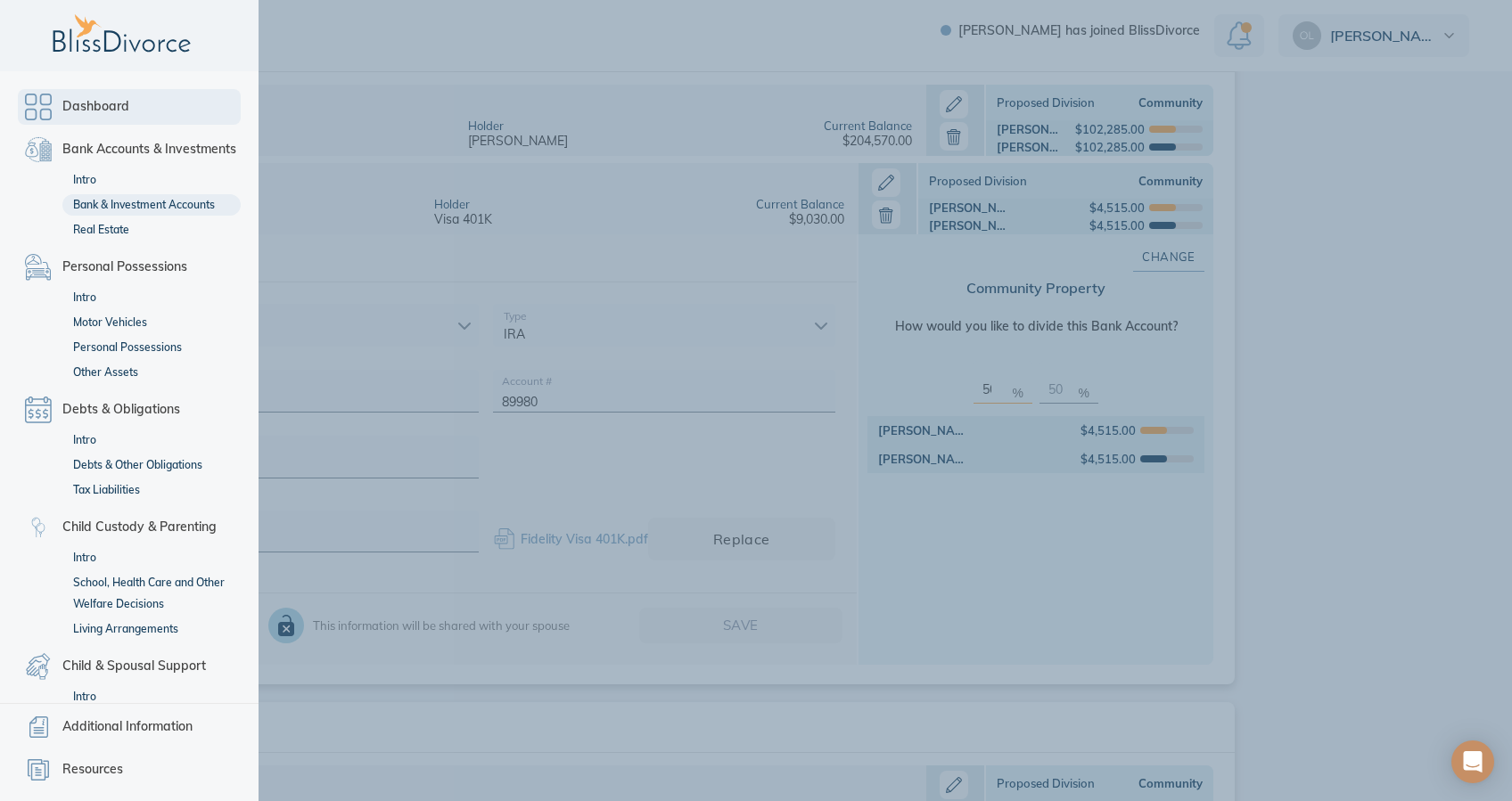
click at [51, 102] on link "Dashboard" at bounding box center [130, 106] width 223 height 35
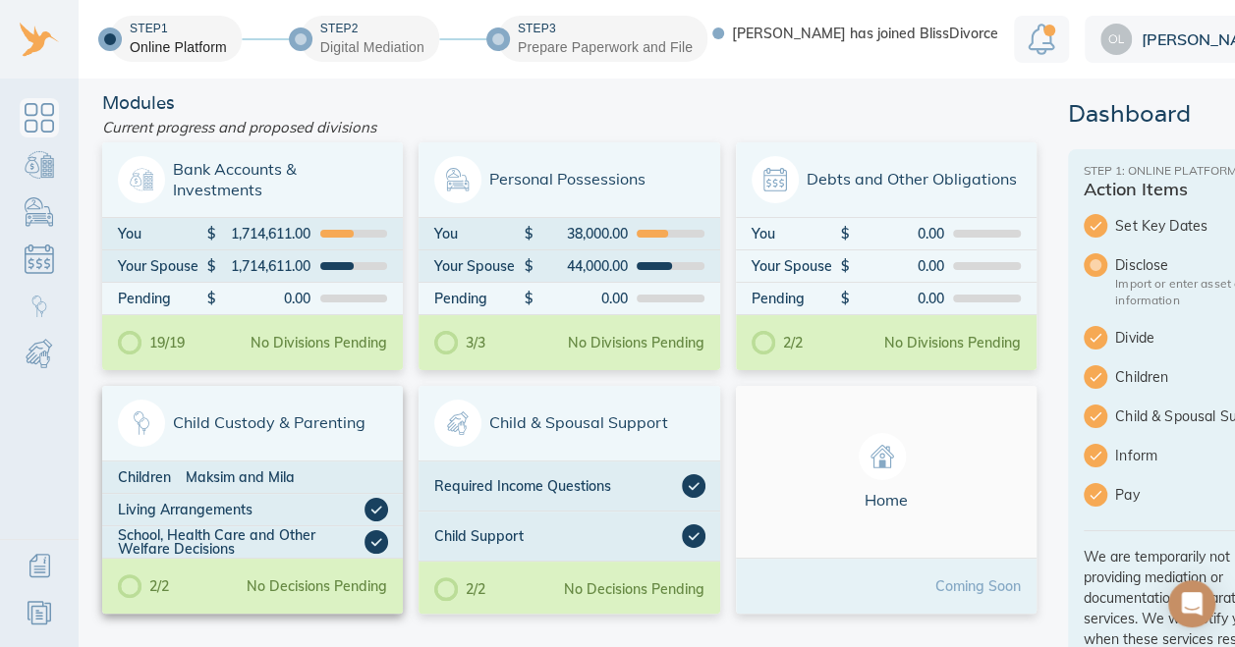
click at [238, 438] on span "Child Custody & Parenting" at bounding box center [252, 423] width 269 height 47
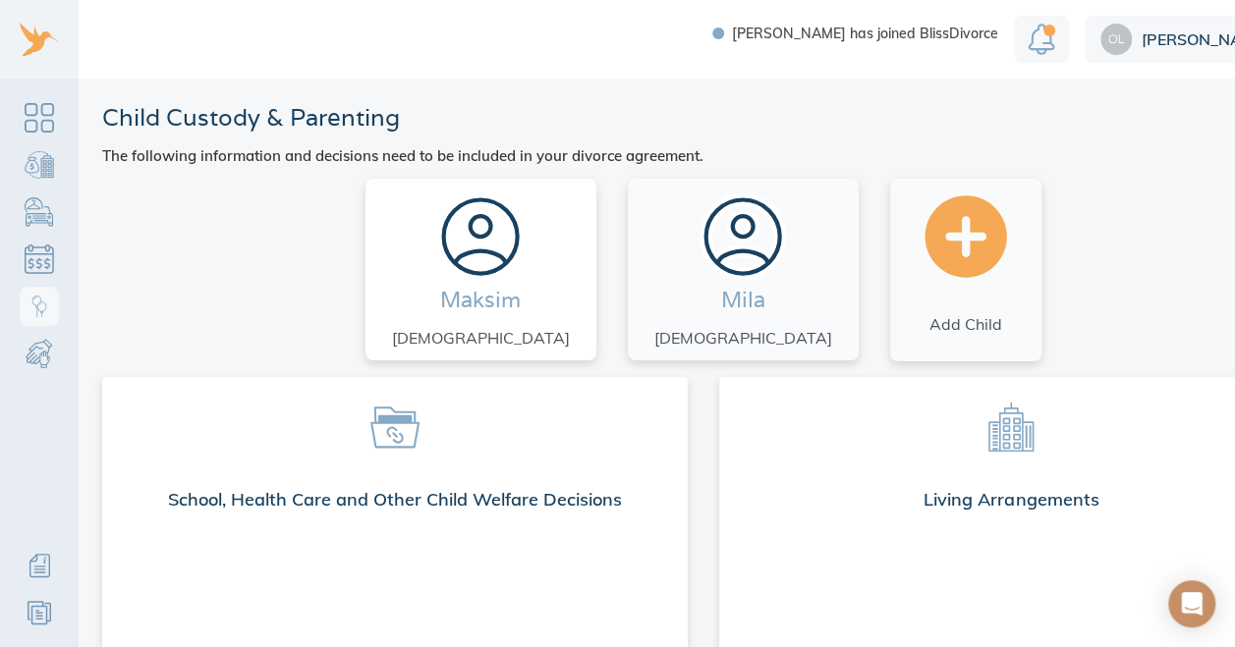
click at [496, 257] on icon at bounding box center [480, 237] width 82 height 82
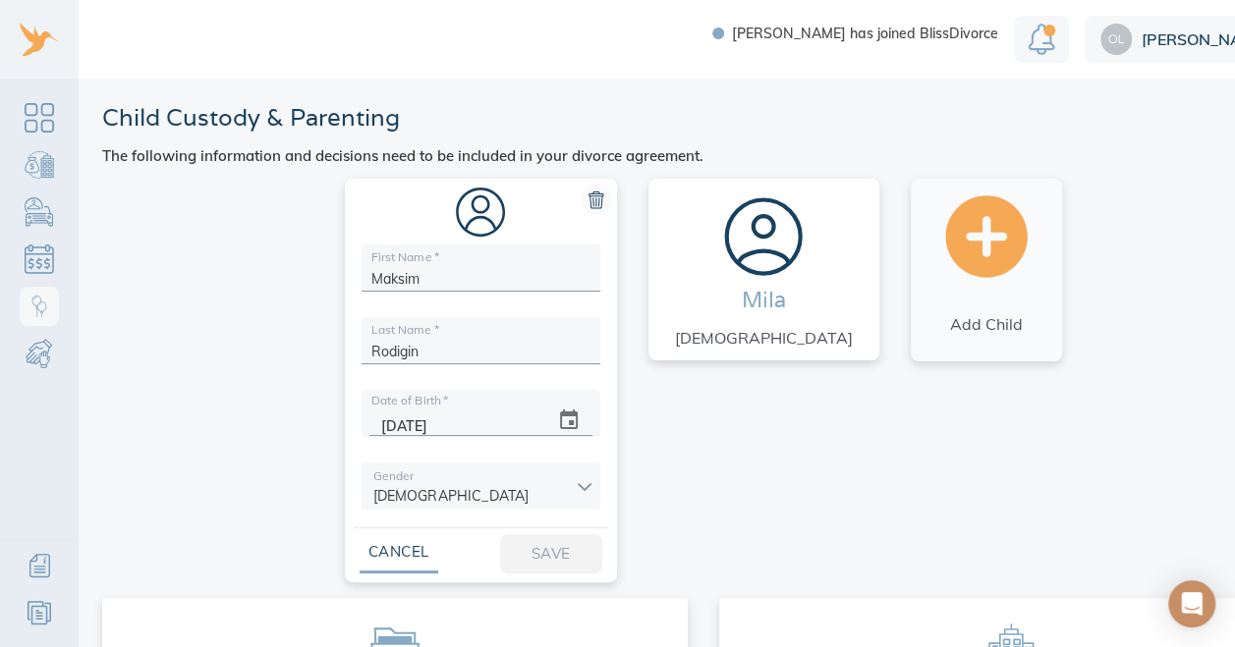
click at [794, 260] on icon at bounding box center [763, 237] width 82 height 82
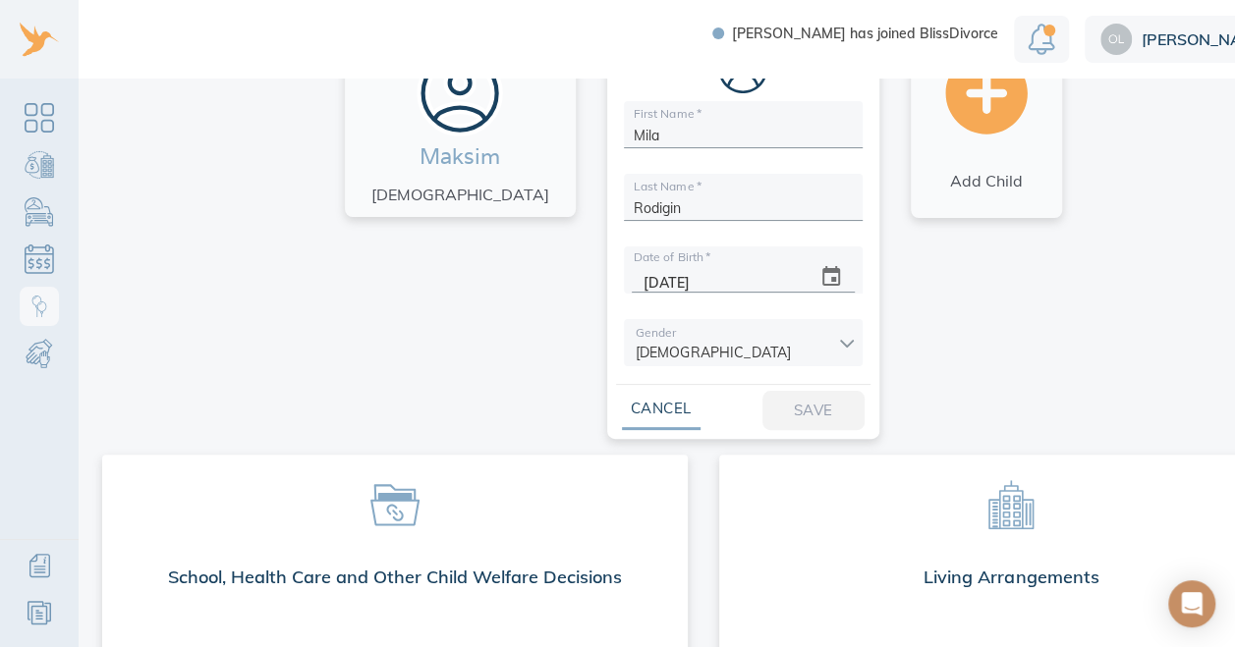
scroll to position [231, 0]
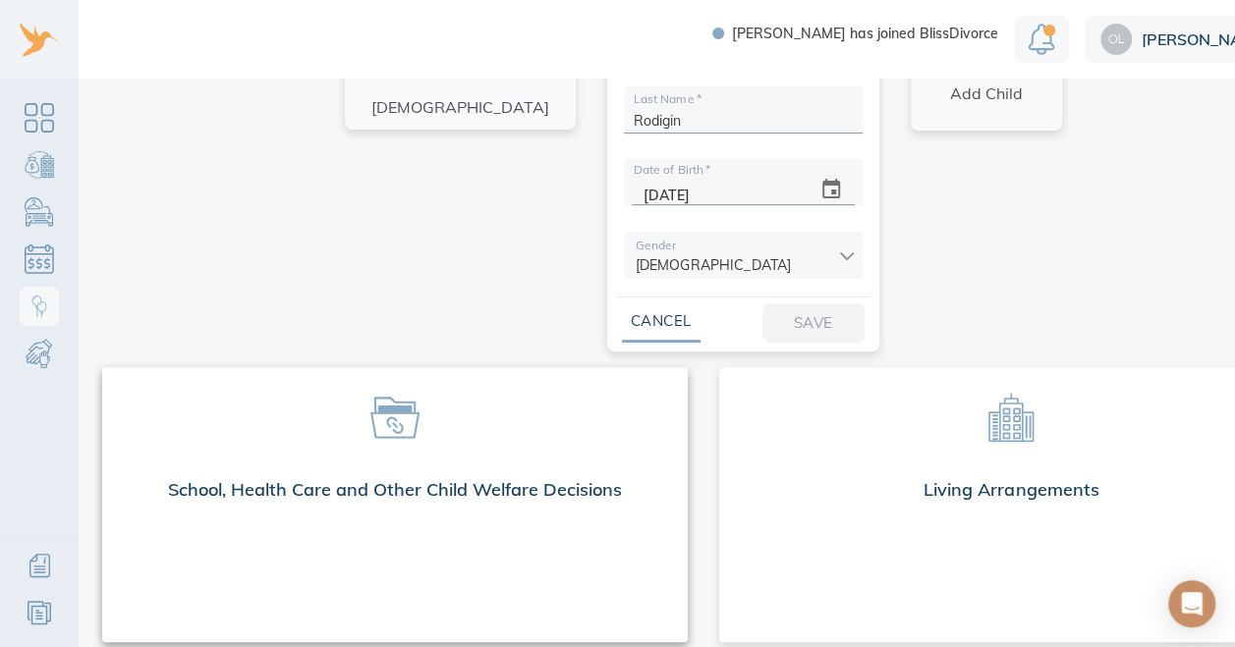
click at [572, 512] on div "School, Health Care and Other Child Welfare Decisions" at bounding box center [395, 504] width 586 height 275
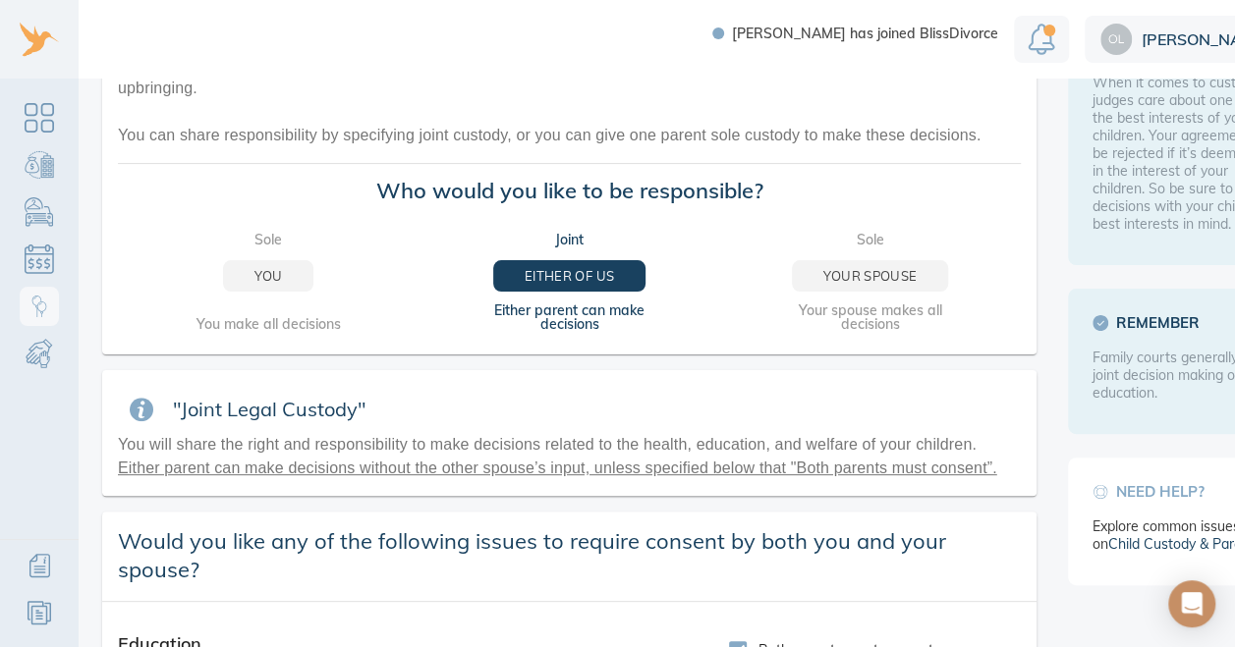
scroll to position [185, 0]
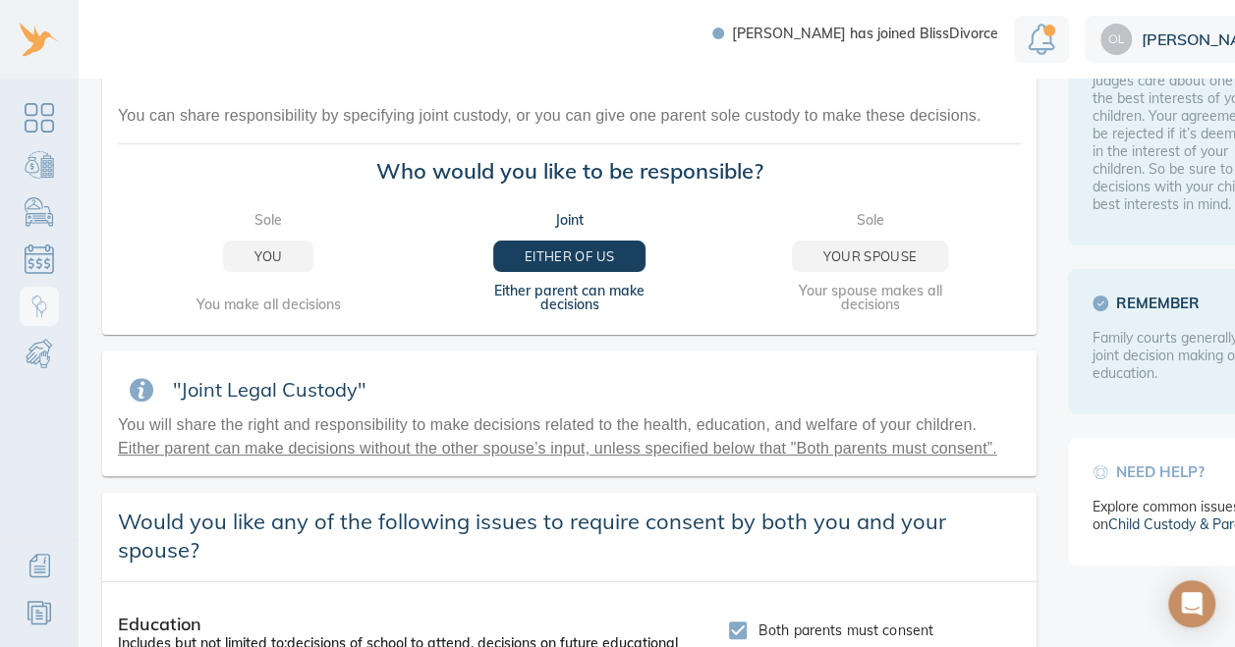
click at [589, 221] on div "Joint Either of us" at bounding box center [568, 242] width 157 height 59
click at [553, 227] on div "Joint Either of us" at bounding box center [568, 242] width 157 height 59
click at [566, 224] on div "Joint Either of us" at bounding box center [568, 242] width 157 height 59
click at [577, 215] on div "Joint Either of us" at bounding box center [568, 242] width 157 height 59
click at [582, 211] on div "Sole You You make all decisions Joint Either of us Either parent can make decis…" at bounding box center [569, 262] width 934 height 130
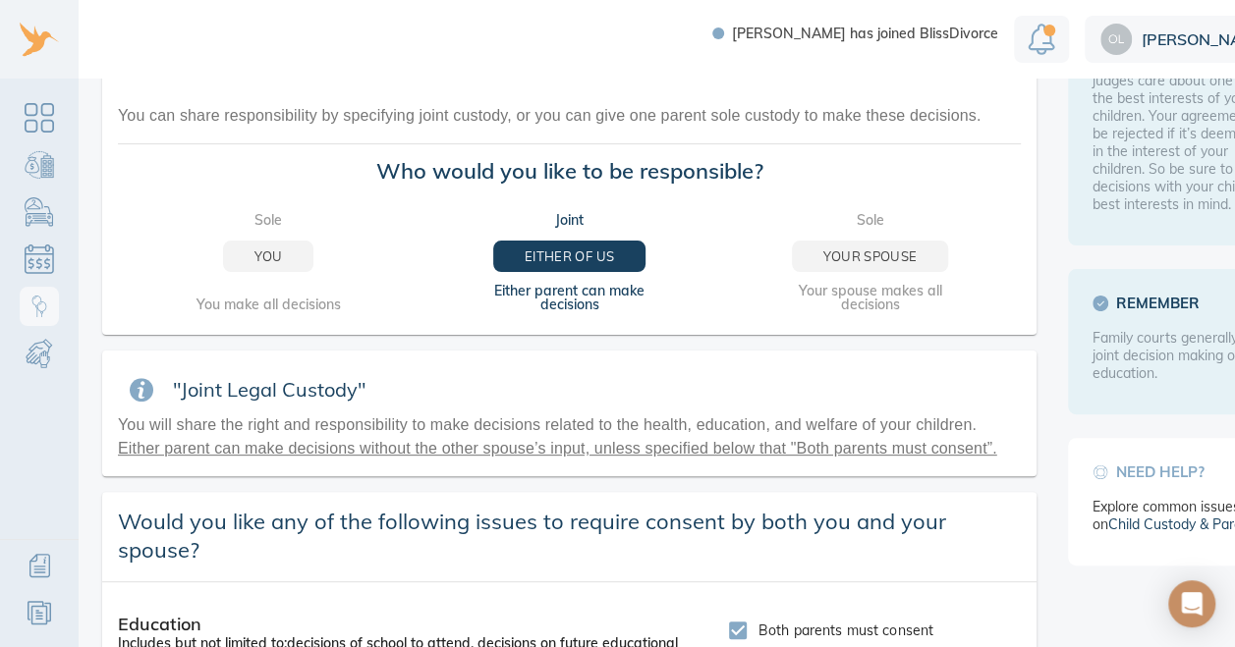
click at [572, 222] on div "Joint Either of us" at bounding box center [568, 242] width 157 height 59
click at [570, 216] on div "Joint Either of us" at bounding box center [568, 242] width 157 height 59
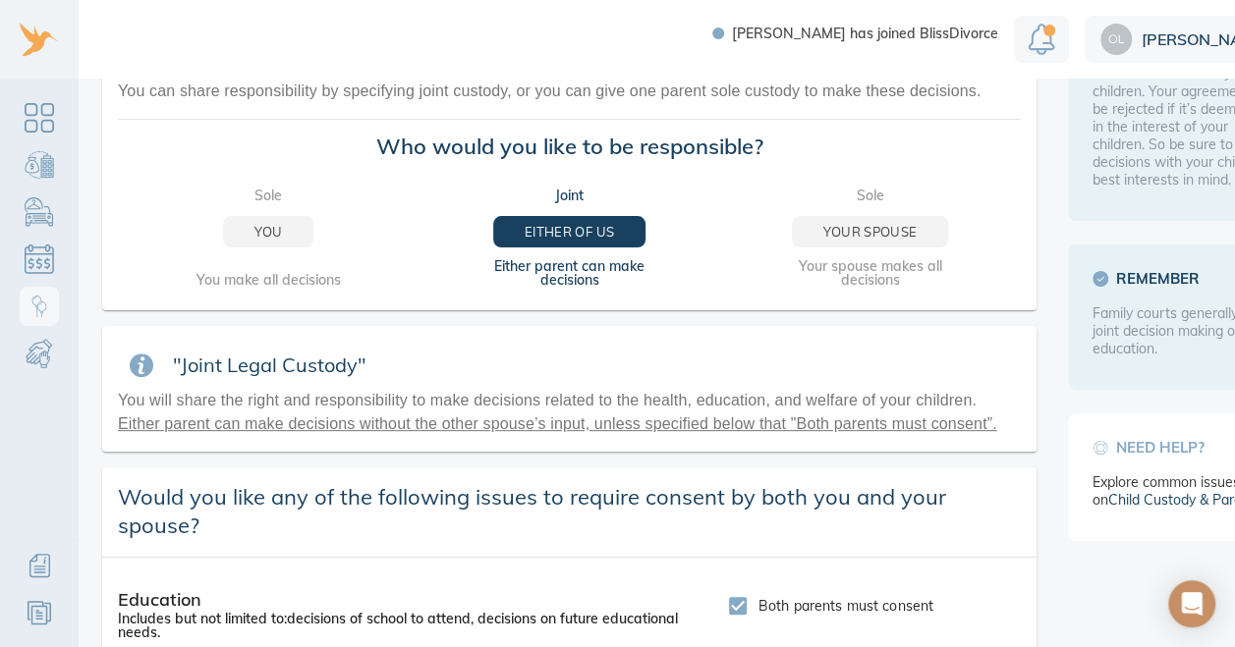
scroll to position [217, 0]
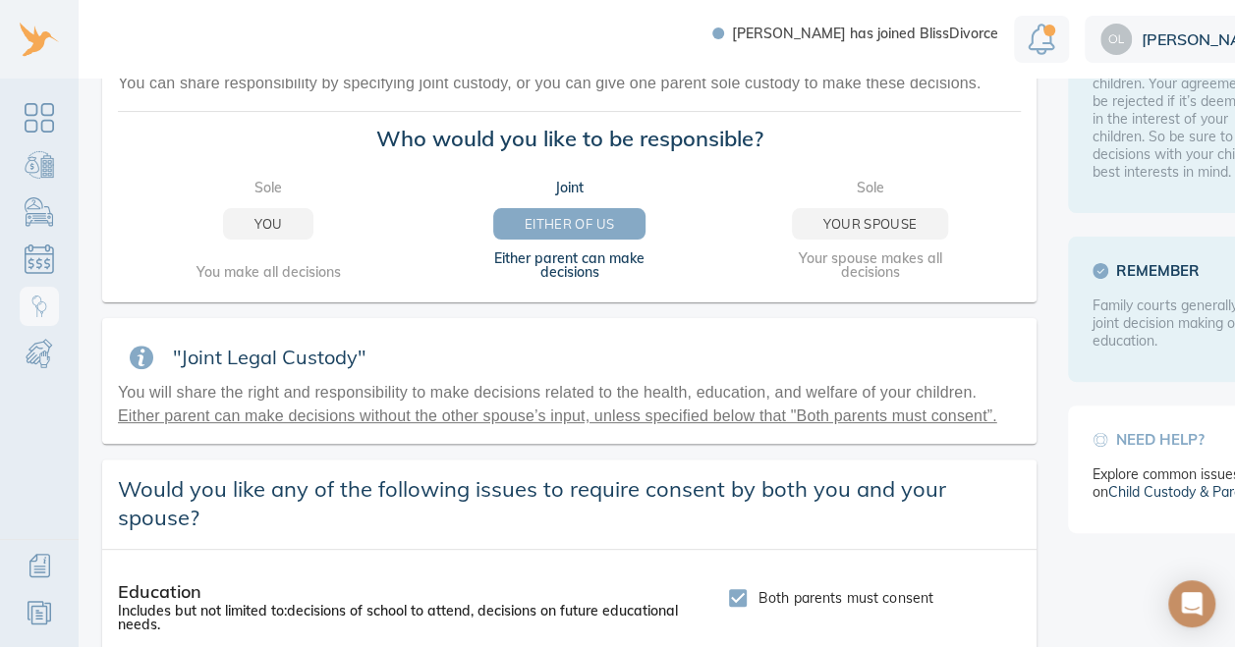
click at [573, 210] on button "Either of us" at bounding box center [569, 223] width 152 height 31
click at [573, 198] on div "Joint Either of us" at bounding box center [568, 210] width 157 height 59
click at [570, 190] on div "Joint Either of us" at bounding box center [568, 210] width 157 height 59
click at [587, 230] on span "Either of us" at bounding box center [569, 224] width 89 height 23
click at [595, 263] on div "Joint Either of us Either parent can make decisions" at bounding box center [568, 230] width 157 height 98
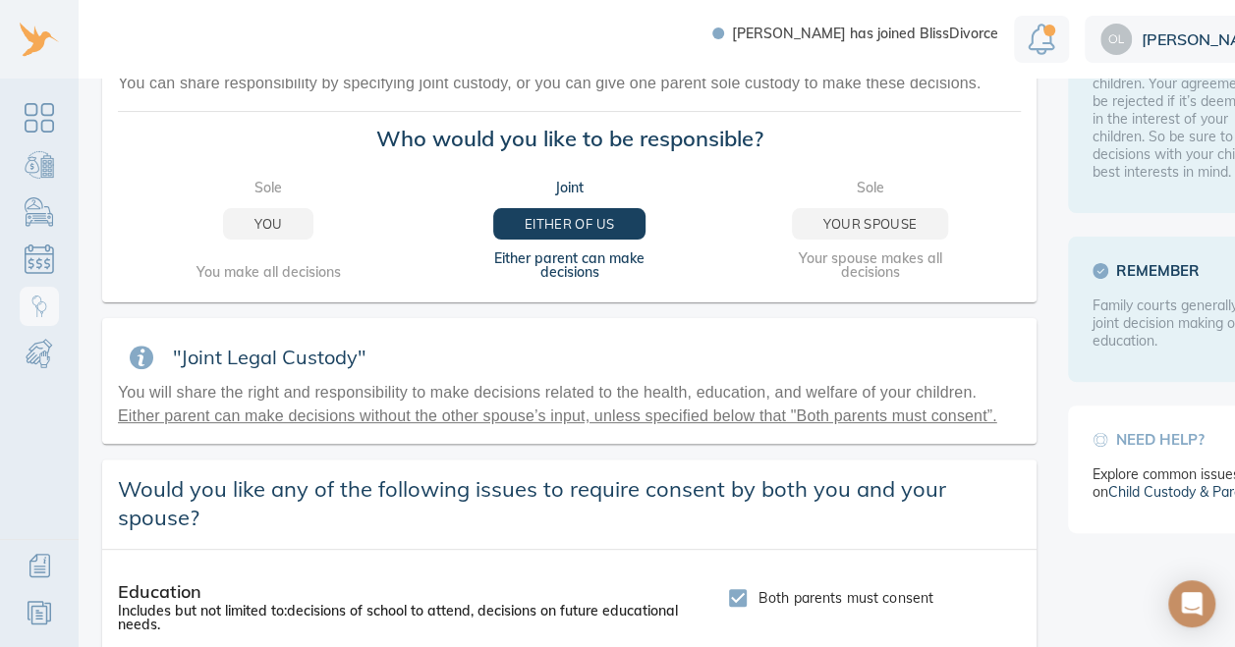
click at [573, 189] on div "Joint Either of us" at bounding box center [568, 210] width 157 height 59
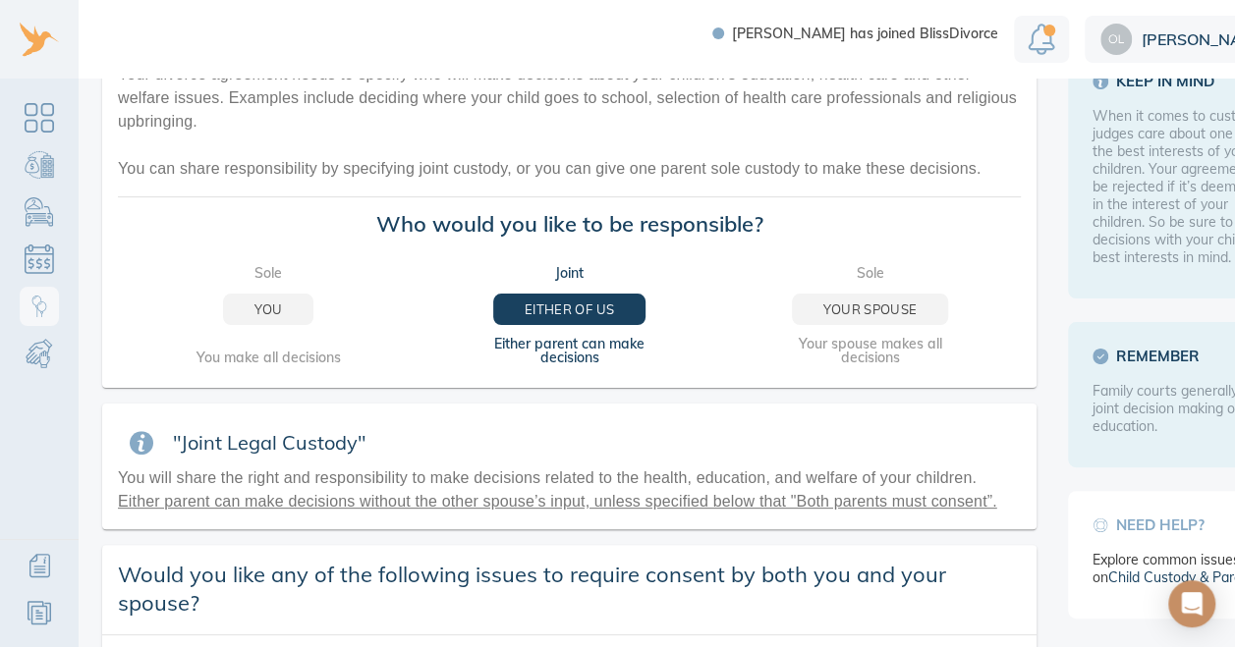
scroll to position [0, 0]
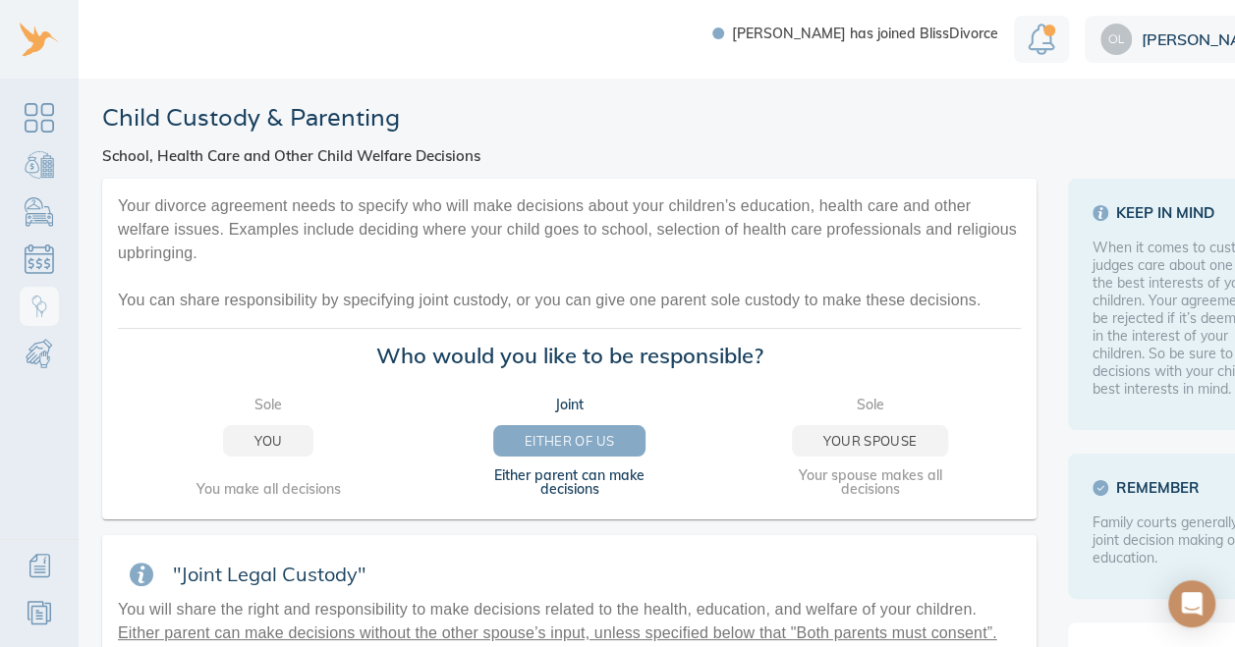
click at [588, 430] on span "Either of us" at bounding box center [569, 441] width 89 height 23
click at [589, 430] on span "Either of us" at bounding box center [569, 441] width 89 height 23
click at [570, 398] on div "Joint Either of us" at bounding box center [568, 427] width 157 height 59
click at [577, 398] on div "Joint Either of us" at bounding box center [568, 427] width 157 height 59
click at [577, 425] on button "Either of us" at bounding box center [569, 440] width 152 height 31
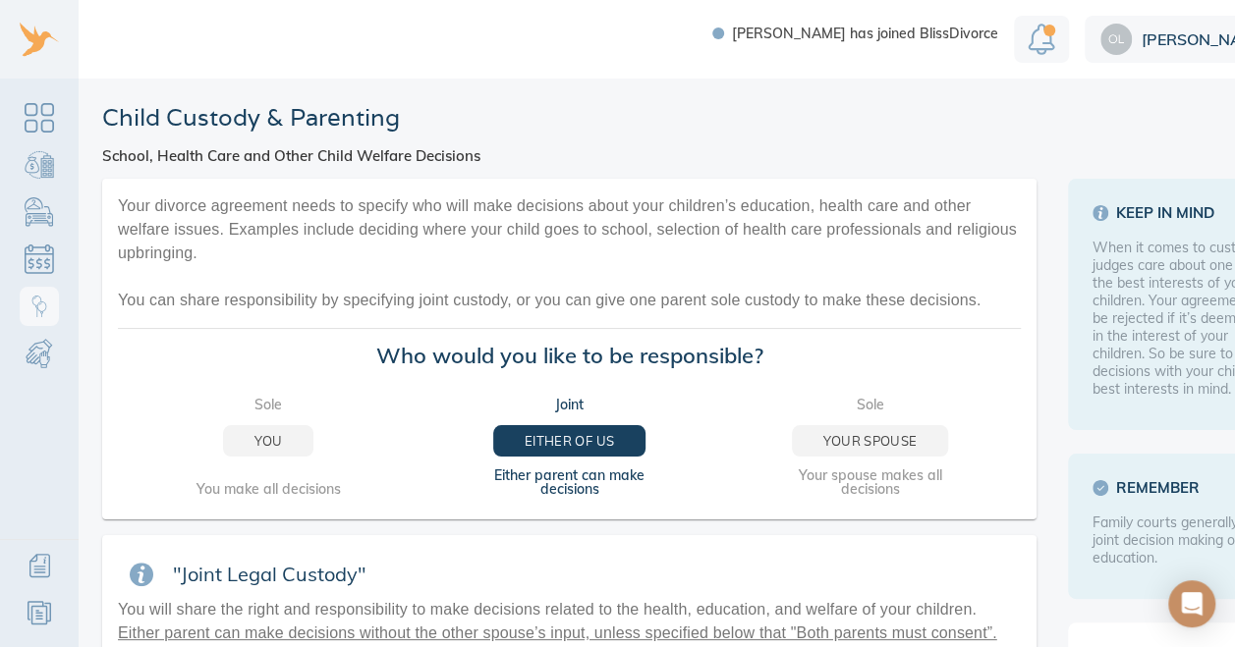
click at [51, 308] on link "Child Custody & Parenting" at bounding box center [39, 306] width 39 height 39
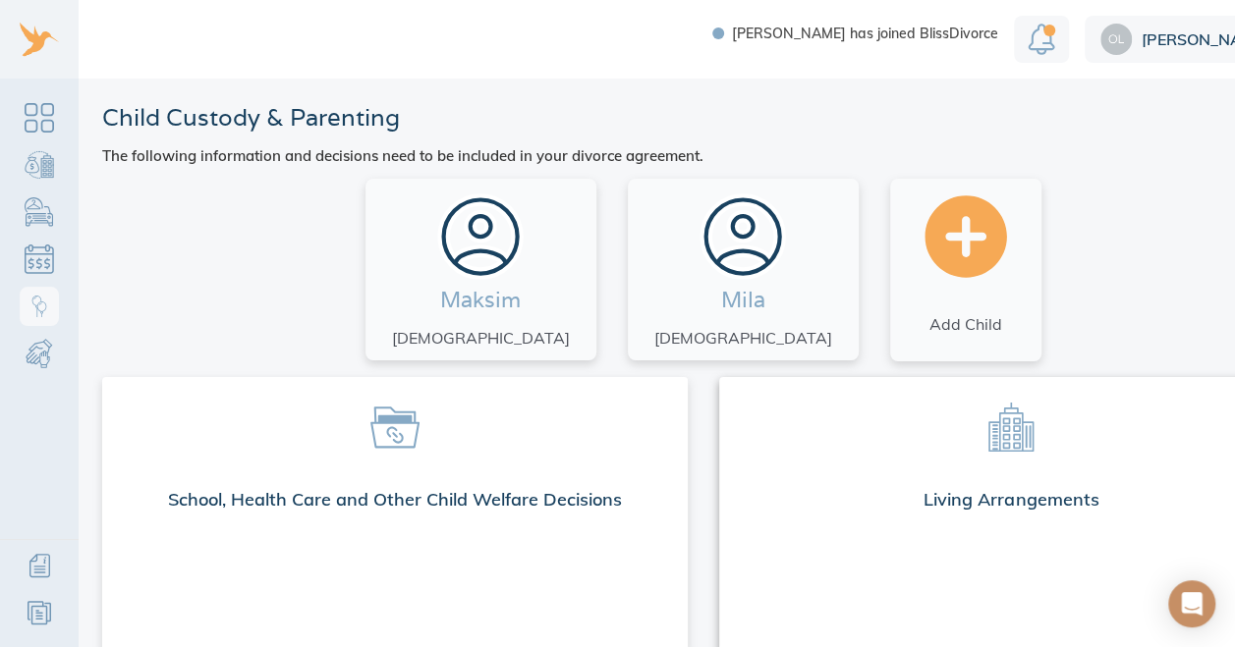
click at [1013, 475] on div at bounding box center [1012, 426] width 586 height 98
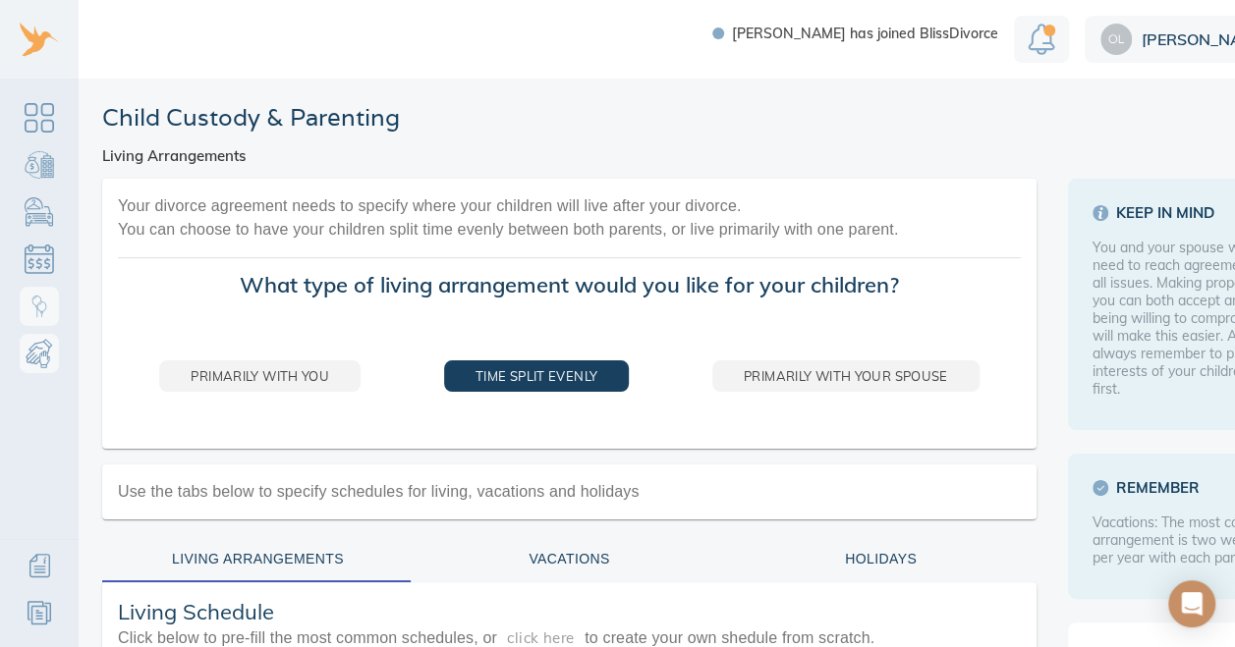
click at [36, 366] on link "Child & Spousal Support" at bounding box center [39, 353] width 39 height 39
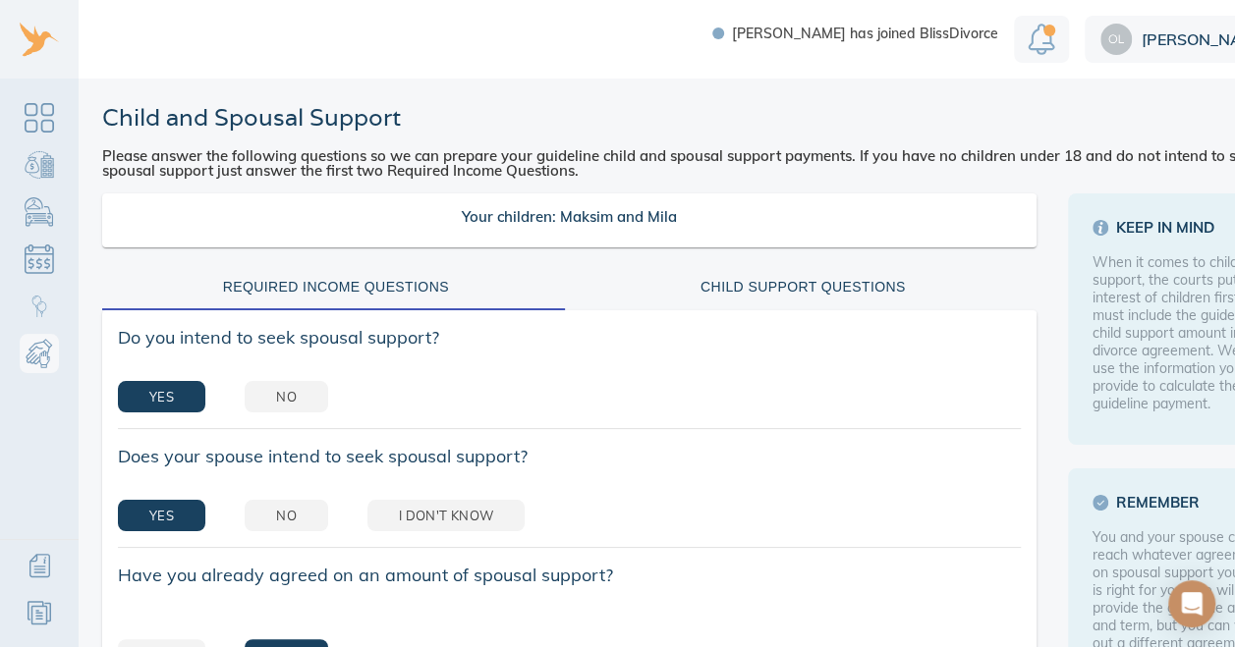
click at [1157, 29] on div "[PERSON_NAME]" at bounding box center [1190, 39] width 210 height 47
click at [1114, 134] on link "Sign Out" at bounding box center [1190, 126] width 210 height 39
